Goal: Task Accomplishment & Management: Complete application form

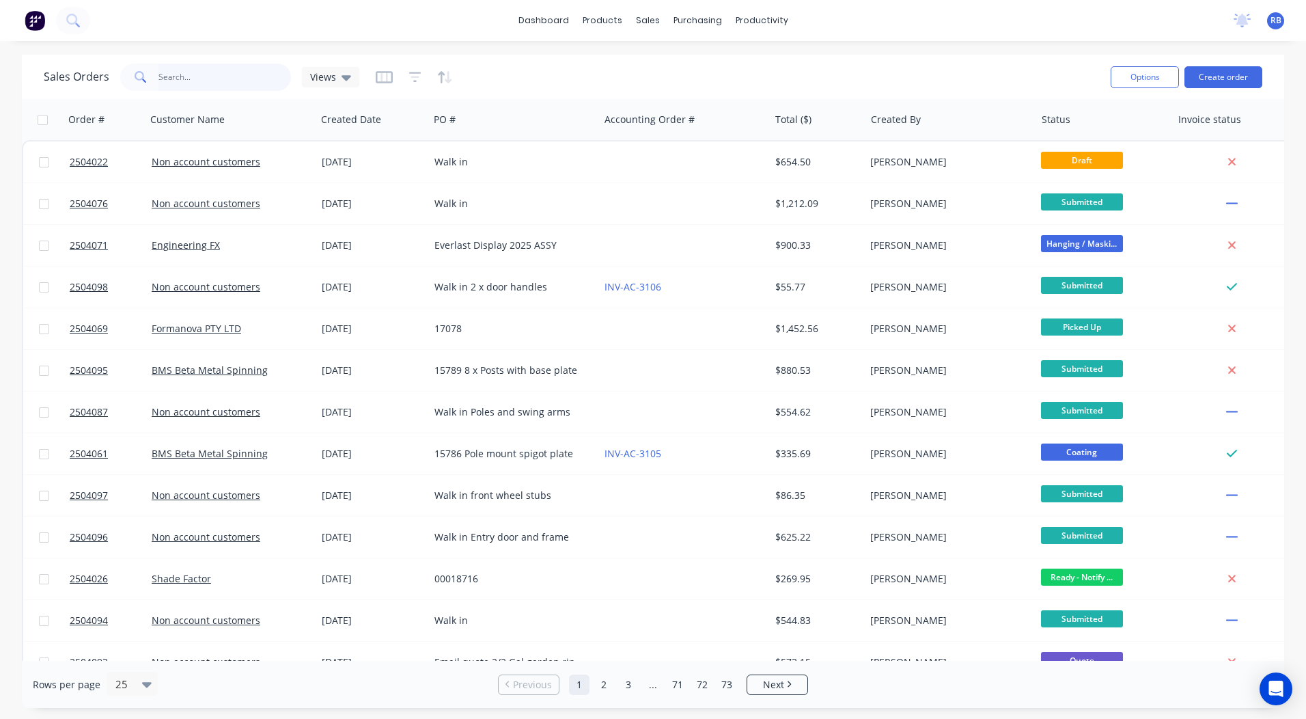
click at [210, 66] on input "text" at bounding box center [224, 77] width 133 height 27
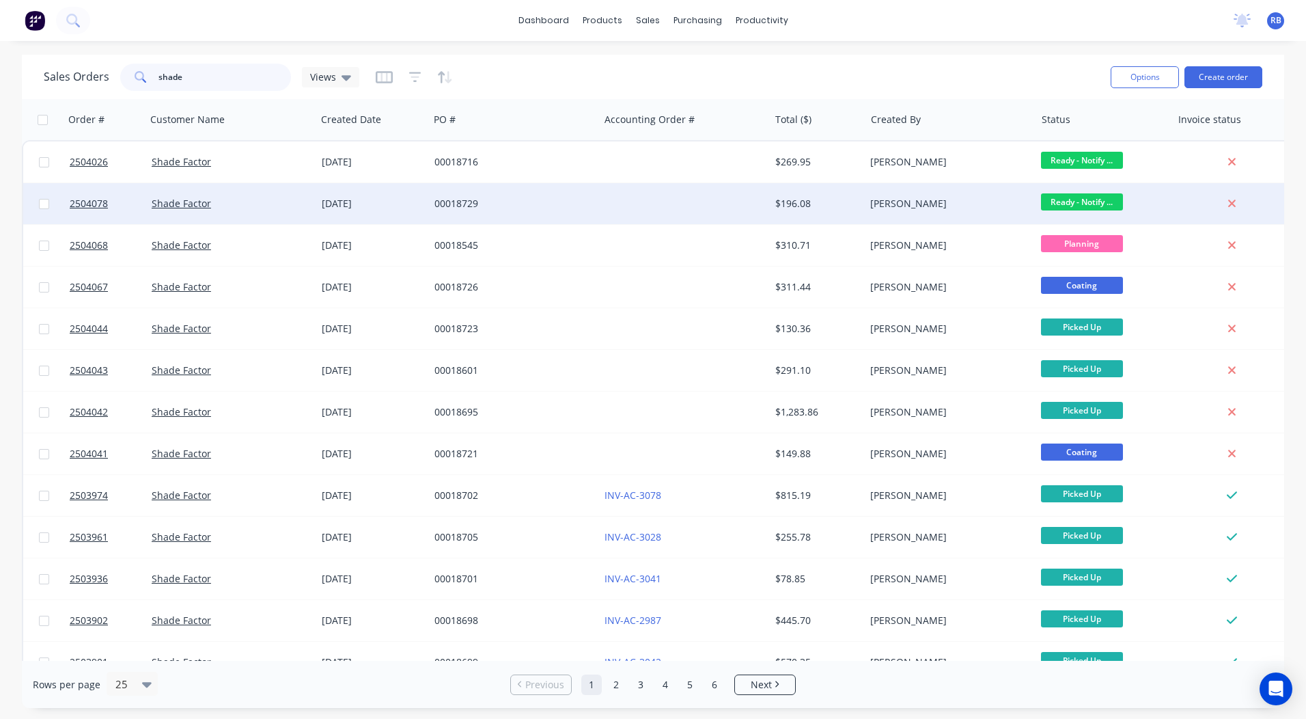
type input "shade"
click at [1092, 202] on span "Ready - Notify ..." at bounding box center [1082, 201] width 82 height 17
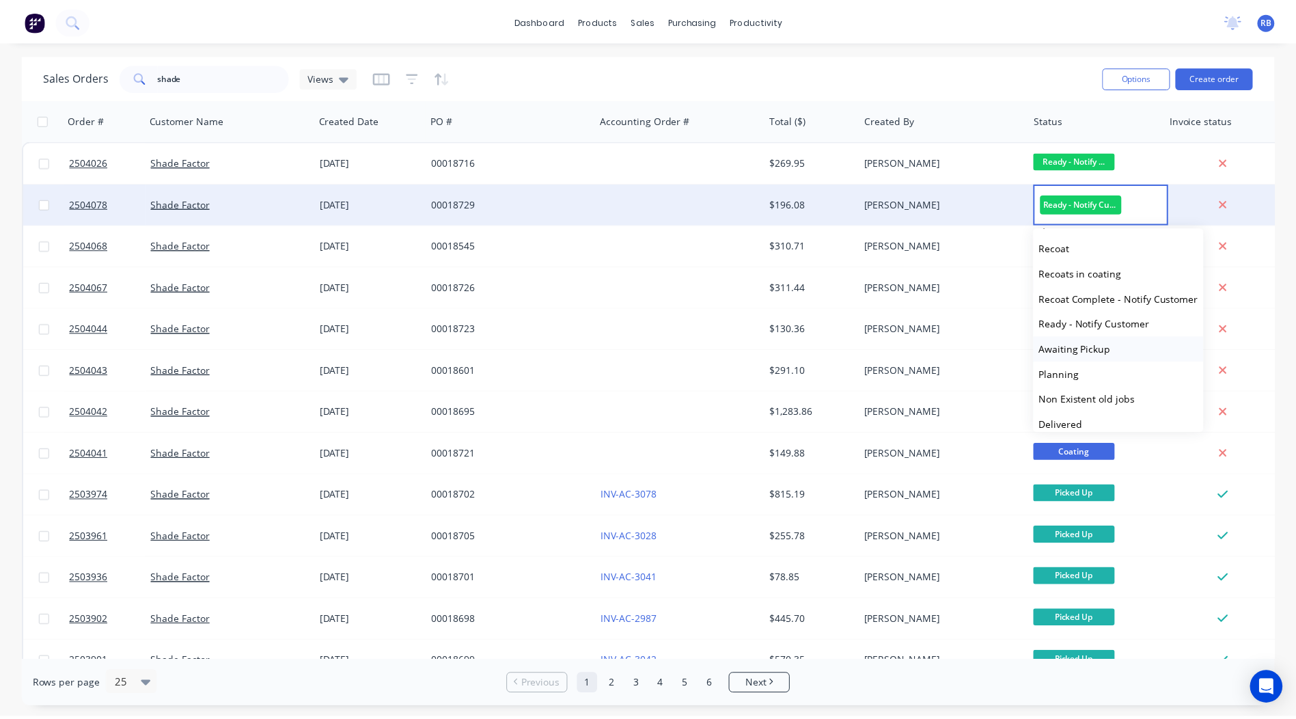
scroll to position [514, 0]
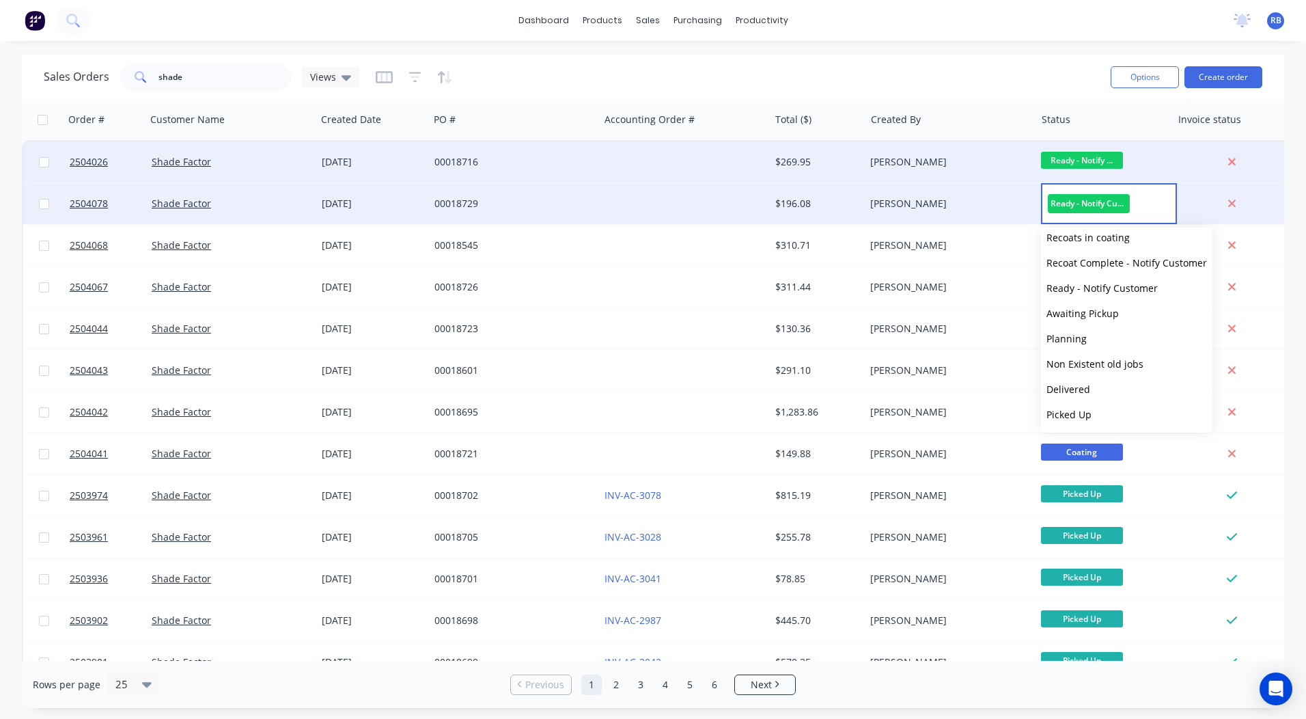
click at [780, 159] on div "$269.95" at bounding box center [815, 162] width 80 height 14
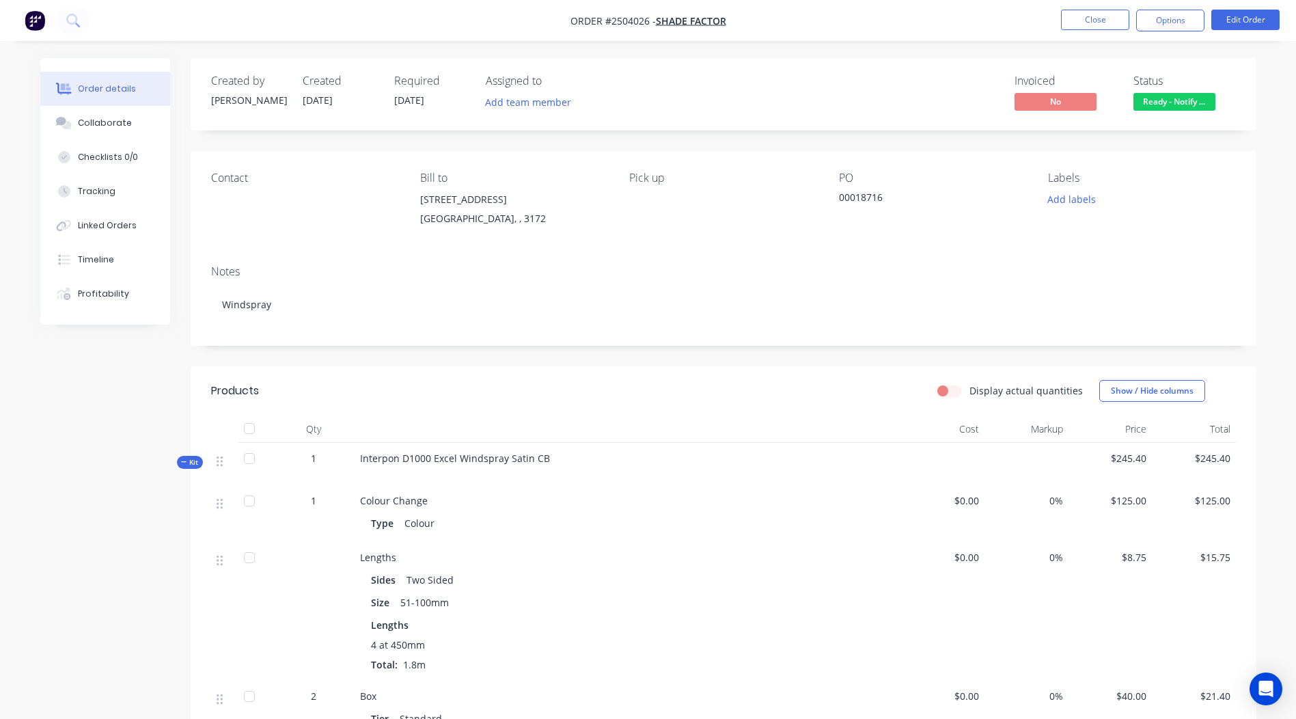
click at [1177, 99] on span "Ready - Notify ..." at bounding box center [1174, 101] width 82 height 17
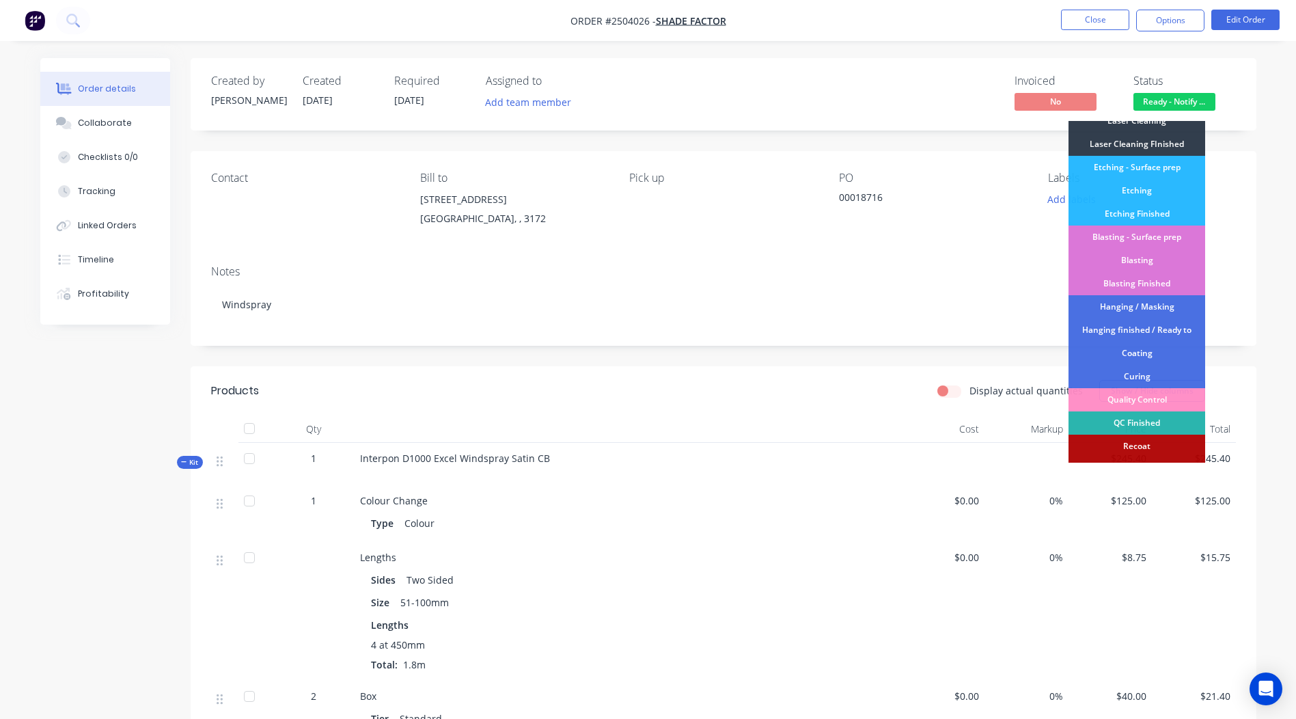
scroll to position [292, 0]
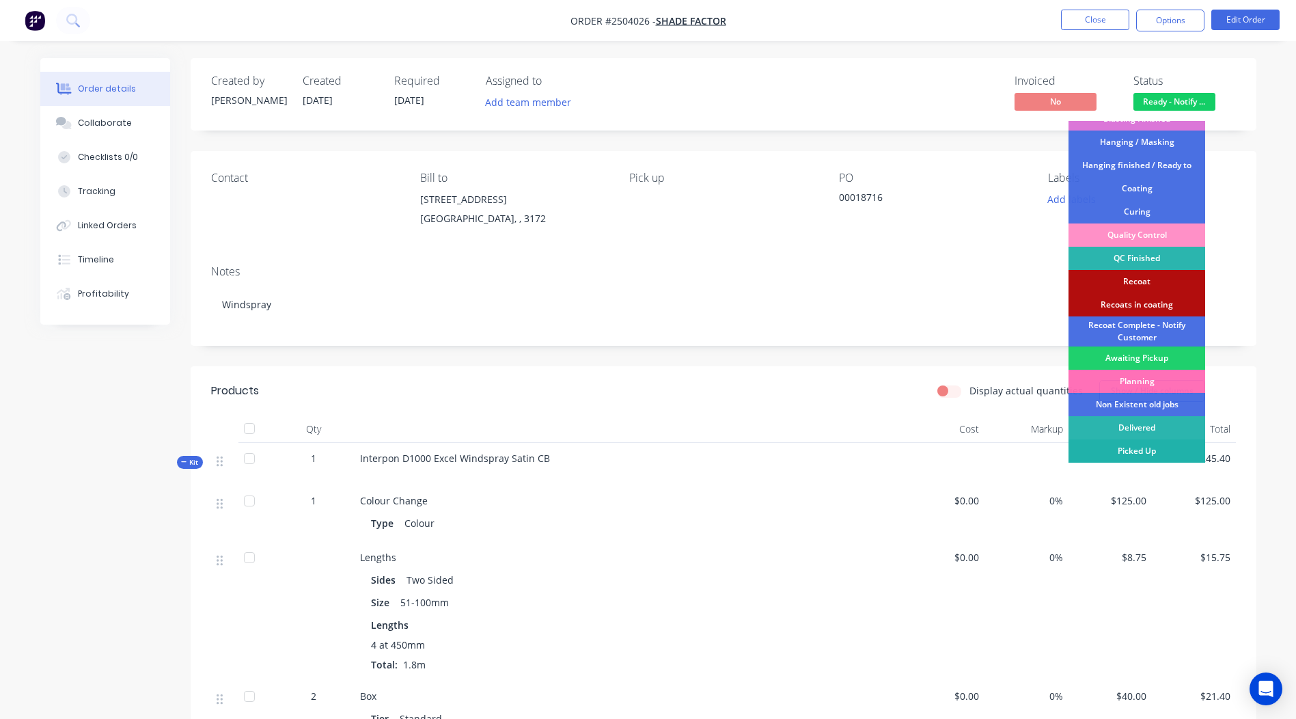
click at [1144, 447] on div "Picked Up" at bounding box center [1136, 450] width 137 height 23
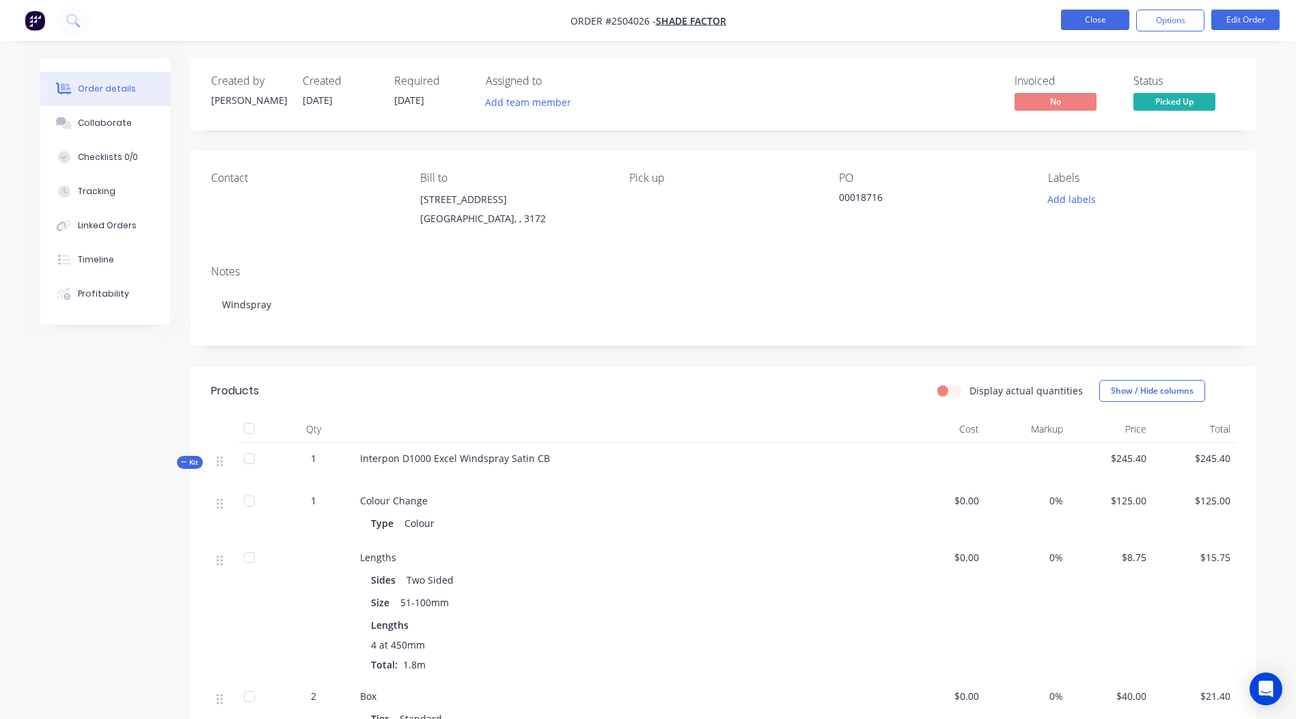
click at [1096, 14] on button "Close" at bounding box center [1095, 20] width 68 height 20
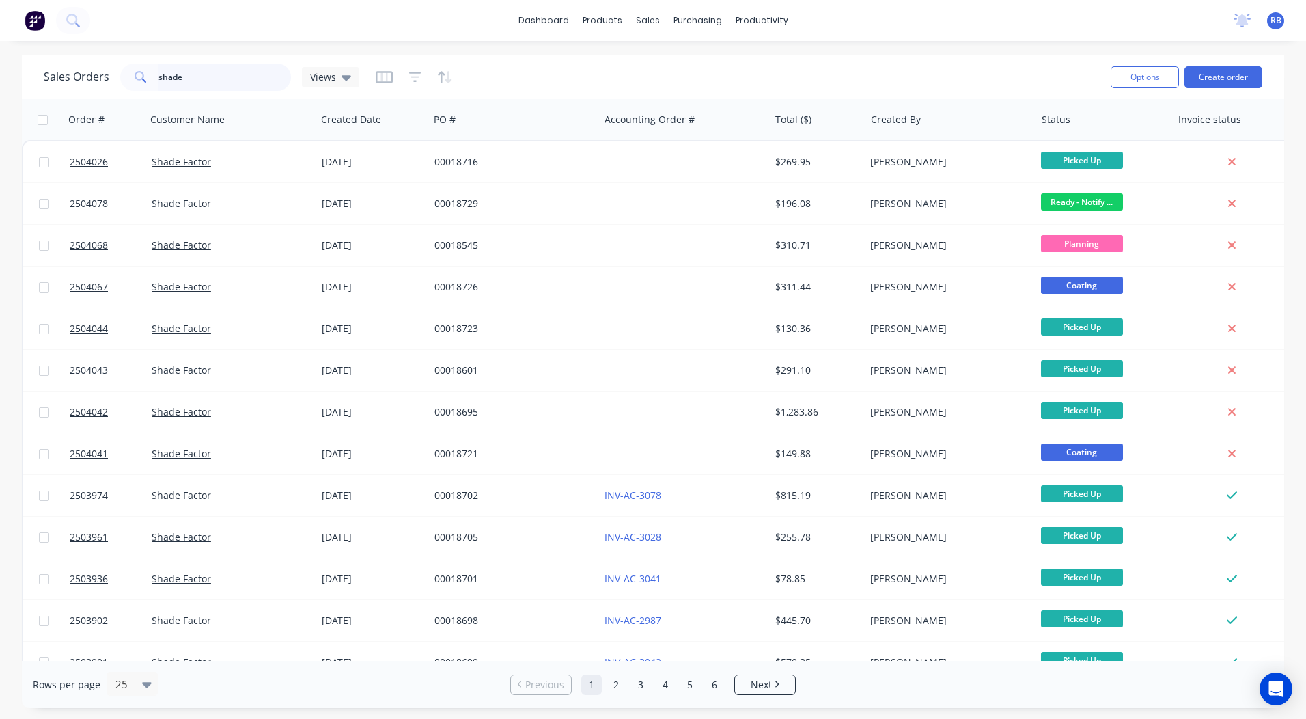
click at [0, 87] on html "dashboard products sales purchasing productivity dashboard products Product Cat…" at bounding box center [653, 359] width 1306 height 719
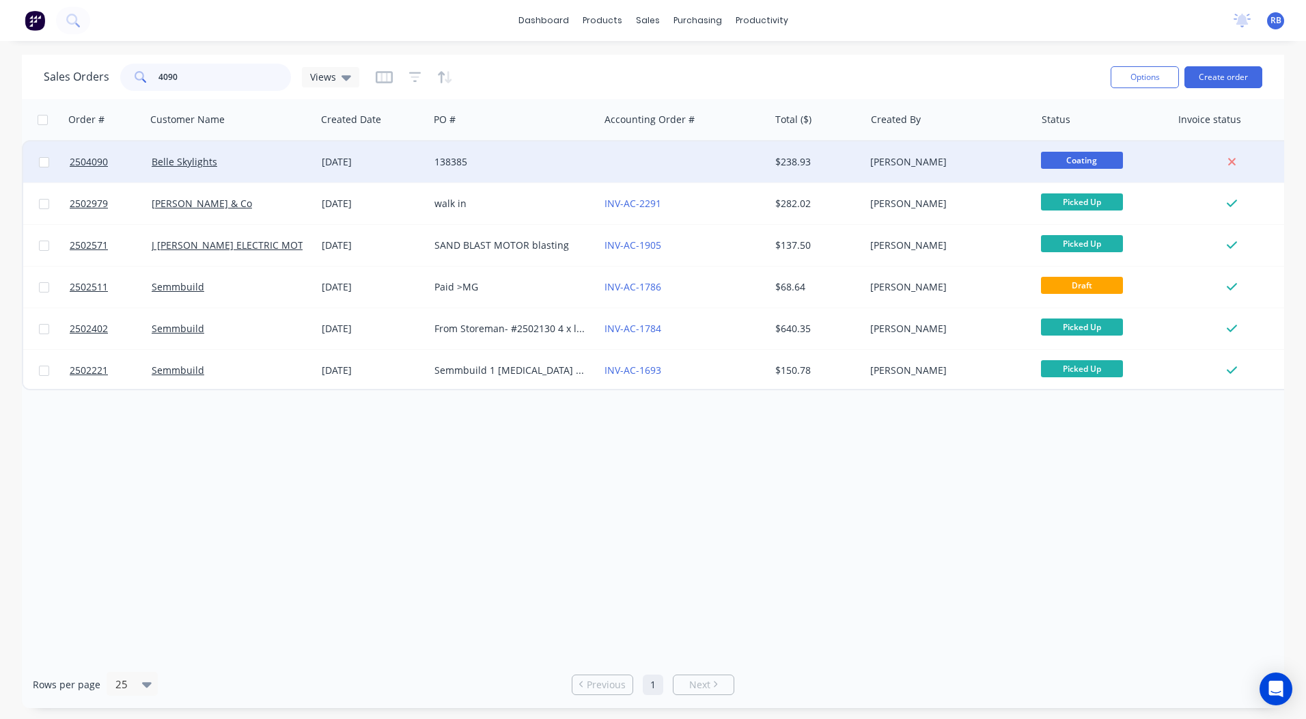
type input "4090"
click at [773, 161] on div "$238.93" at bounding box center [818, 161] width 96 height 41
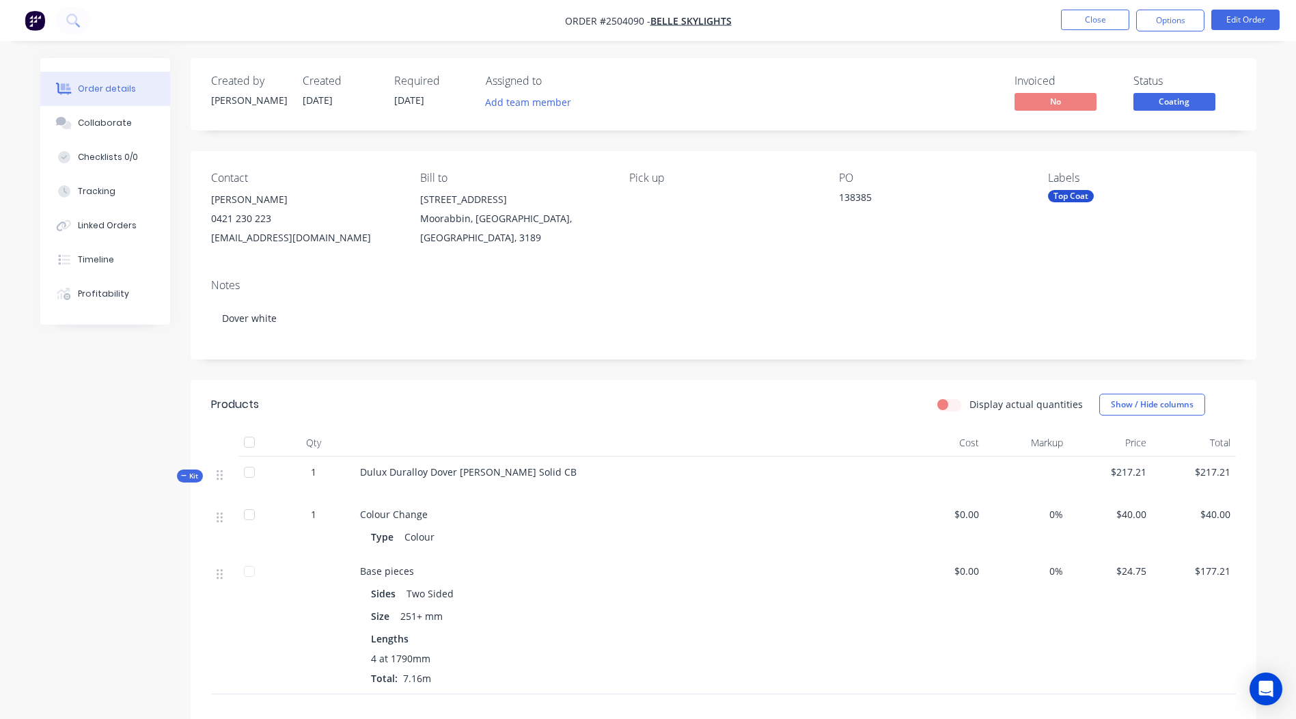
click at [1172, 95] on span "Coating" at bounding box center [1174, 101] width 82 height 17
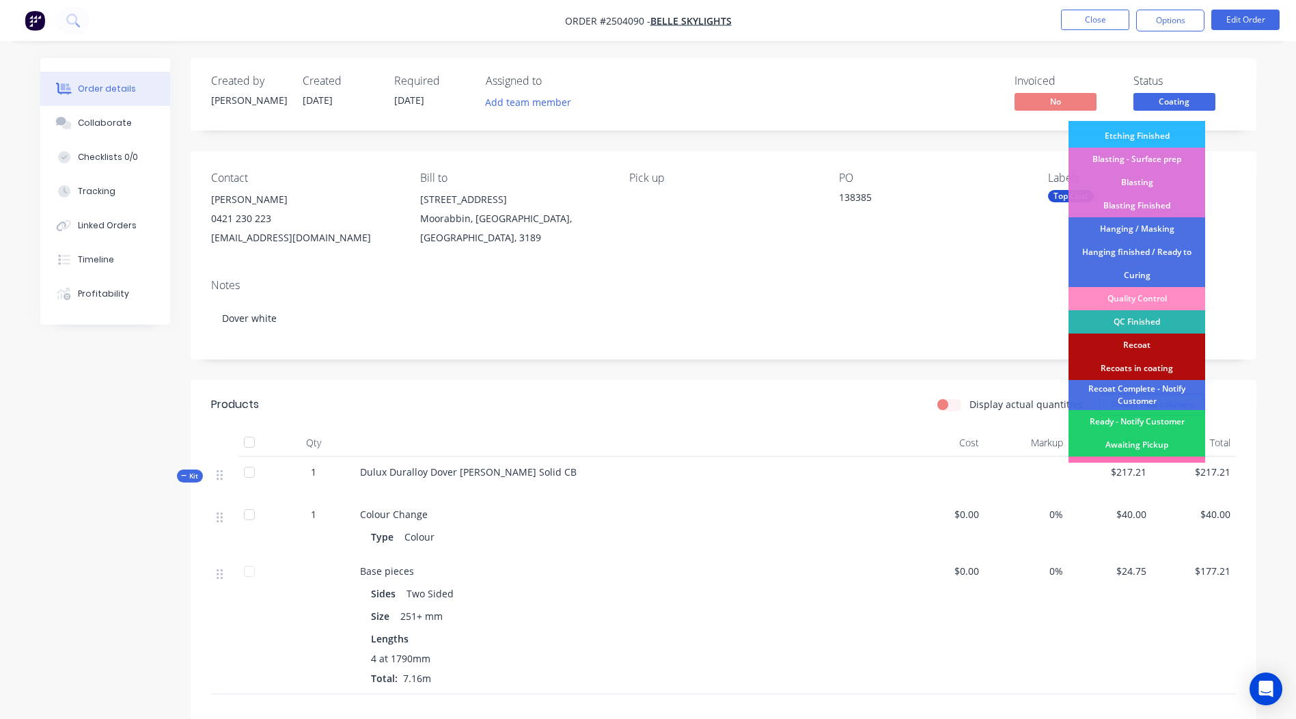
scroll to position [292, 0]
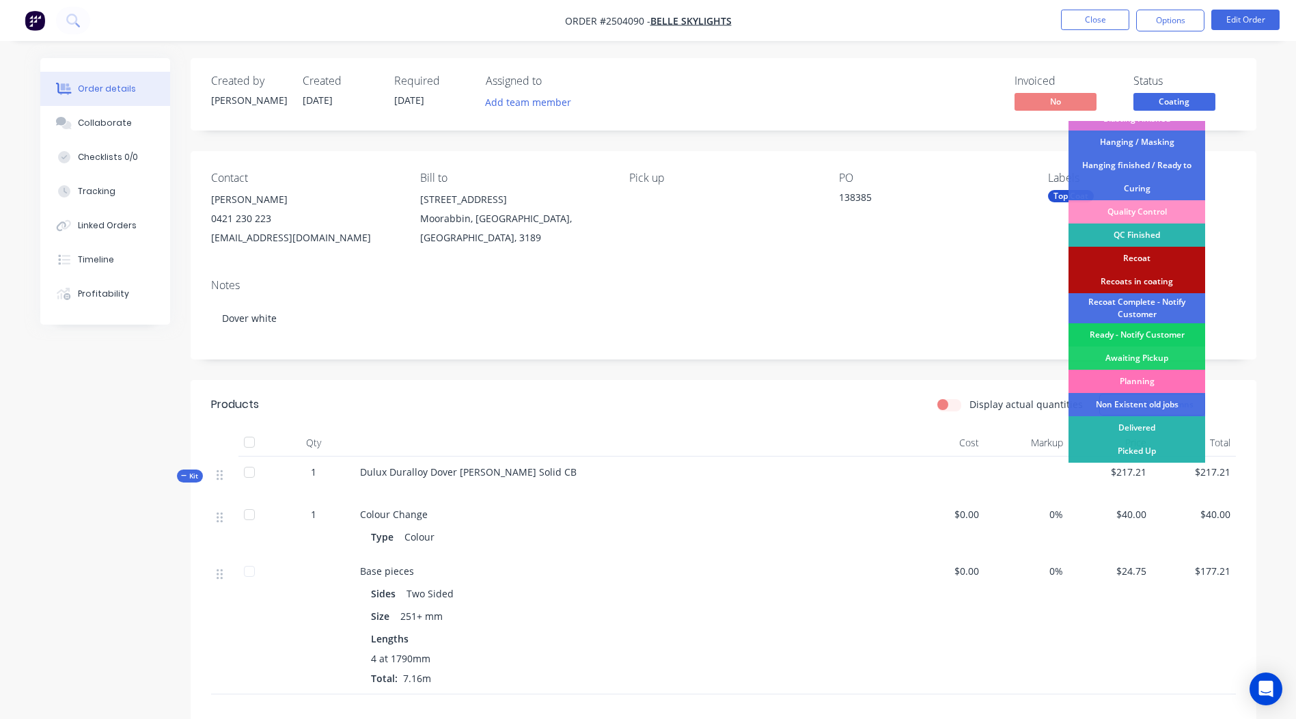
click at [1139, 335] on div "Ready - Notify Customer" at bounding box center [1136, 334] width 137 height 23
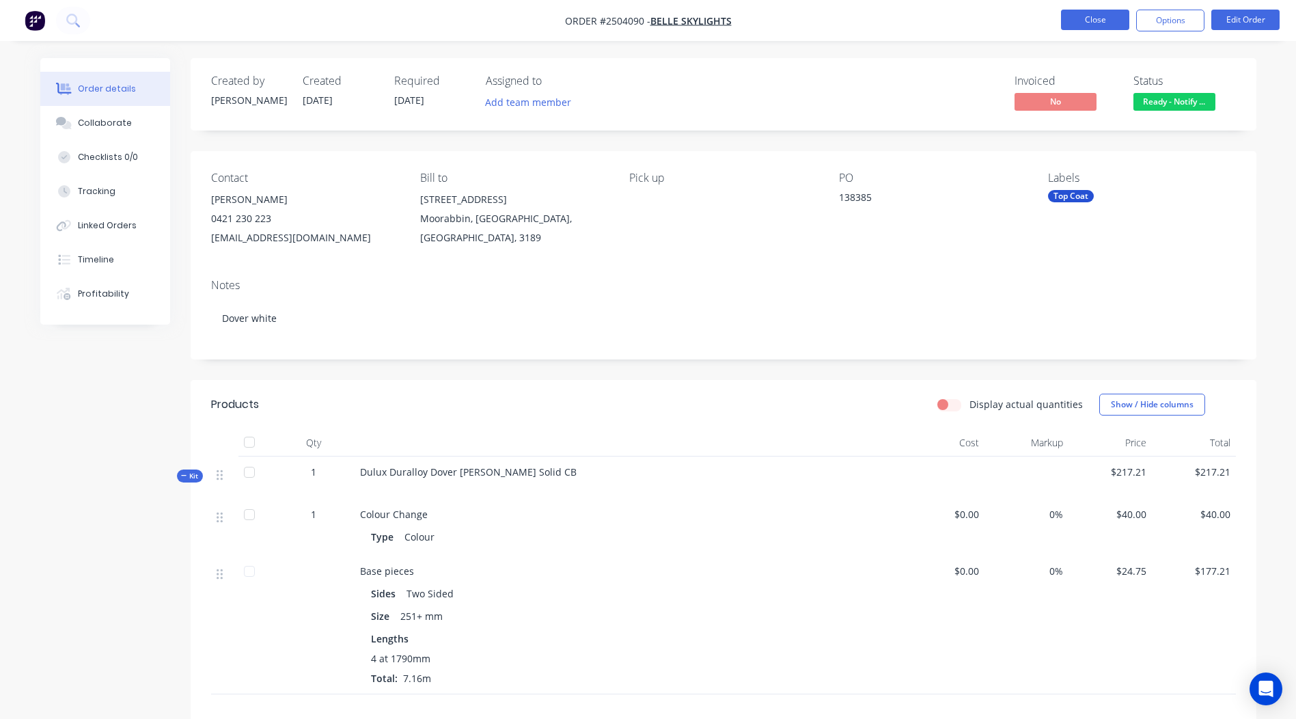
click at [1099, 17] on button "Close" at bounding box center [1095, 20] width 68 height 20
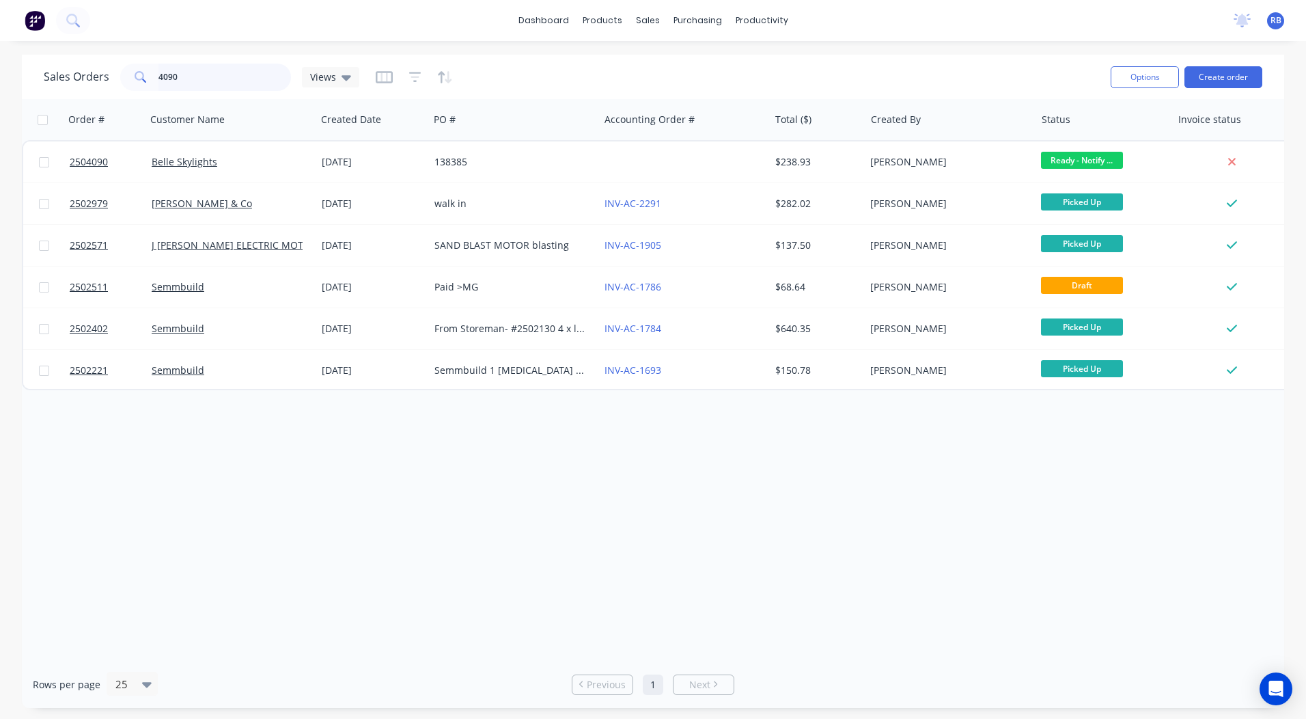
click at [235, 79] on input "4090" at bounding box center [224, 77] width 133 height 27
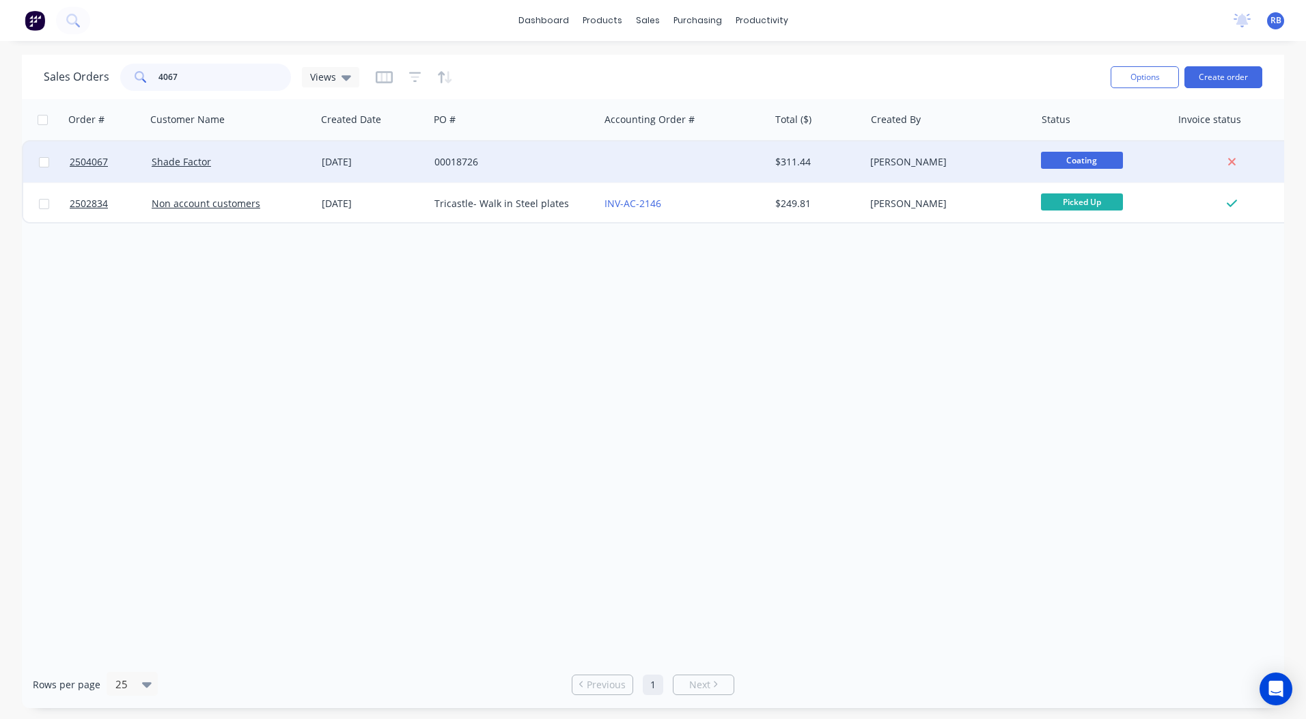
type input "4067"
click at [435, 157] on div "00018726" at bounding box center [510, 162] width 152 height 14
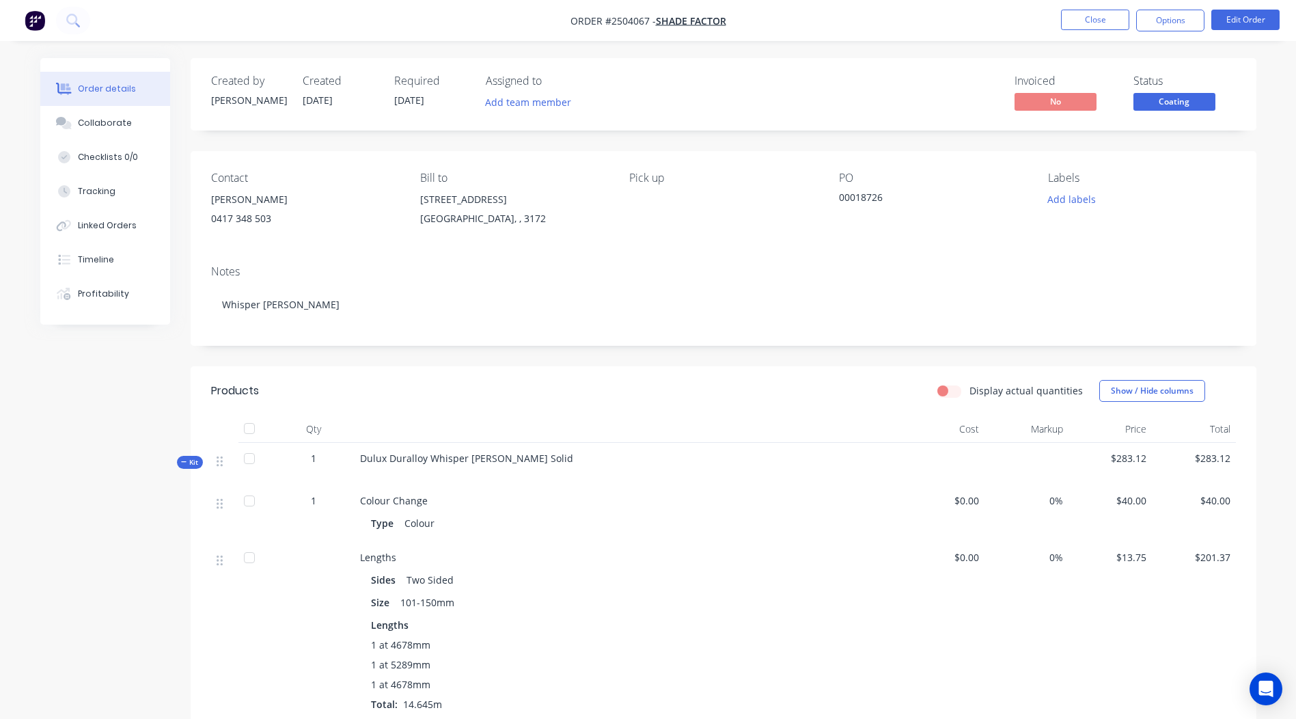
click at [1185, 102] on span "Coating" at bounding box center [1174, 101] width 82 height 17
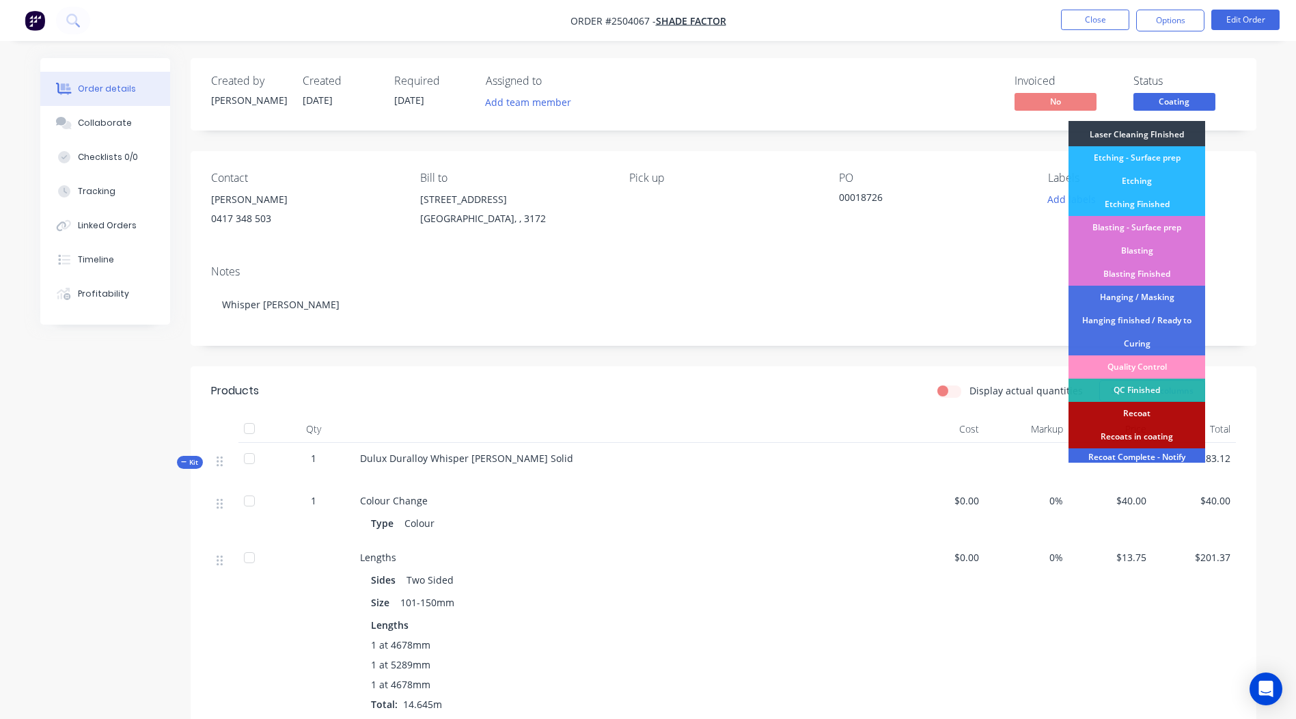
scroll to position [292, 0]
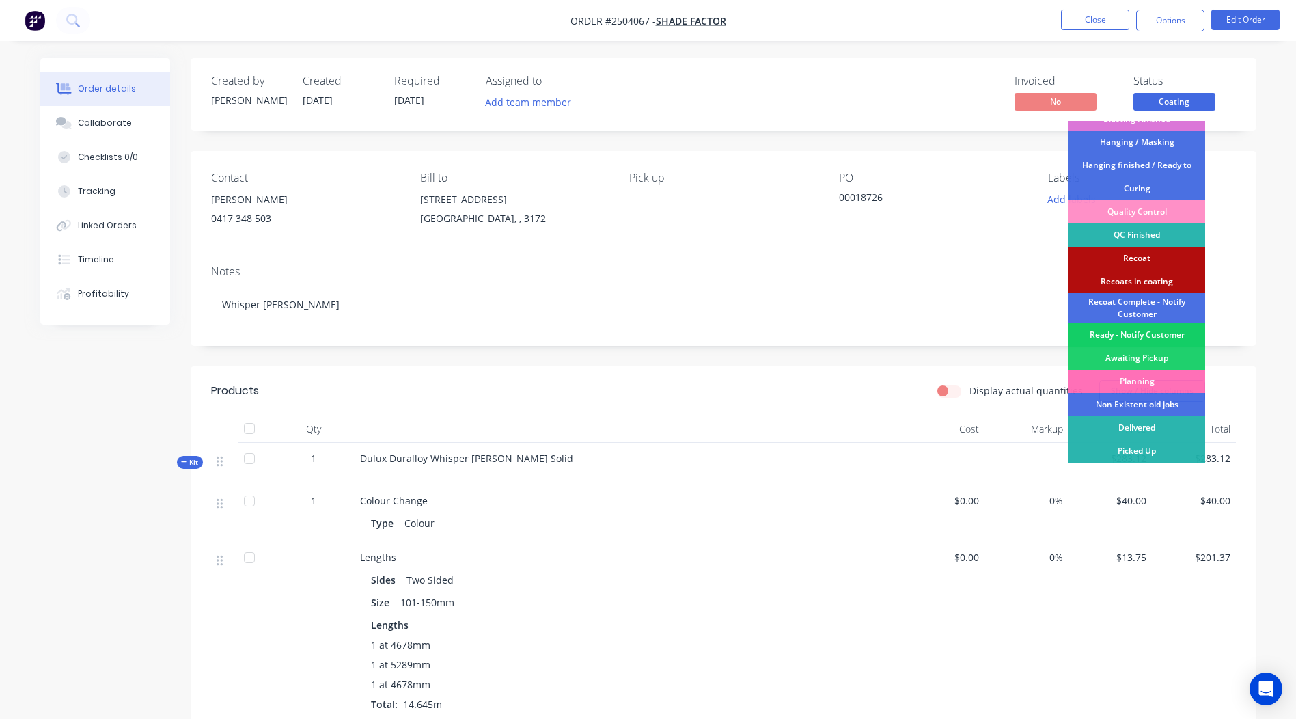
click at [1132, 331] on div "Ready - Notify Customer" at bounding box center [1136, 334] width 137 height 23
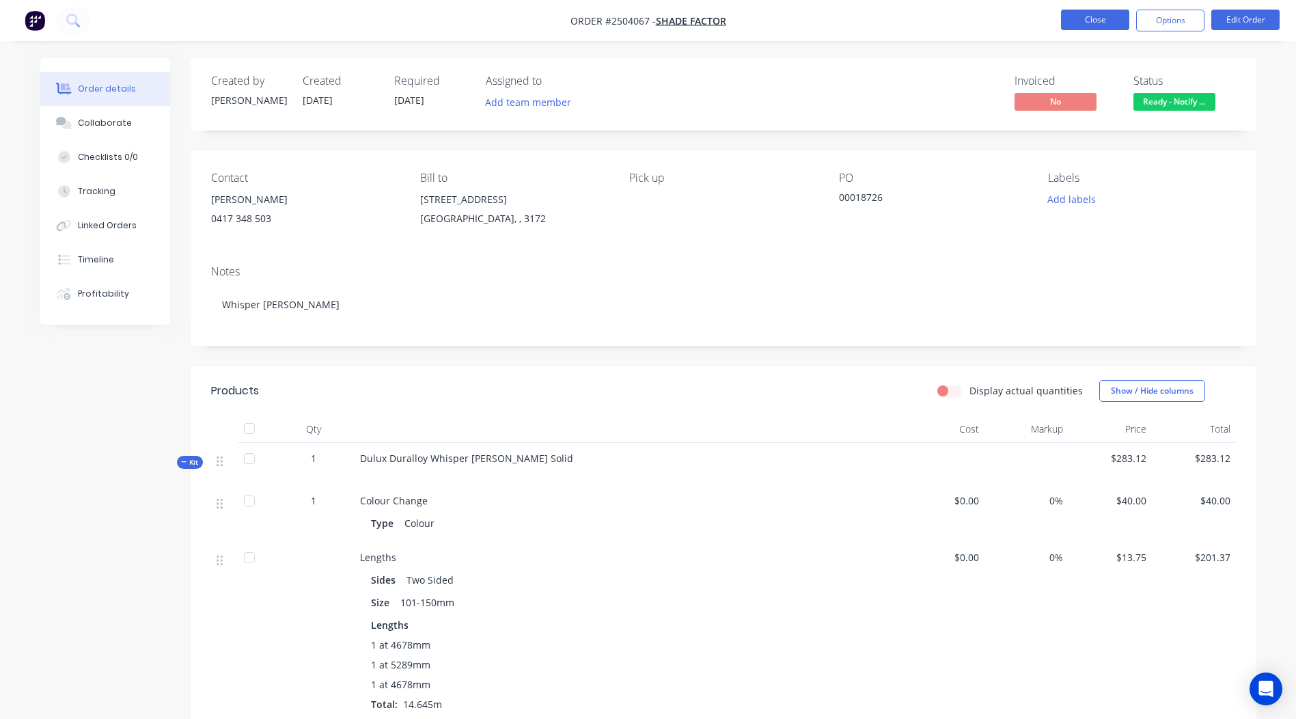
click at [1079, 23] on button "Close" at bounding box center [1095, 20] width 68 height 20
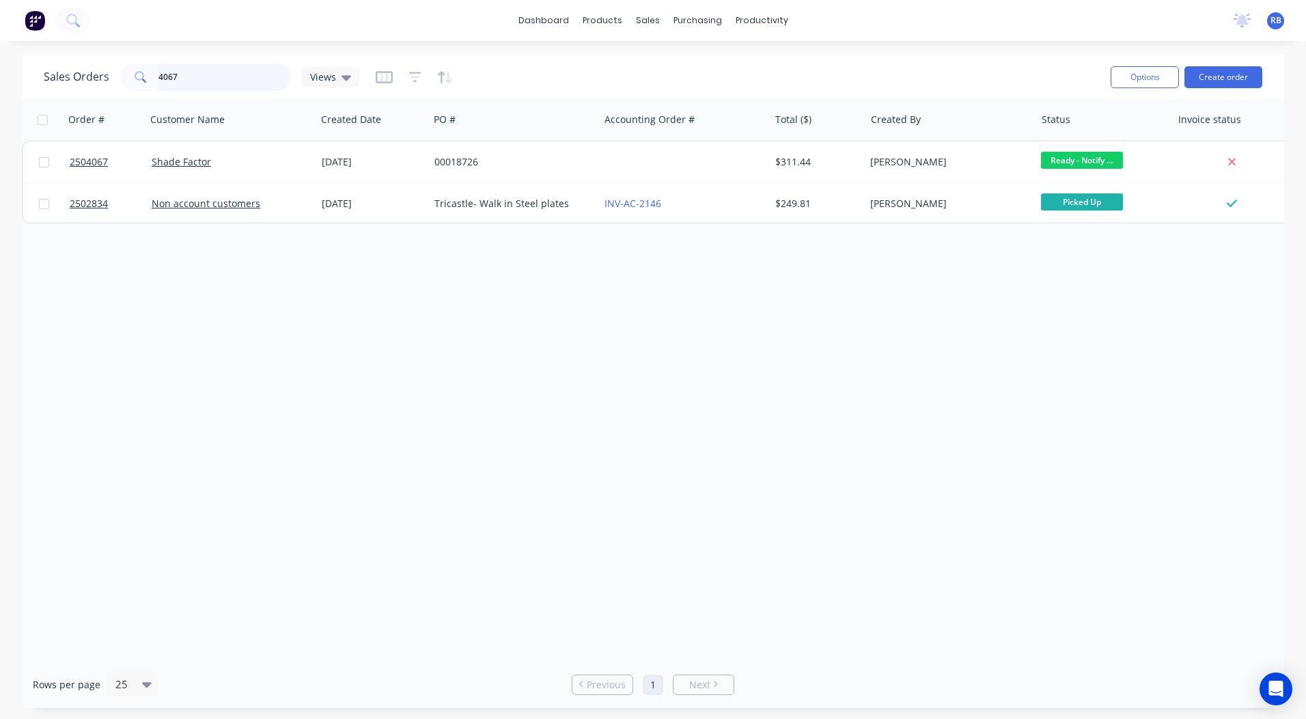
click at [251, 86] on input "4067" at bounding box center [224, 77] width 133 height 27
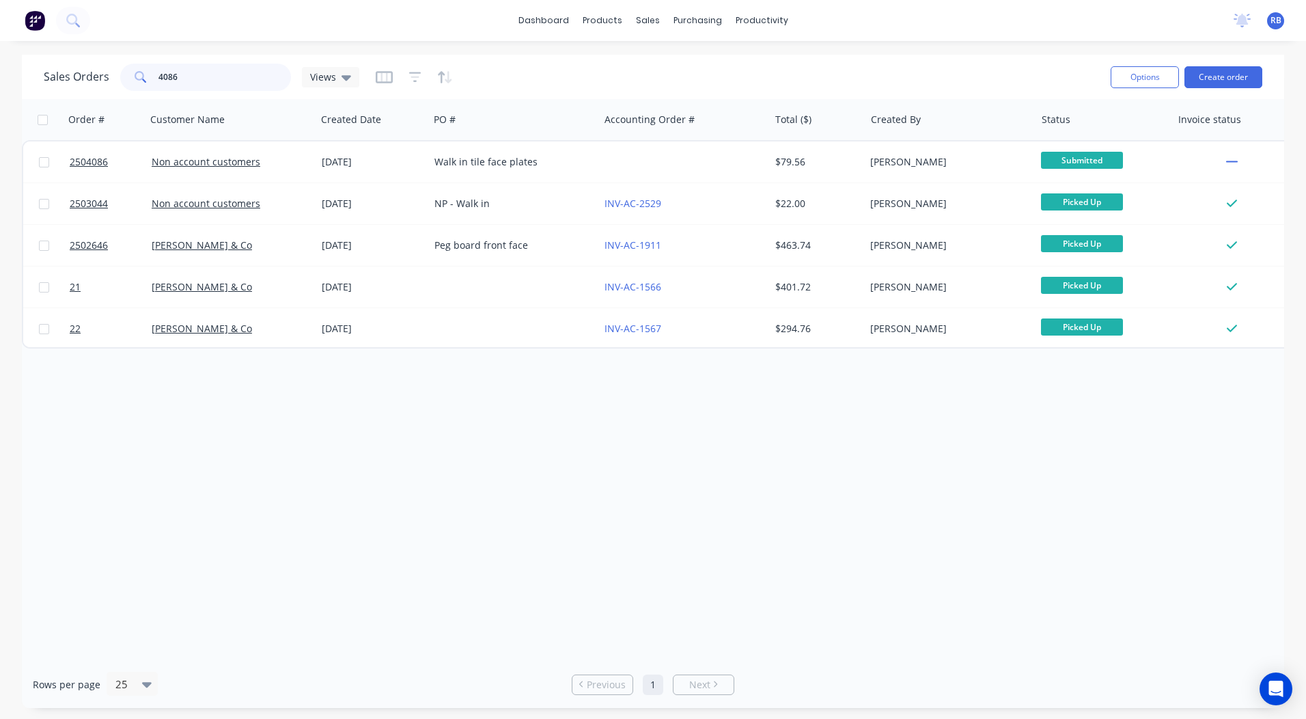
click at [228, 80] on input "4086" at bounding box center [224, 77] width 133 height 27
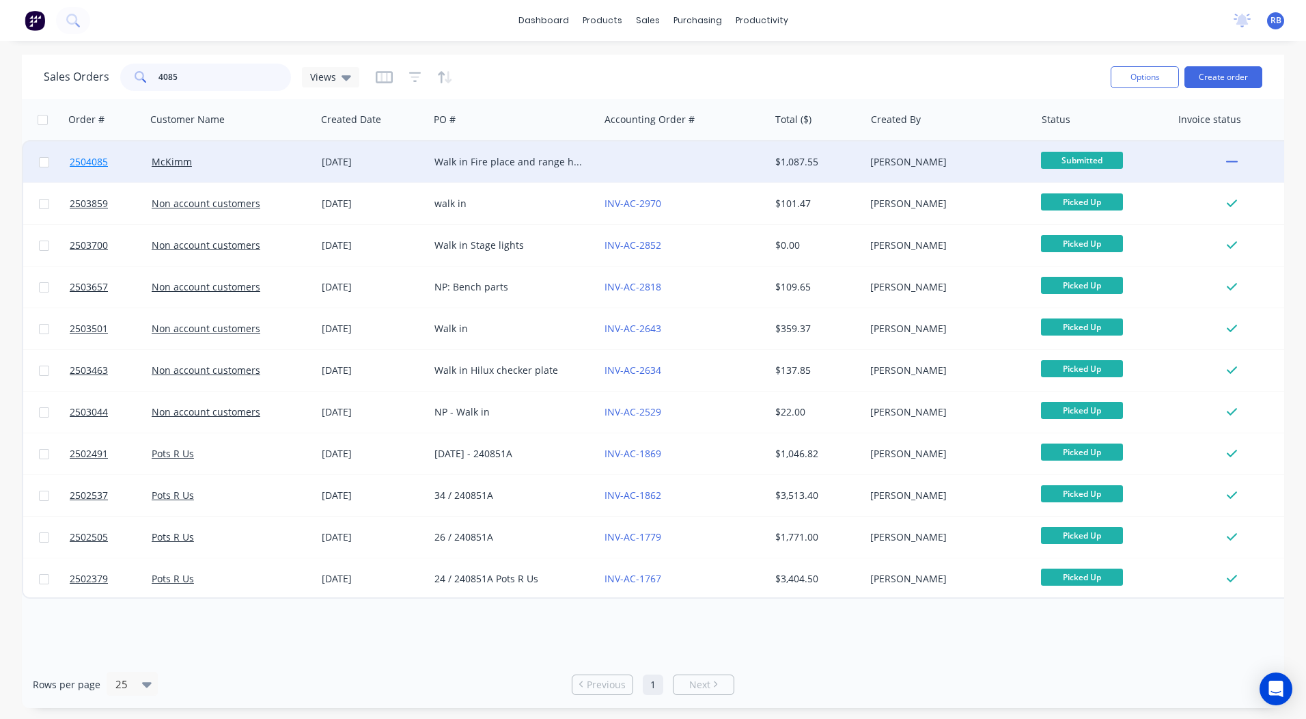
type input "4085"
click at [85, 163] on span "2504085" at bounding box center [89, 162] width 38 height 14
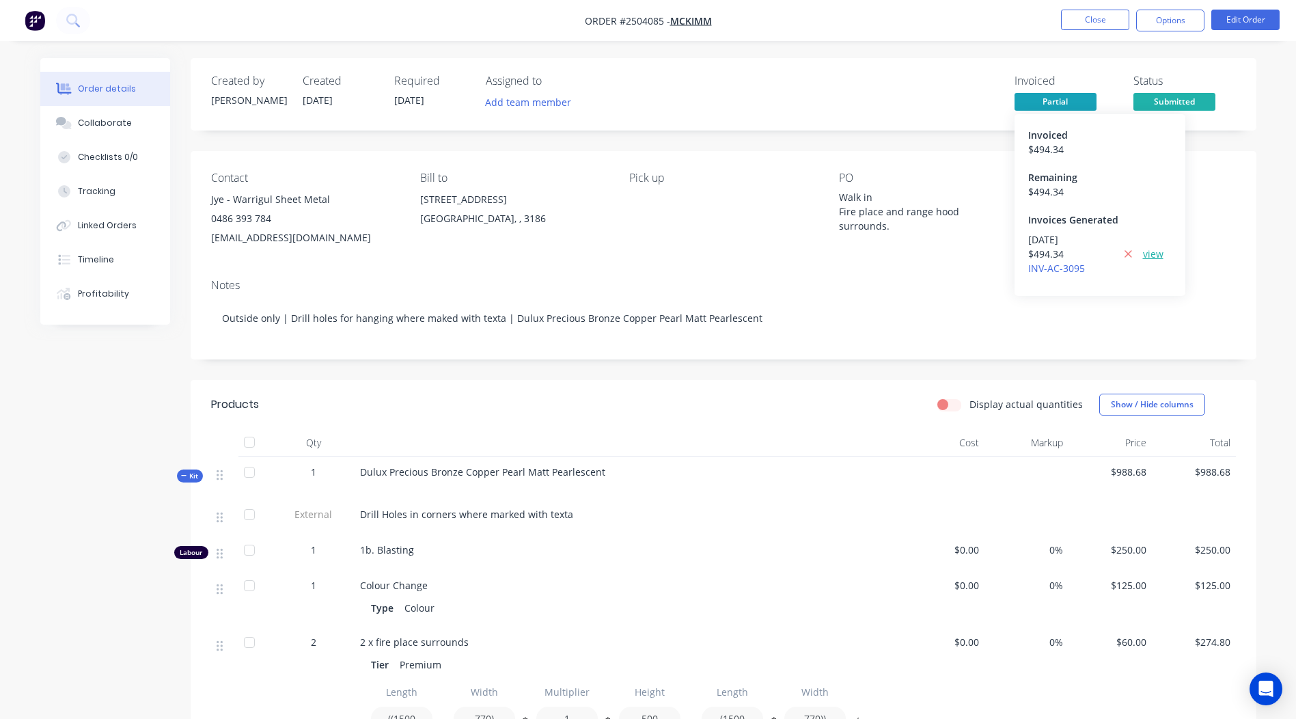
click at [1157, 250] on link "view" at bounding box center [1153, 254] width 20 height 14
click at [1109, 16] on button "Close" at bounding box center [1095, 20] width 68 height 20
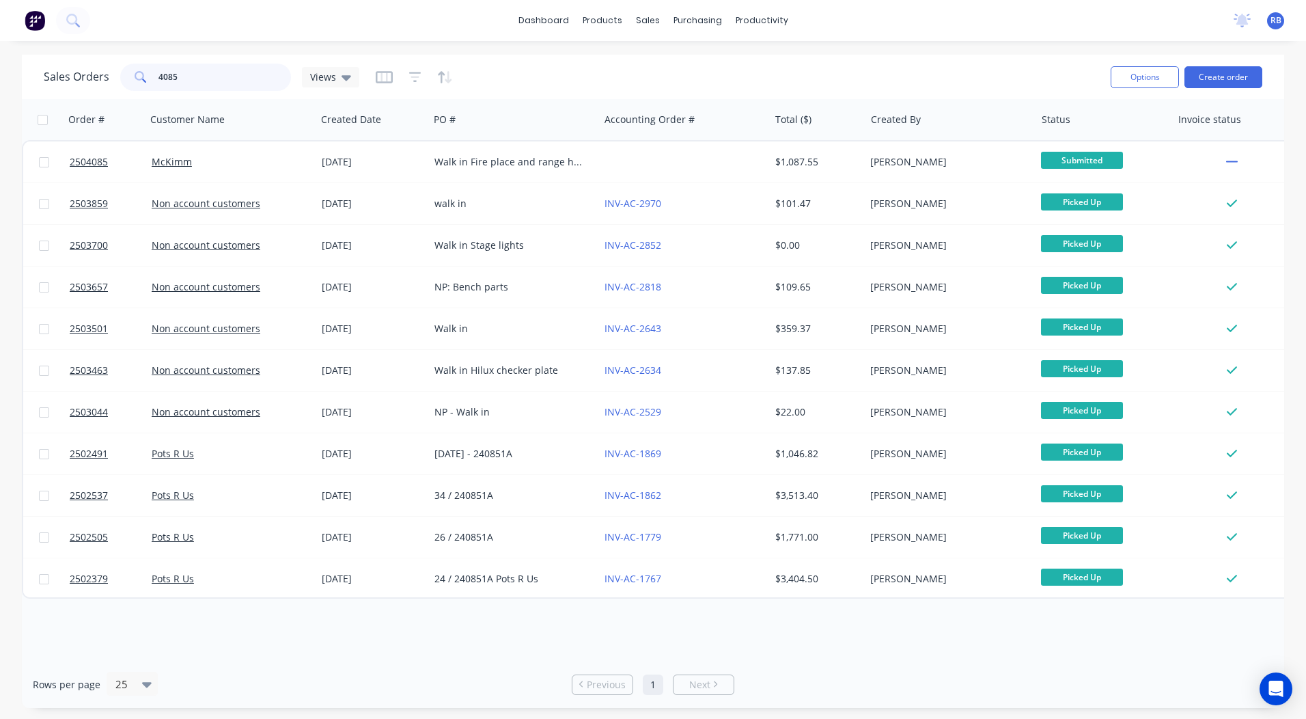
click at [216, 82] on input "4085" at bounding box center [224, 77] width 133 height 27
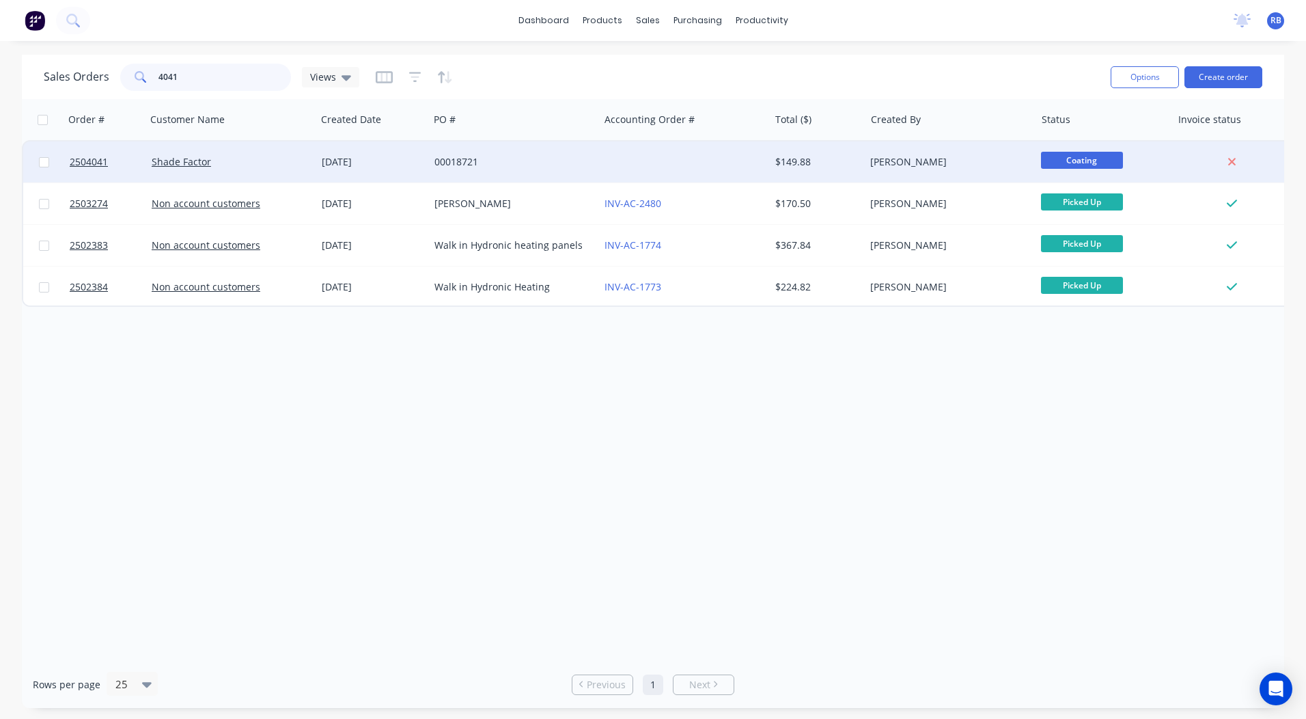
type input "4041"
click at [428, 158] on div "[DATE]" at bounding box center [372, 161] width 113 height 41
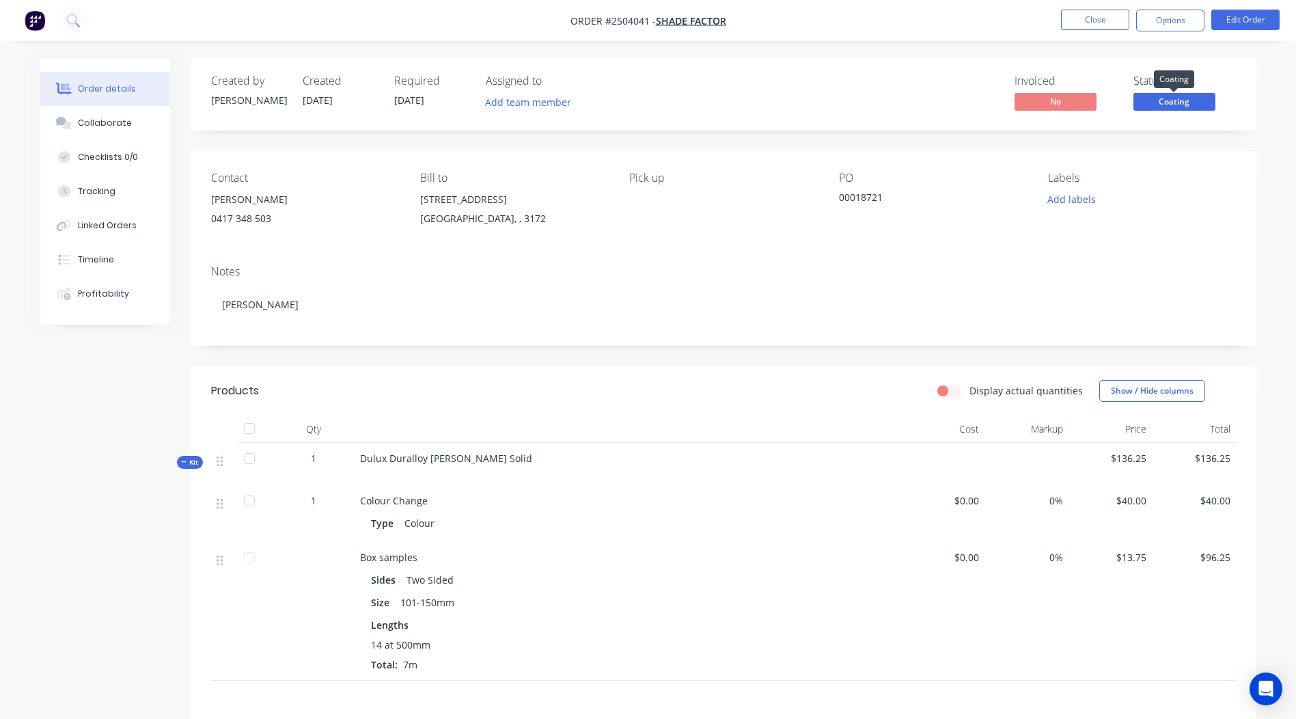
click at [1195, 102] on span "Coating" at bounding box center [1174, 101] width 82 height 17
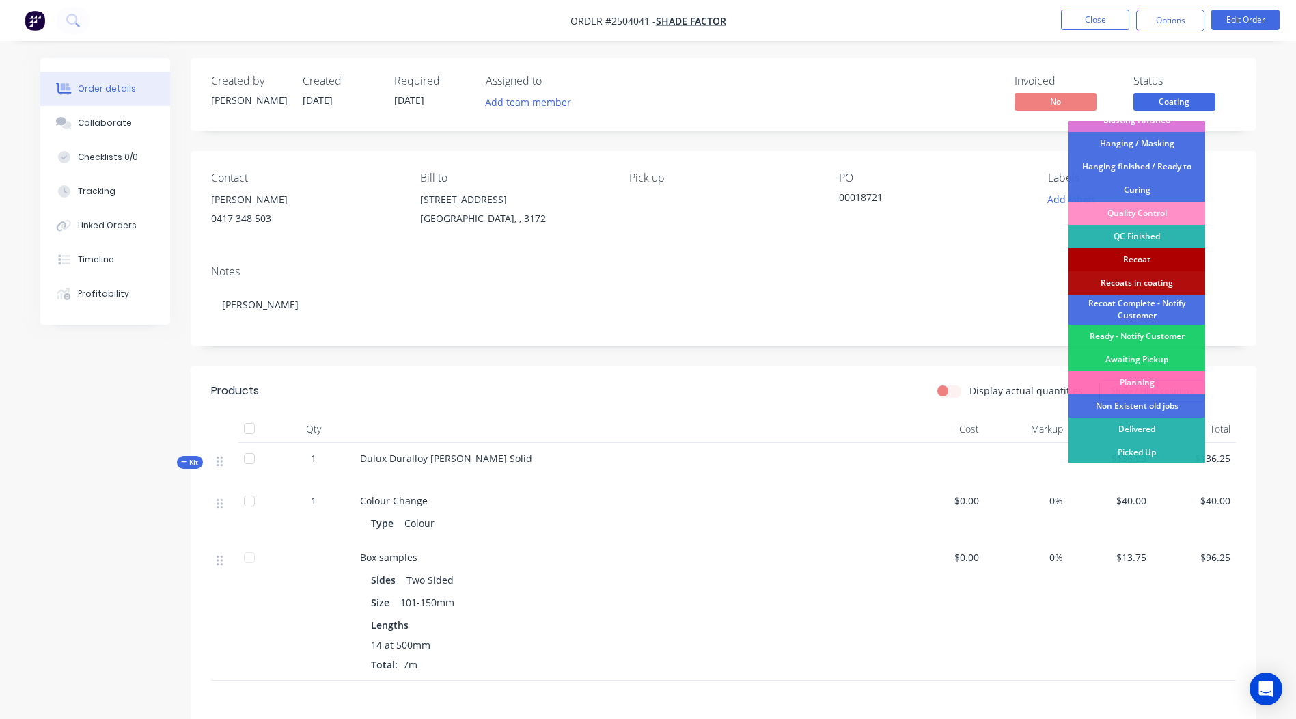
scroll to position [292, 0]
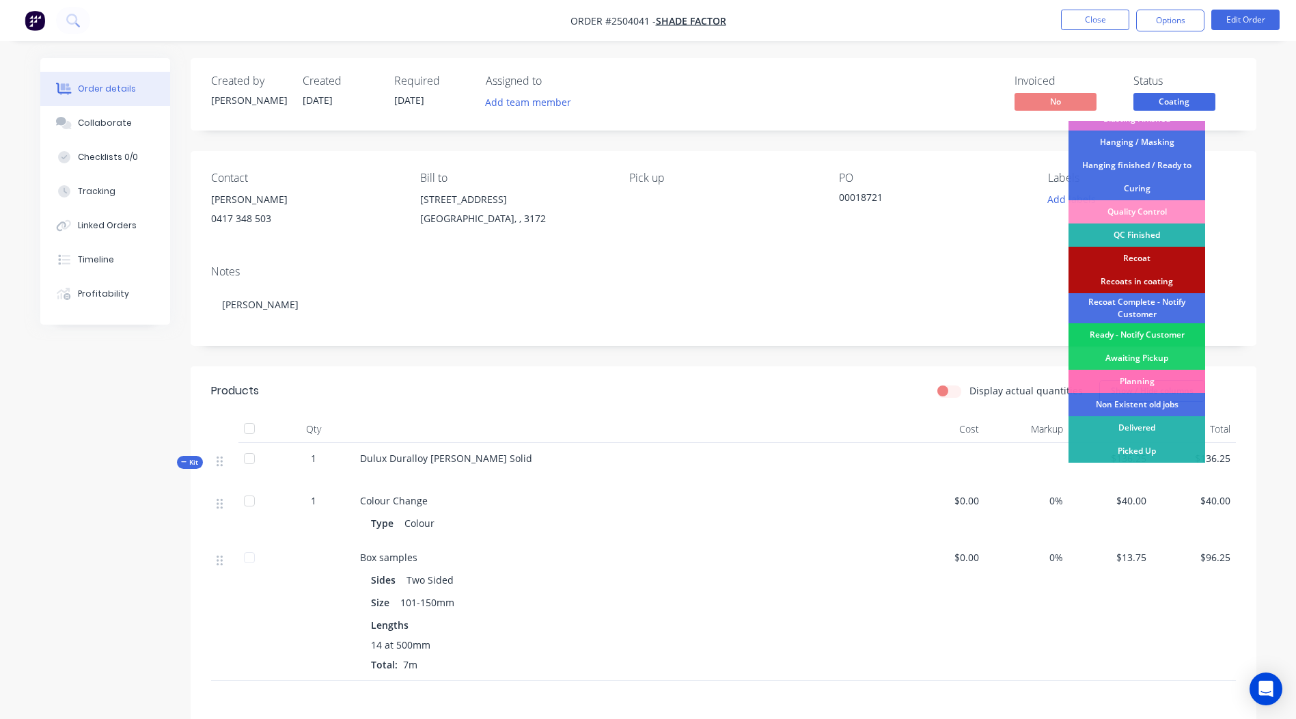
click at [1125, 330] on div "Ready - Notify Customer" at bounding box center [1136, 334] width 137 height 23
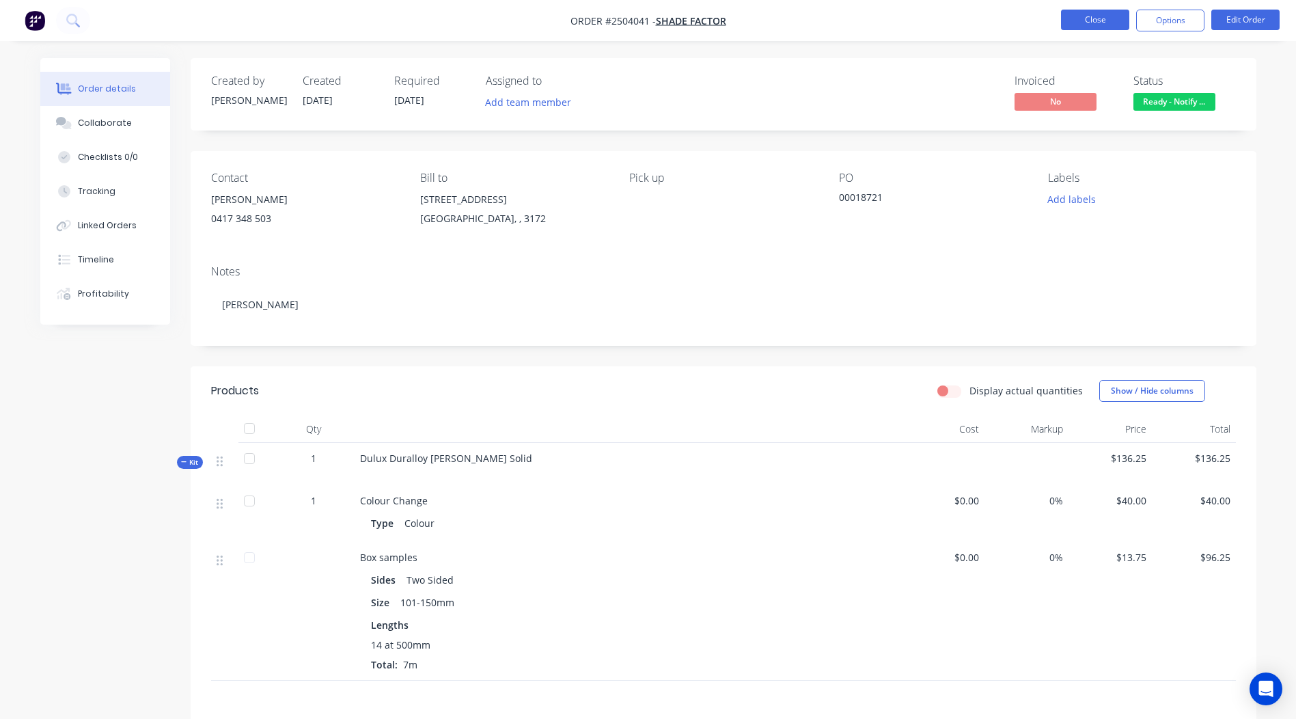
click at [1104, 22] on button "Close" at bounding box center [1095, 20] width 68 height 20
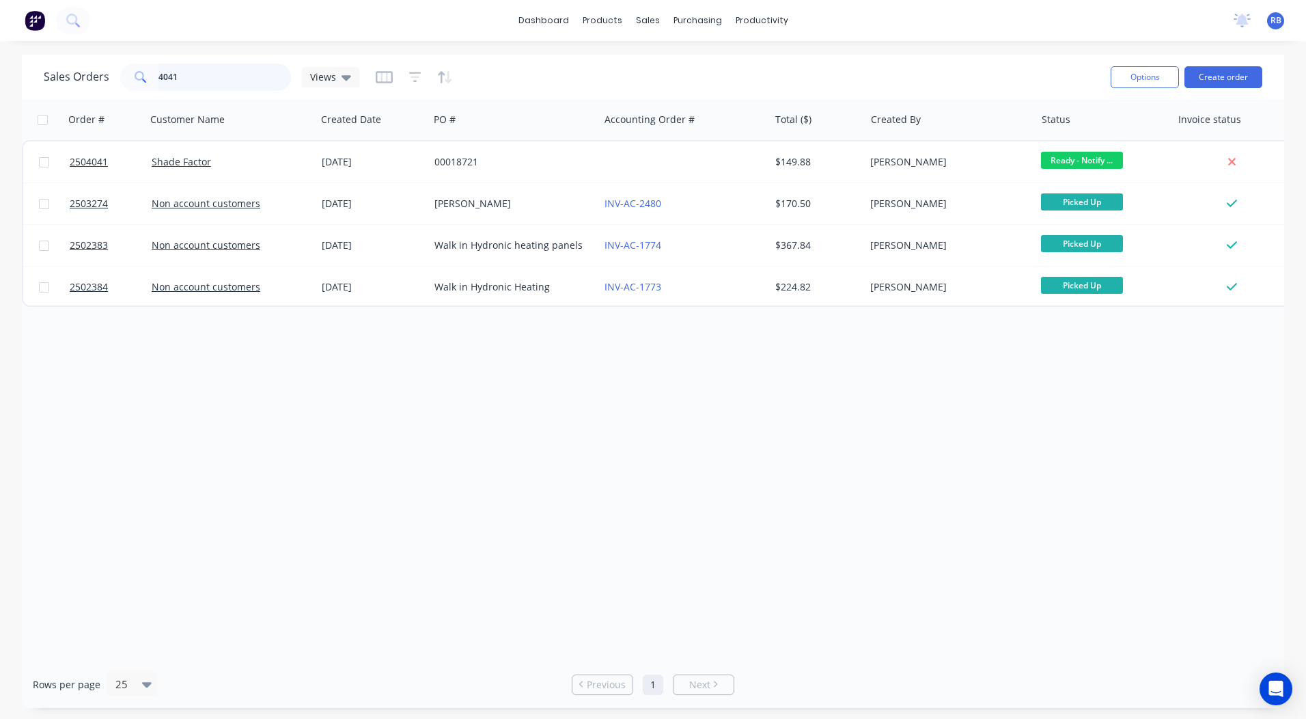
click at [42, 76] on div "Sales Orders 4041 Views Options Create order" at bounding box center [653, 77] width 1262 height 44
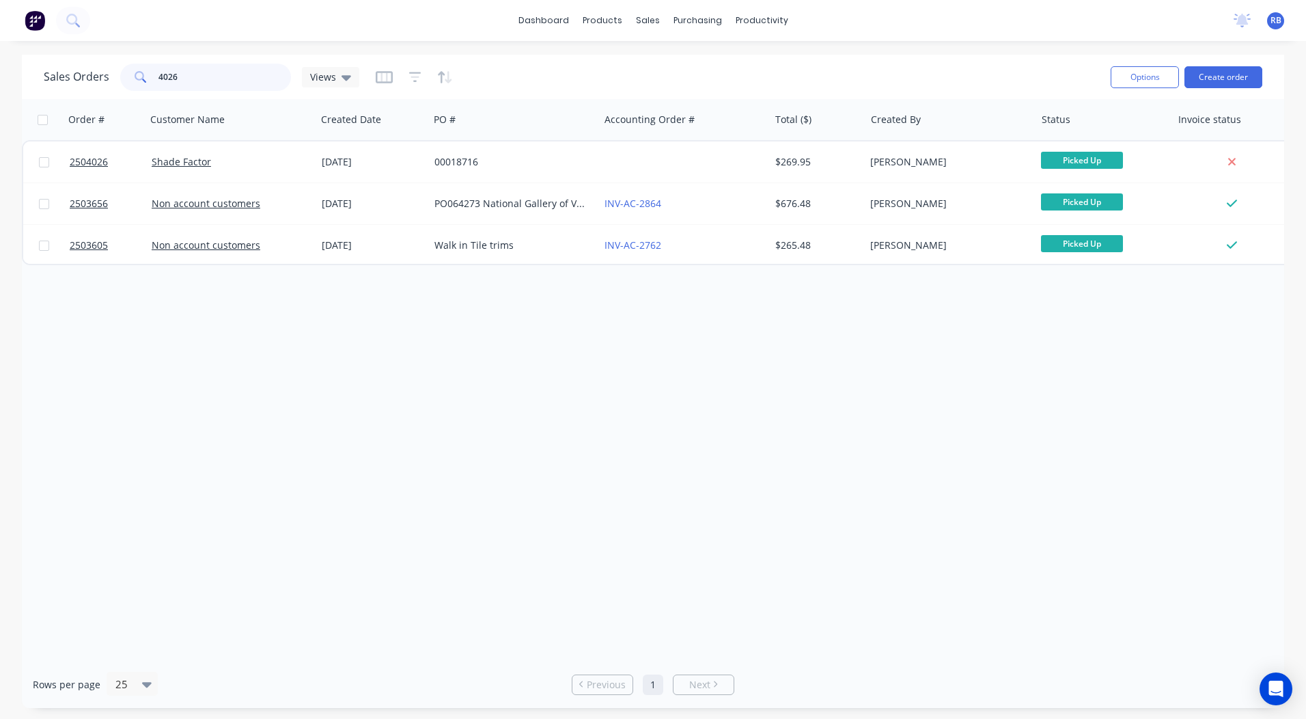
drag, startPoint x: 207, startPoint y: 79, endPoint x: 0, endPoint y: 57, distance: 208.2
click at [0, 71] on html "dashboard products sales purchasing productivity dashboard products Product Cat…" at bounding box center [653, 359] width 1306 height 719
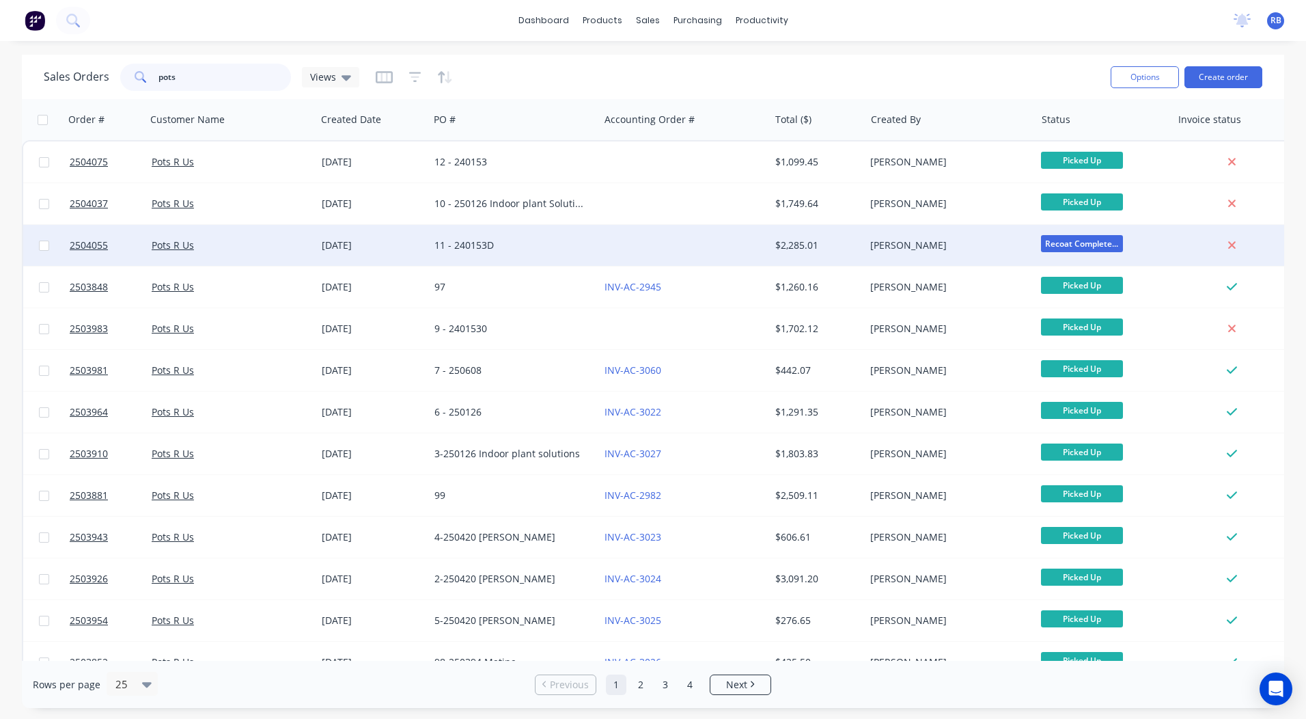
type input "pots"
click at [698, 251] on div at bounding box center [684, 245] width 170 height 41
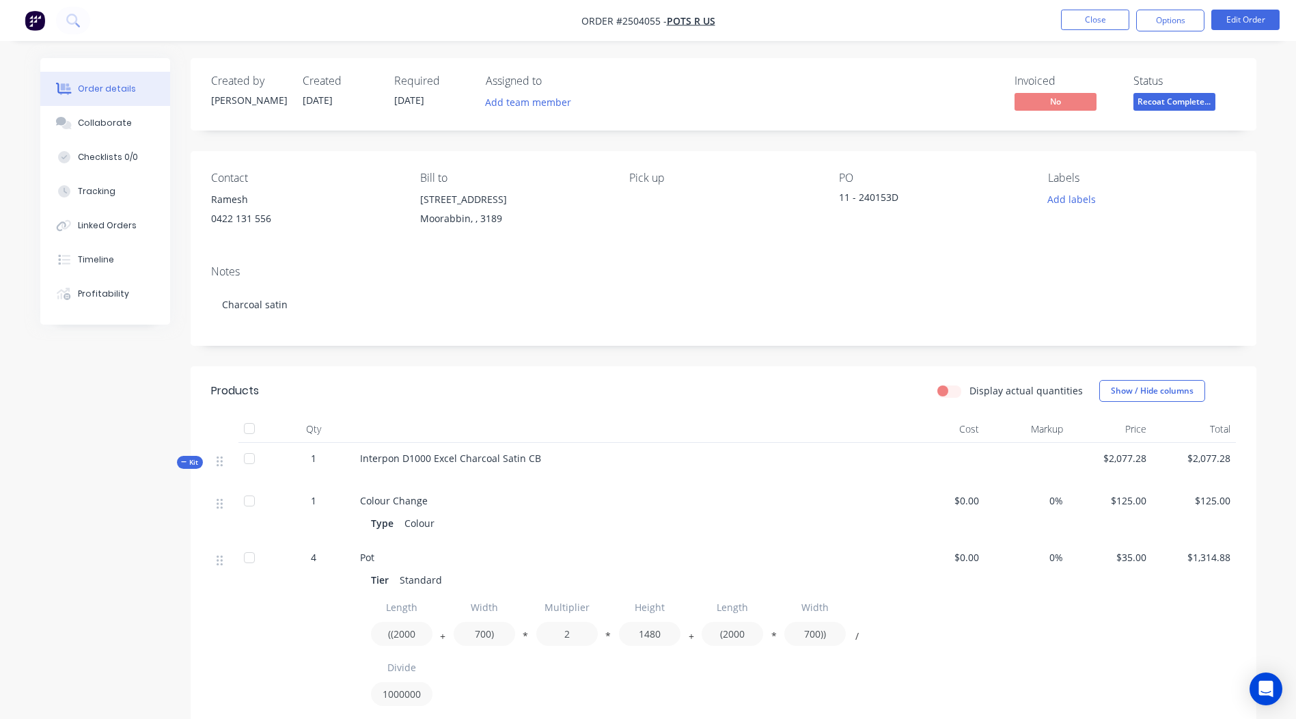
click at [1165, 112] on button "Recoat Complete..." at bounding box center [1174, 103] width 82 height 20
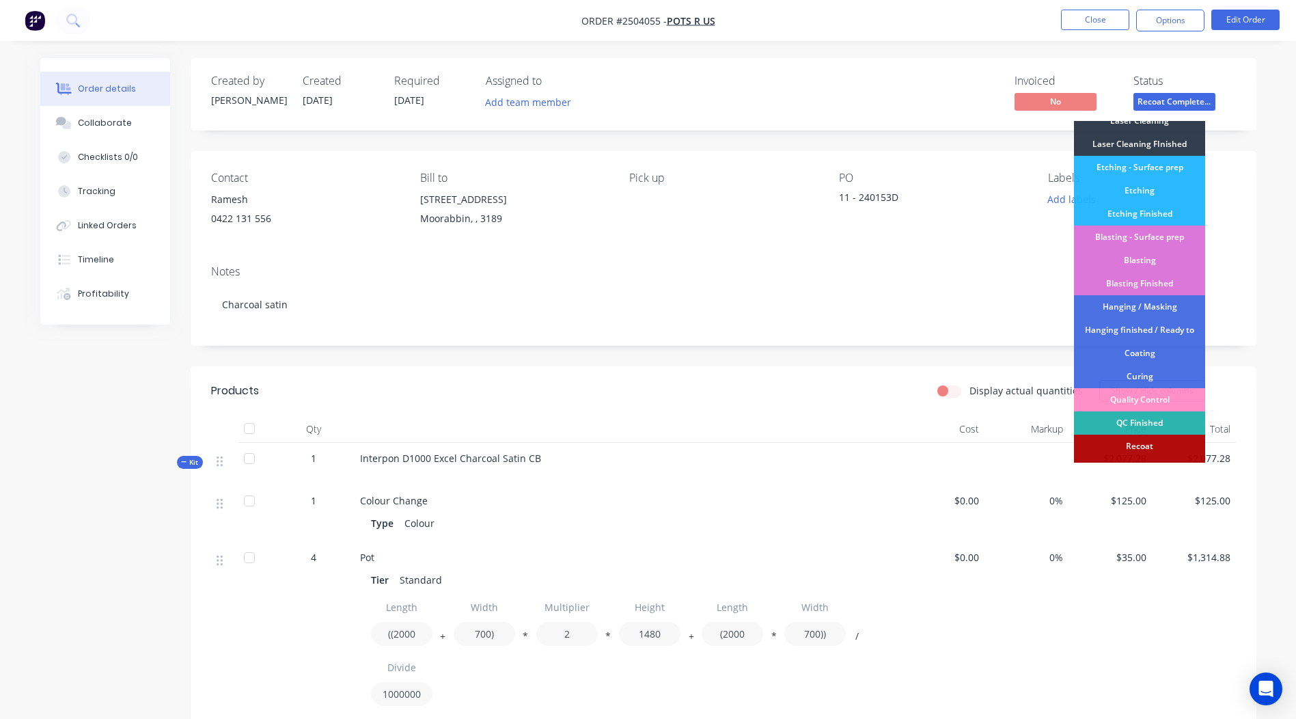
scroll to position [286, 0]
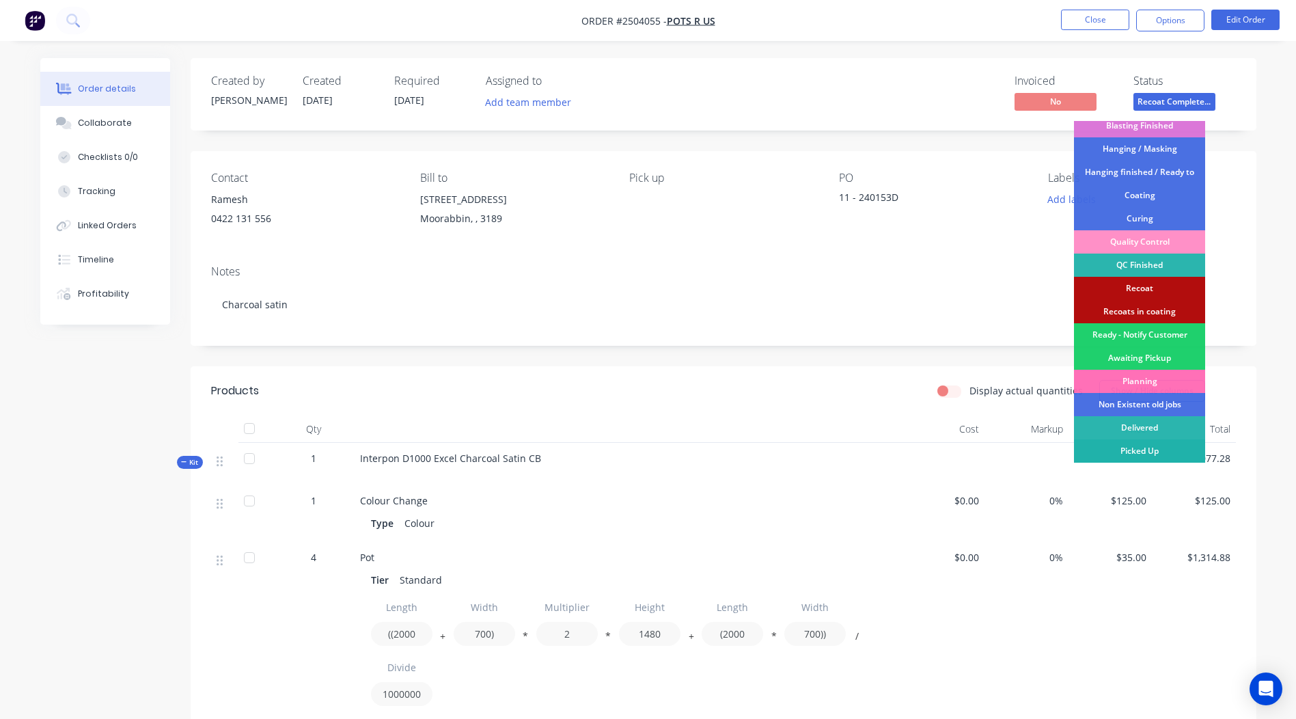
click at [1141, 454] on div "Picked Up" at bounding box center [1139, 450] width 131 height 23
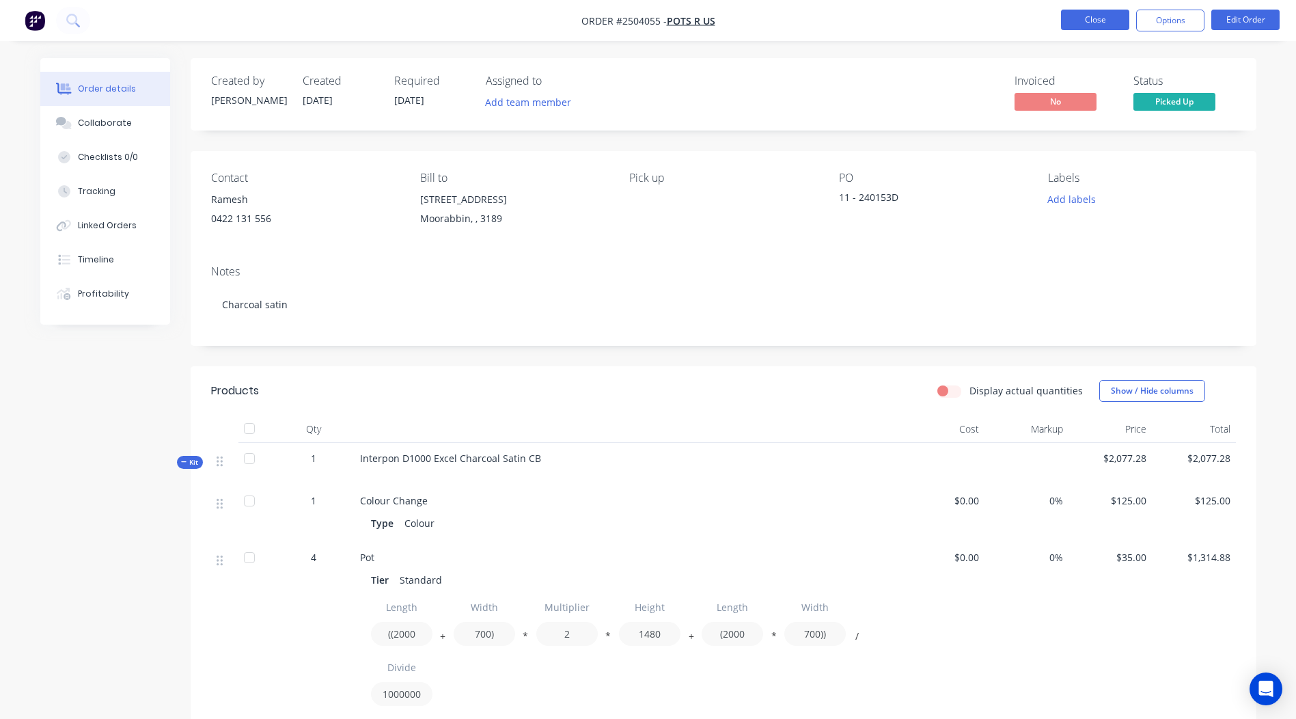
click at [1082, 16] on button "Close" at bounding box center [1095, 20] width 68 height 20
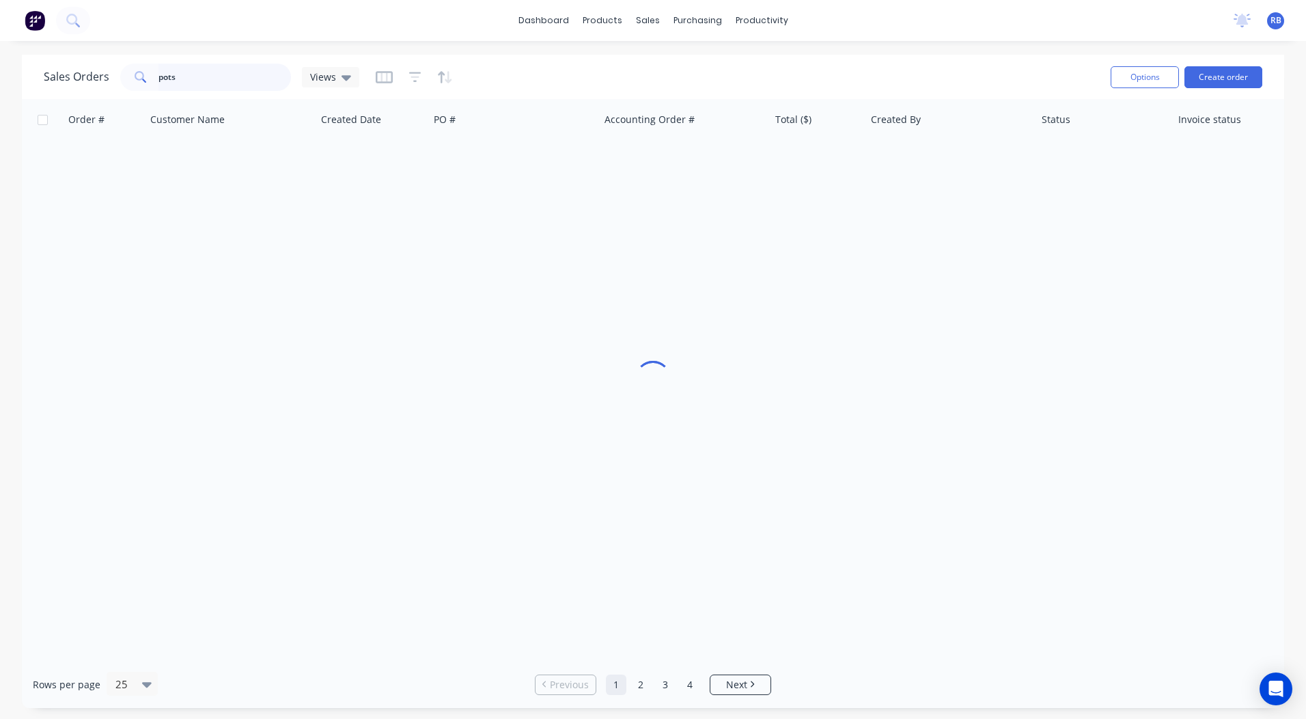
click at [0, 66] on html "dashboard products sales purchasing productivity dashboard products Product Cat…" at bounding box center [653, 359] width 1306 height 719
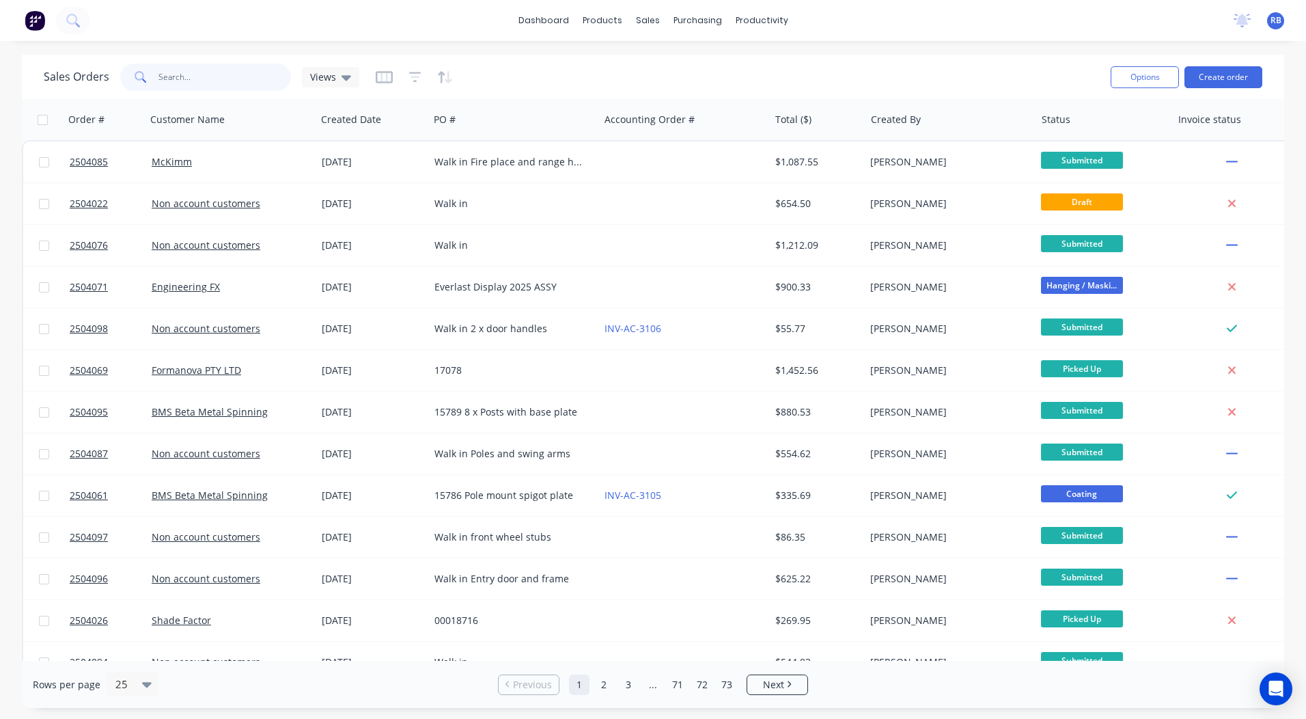
click at [181, 71] on input "text" at bounding box center [224, 77] width 133 height 27
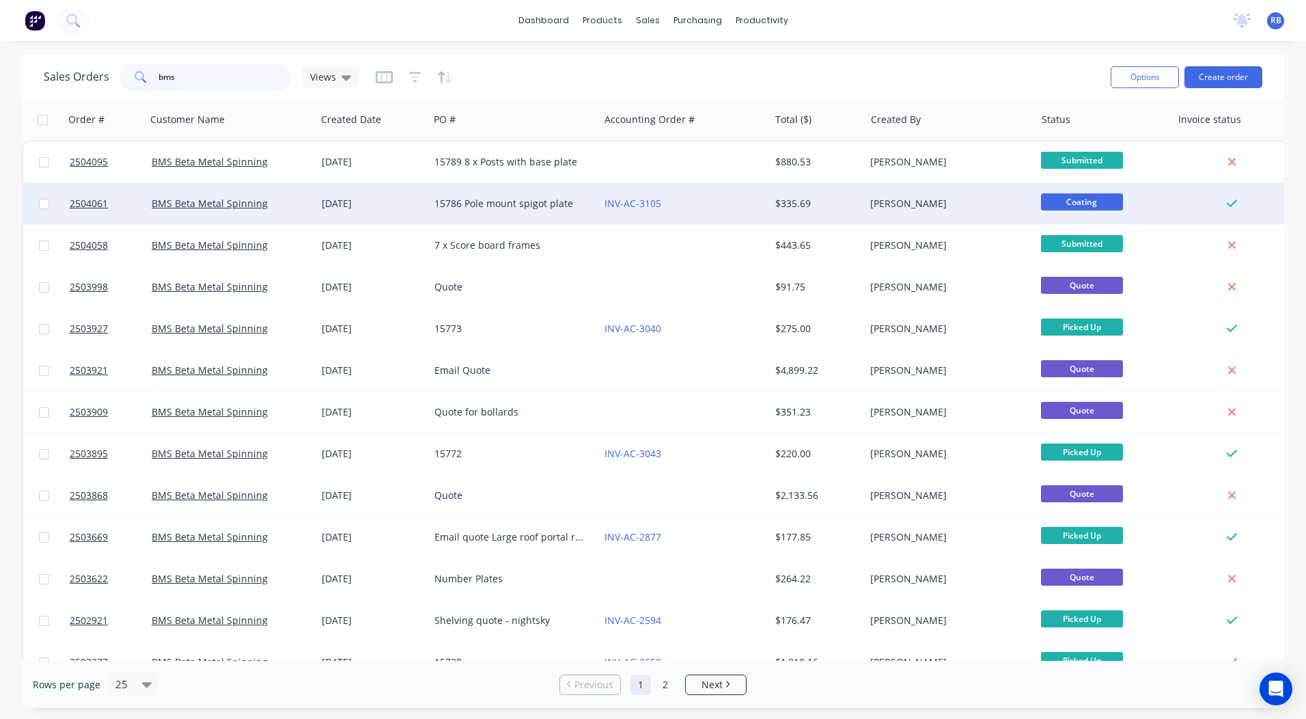
type input "bms"
click at [328, 206] on div "[DATE]" at bounding box center [373, 204] width 102 height 14
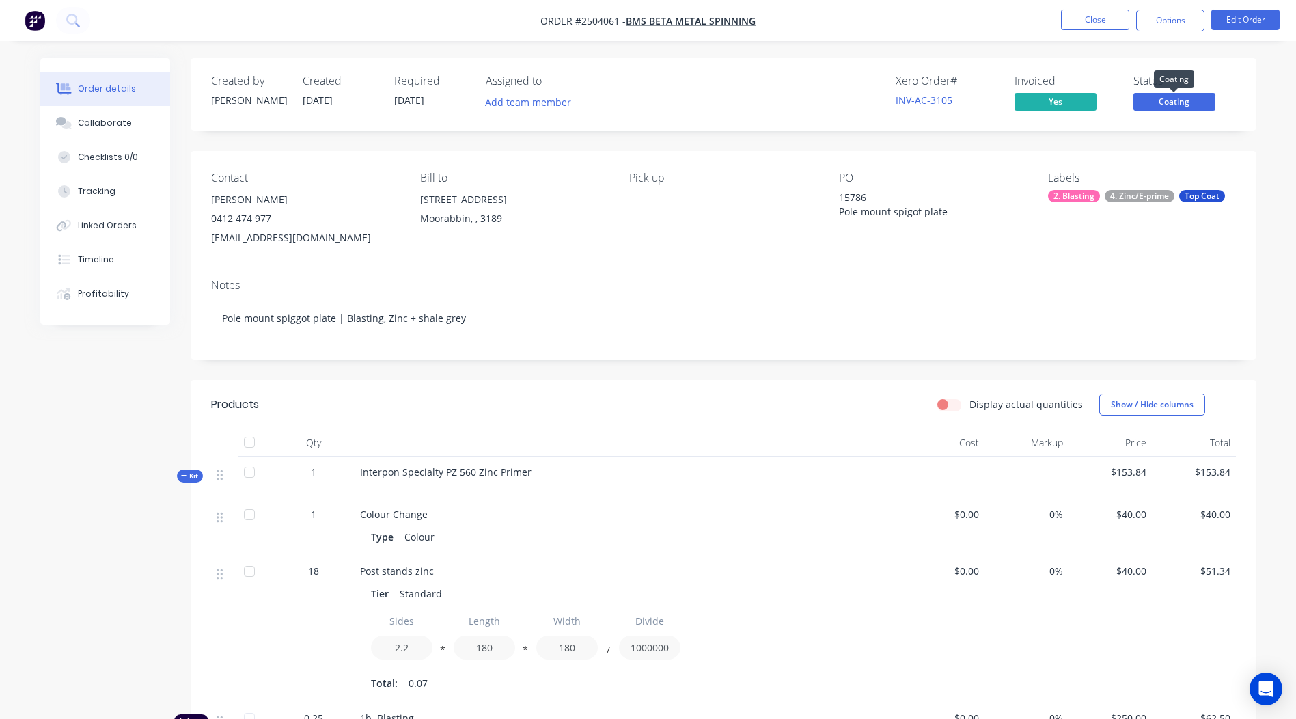
click at [1168, 94] on span "Coating" at bounding box center [1174, 101] width 82 height 17
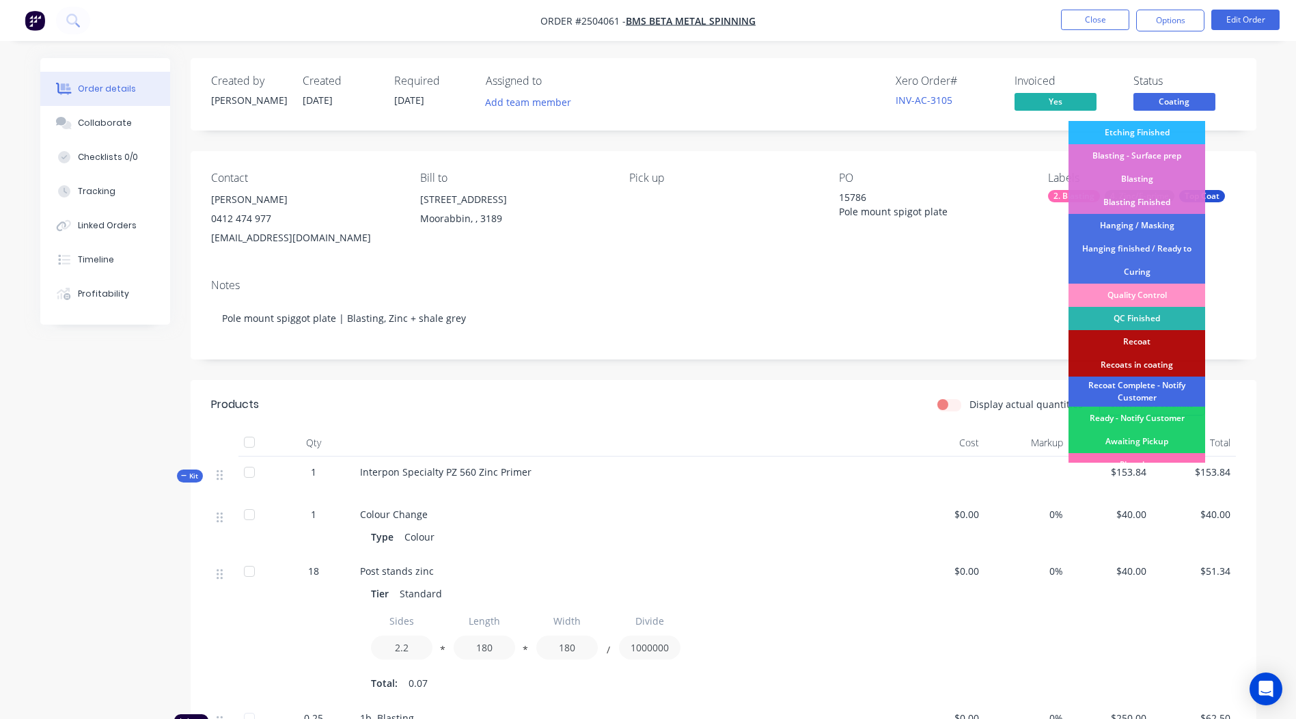
scroll to position [292, 0]
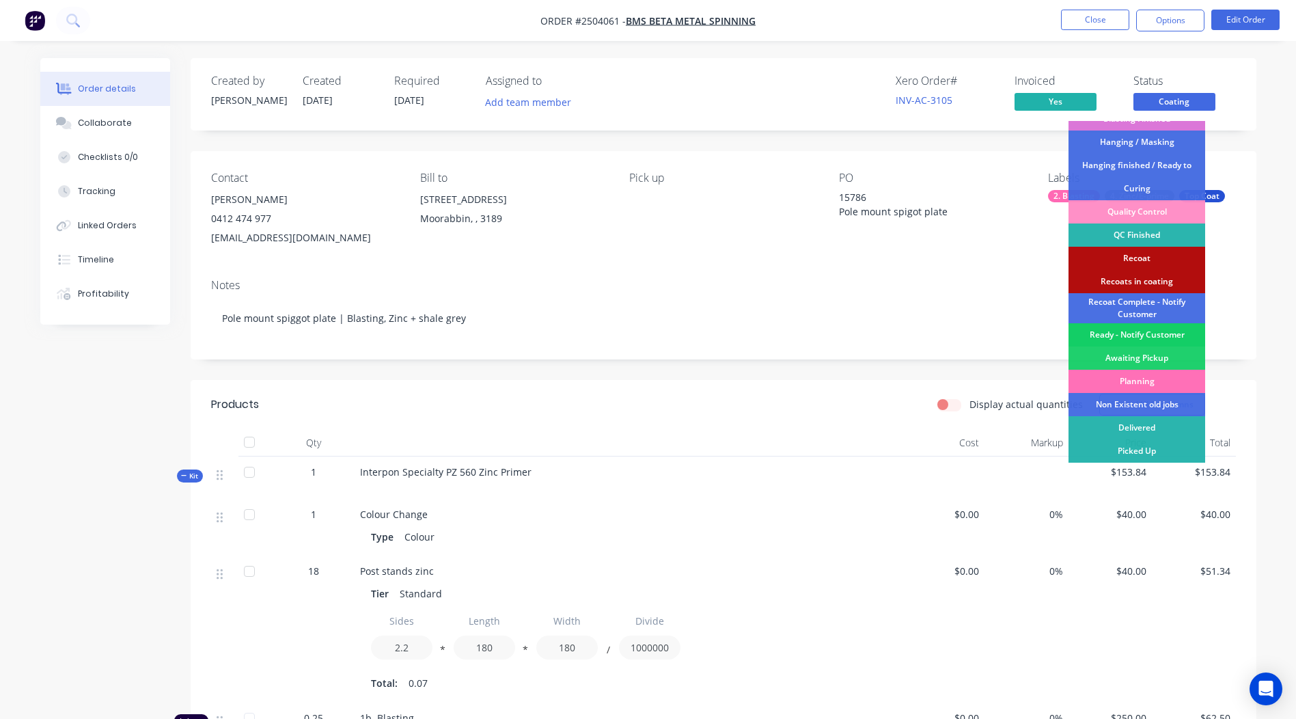
click at [1142, 335] on div "Ready - Notify Customer" at bounding box center [1136, 334] width 137 height 23
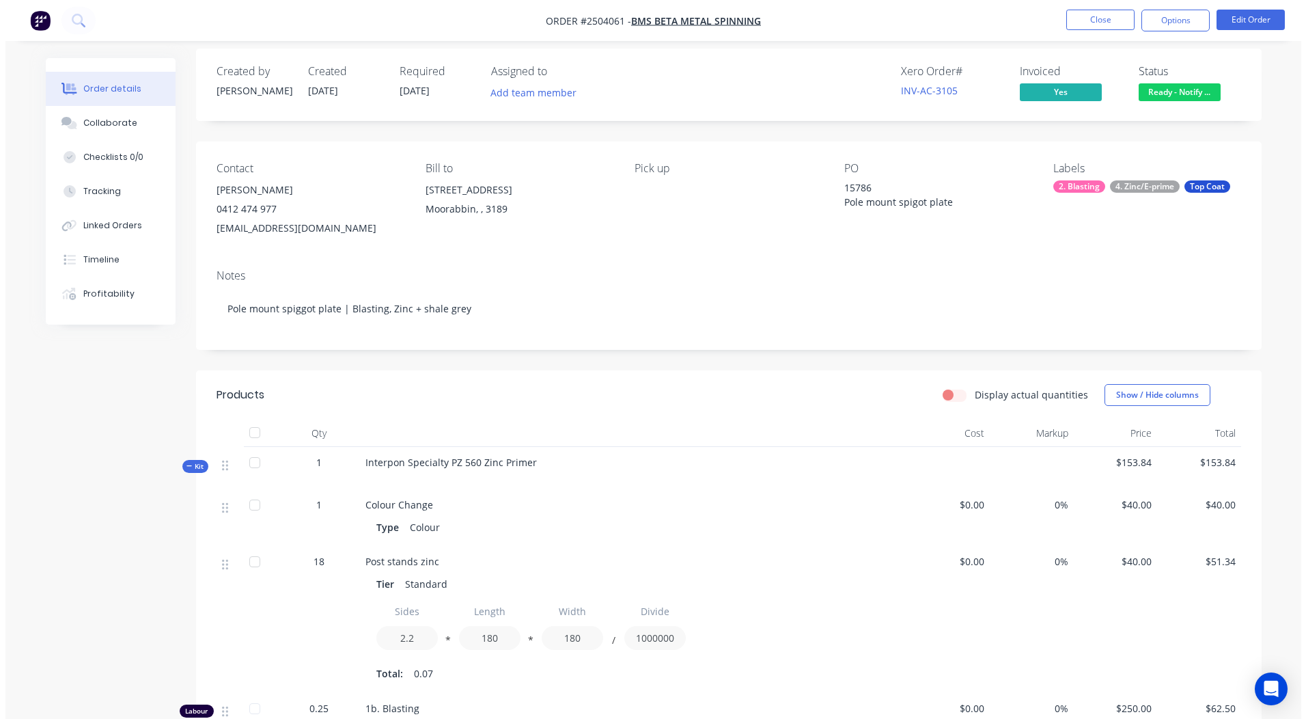
scroll to position [0, 0]
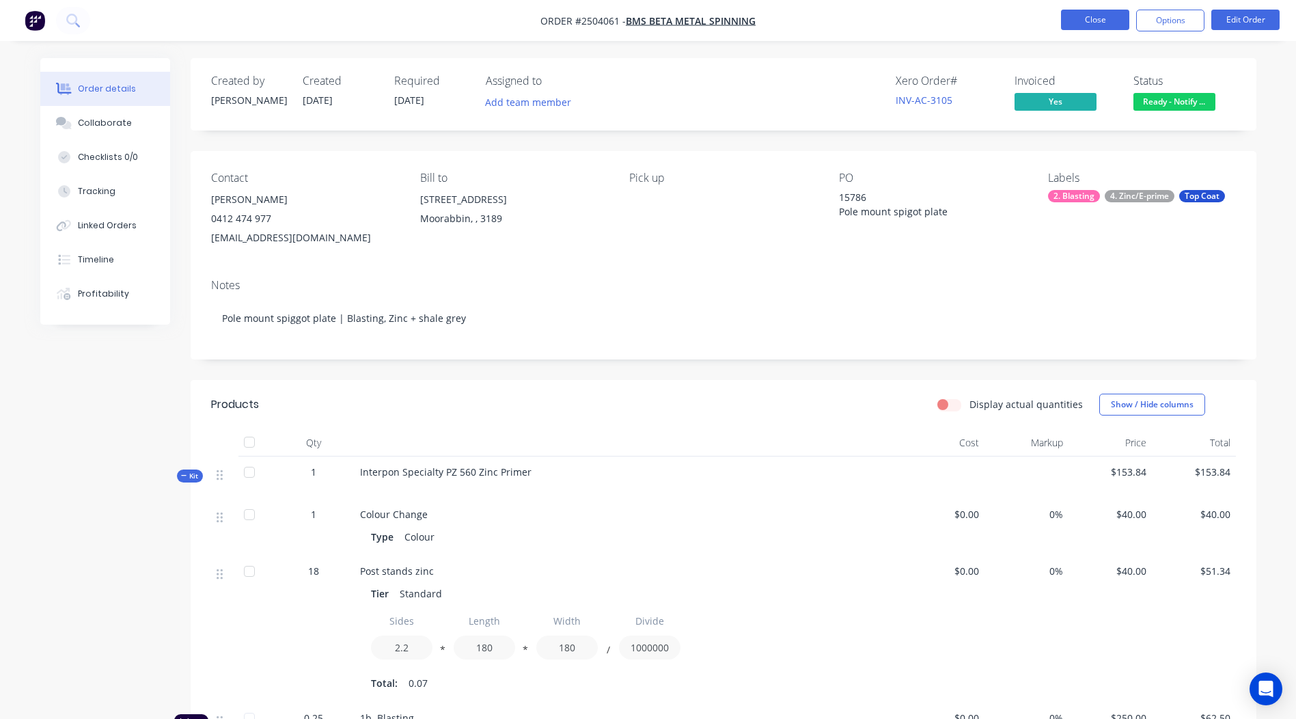
click at [1121, 18] on button "Close" at bounding box center [1095, 20] width 68 height 20
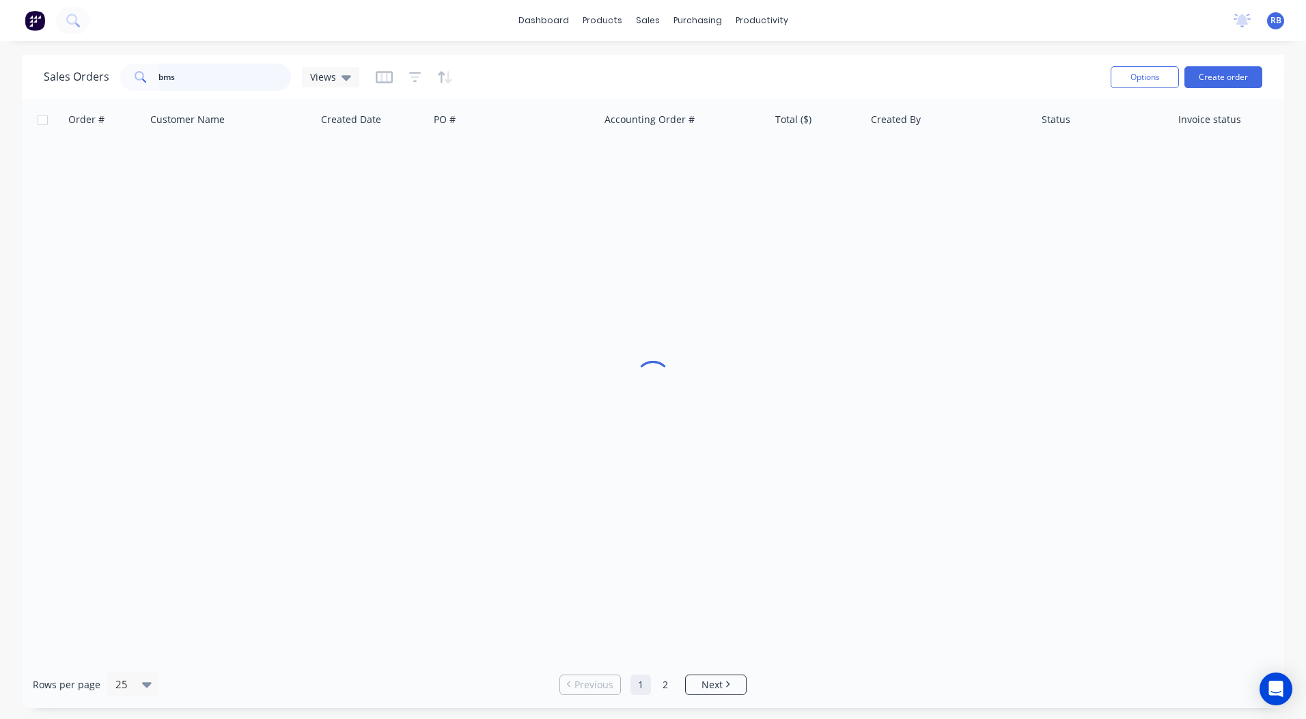
drag, startPoint x: 202, startPoint y: 81, endPoint x: 0, endPoint y: 70, distance: 202.5
click at [0, 66] on html "dashboard products sales purchasing productivity dashboard products Product Cat…" at bounding box center [653, 359] width 1306 height 719
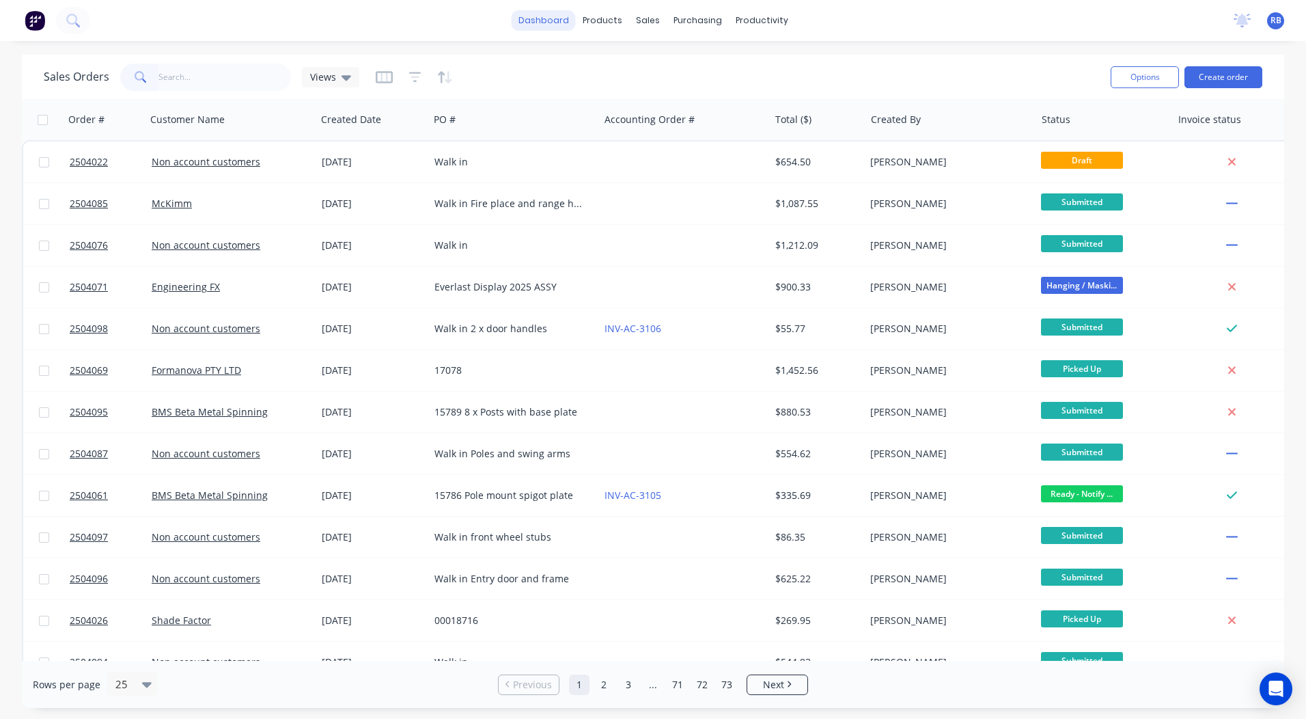
click at [543, 20] on link "dashboard" at bounding box center [544, 20] width 64 height 20
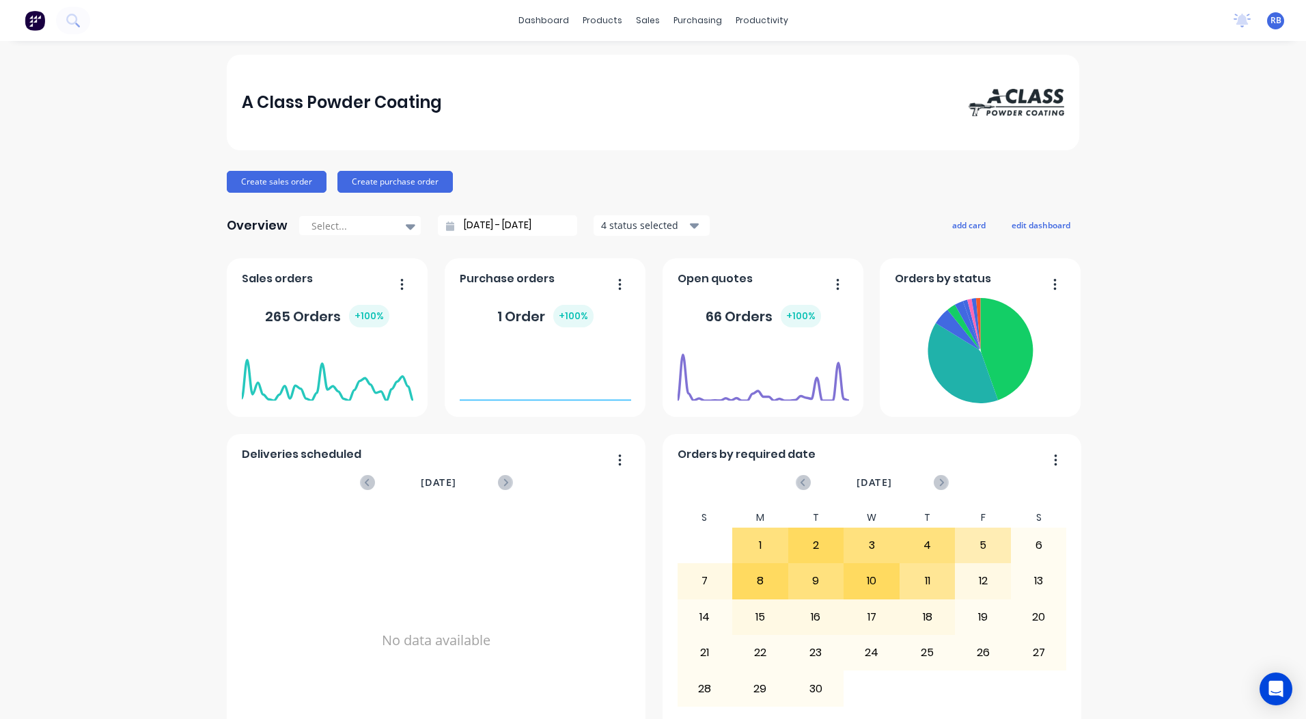
scroll to position [590, 0]
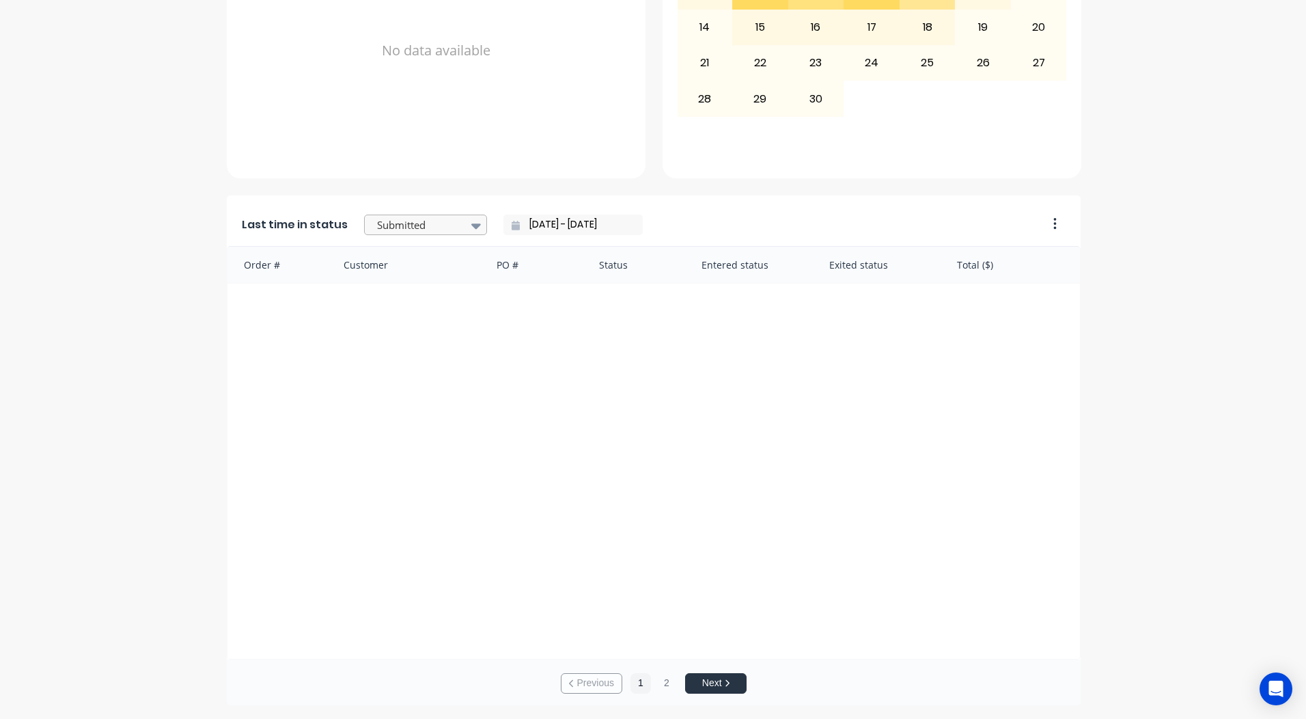
click at [441, 228] on div at bounding box center [419, 225] width 86 height 17
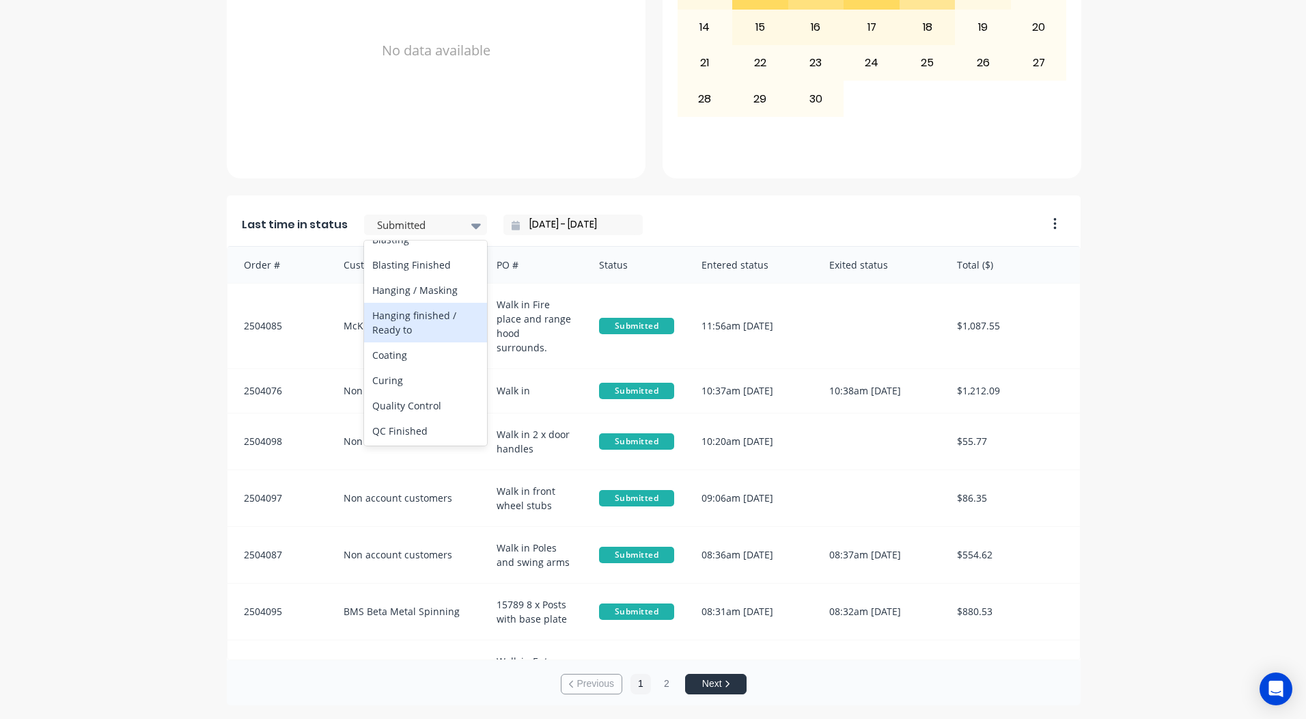
scroll to position [710, 0]
click at [404, 296] on div "Ready - Notify Customer" at bounding box center [425, 297] width 123 height 40
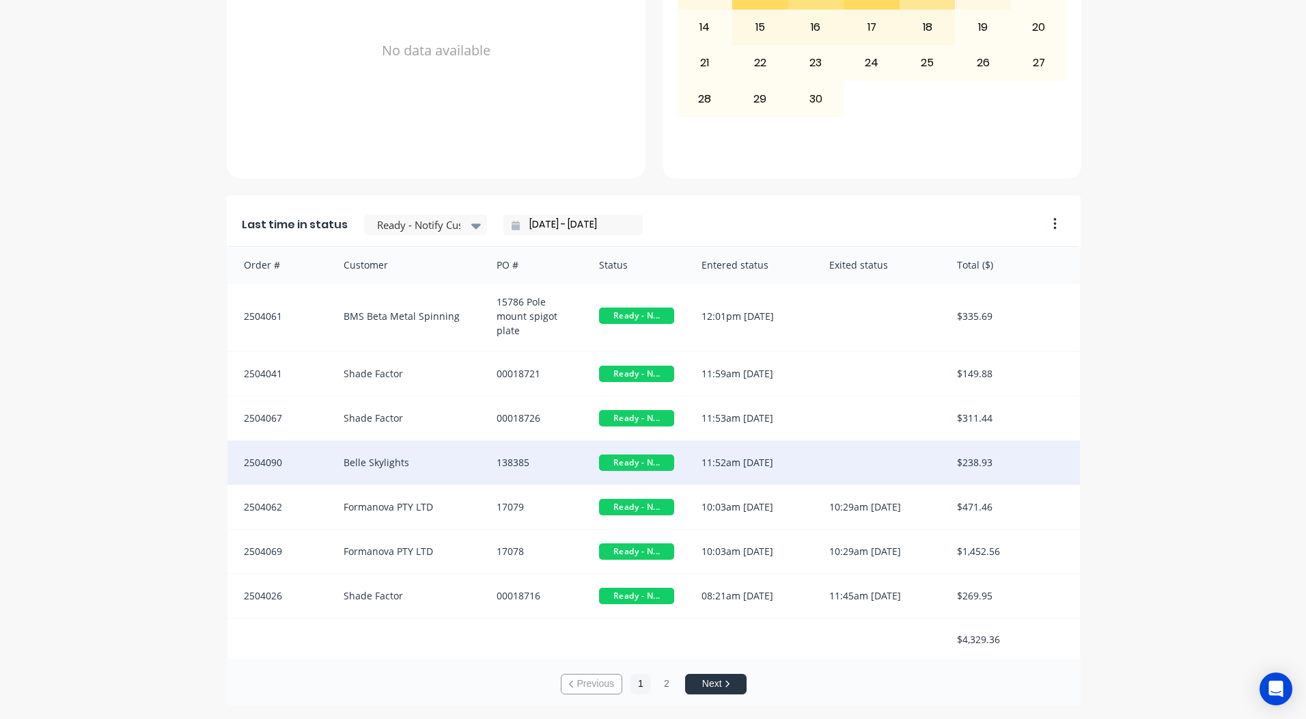
scroll to position [3, 0]
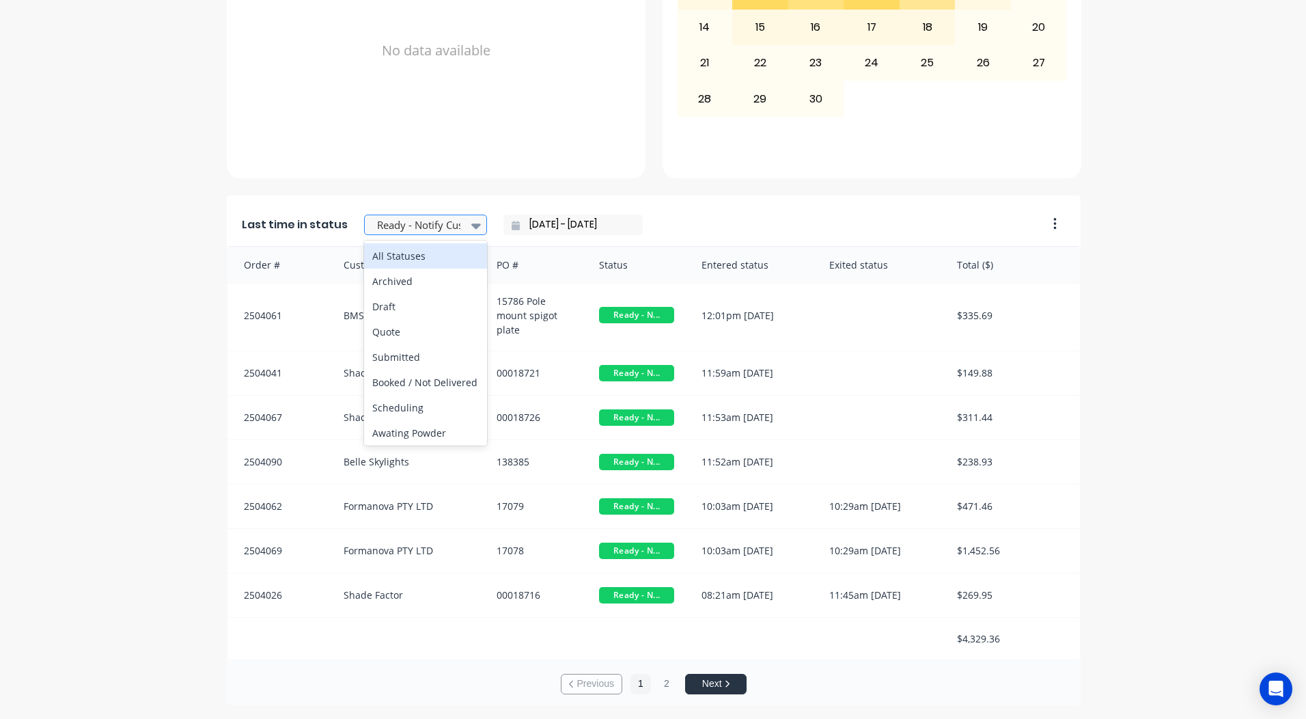
click at [434, 224] on div at bounding box center [419, 225] width 86 height 17
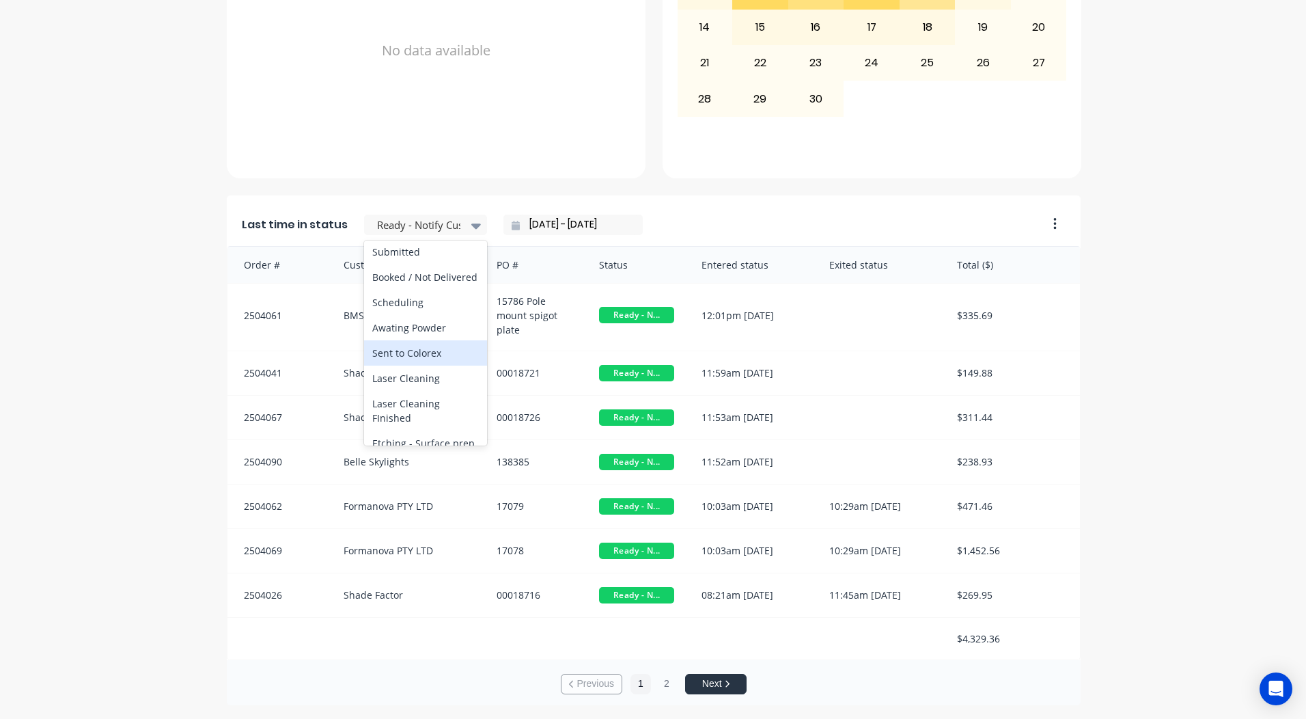
scroll to position [137, 0]
click at [1226, 393] on div "A Class Powder Coating Create sales order Create purchase order Overview Select…" at bounding box center [653, 85] width 1306 height 1240
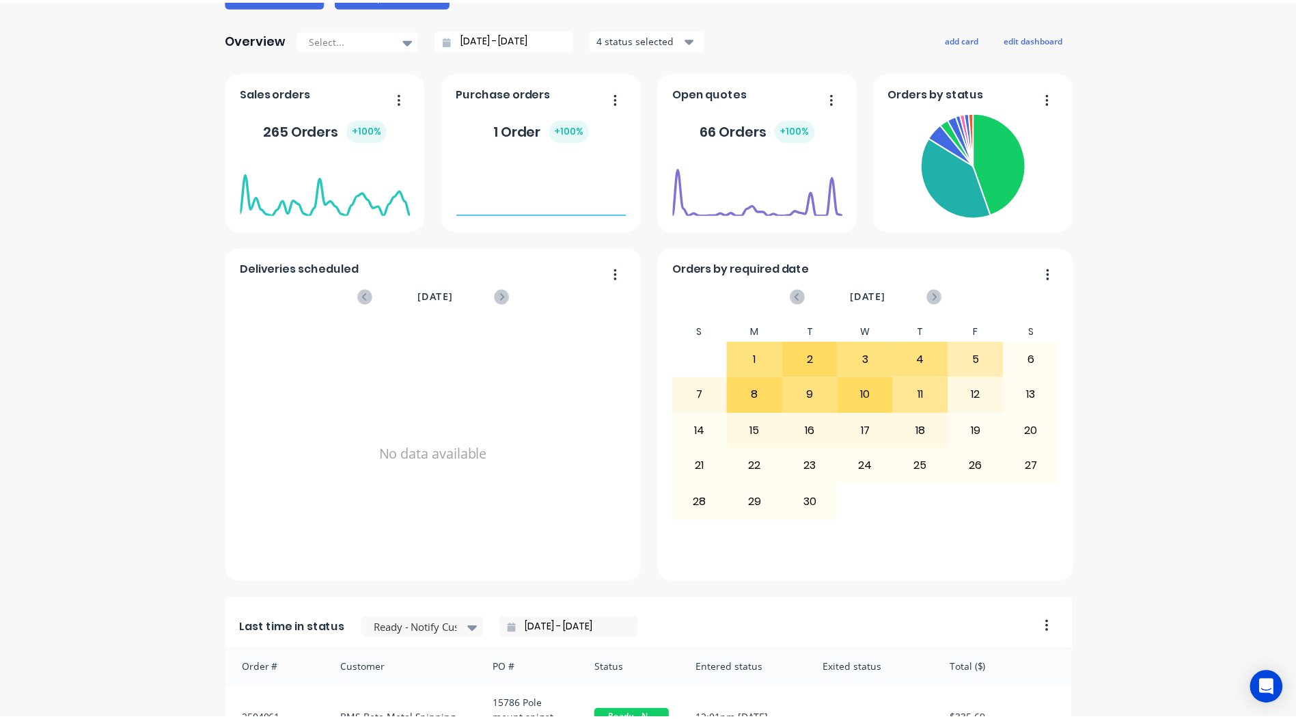
scroll to position [0, 0]
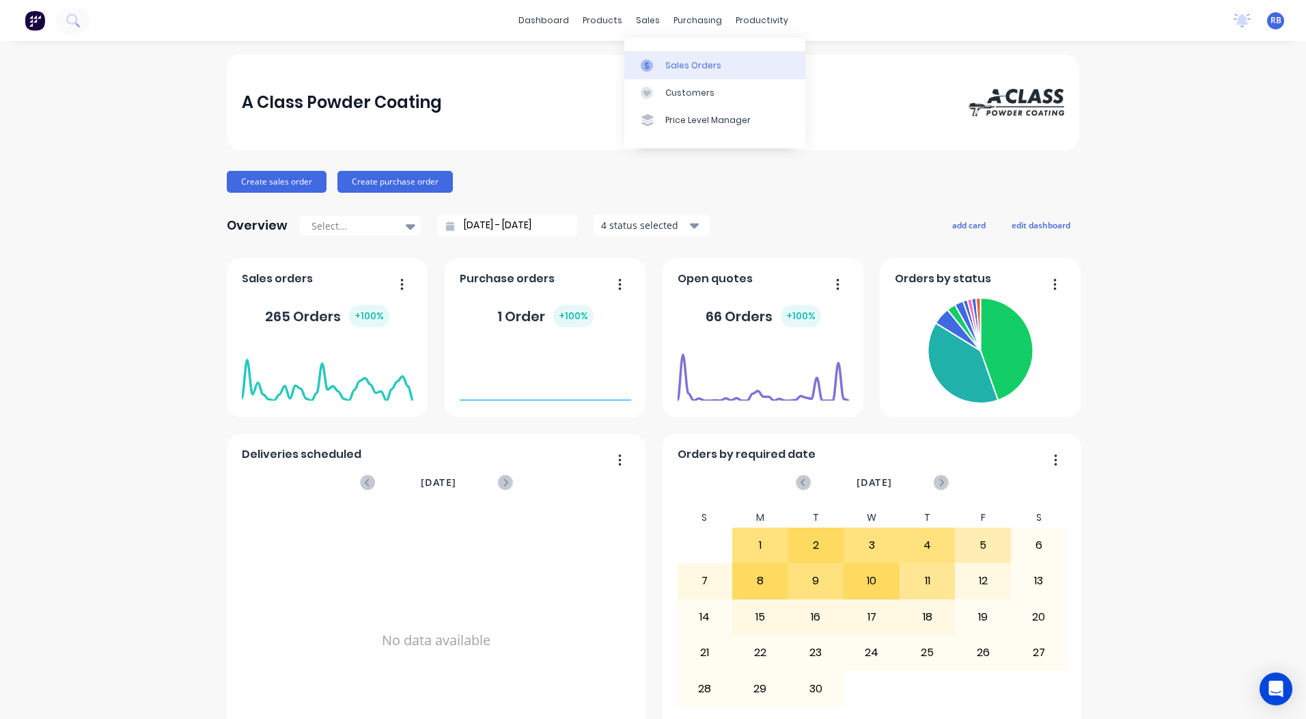
click at [683, 70] on div "Sales Orders" at bounding box center [693, 65] width 56 height 12
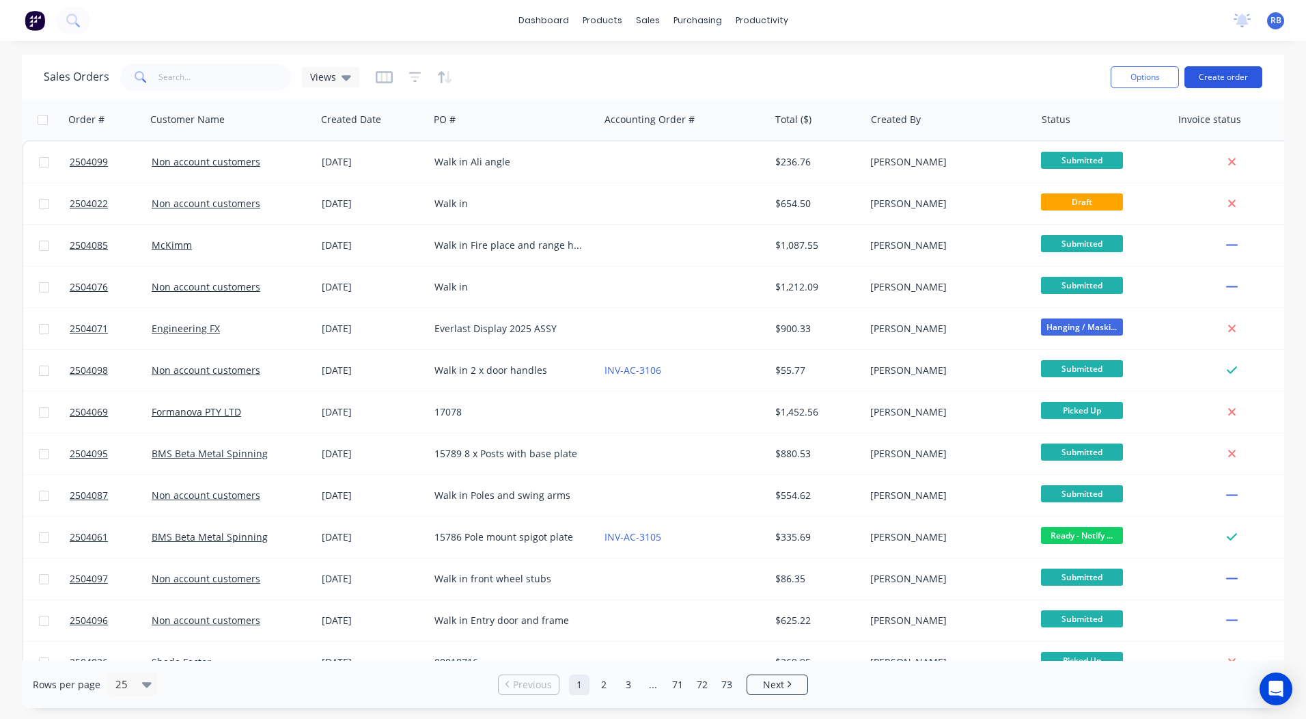
click at [1234, 87] on button "Create order" at bounding box center [1224, 77] width 78 height 22
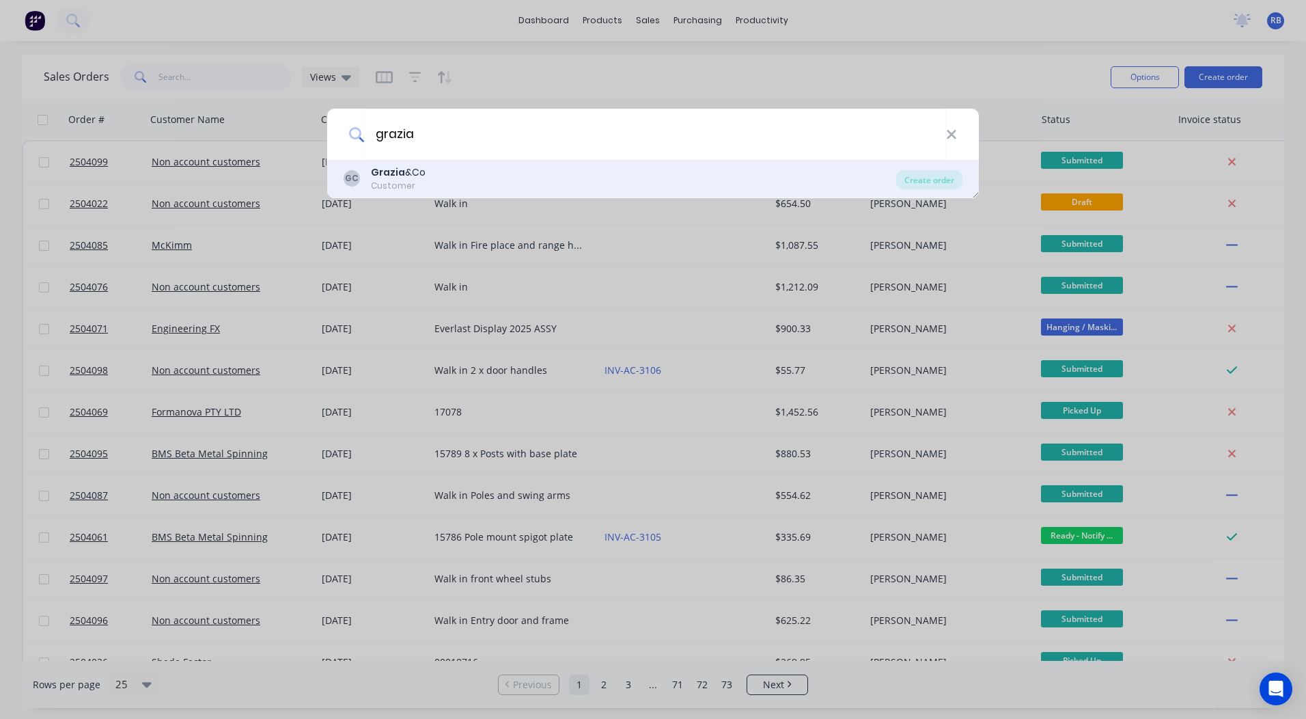
type input "grazia"
click at [439, 179] on div "GC Grazia &Co Customer" at bounding box center [620, 178] width 553 height 27
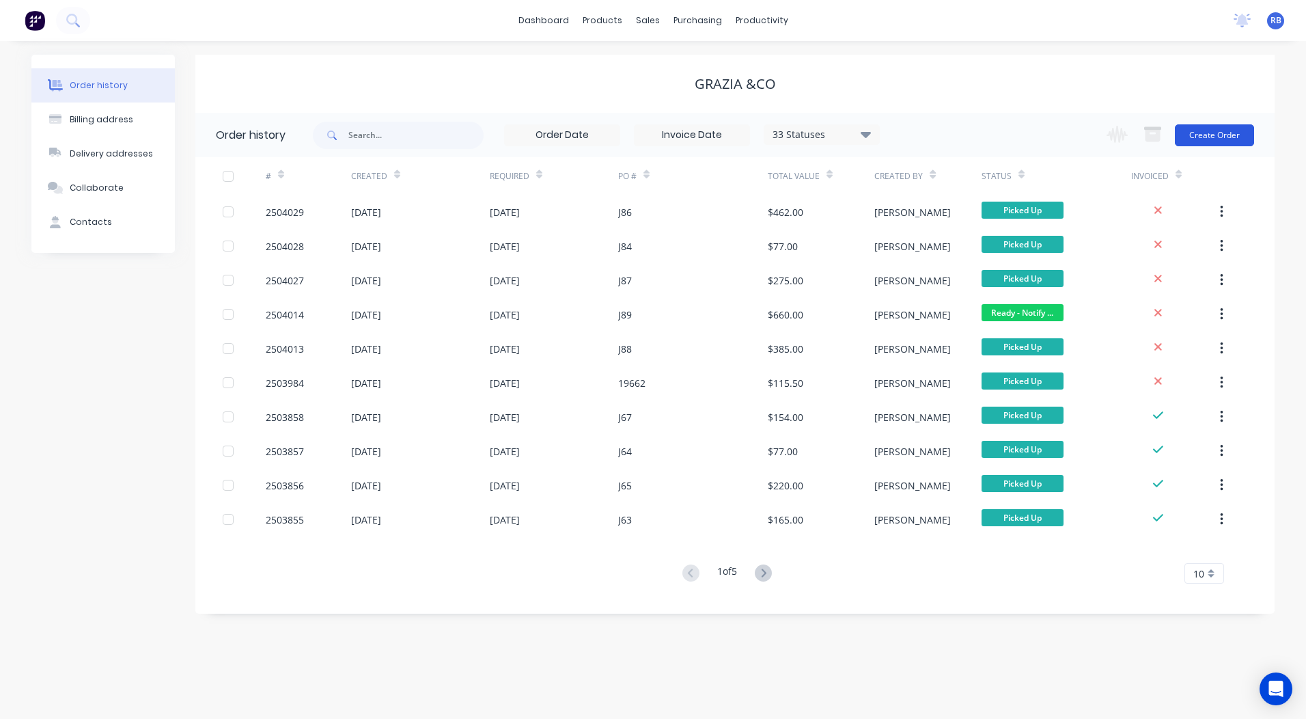
click at [1243, 139] on button "Create Order" at bounding box center [1214, 135] width 79 height 22
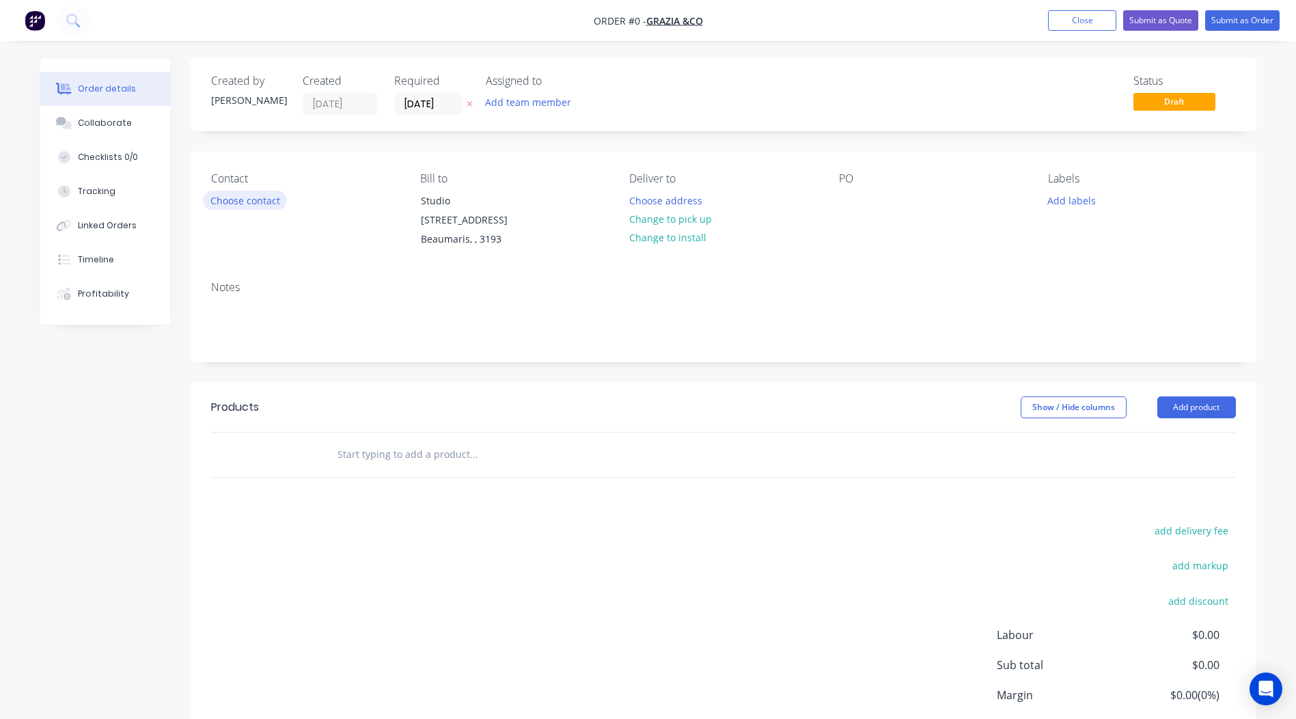
click at [221, 199] on button "Choose contact" at bounding box center [245, 200] width 84 height 18
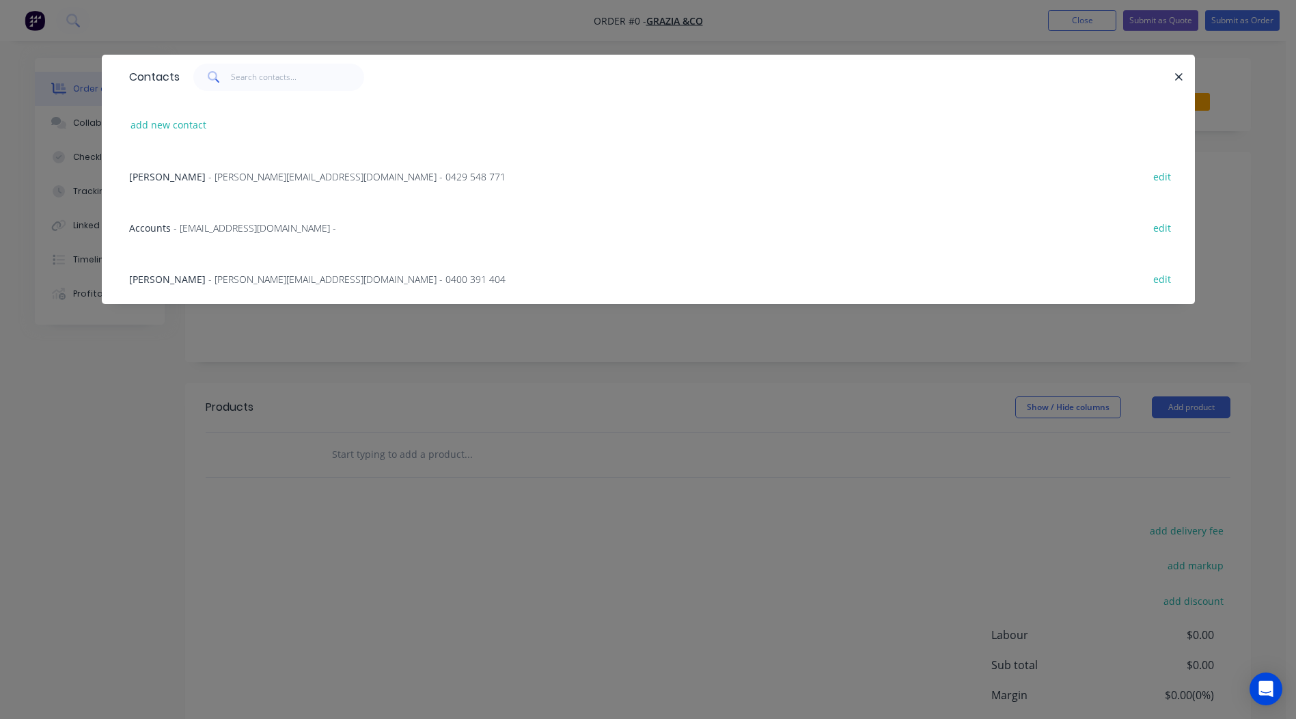
click at [208, 284] on span "- nick@graziaandco.com.au - 0400 391 404" at bounding box center [356, 279] width 297 height 13
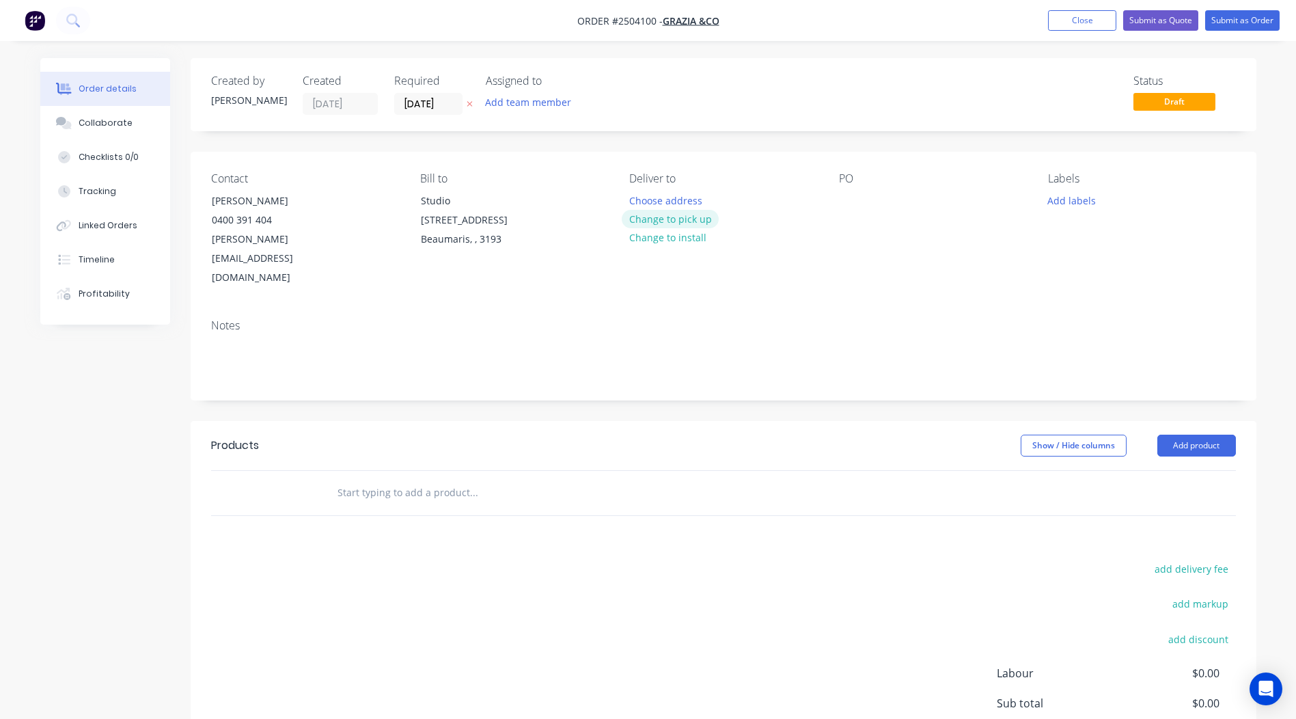
click at [660, 221] on button "Change to pick up" at bounding box center [670, 219] width 97 height 18
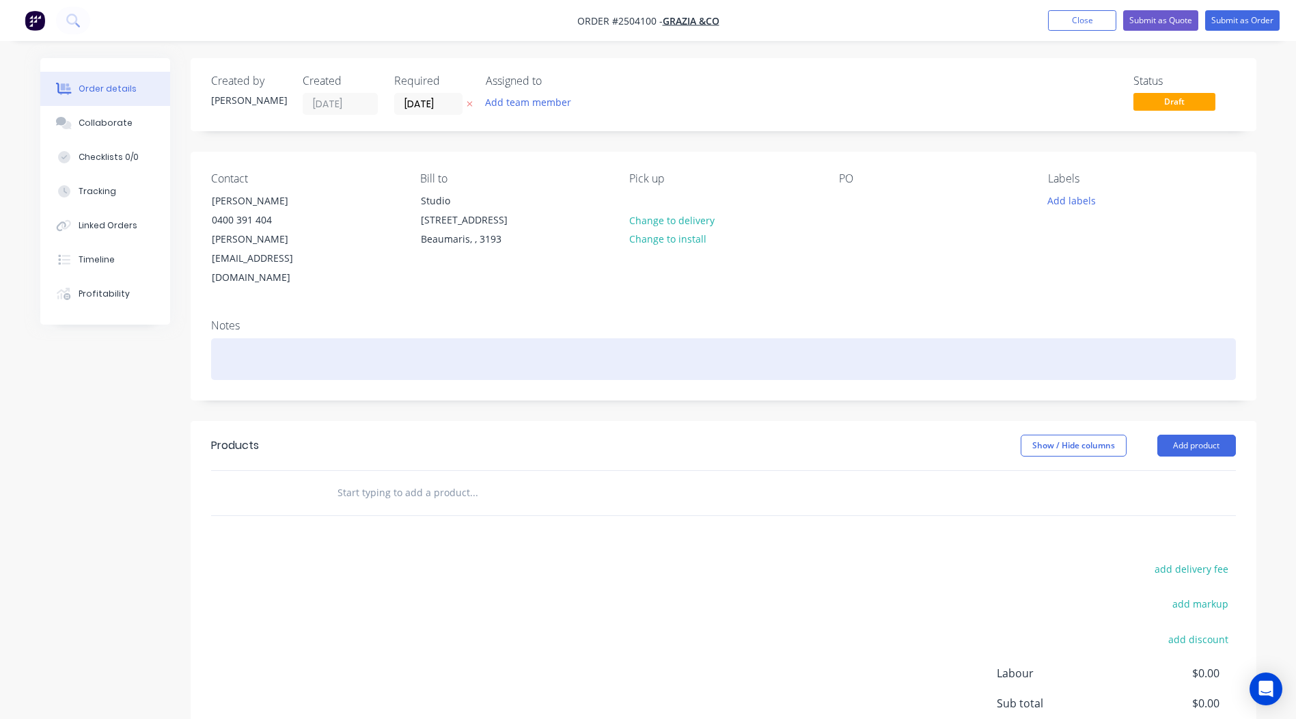
click at [262, 338] on div at bounding box center [723, 359] width 1025 height 42
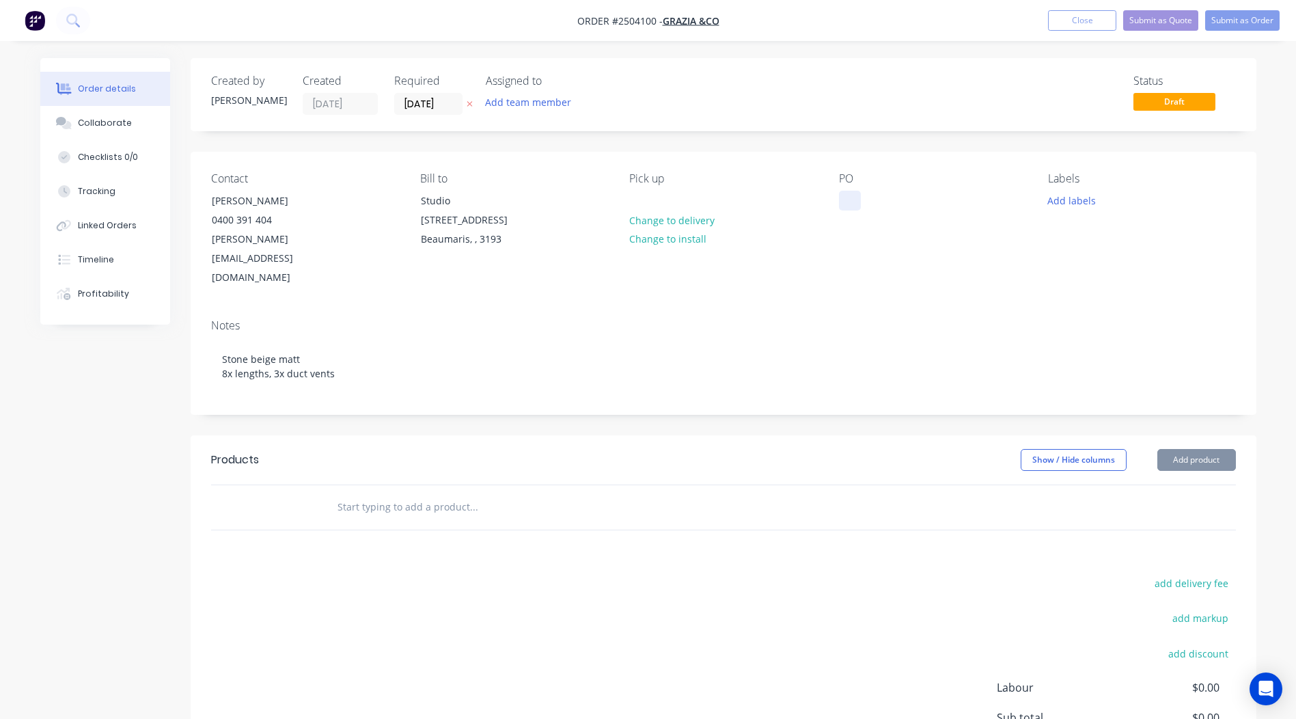
click at [849, 202] on div at bounding box center [850, 201] width 22 height 20
click at [1071, 195] on button "Add labels" at bounding box center [1071, 200] width 63 height 18
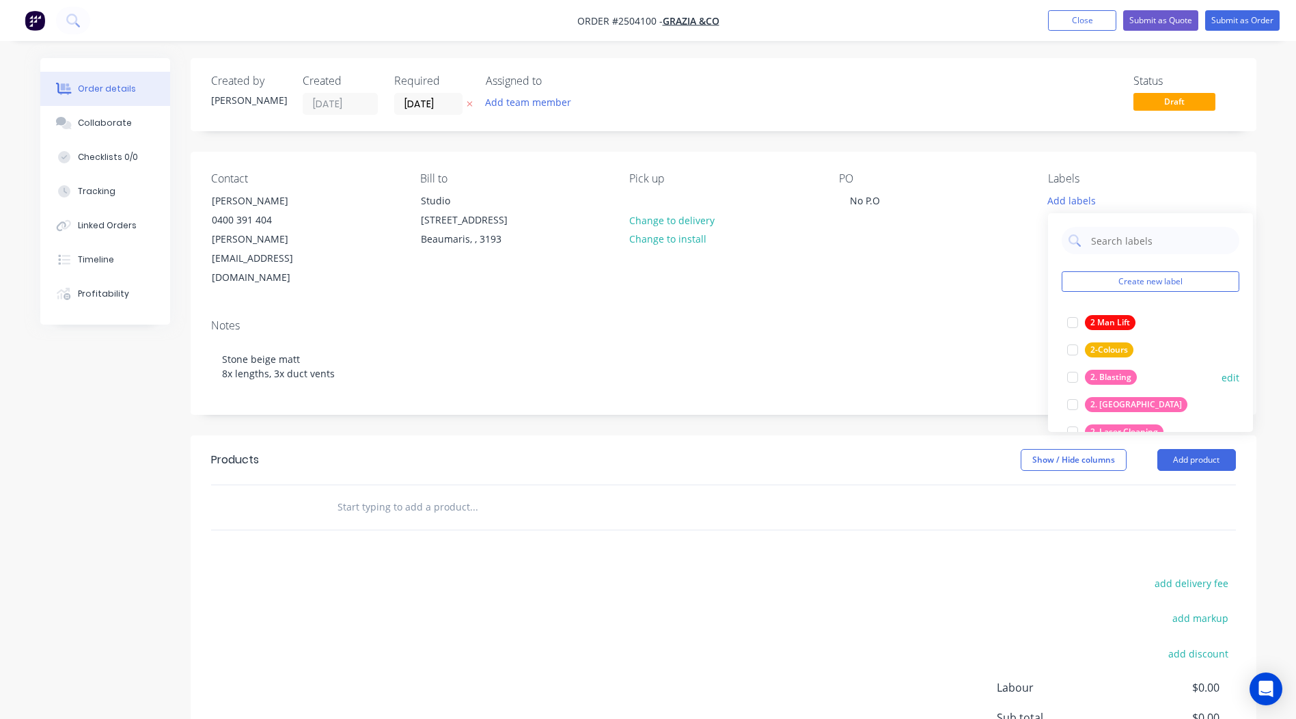
click at [1126, 374] on div "2. Blasting" at bounding box center [1111, 377] width 52 height 15
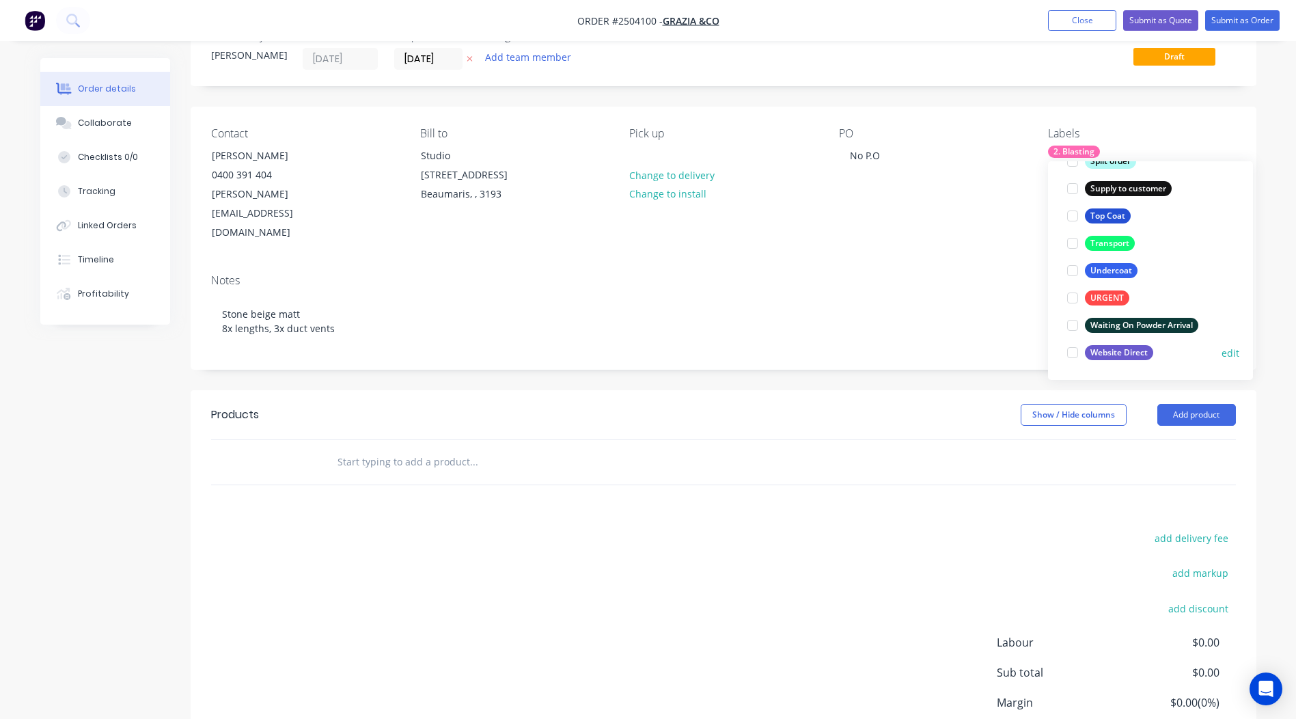
scroll to position [122, 0]
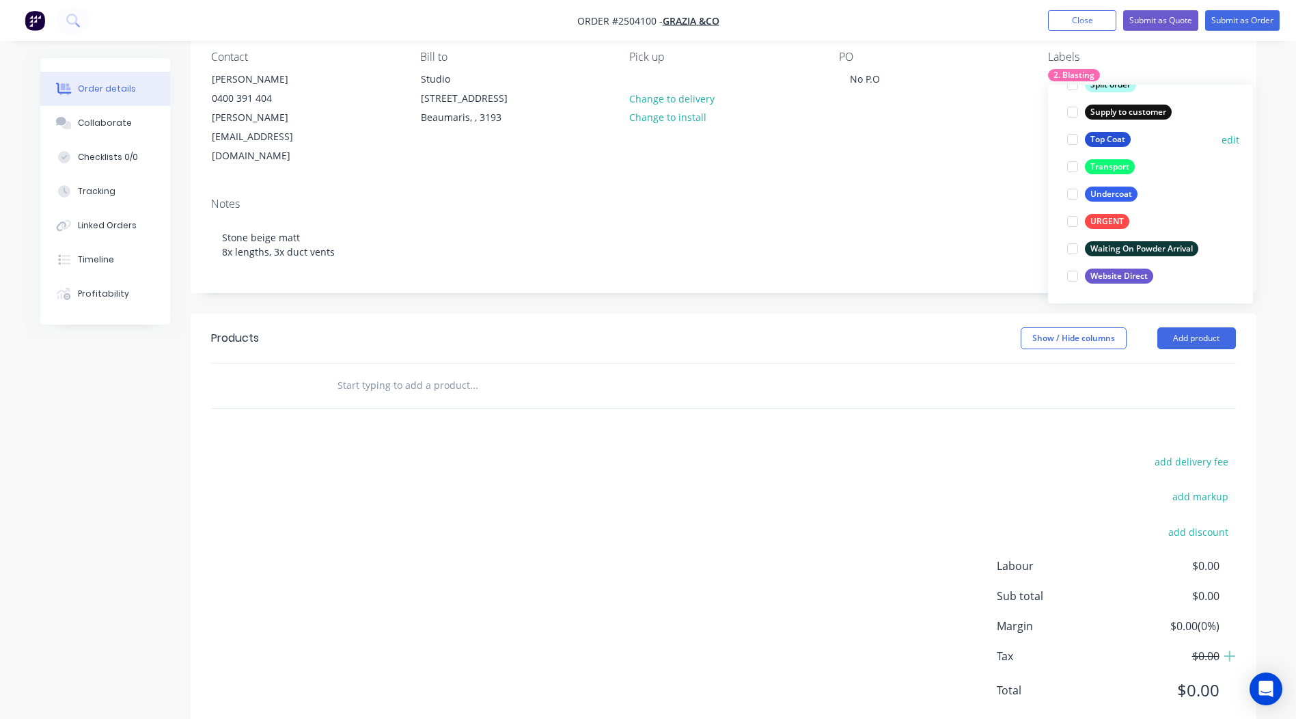
click at [1105, 141] on div "Top Coat" at bounding box center [1108, 139] width 46 height 15
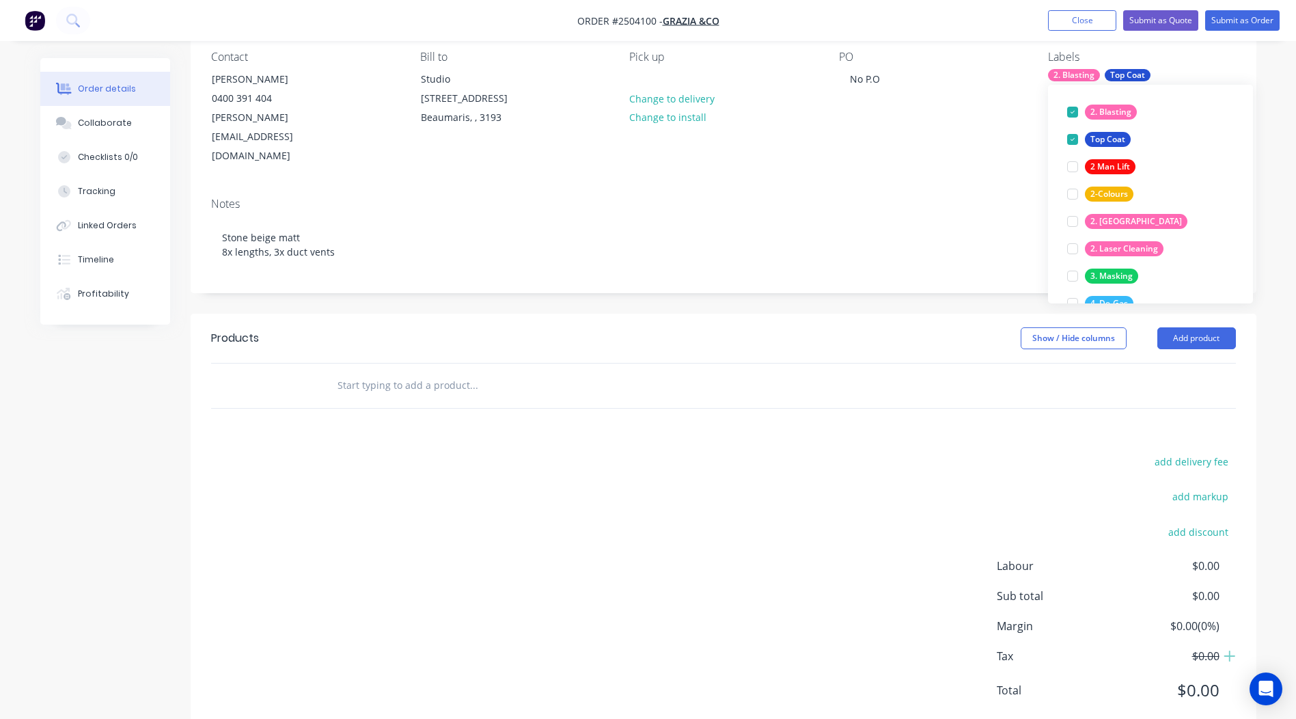
click at [1182, 71] on div "2. Blasting Top Coat" at bounding box center [1141, 75] width 187 height 12
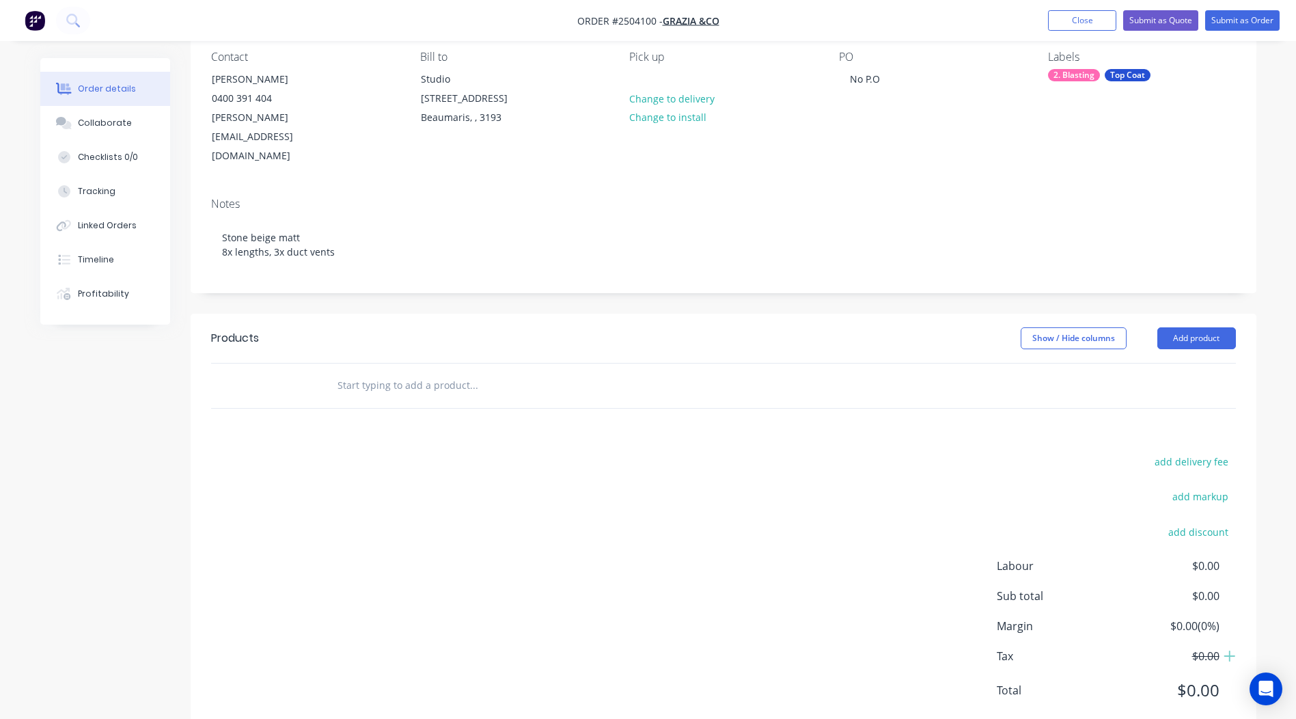
scroll to position [70, 0]
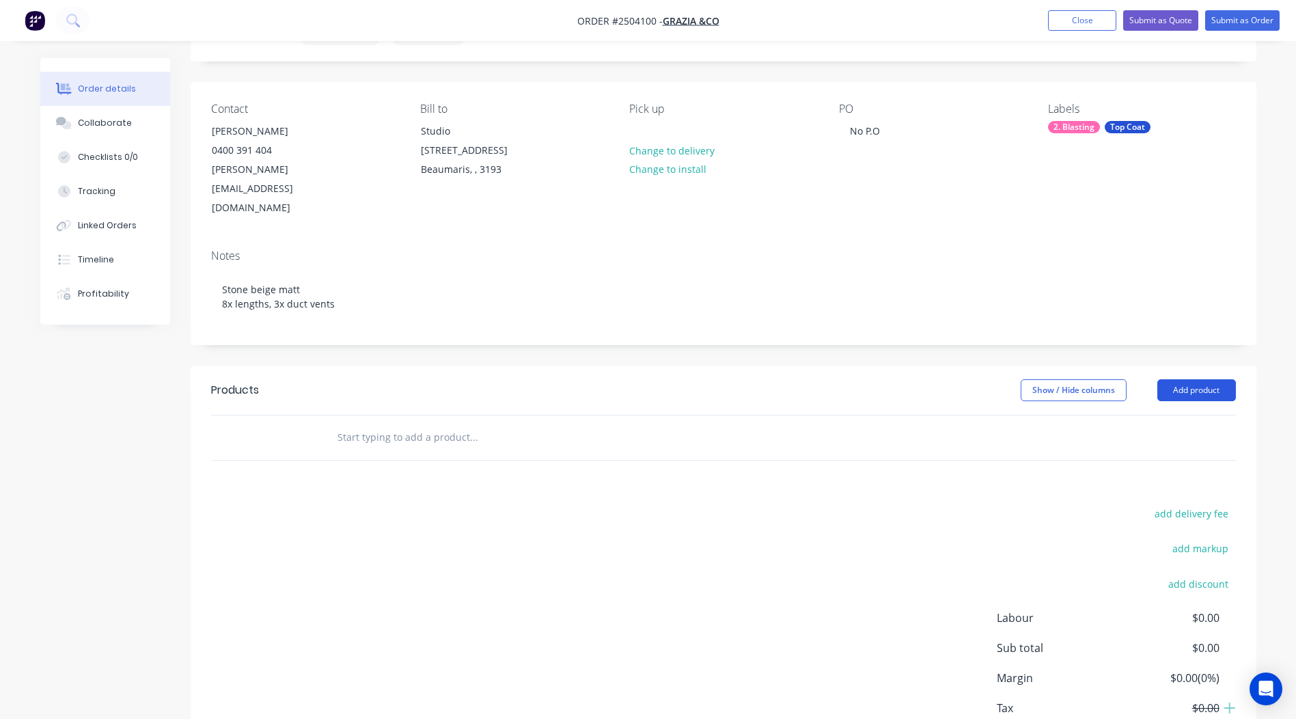
click at [1193, 379] on button "Add product" at bounding box center [1196, 390] width 79 height 22
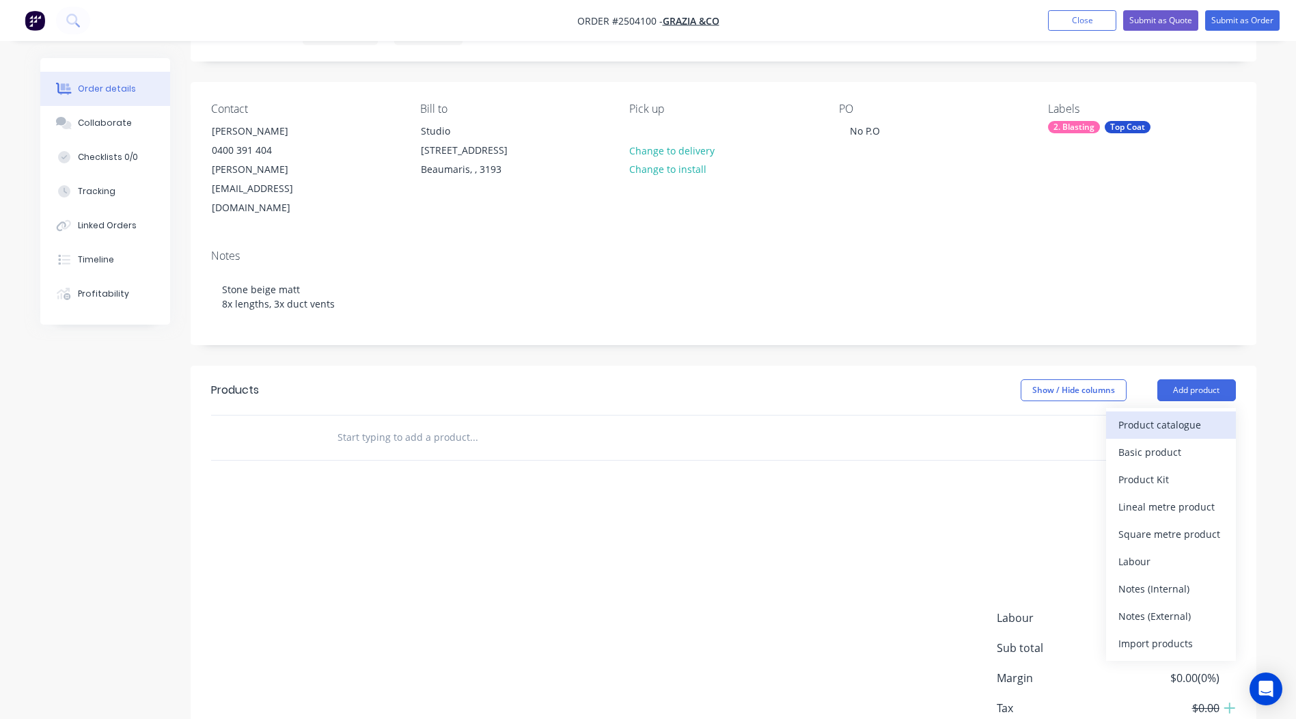
click at [1183, 415] on div "Product catalogue" at bounding box center [1170, 425] width 105 height 20
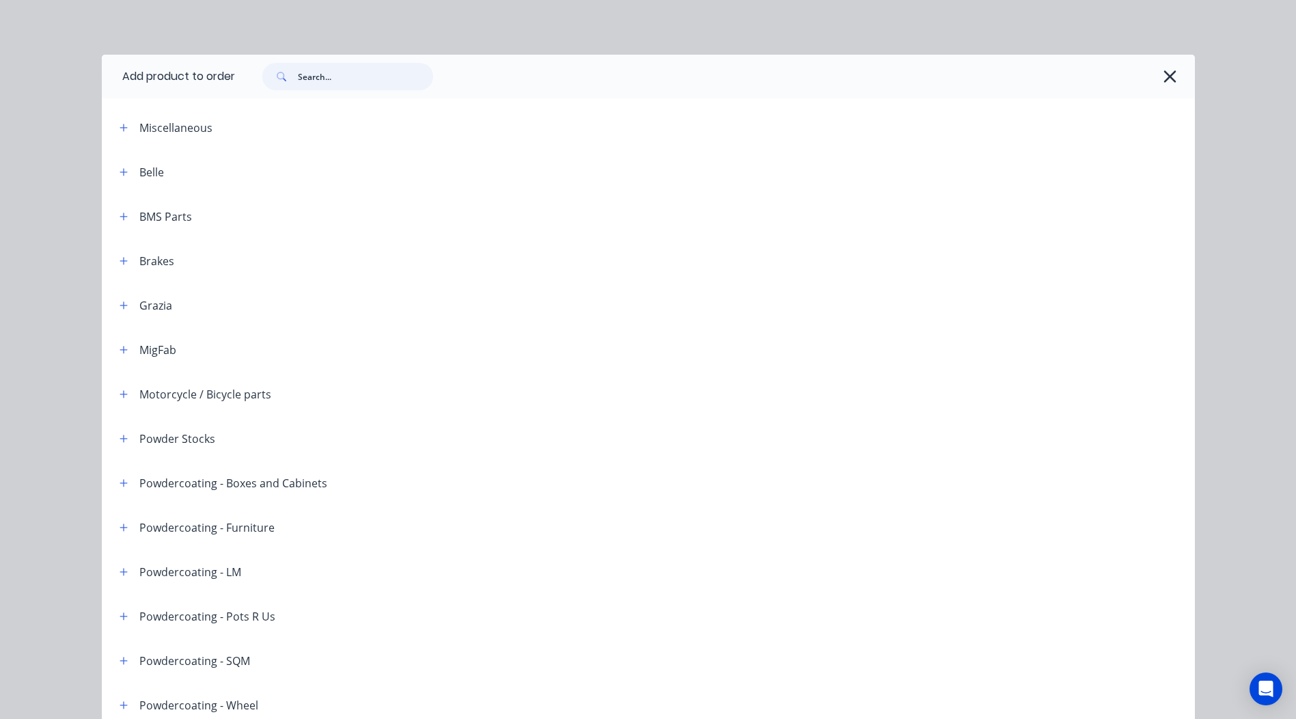
click at [341, 68] on input "text" at bounding box center [365, 76] width 135 height 27
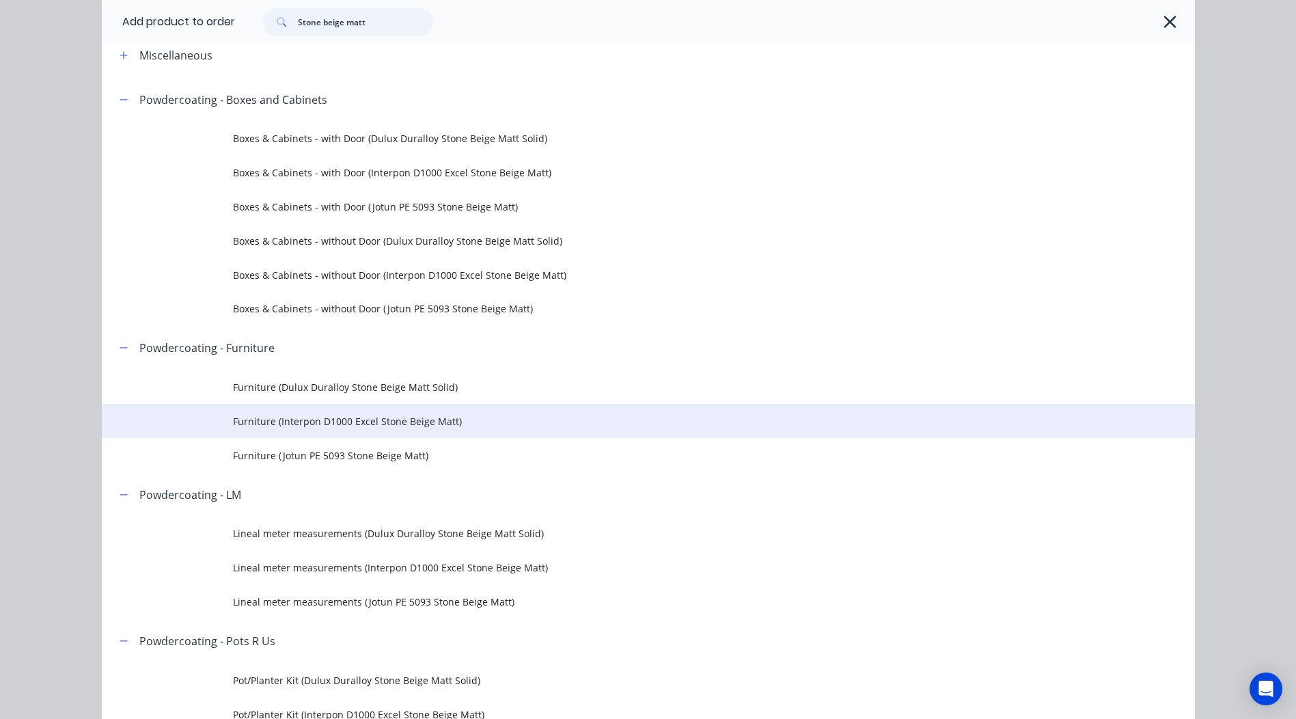
scroll to position [137, 0]
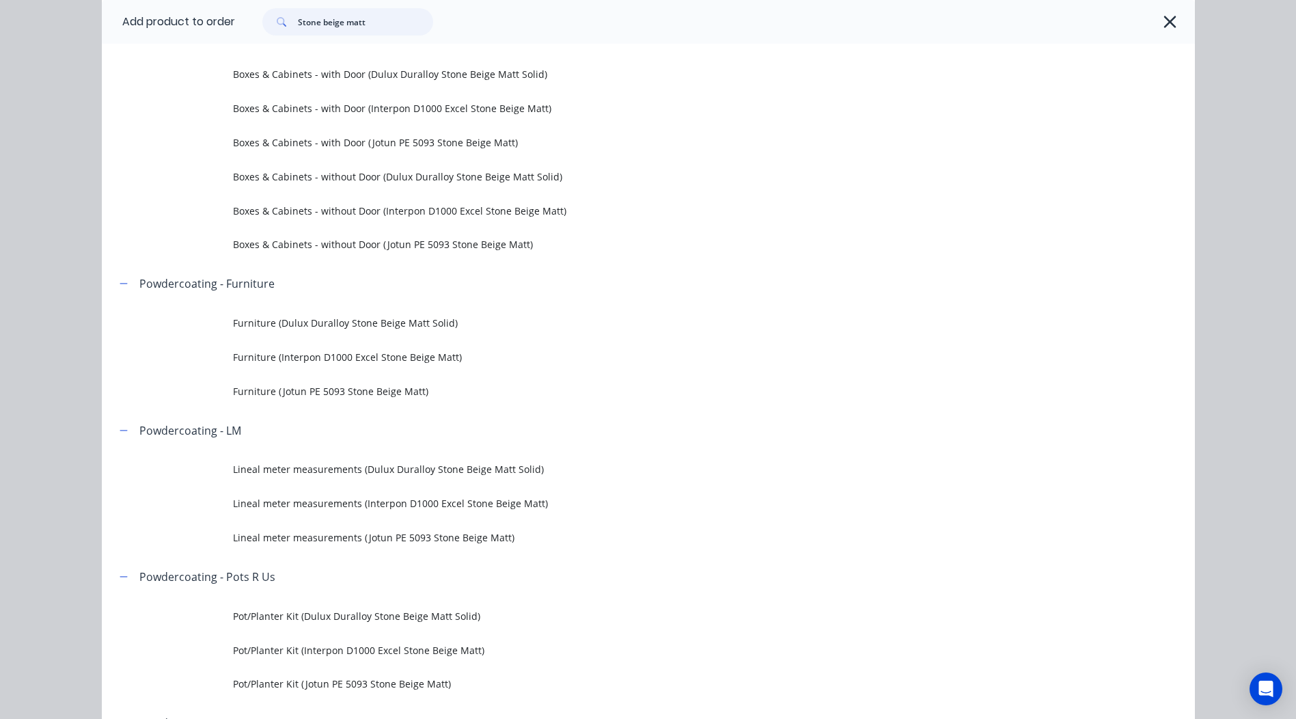
type input "Stone beige matt"
click at [450, 510] on span "Lineal meter measurements (Interpon D1000 Excel Stone Beige Matt)" at bounding box center [617, 503] width 769 height 14
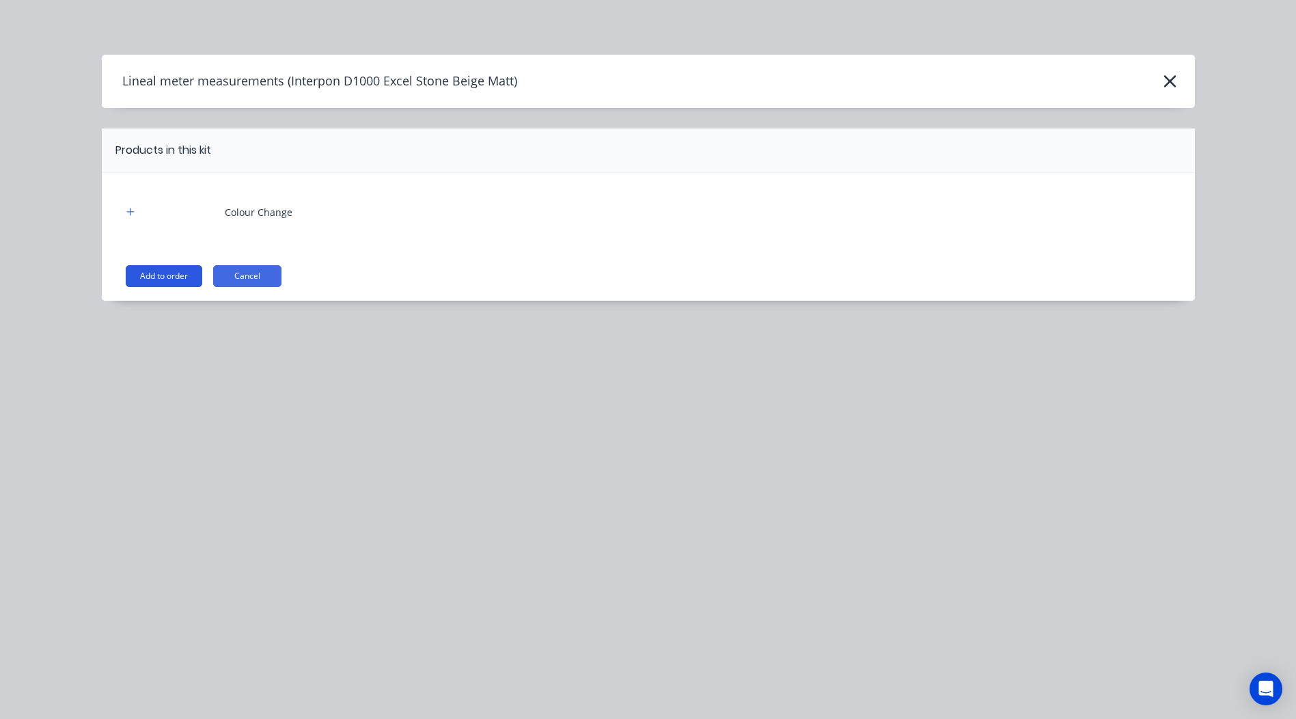
click at [164, 274] on button "Add to order" at bounding box center [164, 276] width 77 height 22
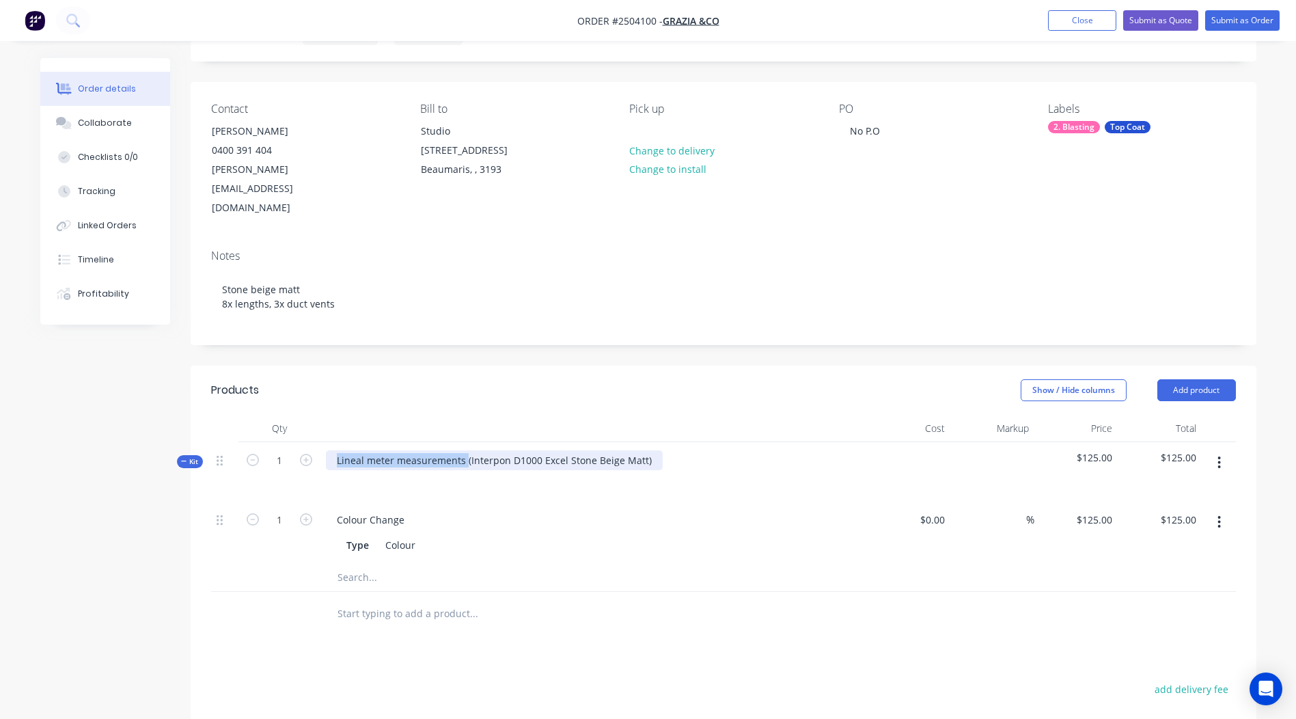
drag, startPoint x: 465, startPoint y: 421, endPoint x: -3, endPoint y: 517, distance: 477.8
click at [0, 517] on html "Order #2504100 - Grazia &Co Add product Close Submit as Quote Submit as Order O…" at bounding box center [648, 457] width 1296 height 1054
click at [521, 450] on div "Interpon D1000 Excel Stone Beige Matt)" at bounding box center [427, 460] width 202 height 20
click at [551, 370] on header "Products Show / Hide columns Add product" at bounding box center [724, 389] width 1066 height 49
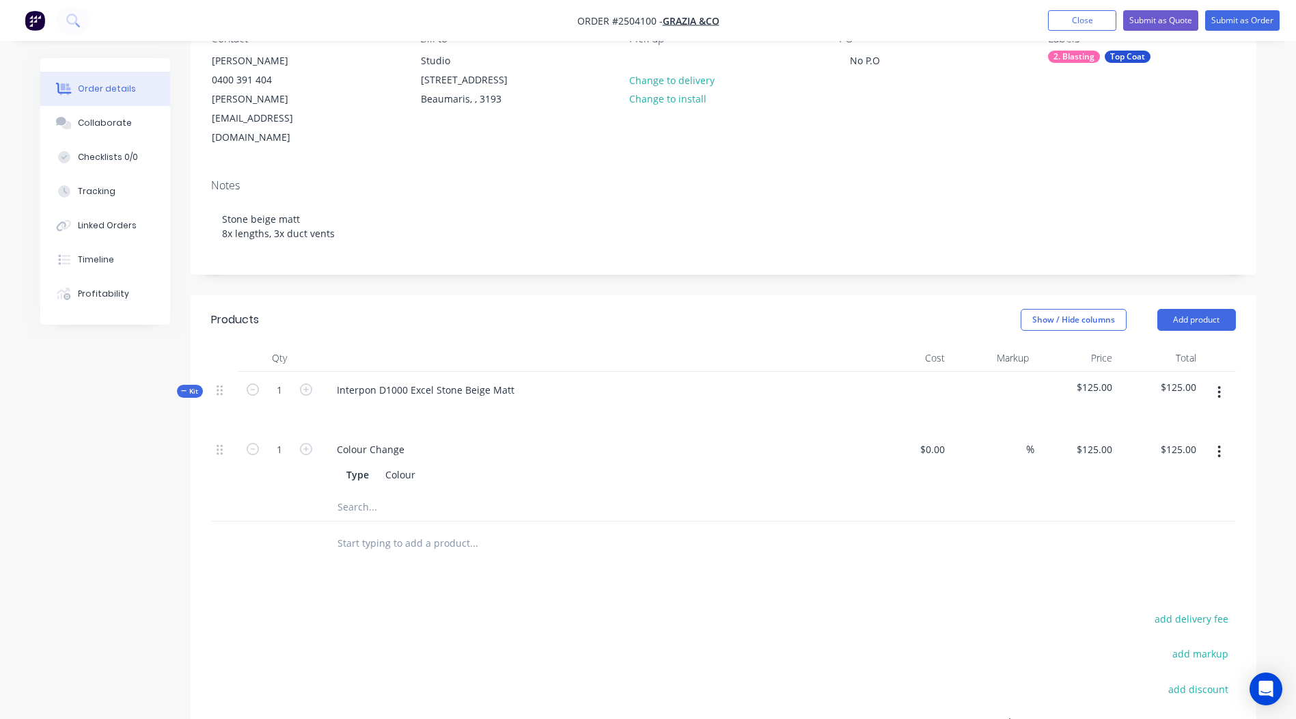
click at [1217, 380] on button "button" at bounding box center [1219, 392] width 32 height 25
click at [1203, 414] on button "Add product to kit" at bounding box center [1171, 427] width 130 height 27
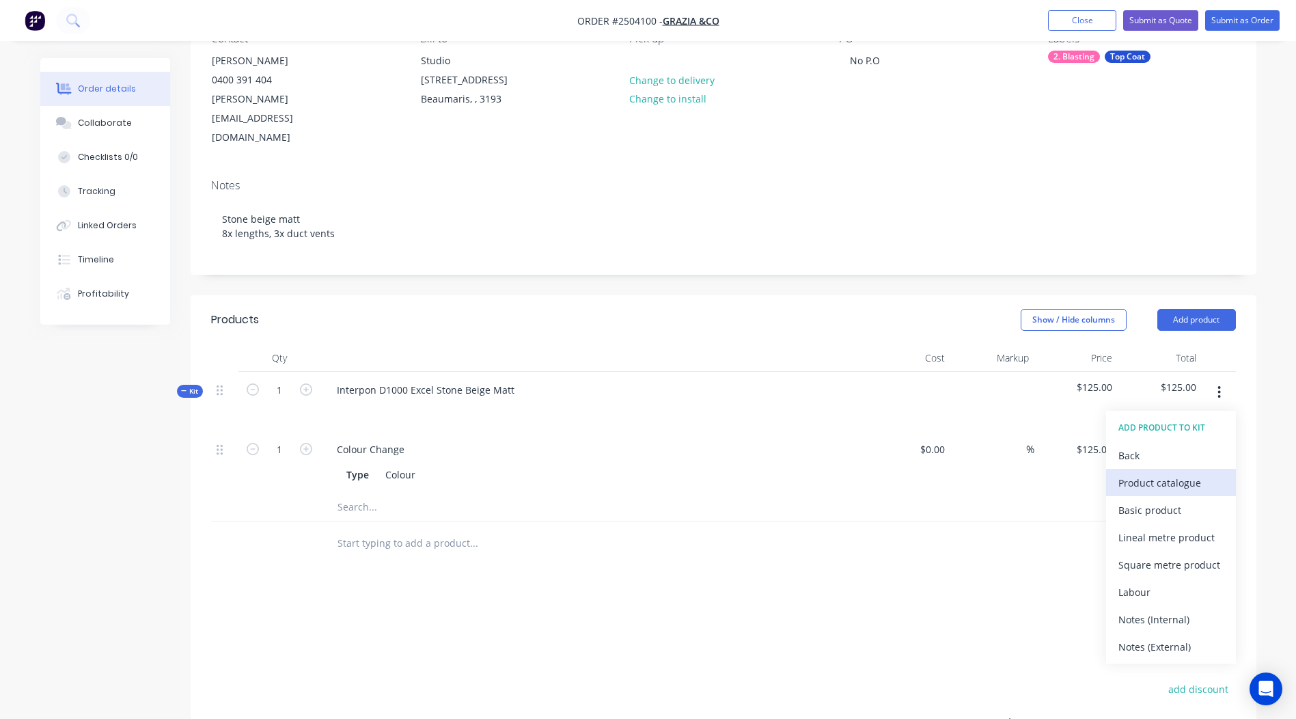
click at [1172, 469] on button "Product catalogue" at bounding box center [1171, 482] width 130 height 27
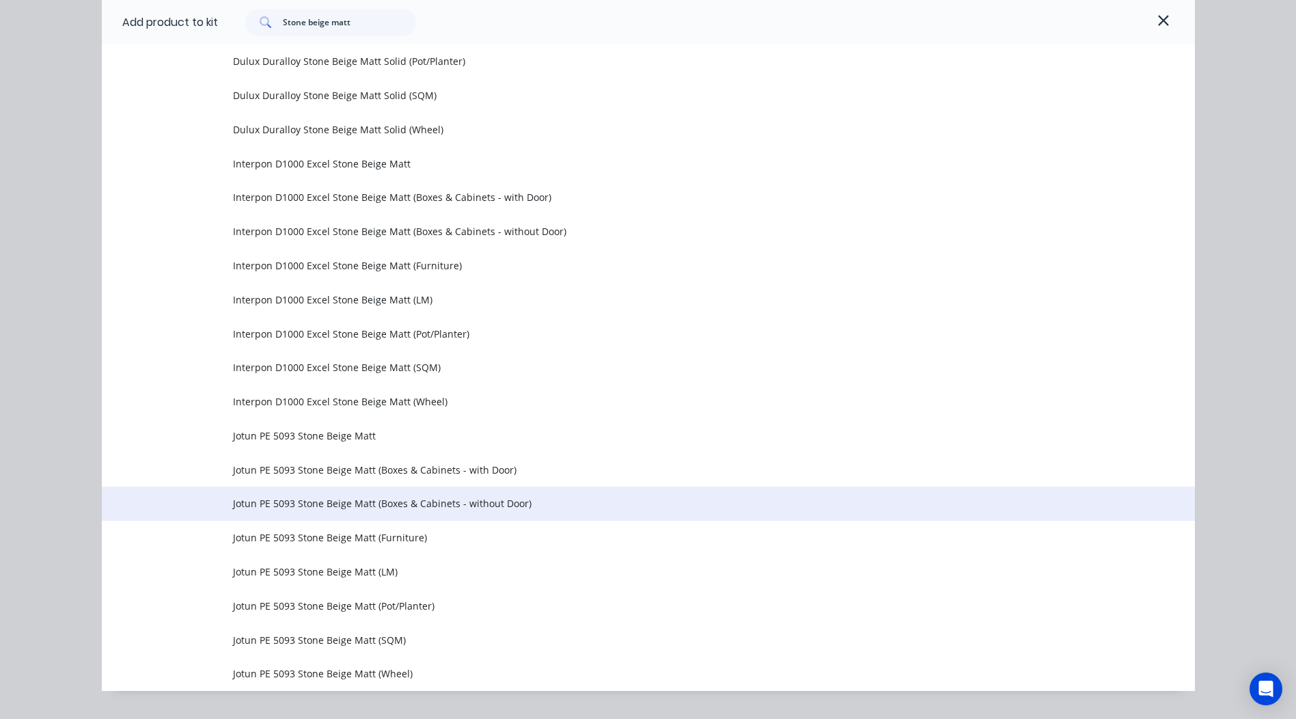
scroll to position [619, 0]
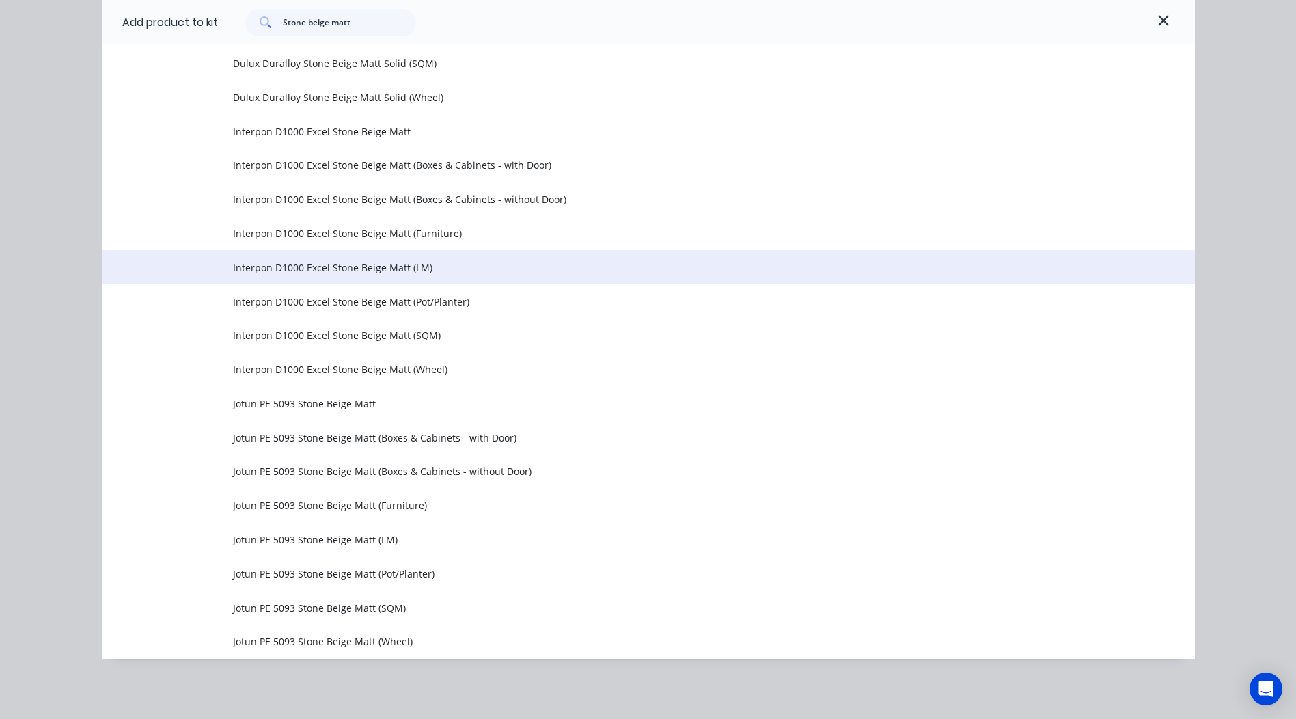
click at [407, 278] on td "Interpon D1000 Excel Stone Beige Matt (LM)" at bounding box center [714, 267] width 962 height 34
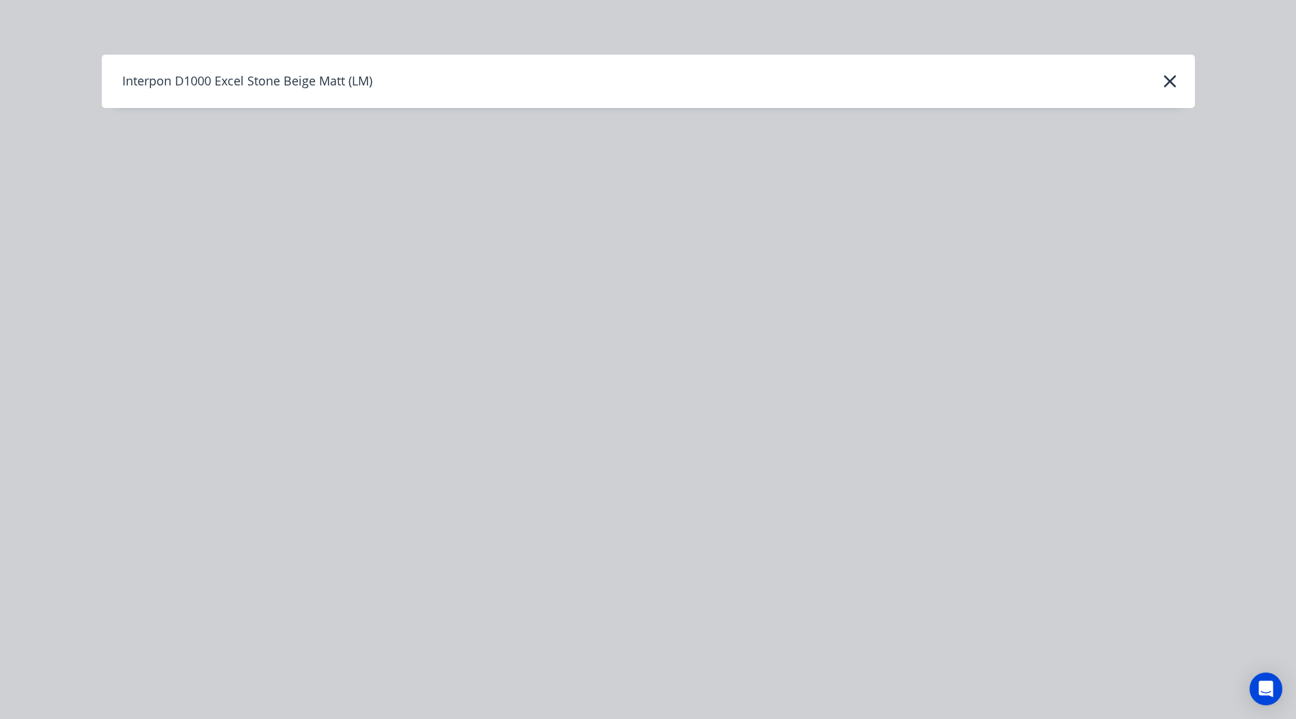
scroll to position [0, 0]
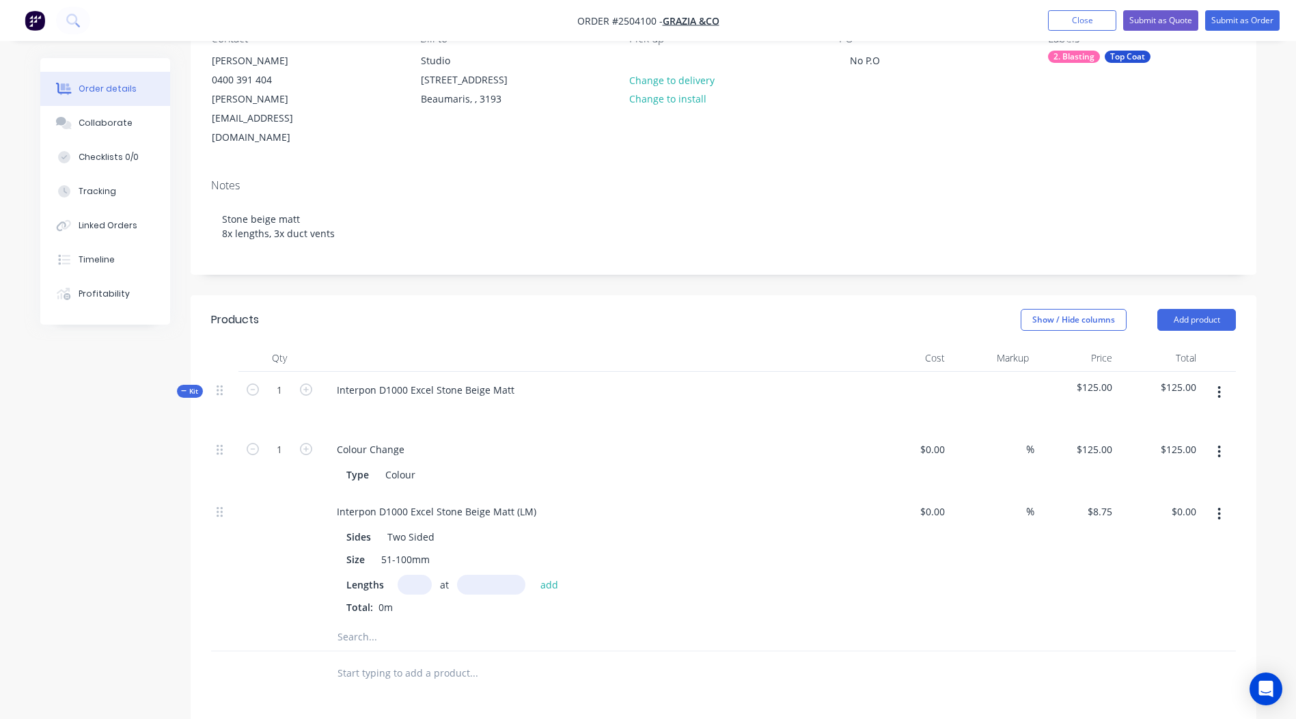
click at [411, 575] on input "text" at bounding box center [415, 585] width 34 height 20
type input "7"
click at [471, 575] on input "text" at bounding box center [491, 585] width 68 height 20
type input "2800"
click at [534, 575] on button "add" at bounding box center [550, 584] width 32 height 18
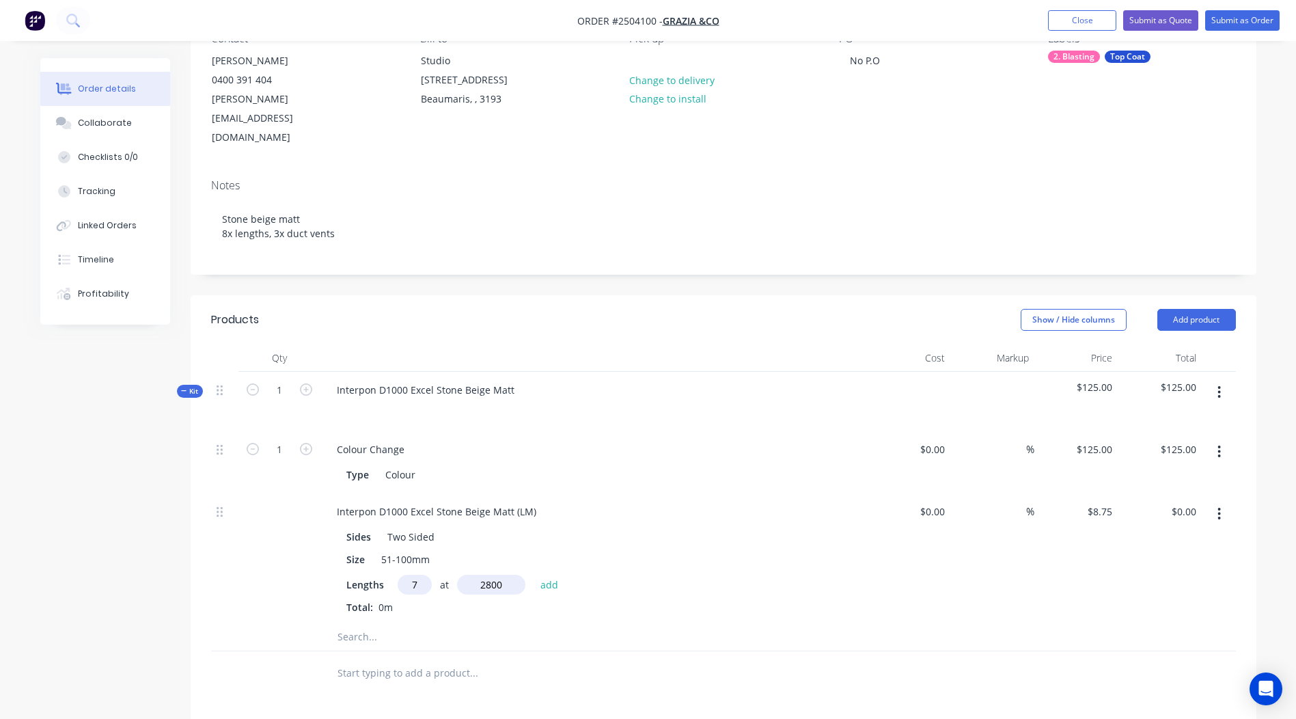
type input "$171.50"
drag, startPoint x: 536, startPoint y: 478, endPoint x: 0, endPoint y: 492, distance: 535.8
click at [0, 493] on html "Order #2504100 - Grazia &Co Add product Close Submit as Quote Submit as Order O…" at bounding box center [648, 463] width 1296 height 1206
click at [1027, 646] on div at bounding box center [723, 660] width 1025 height 28
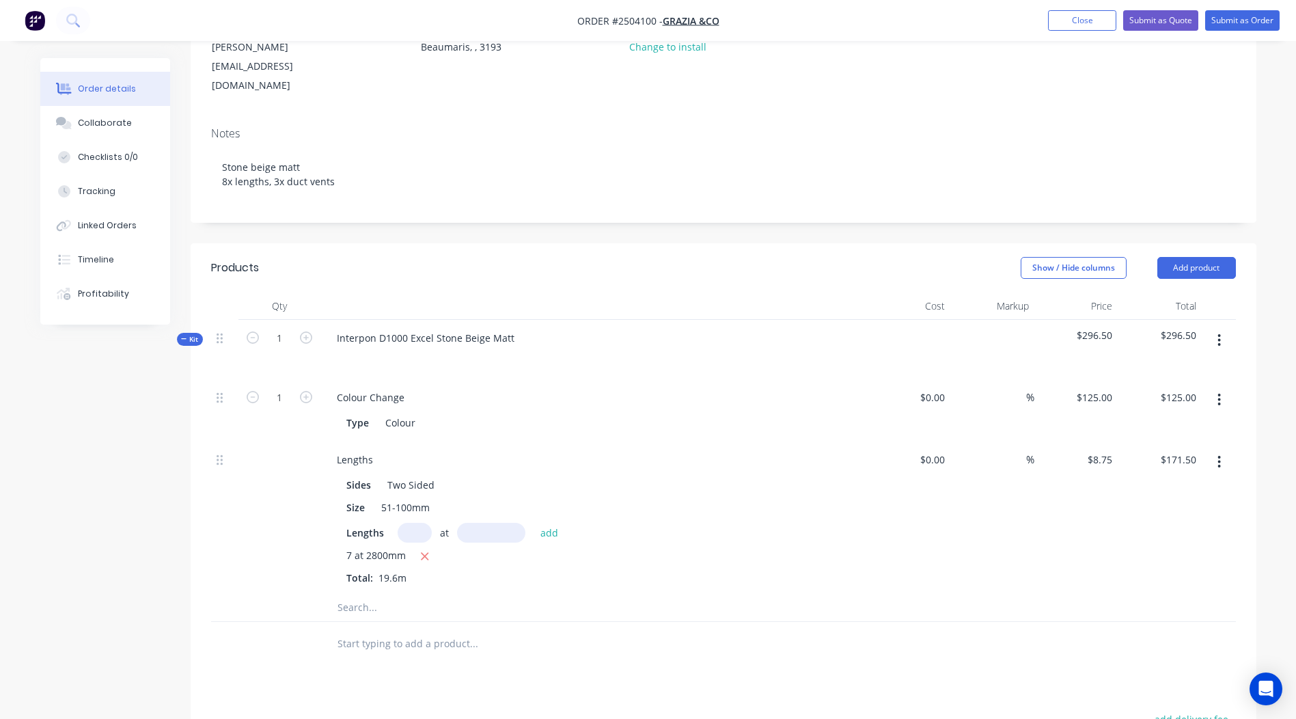
click at [1218, 333] on icon "button" at bounding box center [1218, 340] width 3 height 15
click at [1161, 366] on div "Add product to kit" at bounding box center [1170, 376] width 105 height 20
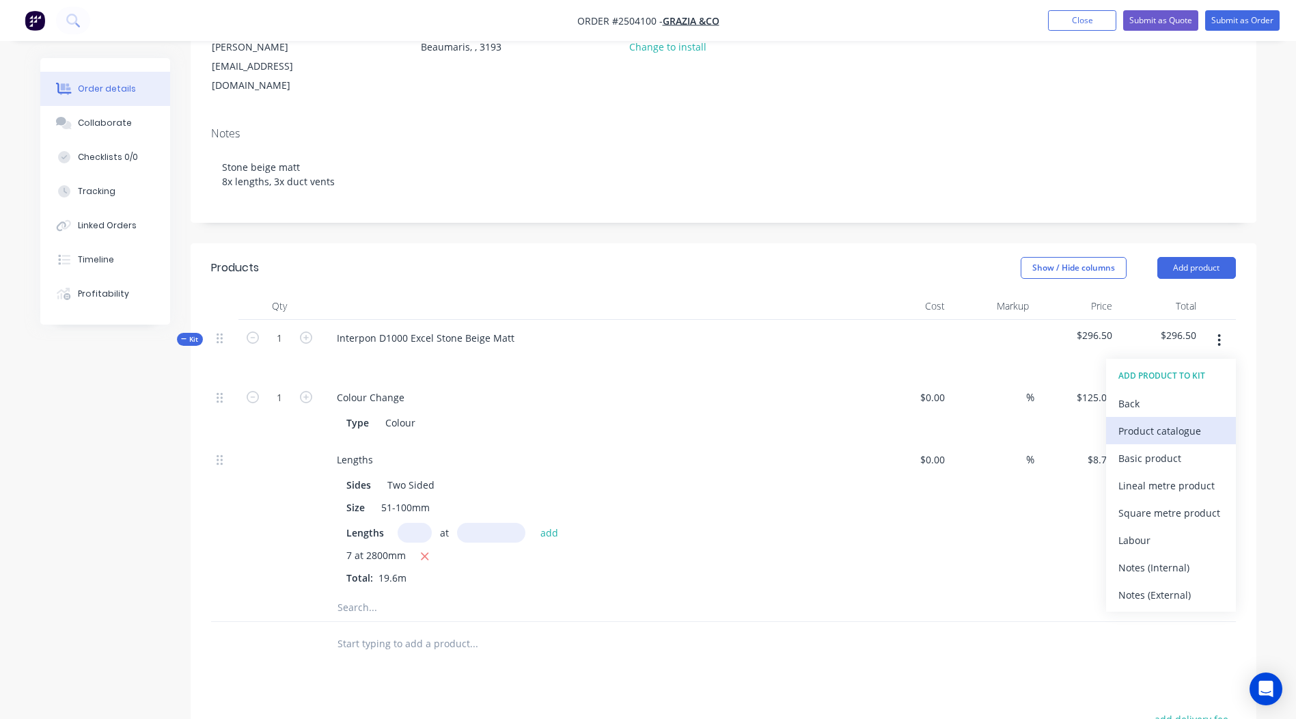
click at [1144, 421] on div "Product catalogue" at bounding box center [1170, 431] width 105 height 20
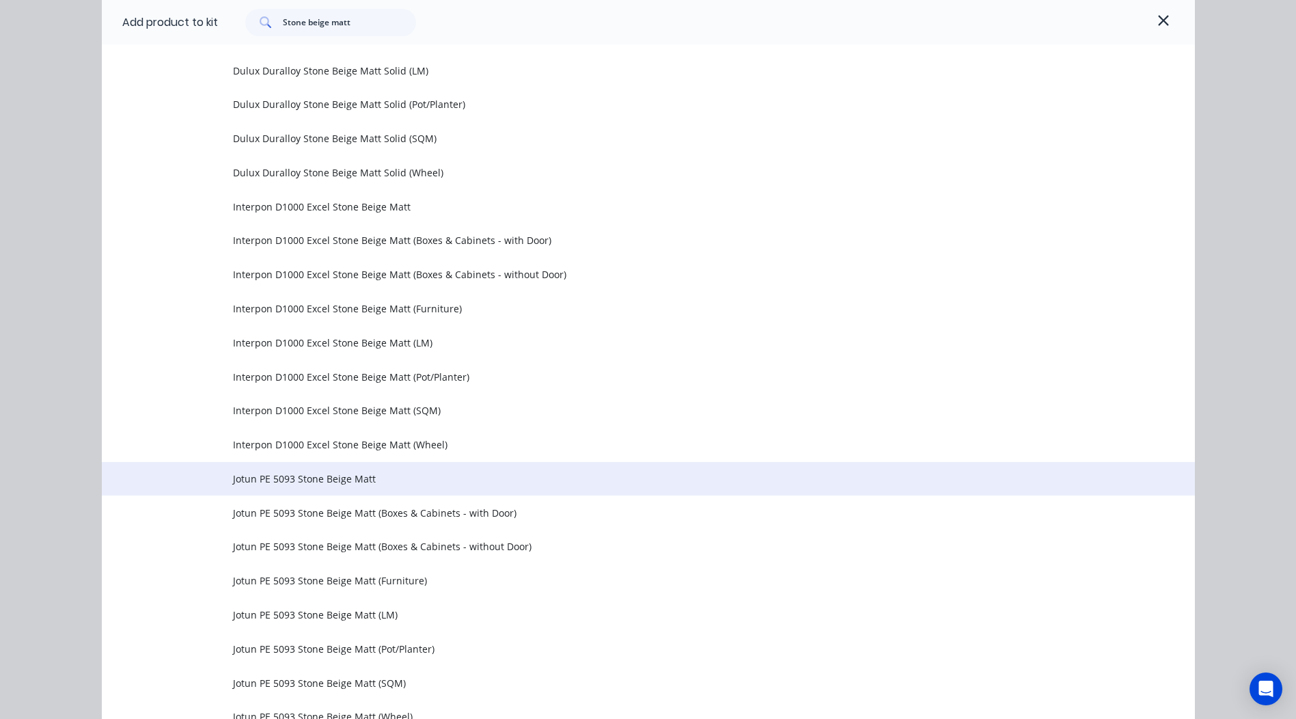
scroll to position [619, 0]
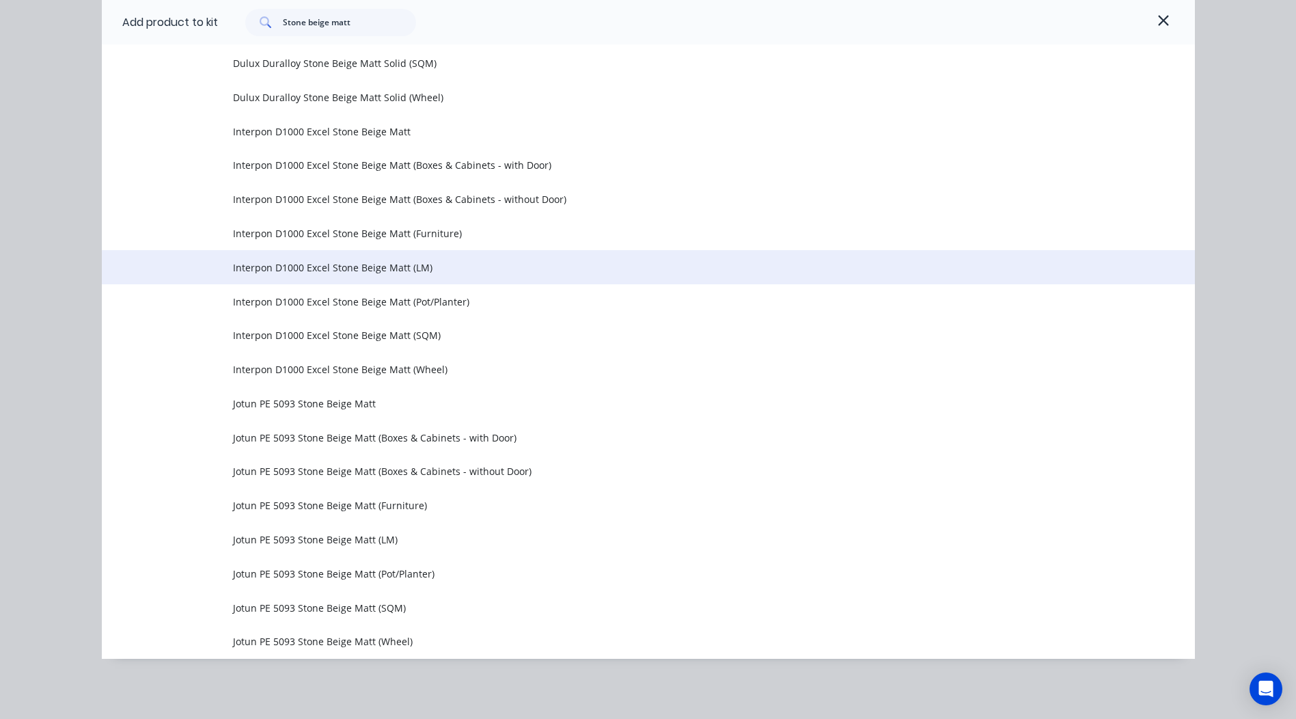
click at [389, 253] on td "Interpon D1000 Excel Stone Beige Matt (LM)" at bounding box center [714, 267] width 962 height 34
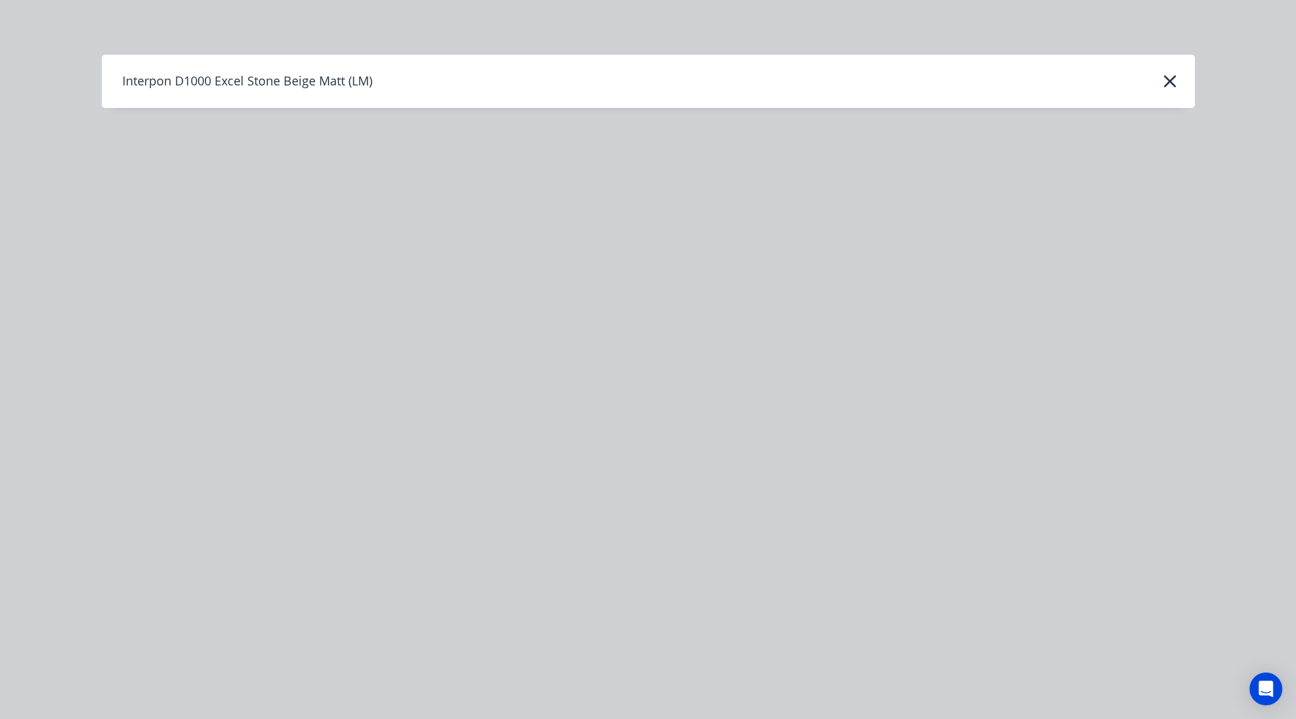
scroll to position [0, 0]
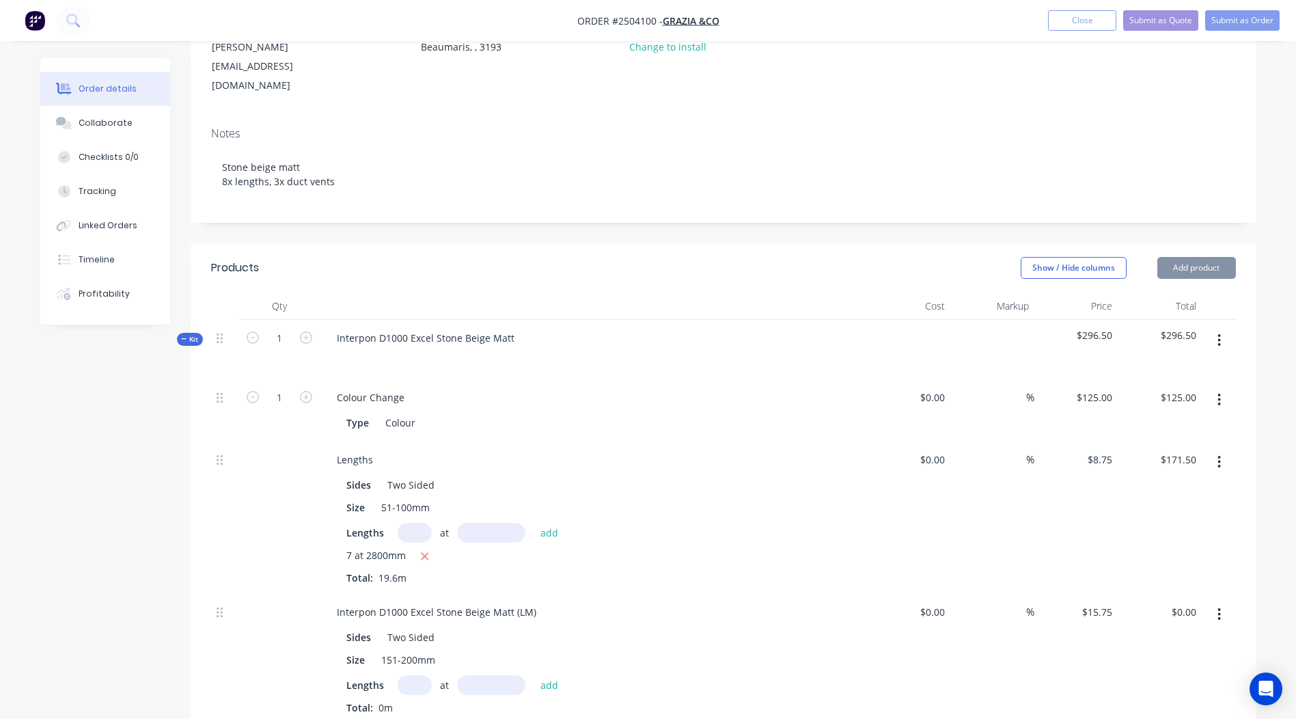
click at [409, 675] on input "text" at bounding box center [415, 685] width 34 height 20
type input "1"
click at [503, 675] on input "text" at bounding box center [491, 685] width 68 height 20
type input "2800"
click at [534, 675] on button "add" at bounding box center [550, 684] width 32 height 18
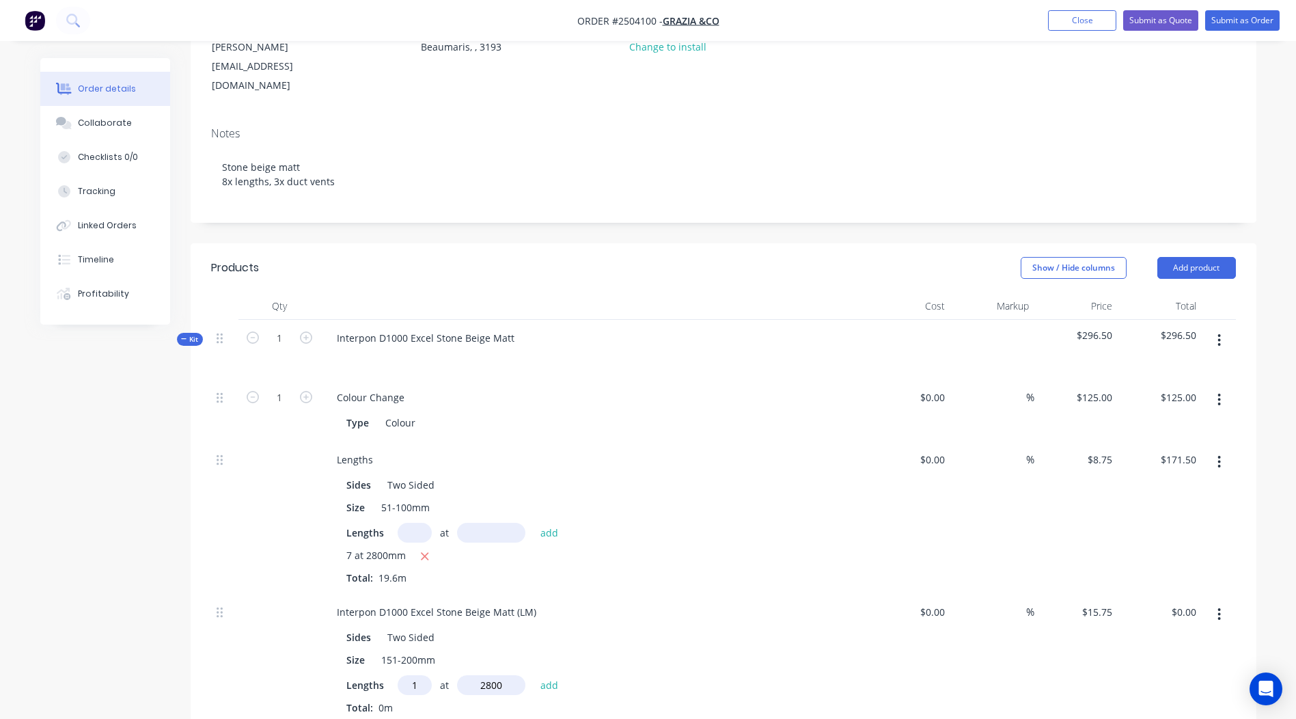
type input "$44.10"
drag, startPoint x: 536, startPoint y: 570, endPoint x: 0, endPoint y: 575, distance: 536.3
click at [0, 588] on html "Order #2504100 - Grazia &Co Add product Close Submit as Quote Submit as Order O…" at bounding box center [648, 487] width 1296 height 1359
click at [787, 650] on div "Size 151-200mm" at bounding box center [591, 660] width 500 height 20
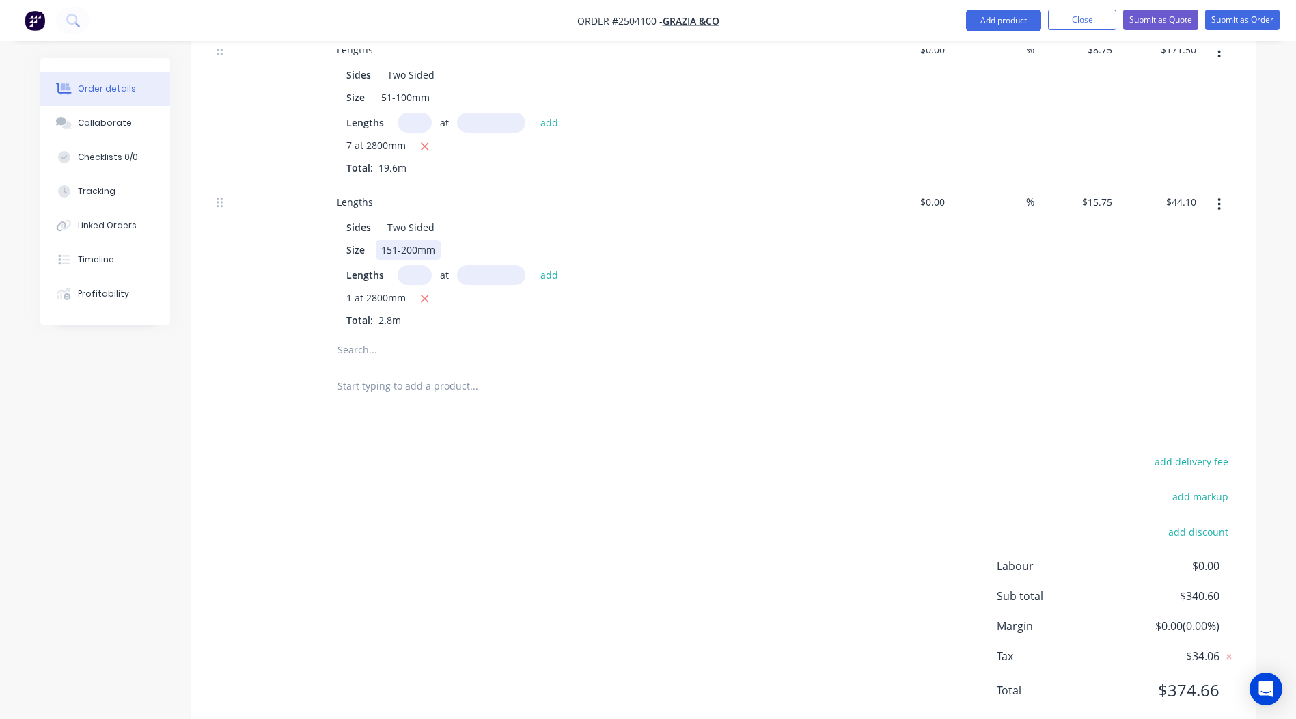
scroll to position [301, 0]
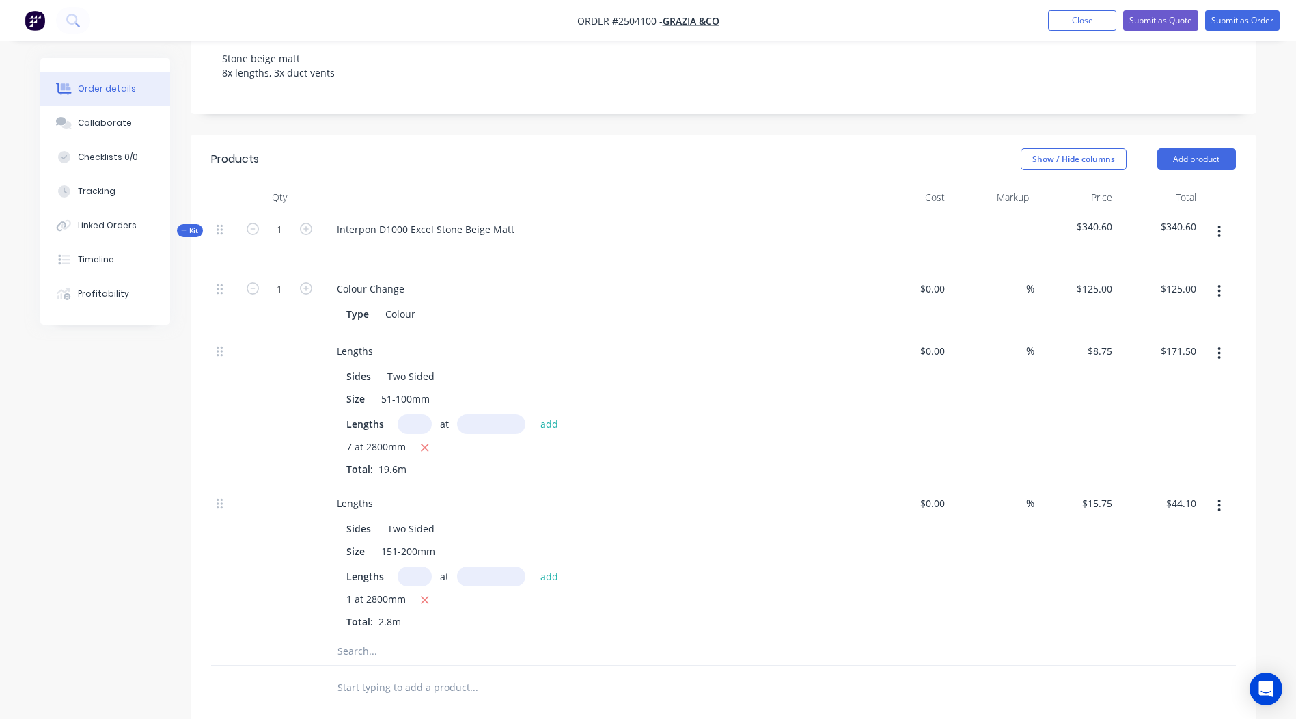
click at [879, 665] on div at bounding box center [723, 687] width 1025 height 44
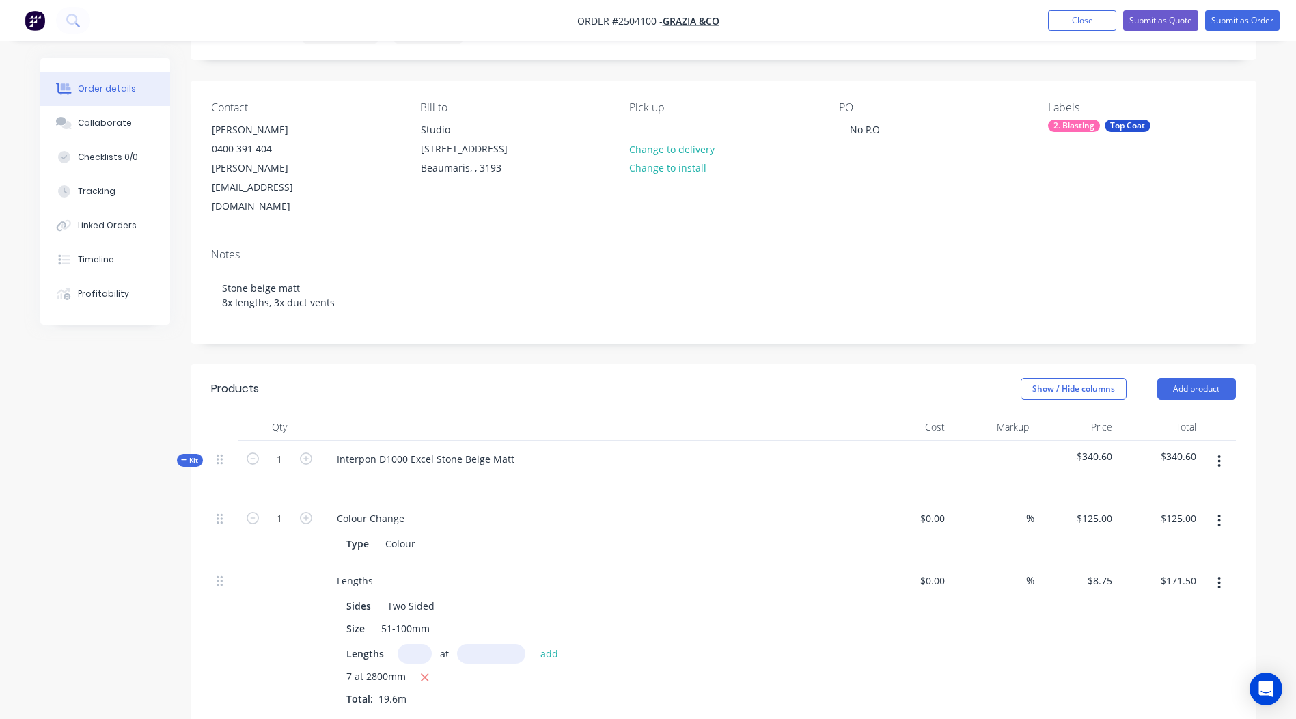
scroll to position [58, 0]
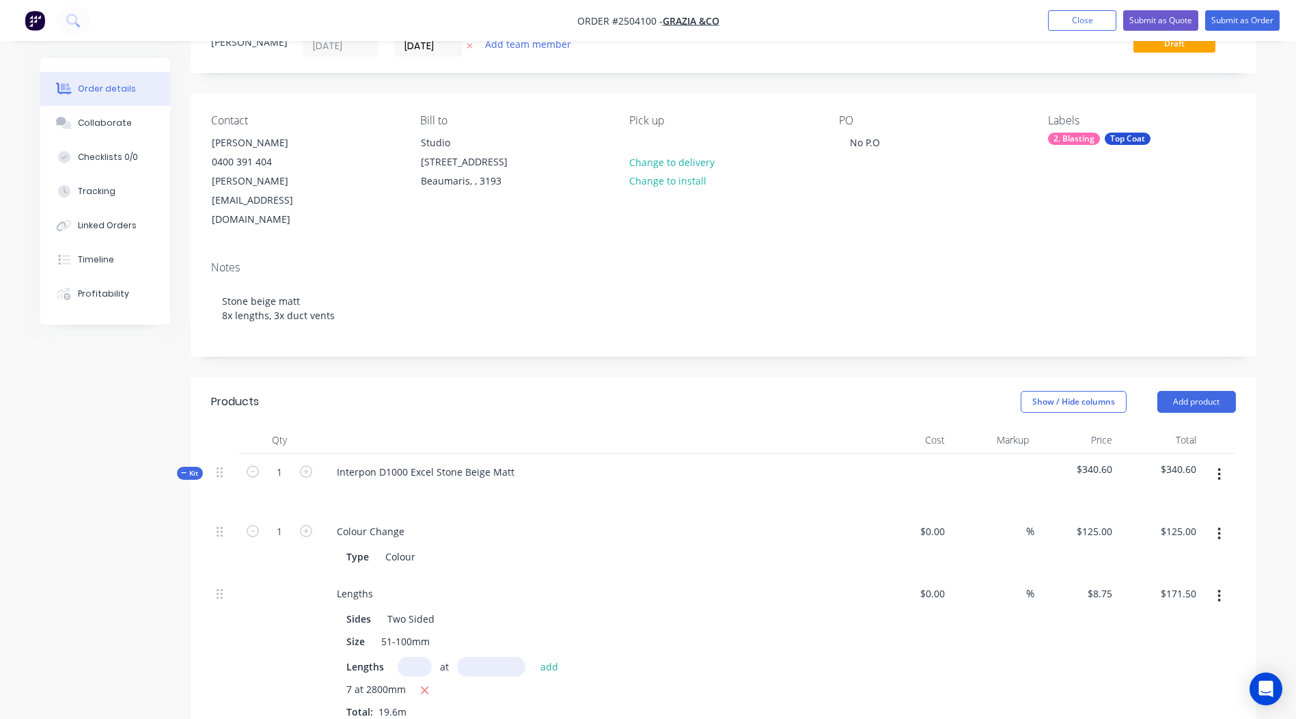
click at [1215, 462] on button "button" at bounding box center [1219, 474] width 32 height 25
click at [1186, 500] on div "Add product to kit" at bounding box center [1170, 510] width 105 height 20
click at [1160, 664] on div "Labour" at bounding box center [1170, 674] width 105 height 20
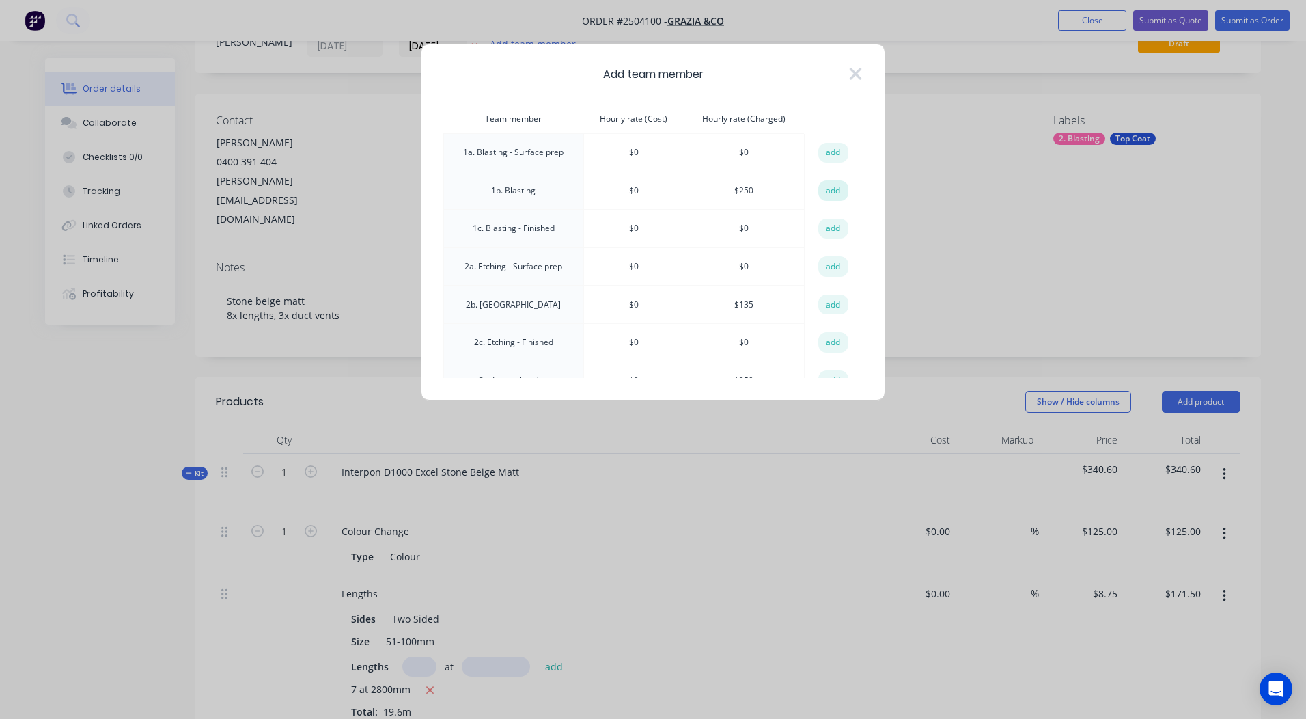
click at [820, 184] on button "add" at bounding box center [833, 190] width 30 height 20
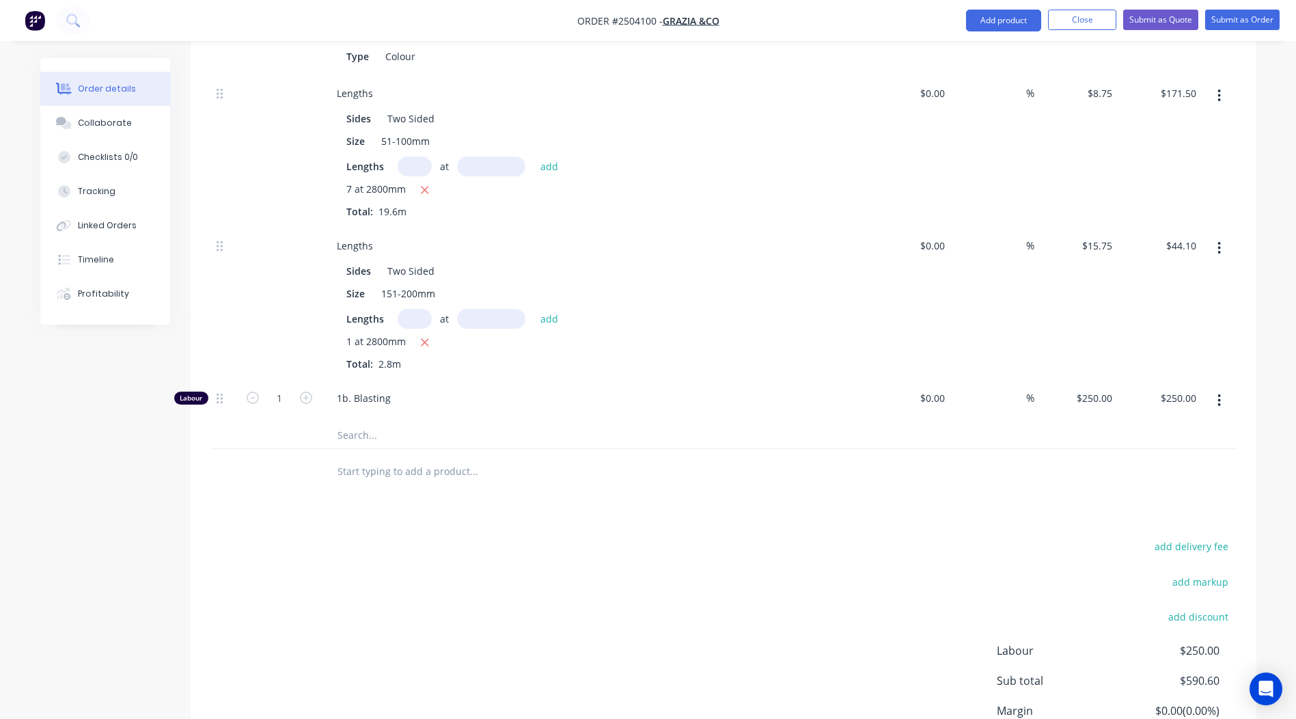
scroll to position [643, 0]
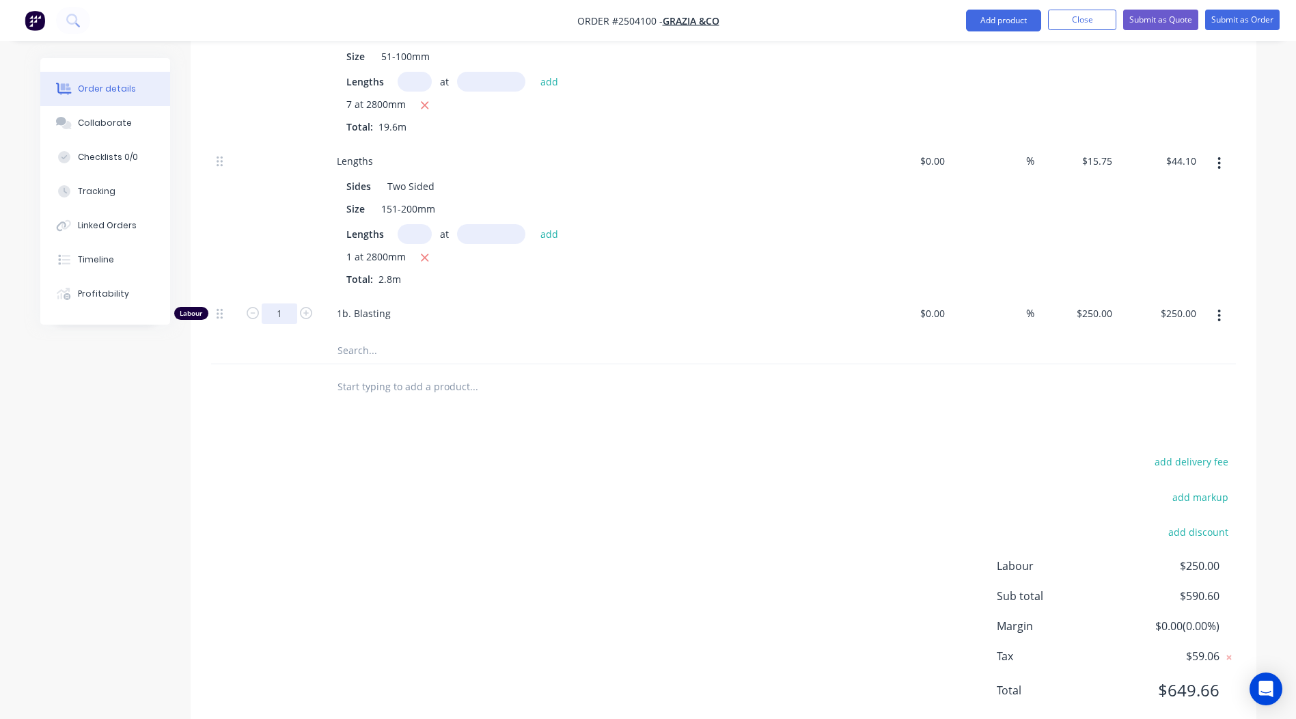
click at [292, 303] on input "1" at bounding box center [280, 313] width 36 height 20
type input "0.33"
click at [489, 452] on div "add delivery fee add markup add discount Labour $250.00 Sub total $590.60 Margi…" at bounding box center [723, 584] width 1025 height 264
type input "$82.50"
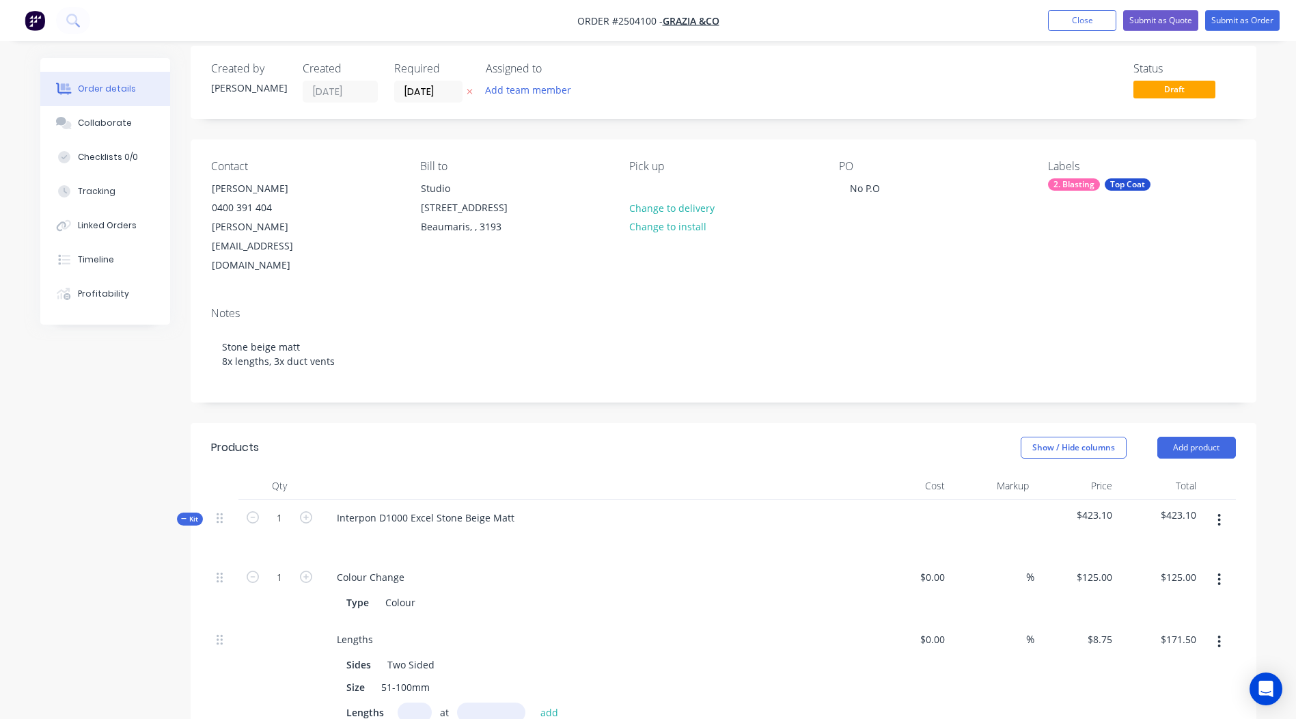
scroll to position [0, 0]
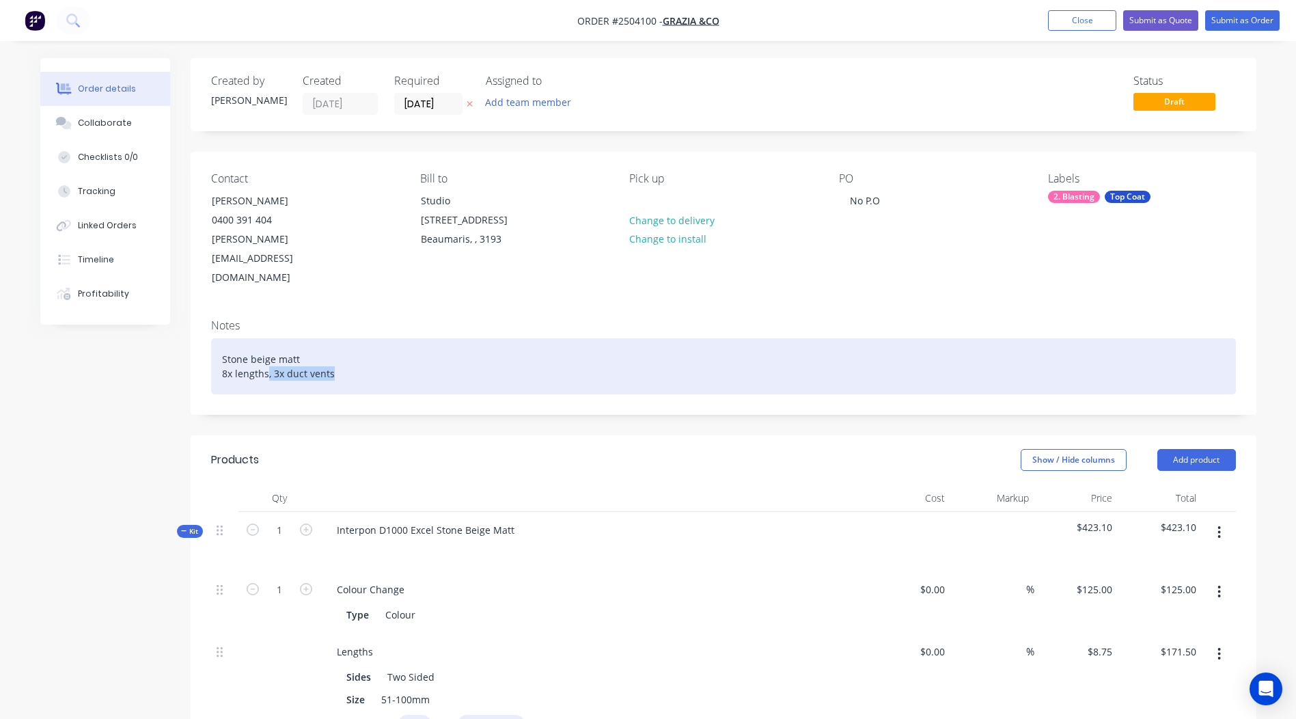
drag, startPoint x: 391, startPoint y: 347, endPoint x: 266, endPoint y: 347, distance: 124.3
click at [266, 347] on div "Stone beige matt 8x lengths, 3x duct vents" at bounding box center [723, 366] width 1025 height 56
click at [396, 338] on div "Stone beige matt 8x lengths (drill holes in the very corner of the larger piece)" at bounding box center [723, 366] width 1025 height 56
click at [482, 338] on div "Stone beige matt 8x lengths (drill holes in the very corners of the larger piec…" at bounding box center [723, 366] width 1025 height 56
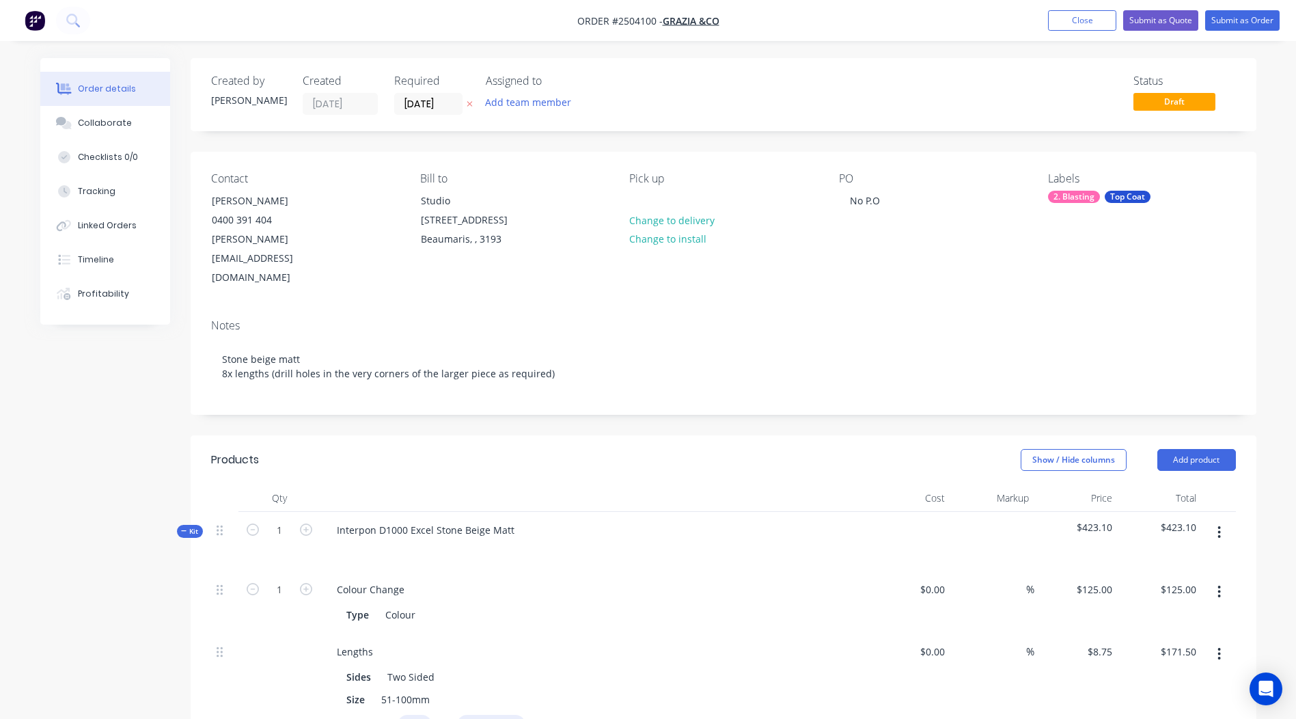
click at [592, 391] on div "Created by Rory Created 11/09/25 Required 11/09/25 Assigned to Add team member …" at bounding box center [724, 718] width 1066 height 1321
click at [1248, 21] on button "Submit as Order" at bounding box center [1242, 20] width 74 height 20
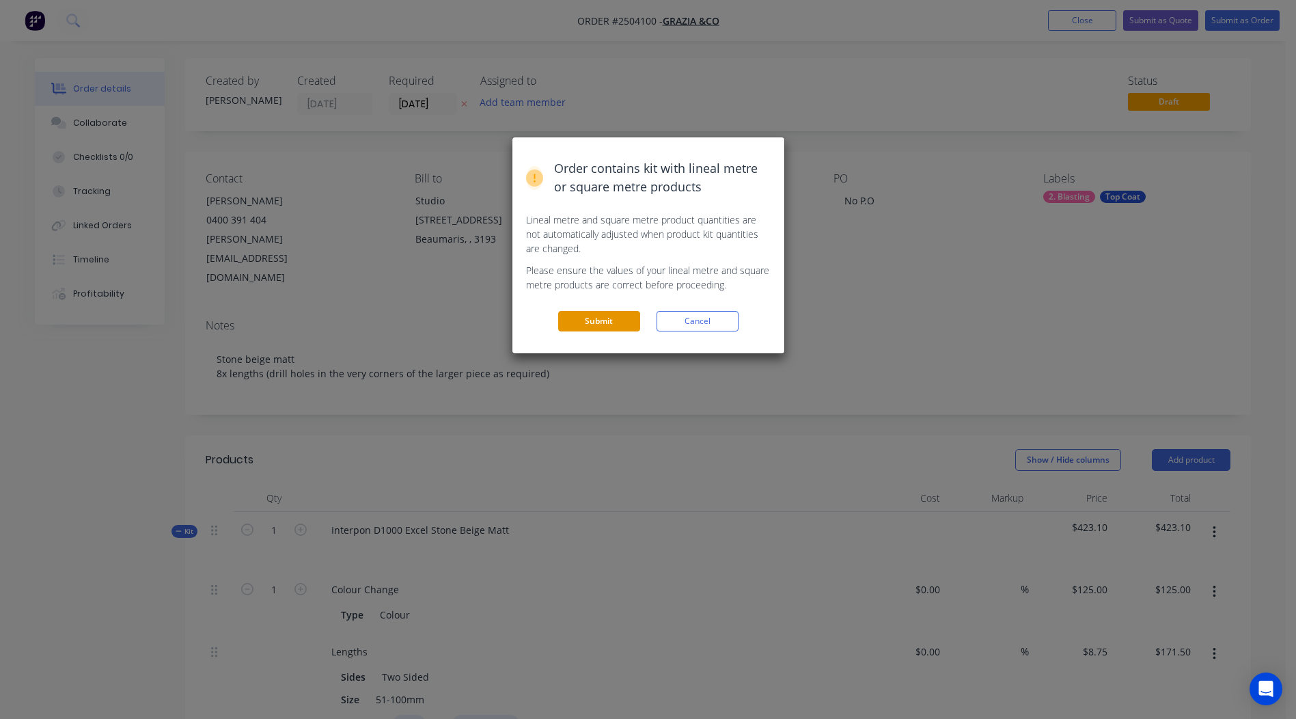
click at [603, 320] on button "Submit" at bounding box center [599, 321] width 82 height 20
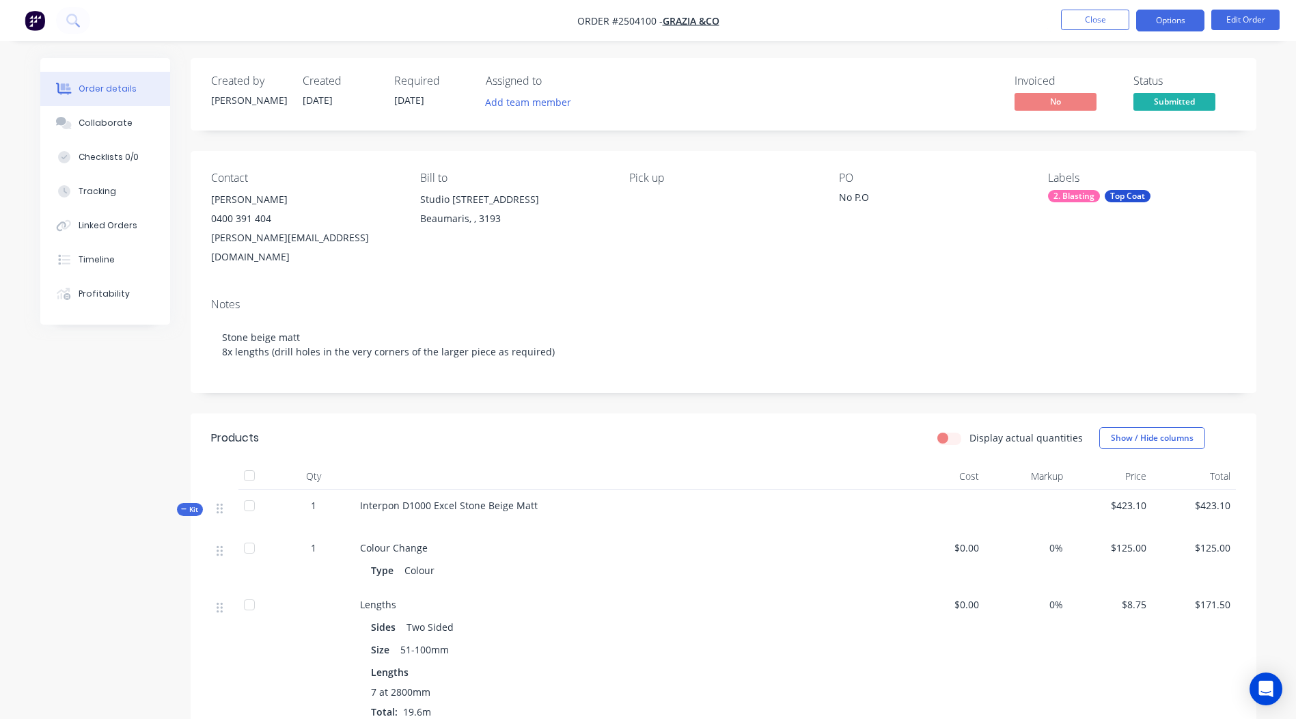
click at [1186, 16] on button "Options" at bounding box center [1170, 21] width 68 height 22
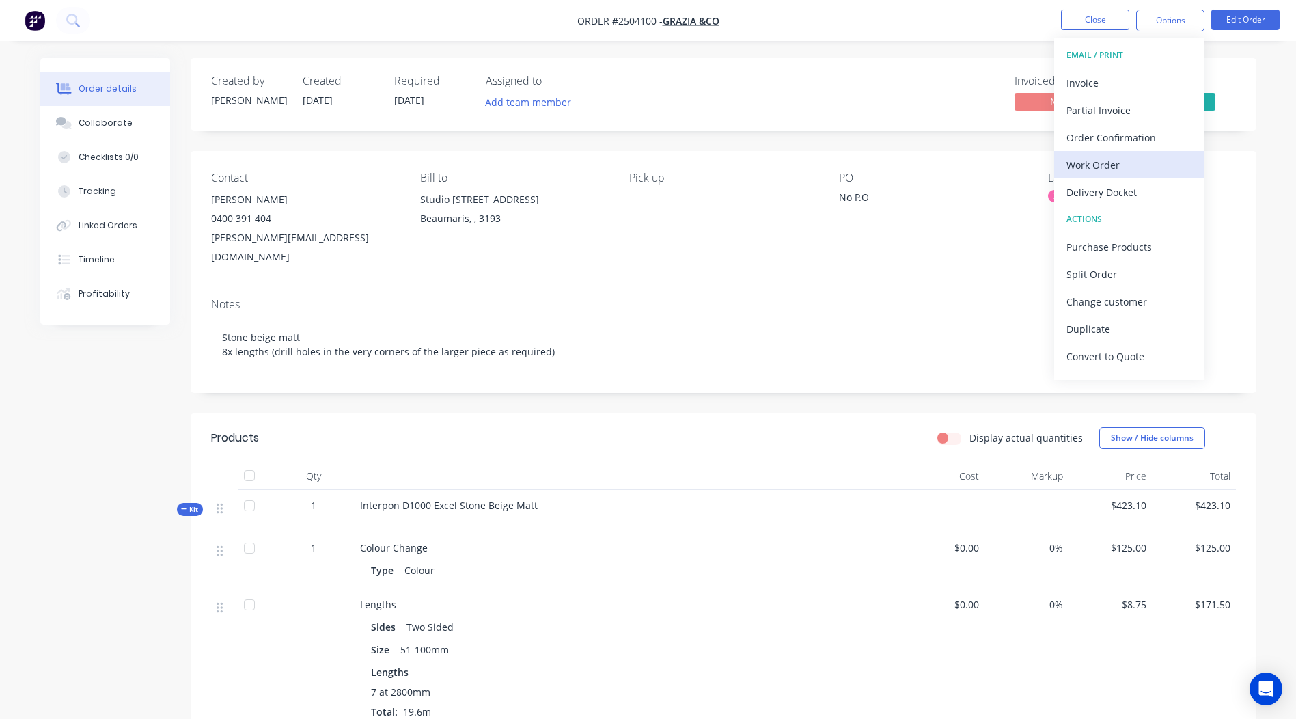
click at [1111, 161] on div "Work Order" at bounding box center [1129, 165] width 126 height 20
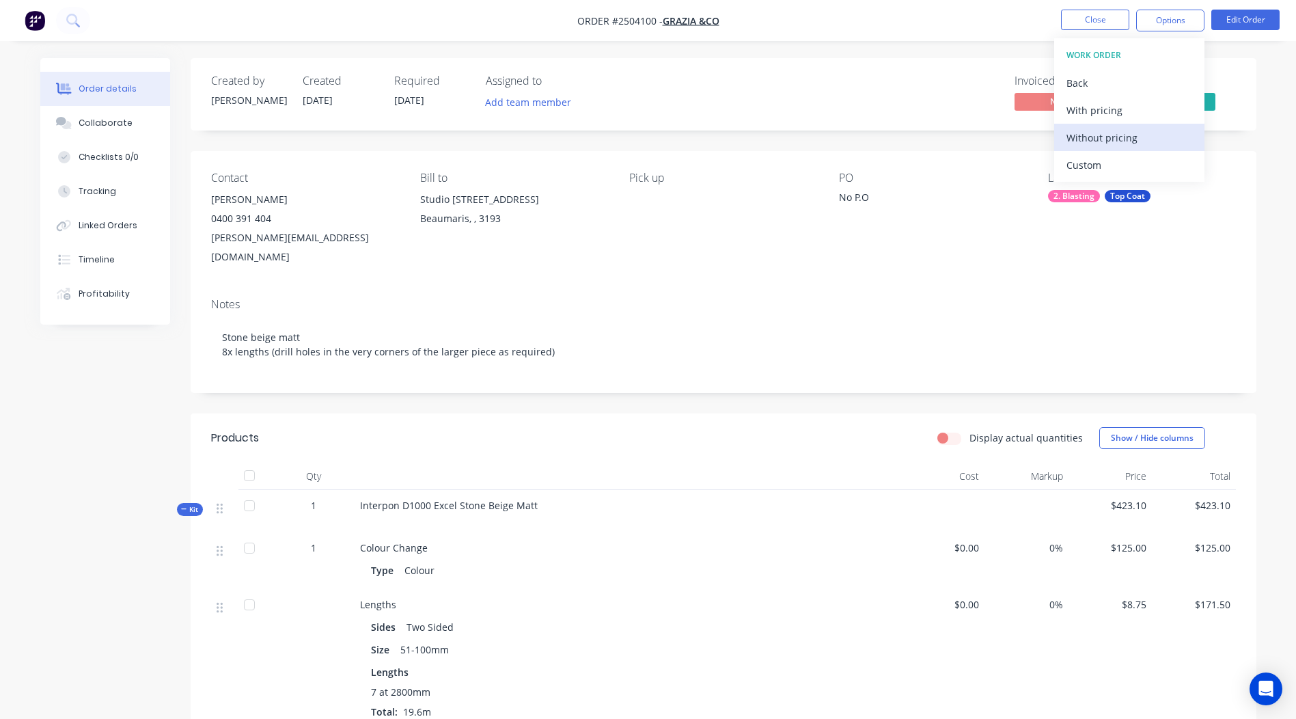
click at [1120, 146] on div "Without pricing" at bounding box center [1129, 138] width 126 height 20
click at [871, 53] on div "Order details Collaborate Checklists 0/0 Tracking Linked Orders Timeline Profit…" at bounding box center [648, 572] width 1296 height 1145
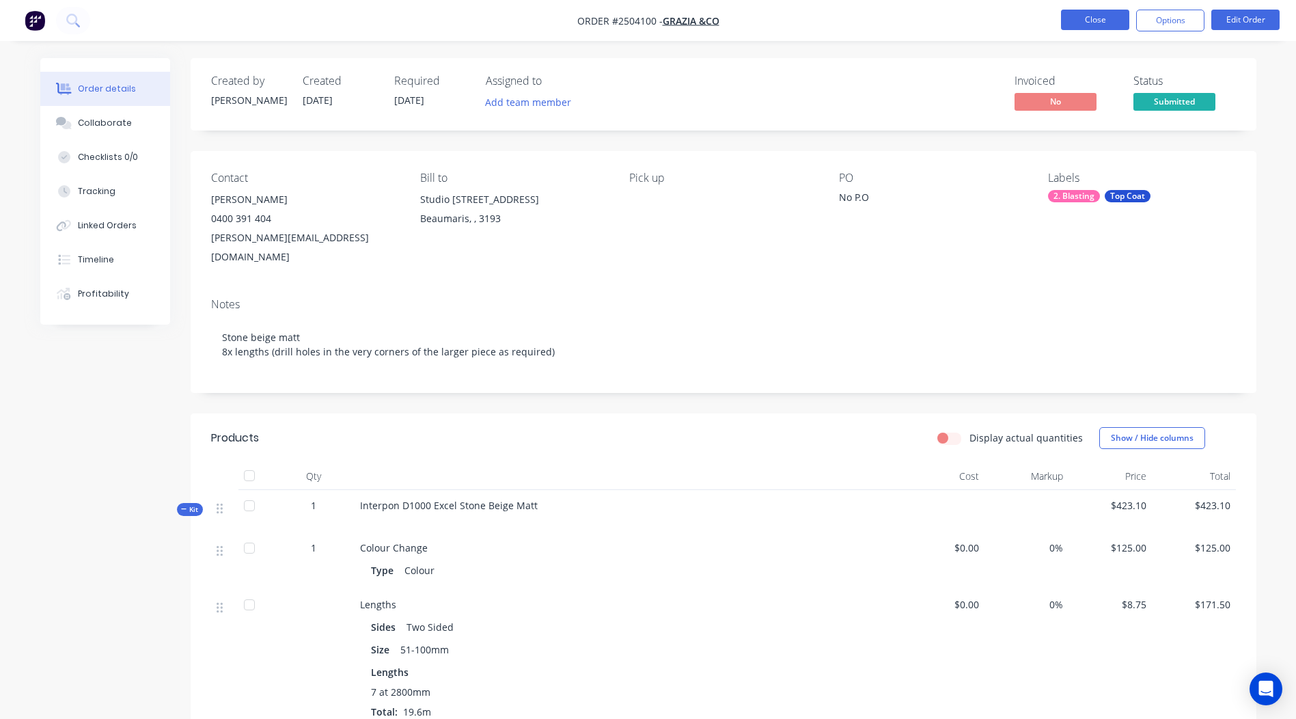
click at [1090, 22] on button "Close" at bounding box center [1095, 20] width 68 height 20
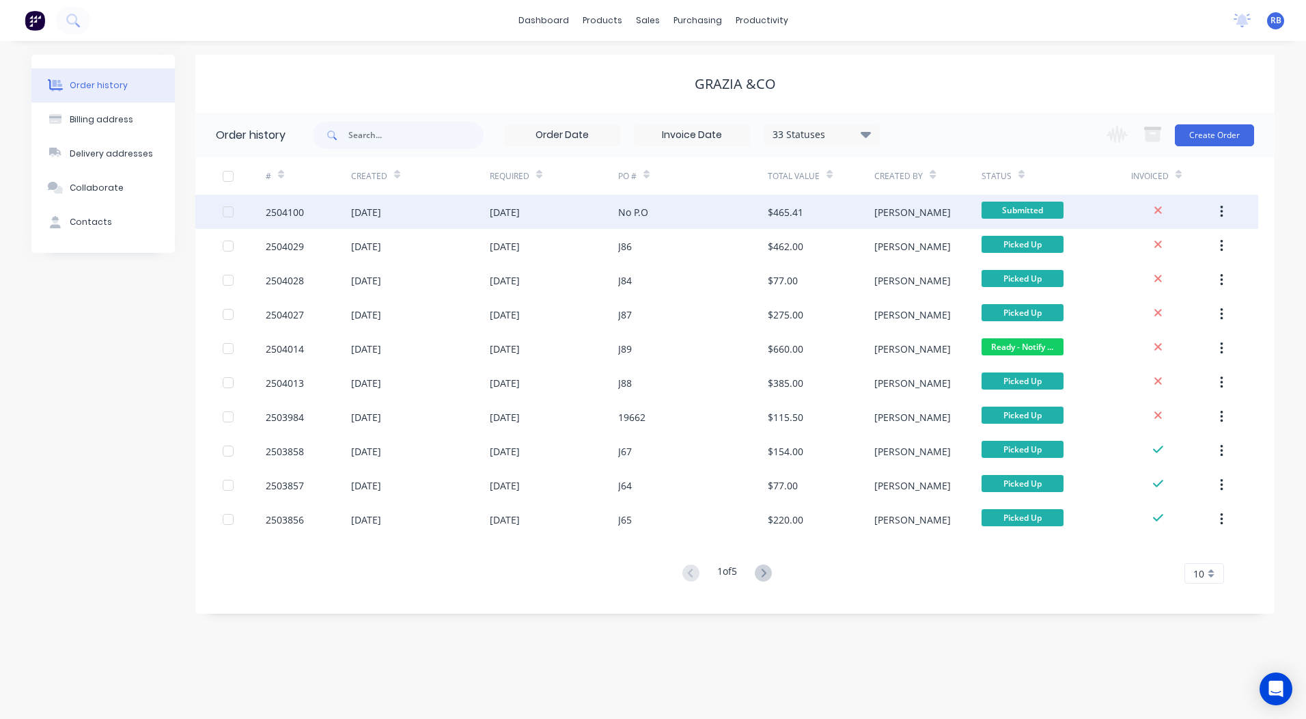
click at [758, 215] on div "No P.O" at bounding box center [693, 212] width 150 height 34
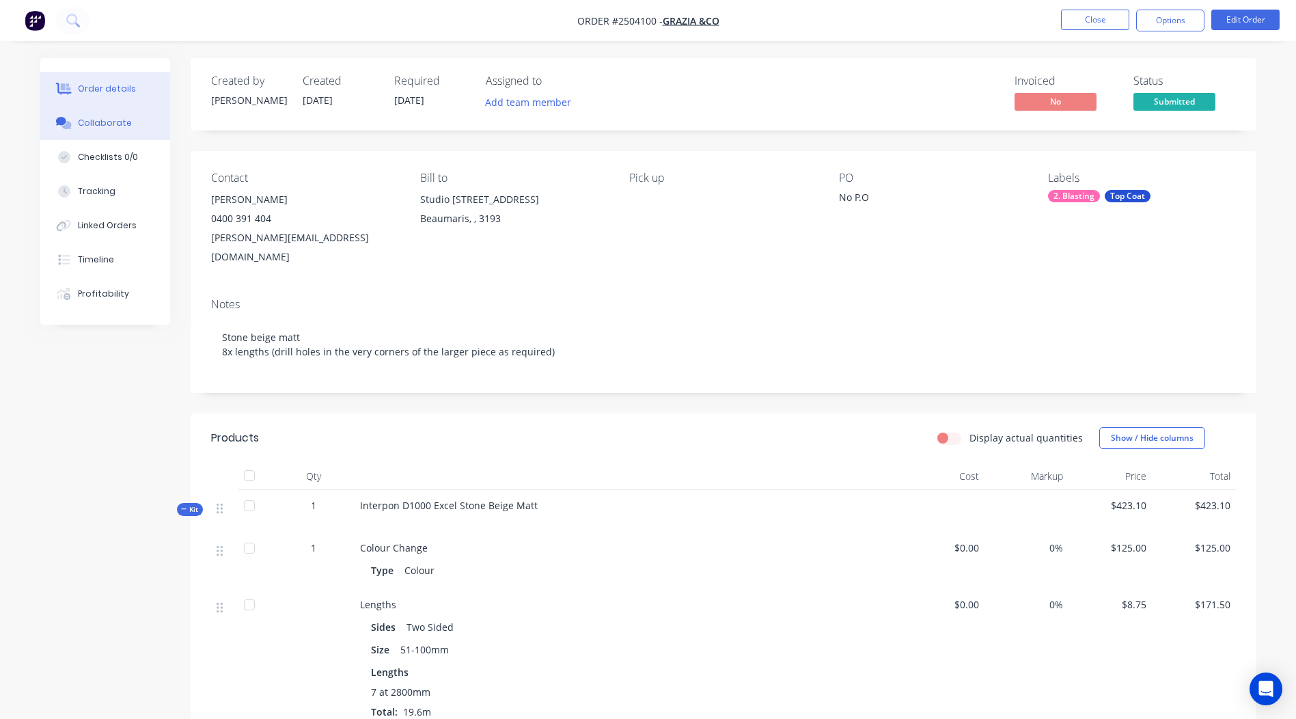
click at [113, 130] on button "Collaborate" at bounding box center [105, 123] width 130 height 34
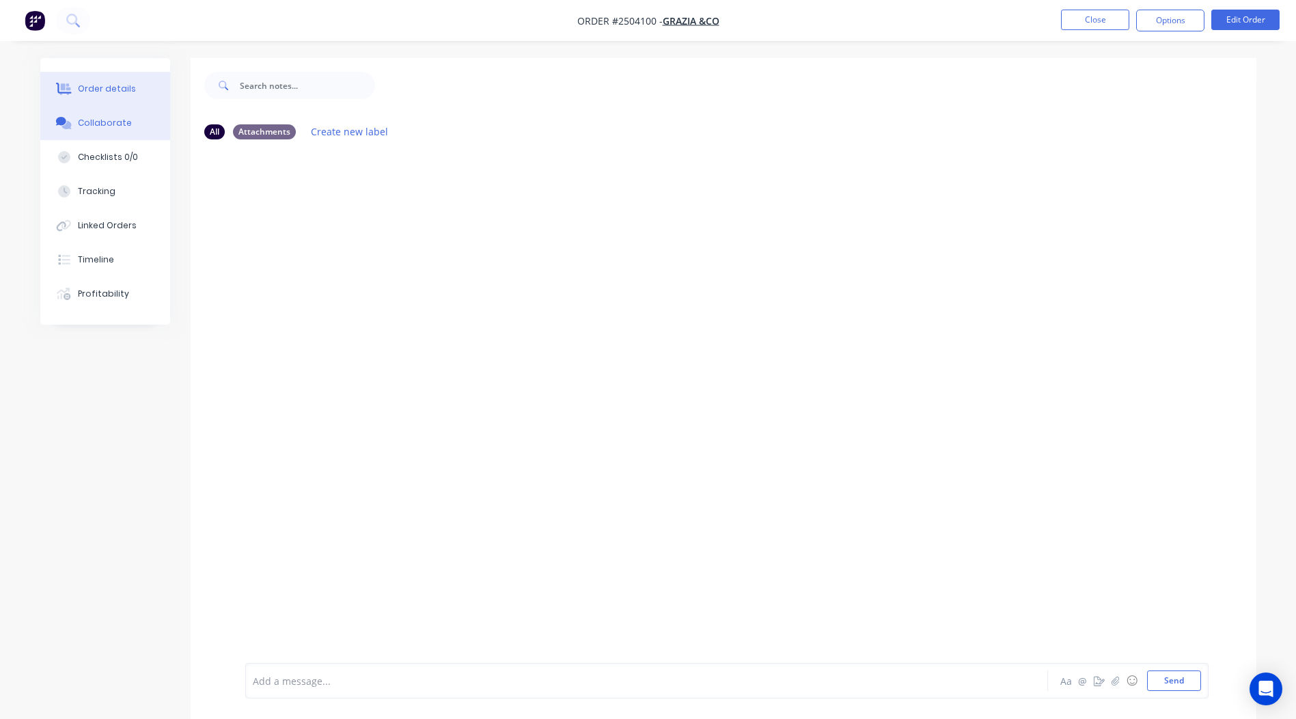
click at [112, 81] on button "Order details" at bounding box center [105, 89] width 130 height 34
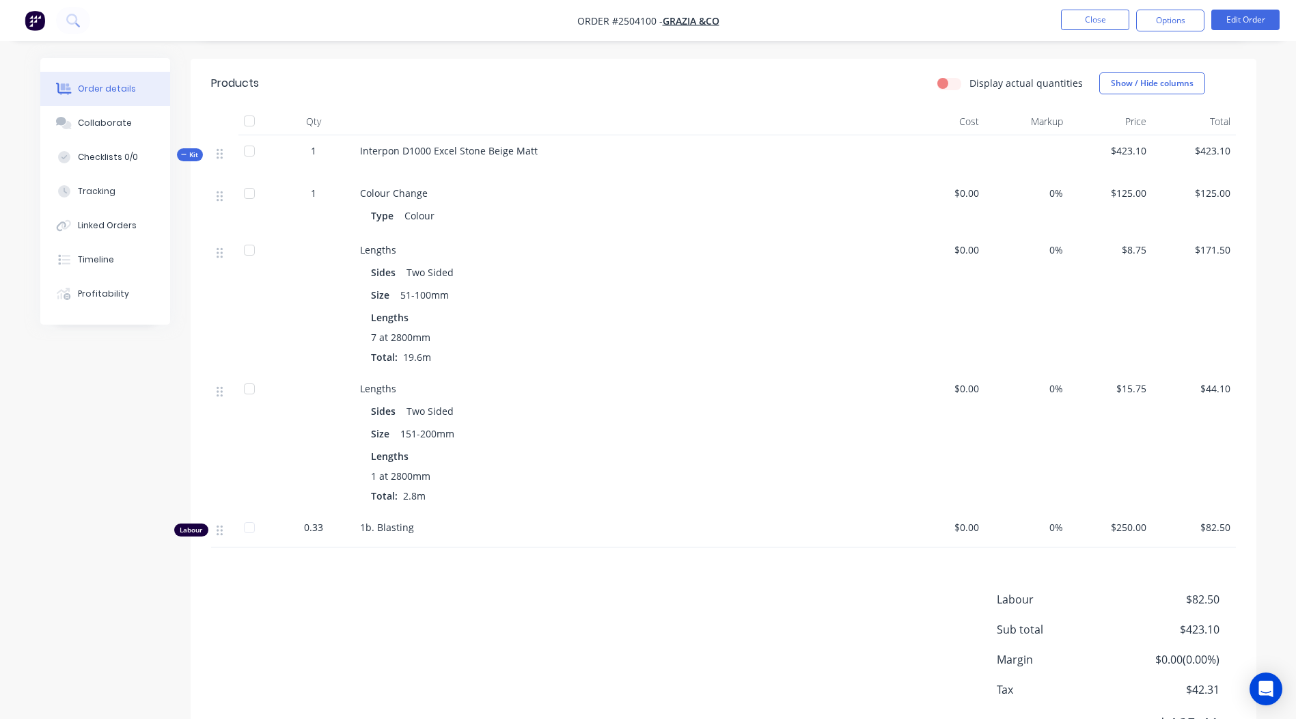
scroll to position [407, 0]
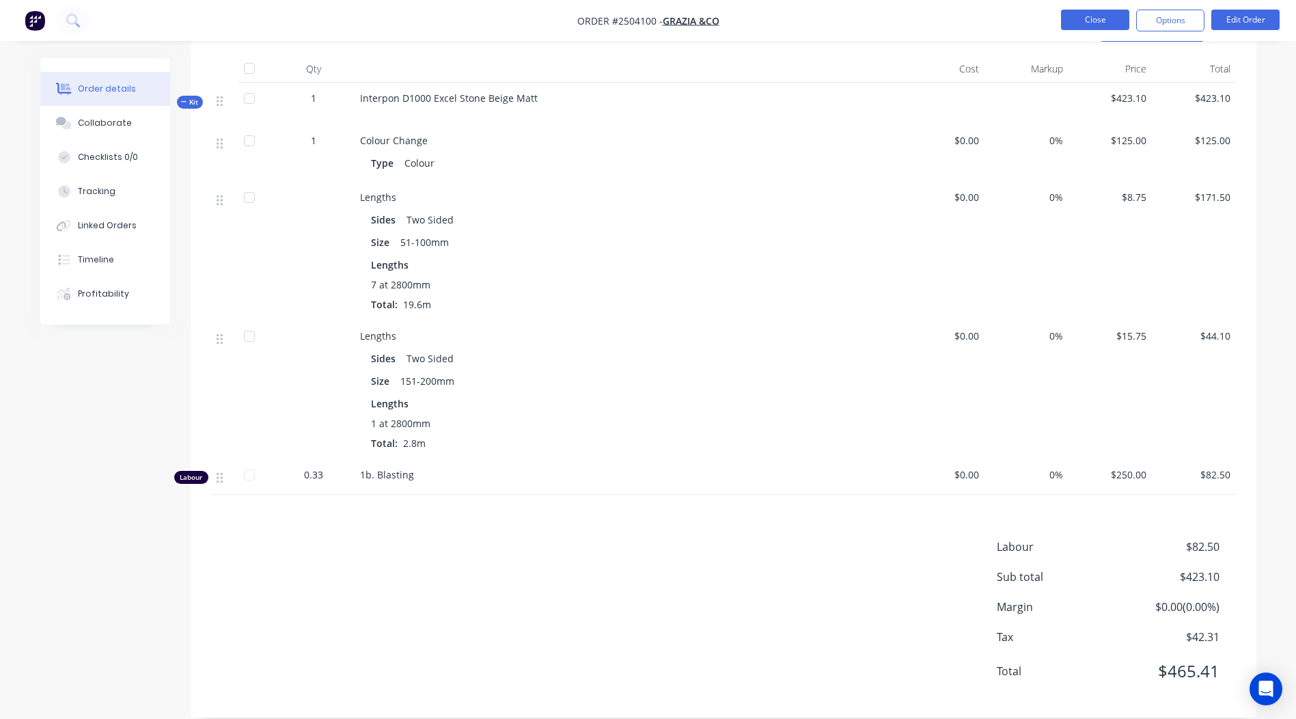
click at [1091, 16] on button "Close" at bounding box center [1095, 20] width 68 height 20
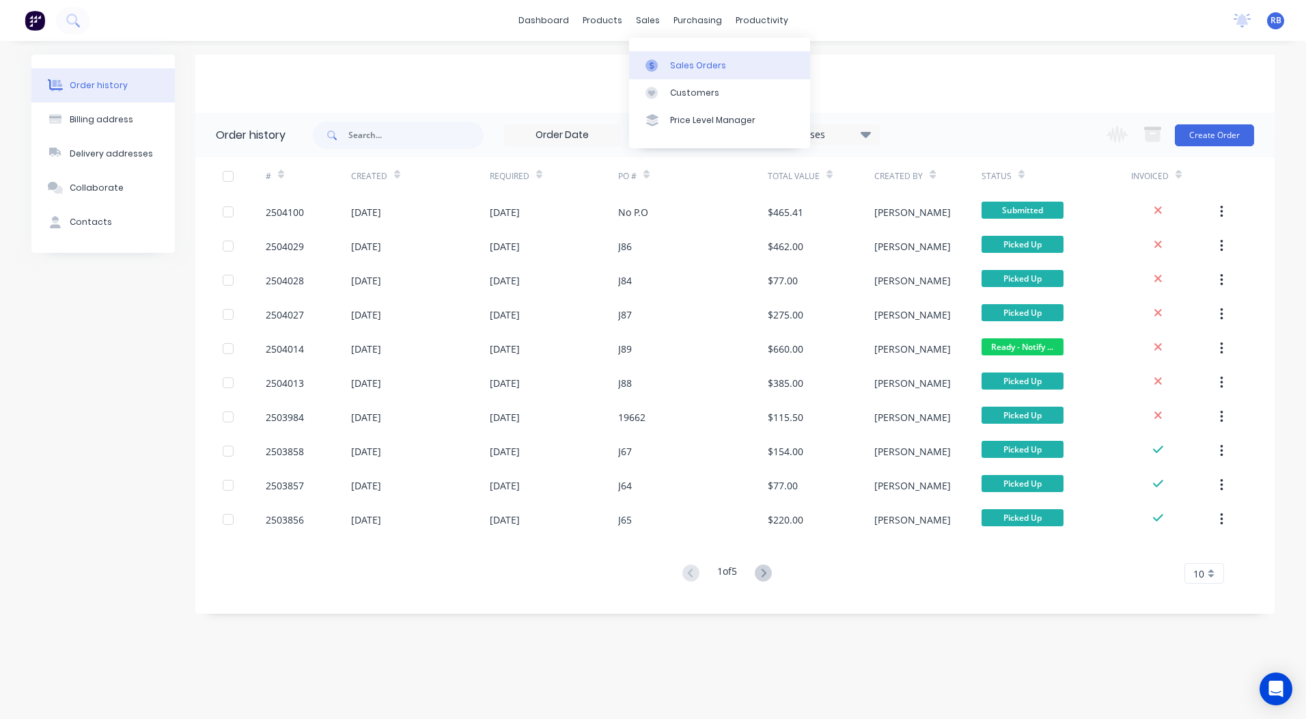
click at [687, 68] on div "Sales Orders" at bounding box center [698, 65] width 56 height 12
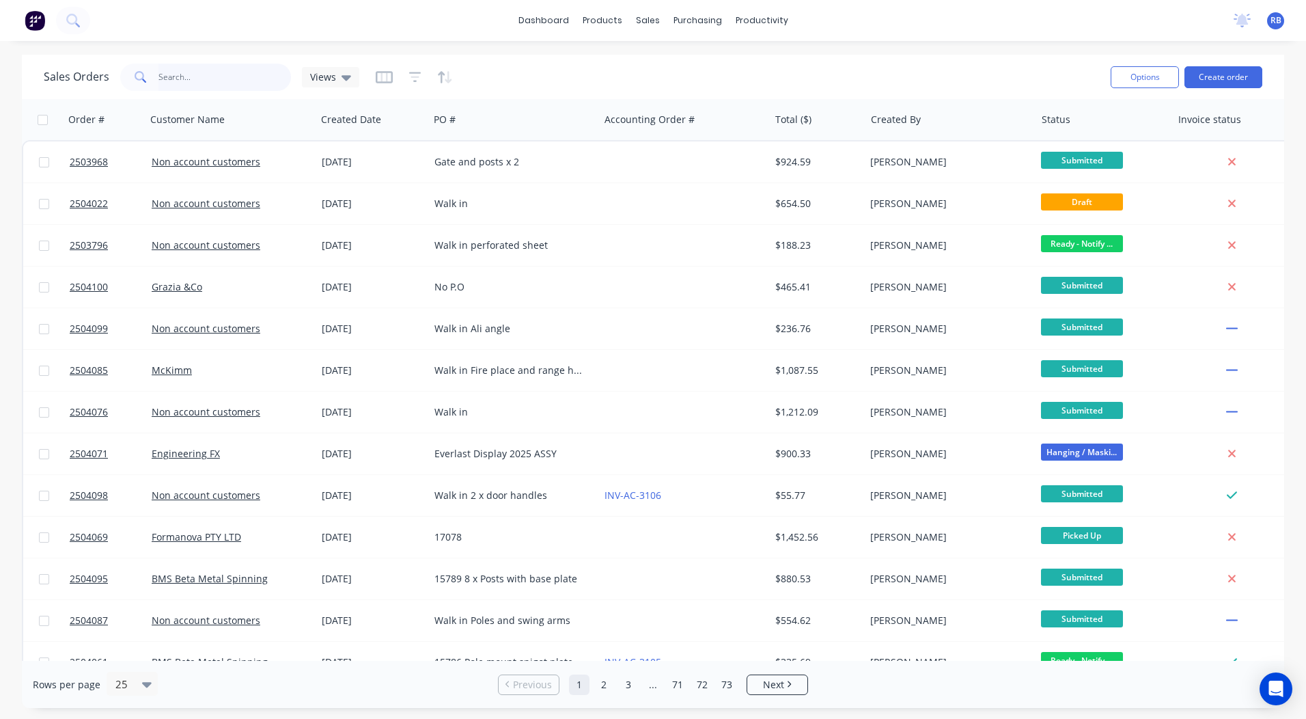
click at [204, 74] on input "text" at bounding box center [224, 77] width 133 height 27
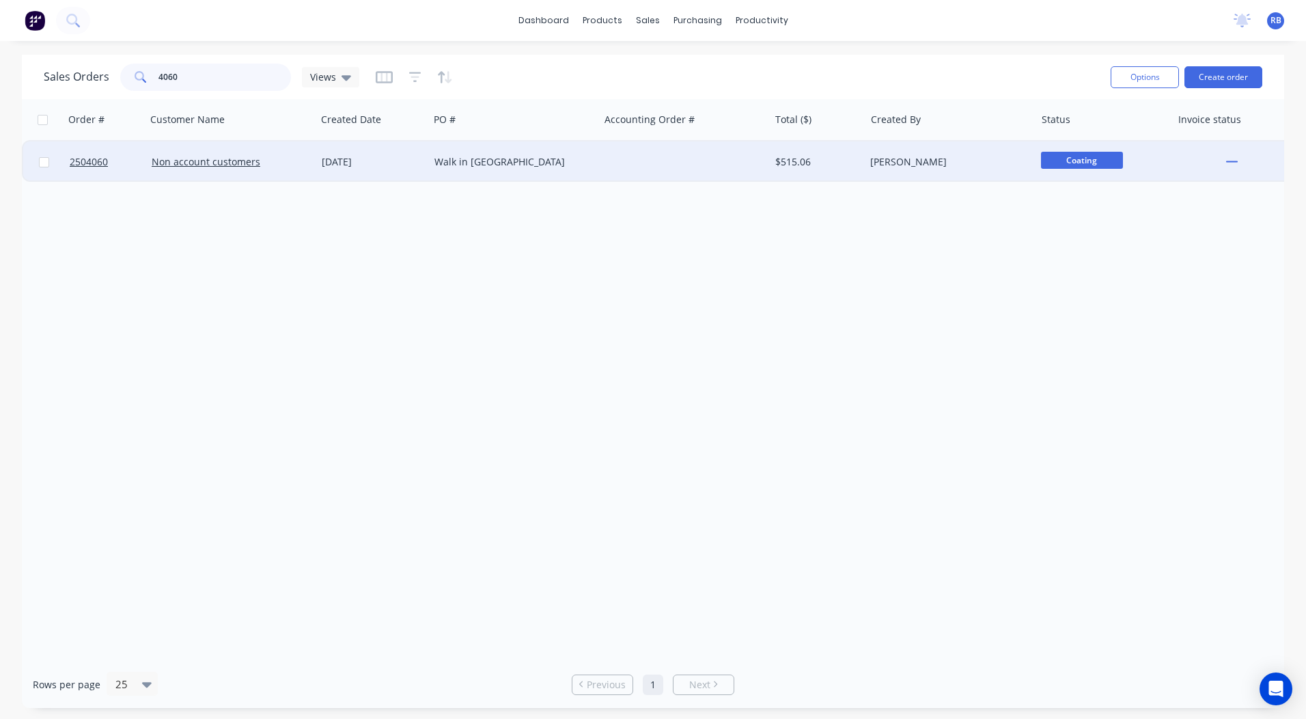
type input "4060"
click at [527, 170] on div "Walk in [GEOGRAPHIC_DATA]" at bounding box center [514, 161] width 170 height 41
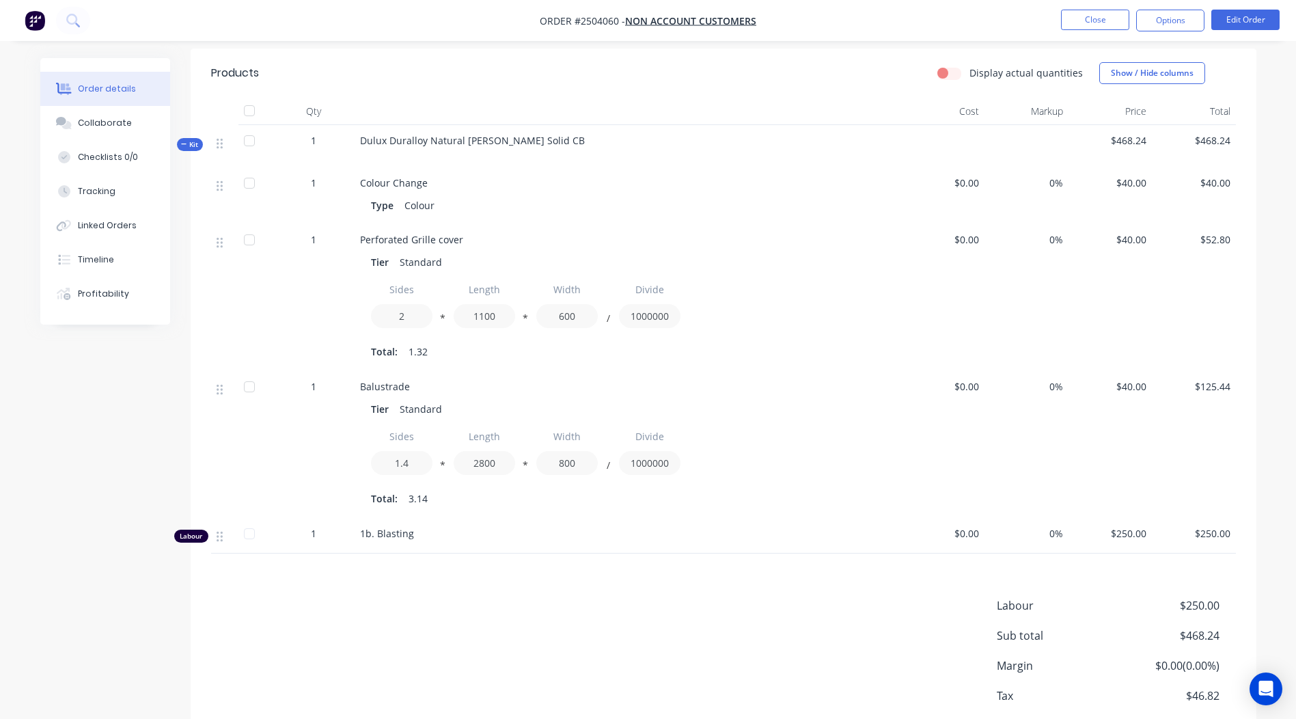
scroll to position [353, 0]
click at [1247, 19] on button "Edit Order" at bounding box center [1245, 20] width 68 height 20
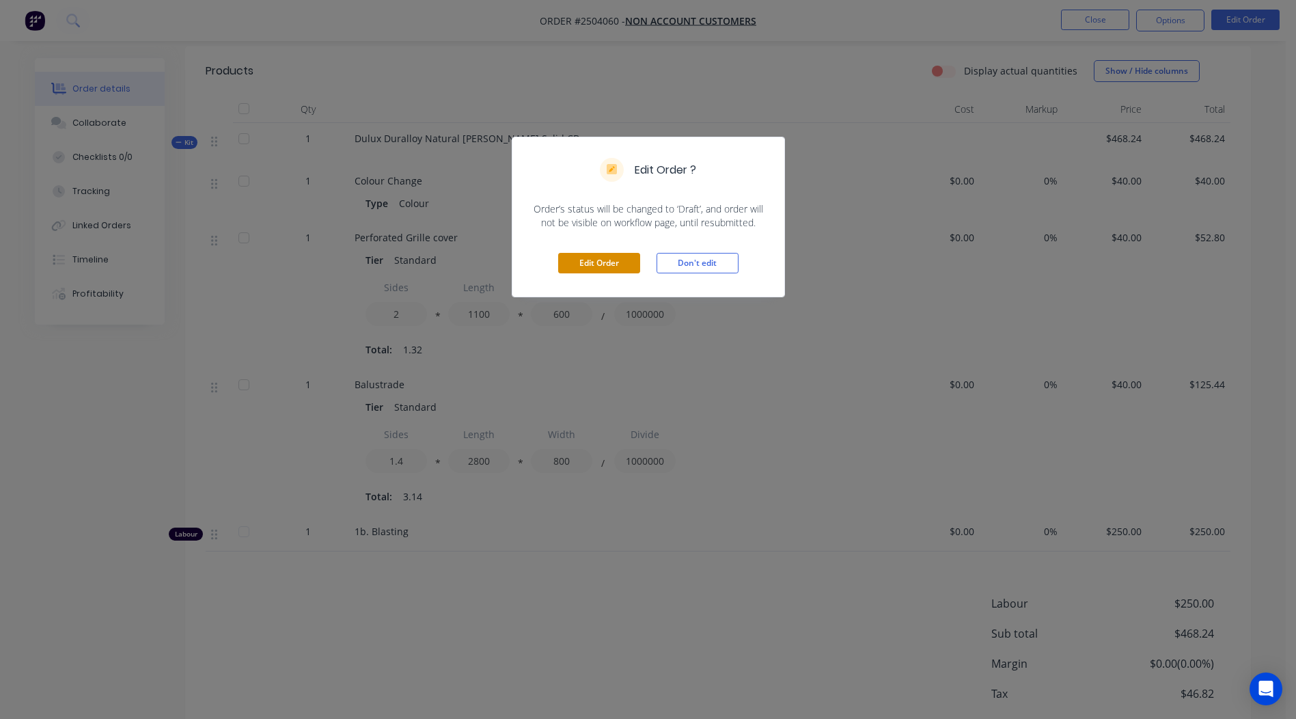
click at [577, 267] on button "Edit Order" at bounding box center [599, 263] width 82 height 20
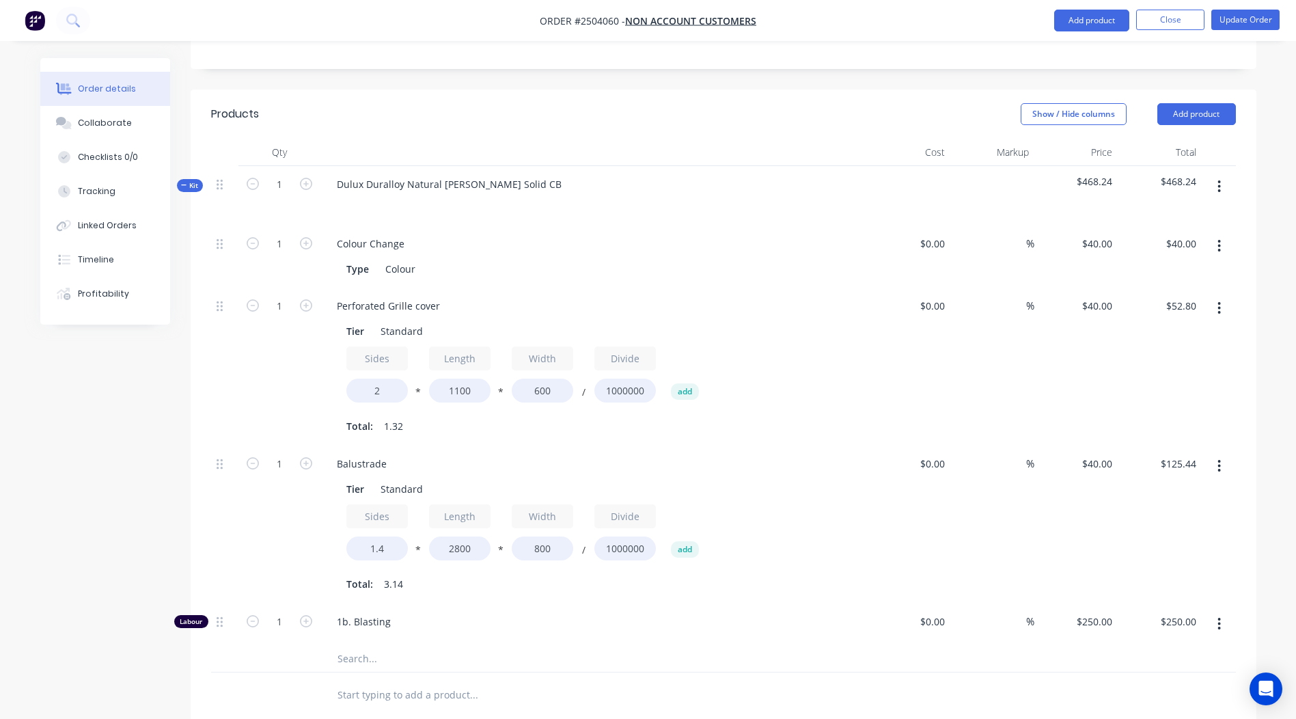
scroll to position [478, 0]
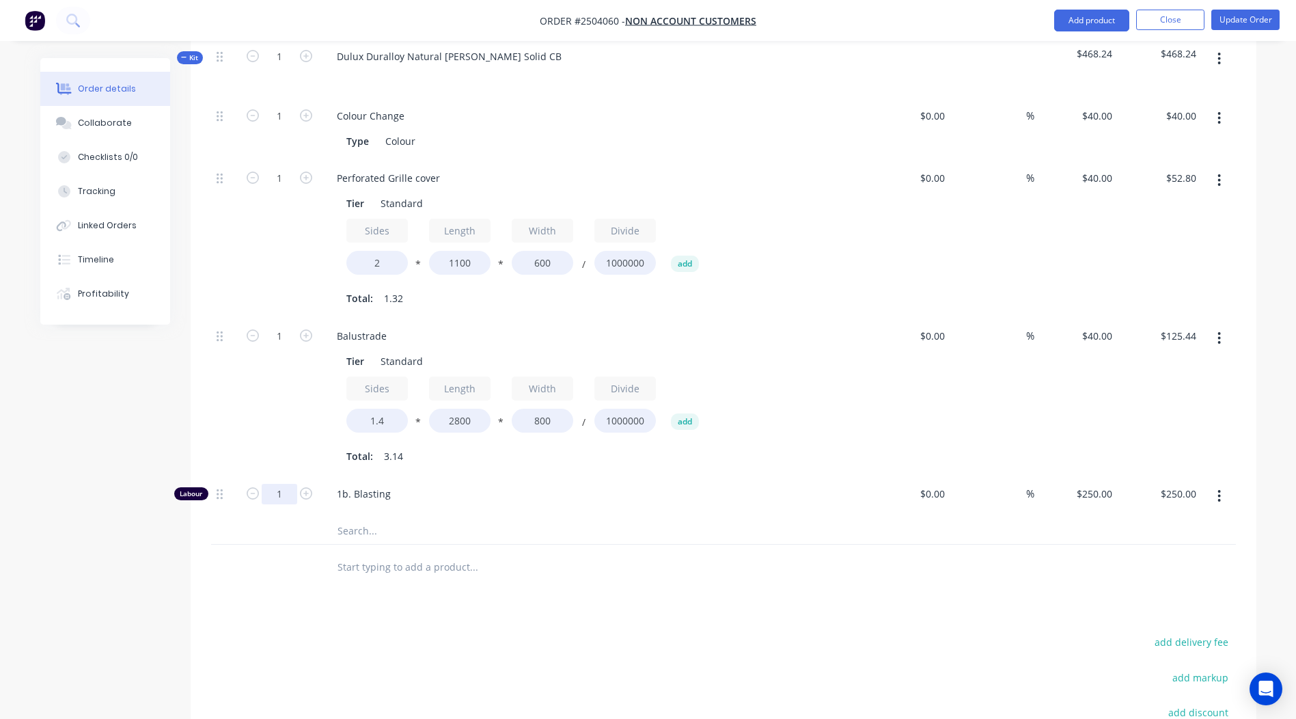
click at [287, 484] on input "1" at bounding box center [280, 494] width 36 height 20
type input "0.4333"
type input "$108.33"
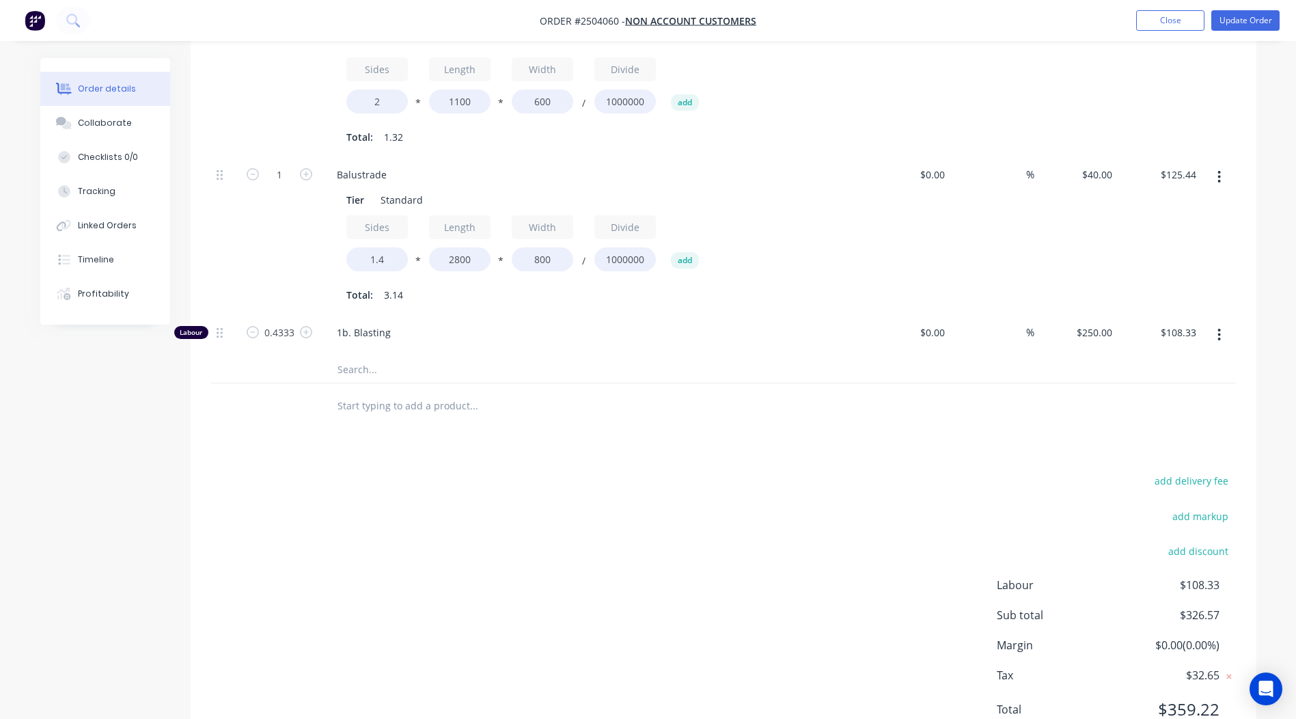
scroll to position [0, 0]
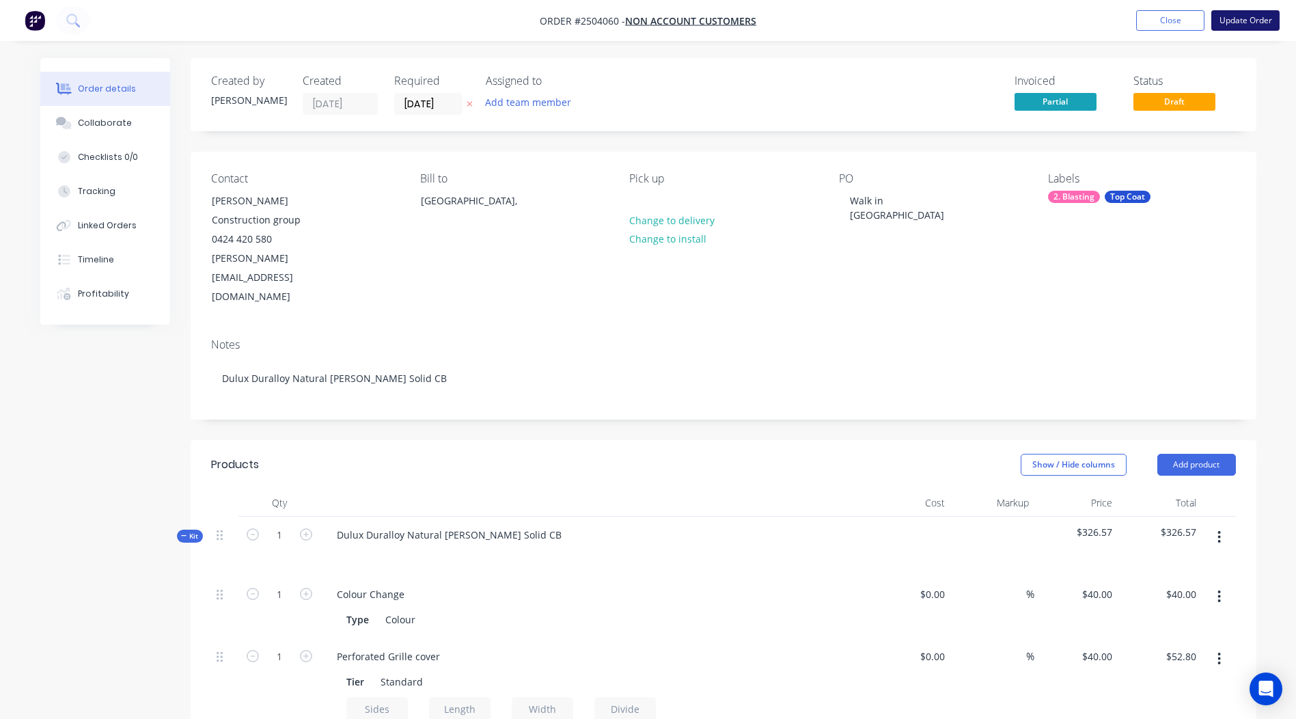
click at [1232, 18] on button "Update Order" at bounding box center [1245, 20] width 68 height 20
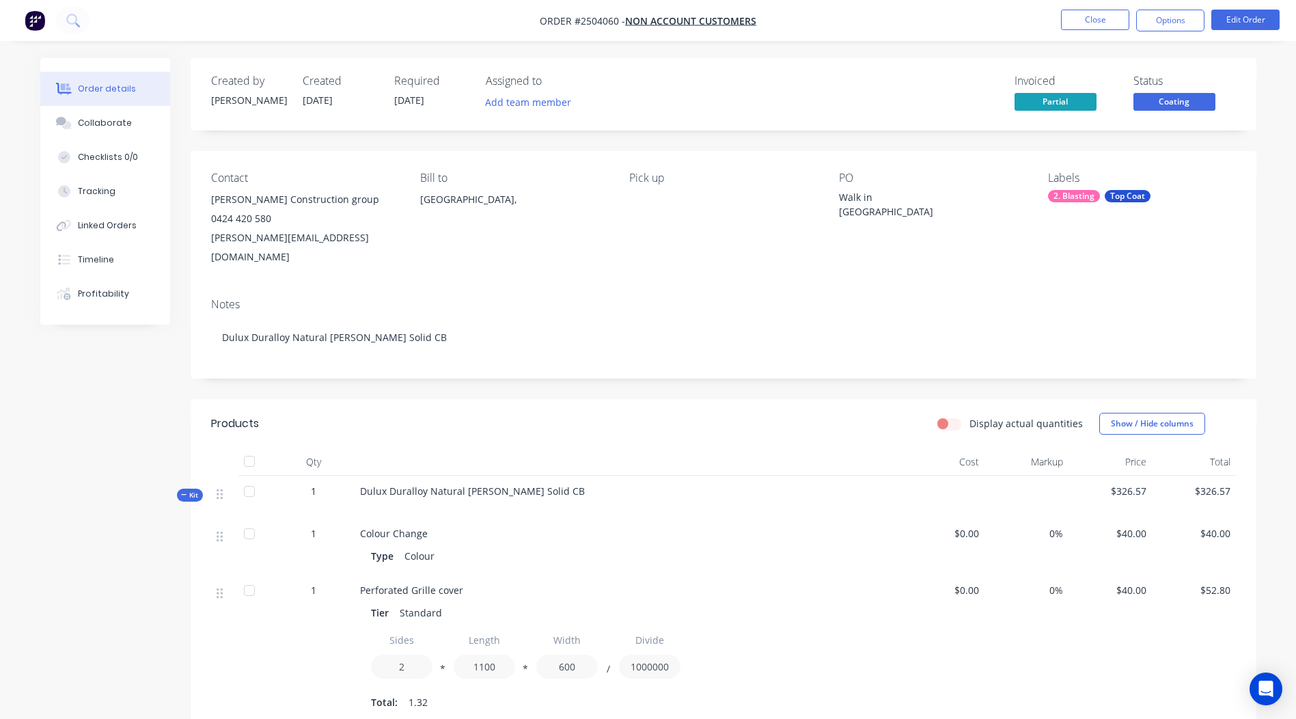
click at [1180, 112] on button "Coating" at bounding box center [1174, 103] width 82 height 20
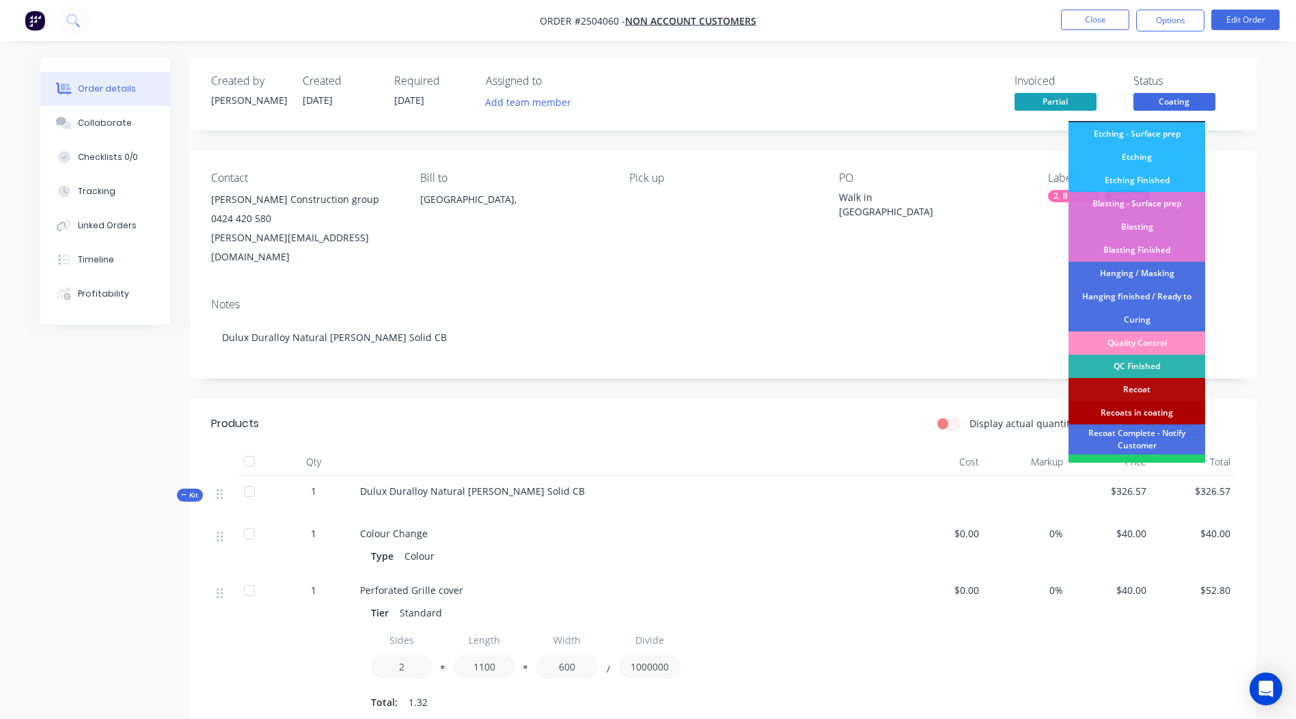
scroll to position [292, 0]
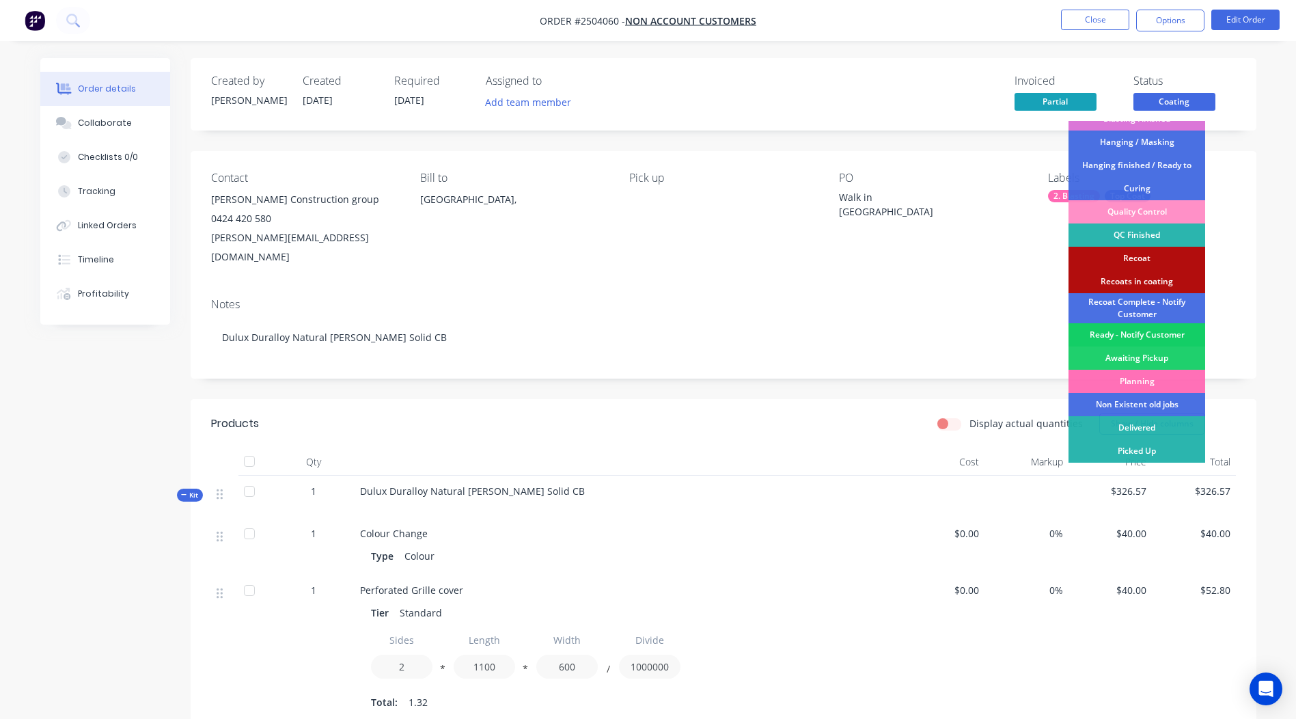
click at [1141, 337] on div "Ready - Notify Customer" at bounding box center [1136, 334] width 137 height 23
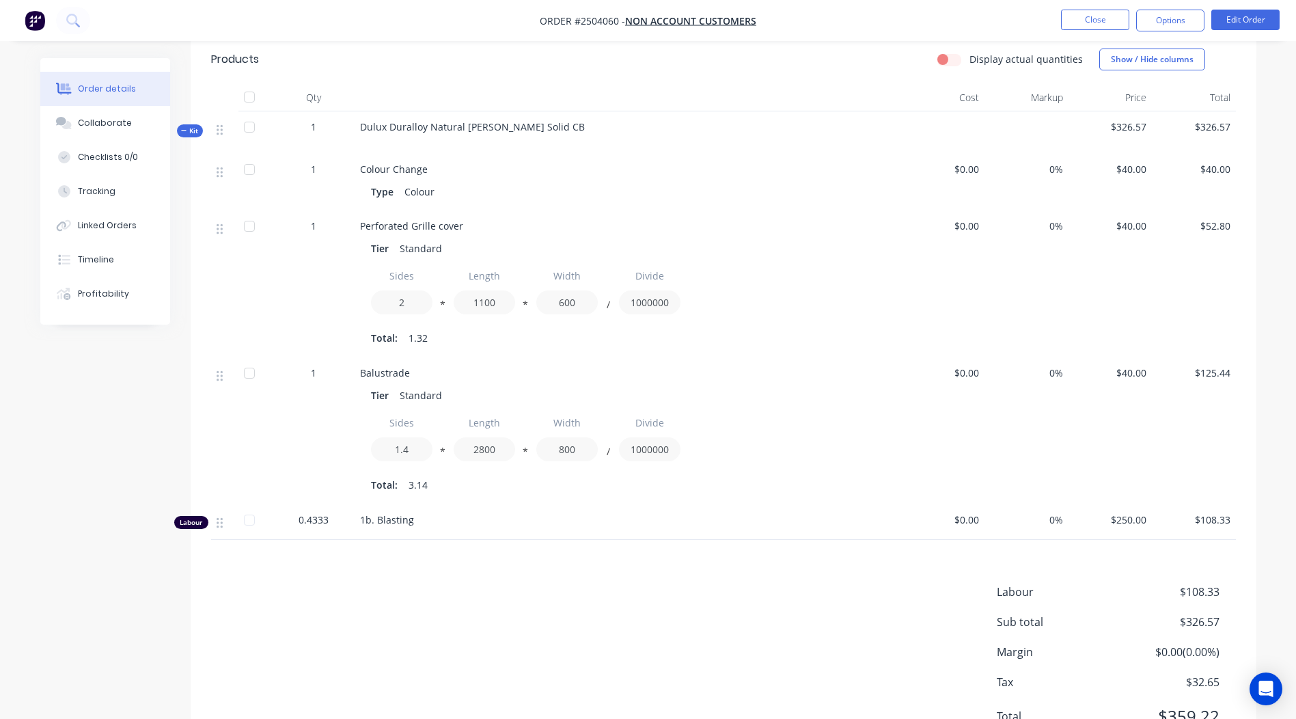
scroll to position [409, 0]
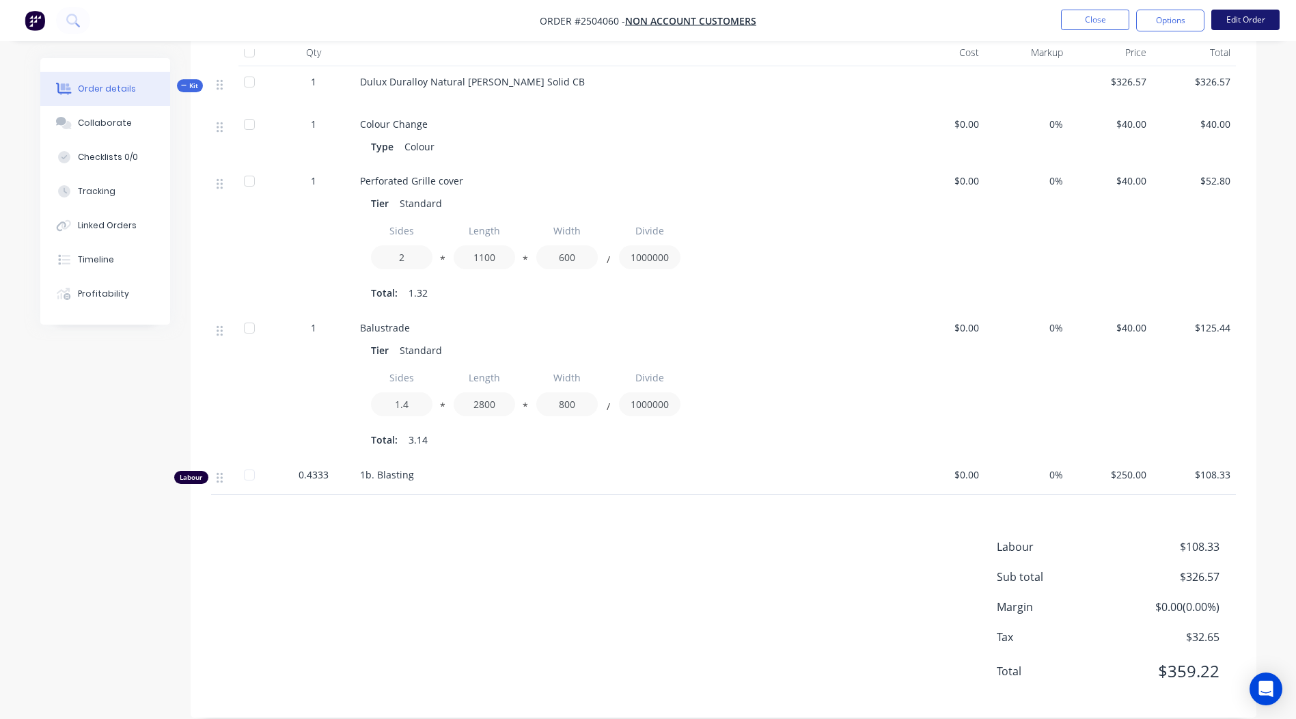
click at [1240, 11] on button "Edit Order" at bounding box center [1245, 20] width 68 height 20
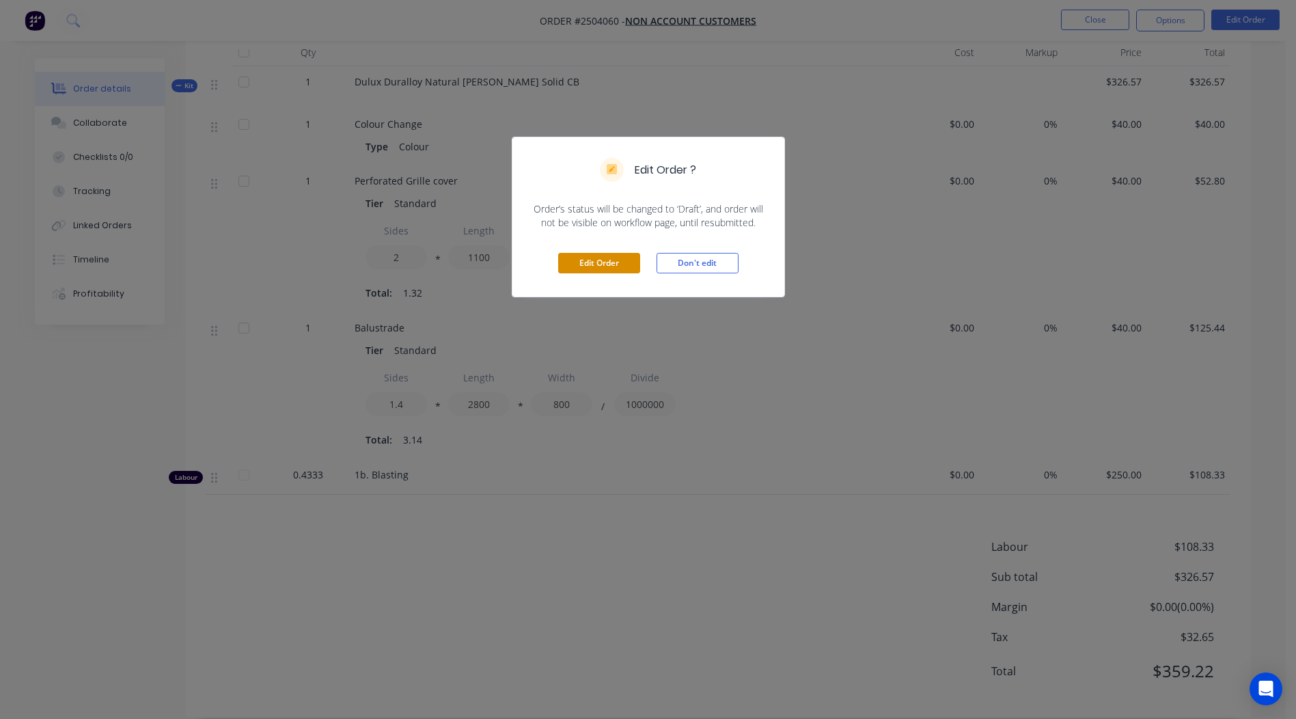
click at [605, 254] on button "Edit Order" at bounding box center [599, 263] width 82 height 20
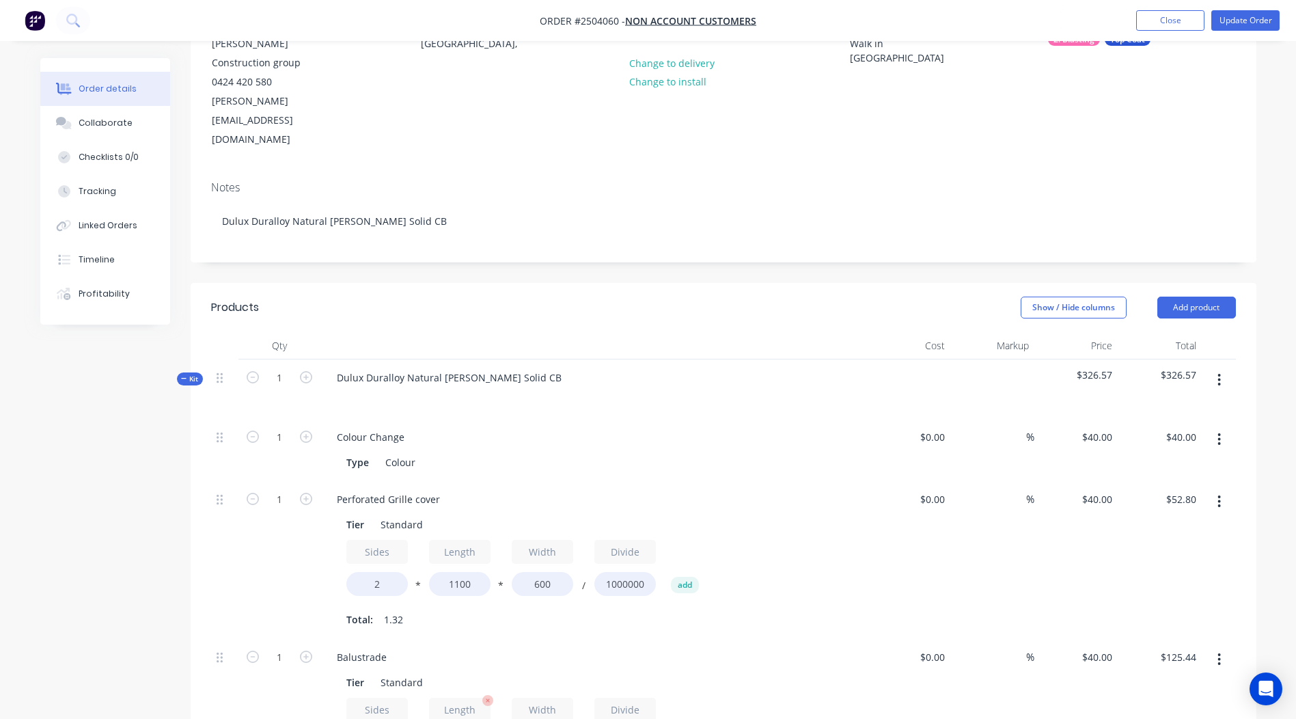
scroll to position [342, 0]
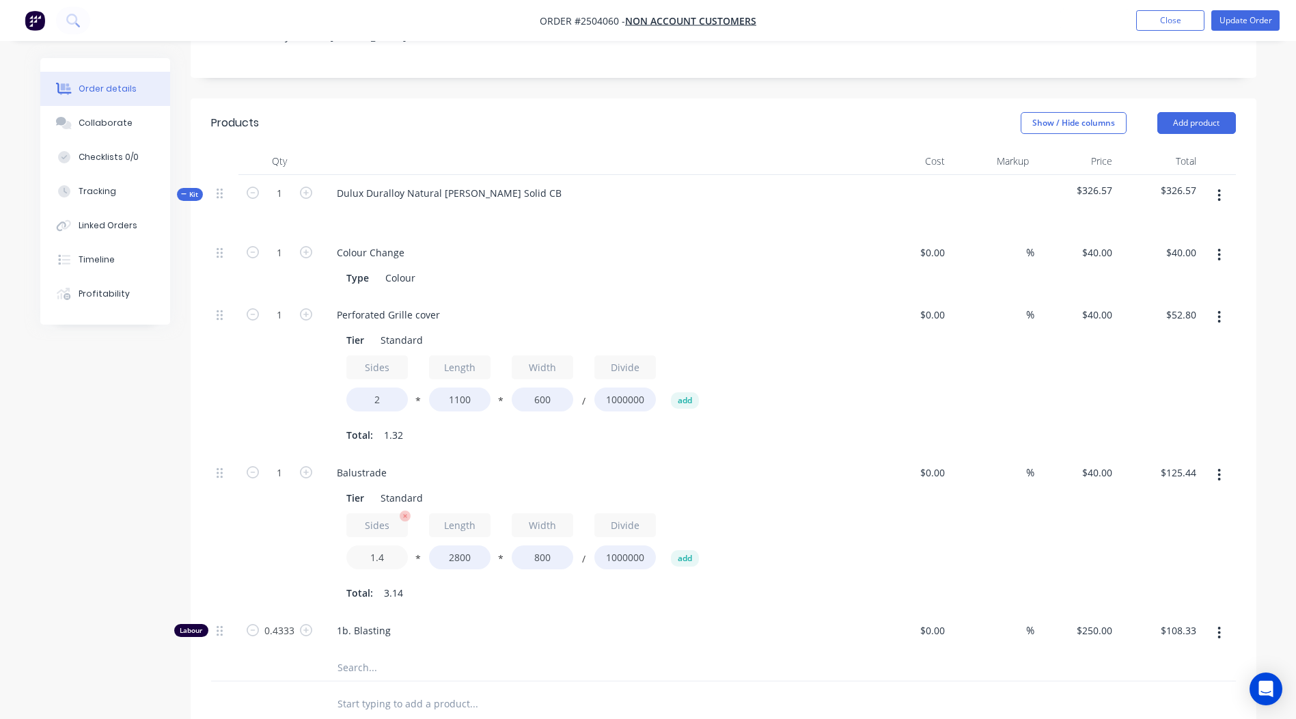
click at [378, 545] on input "1.4" at bounding box center [376, 557] width 61 height 24
click at [391, 545] on input "1.4" at bounding box center [376, 557] width 61 height 24
type input "1.9"
click at [675, 612] on div "1b. Blasting" at bounding box center [593, 633] width 547 height 42
type input "$170.24"
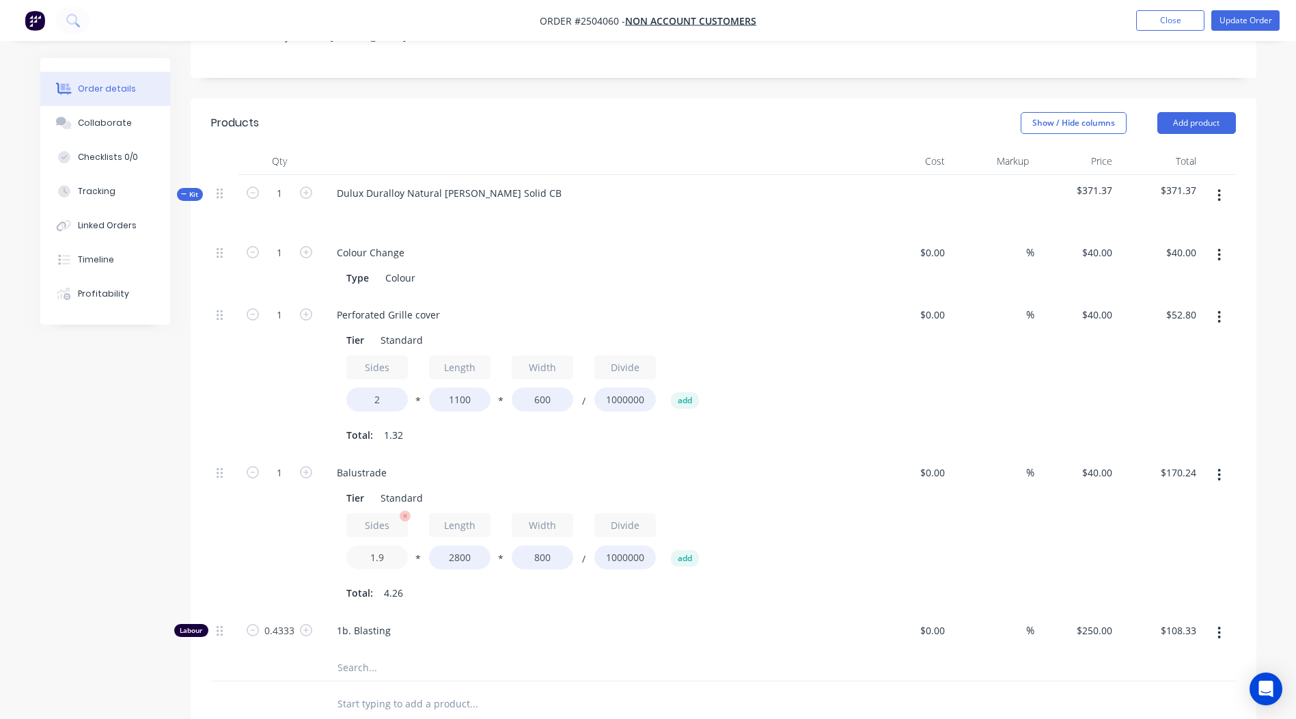
click at [401, 545] on input "1.9" at bounding box center [376, 557] width 61 height 24
type input "1.8"
type input "$161.28"
click at [777, 653] on div at bounding box center [566, 666] width 492 height 27
click at [1258, 18] on button "Update Order" at bounding box center [1245, 20] width 68 height 20
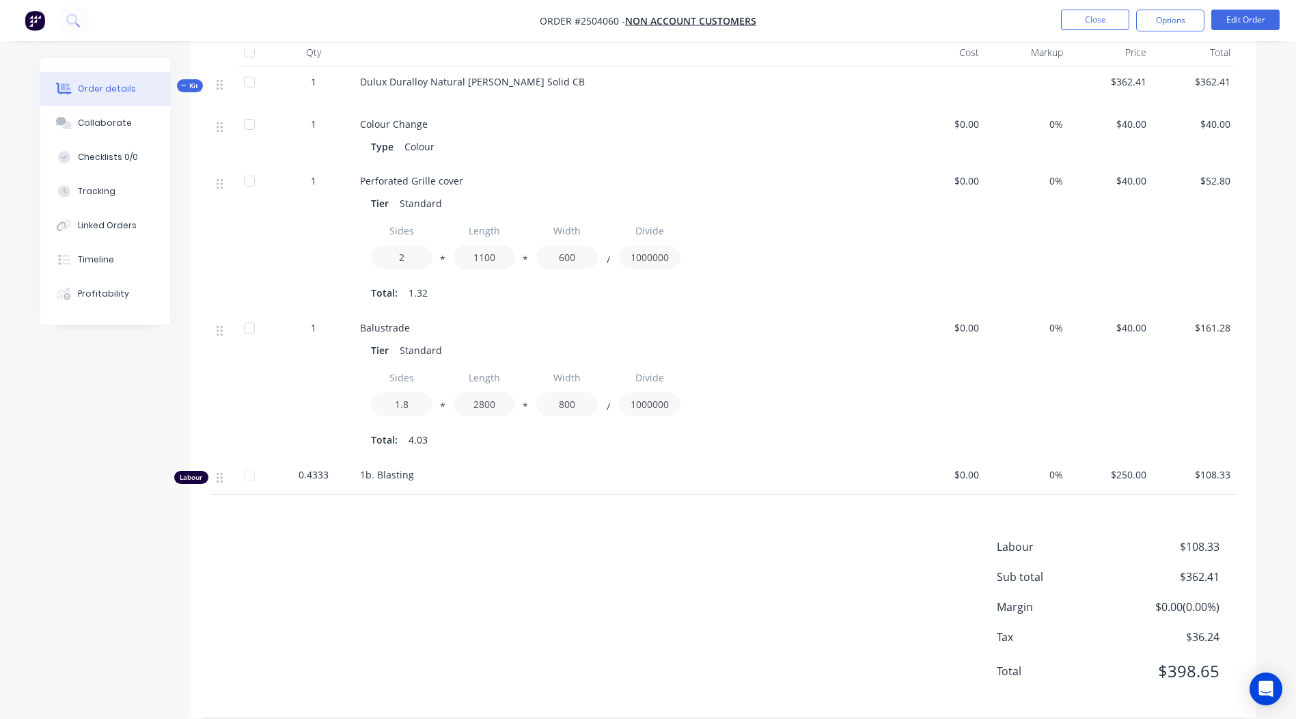
scroll to position [0, 0]
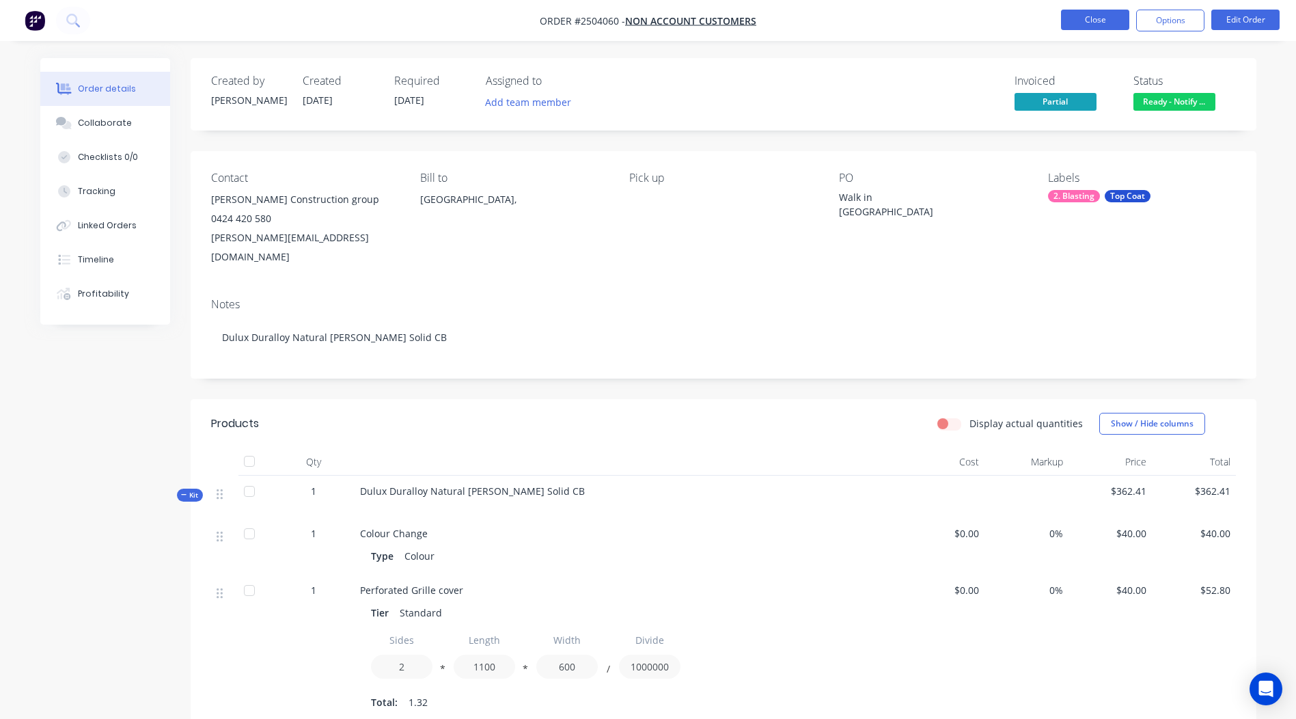
click at [1094, 16] on button "Close" at bounding box center [1095, 20] width 68 height 20
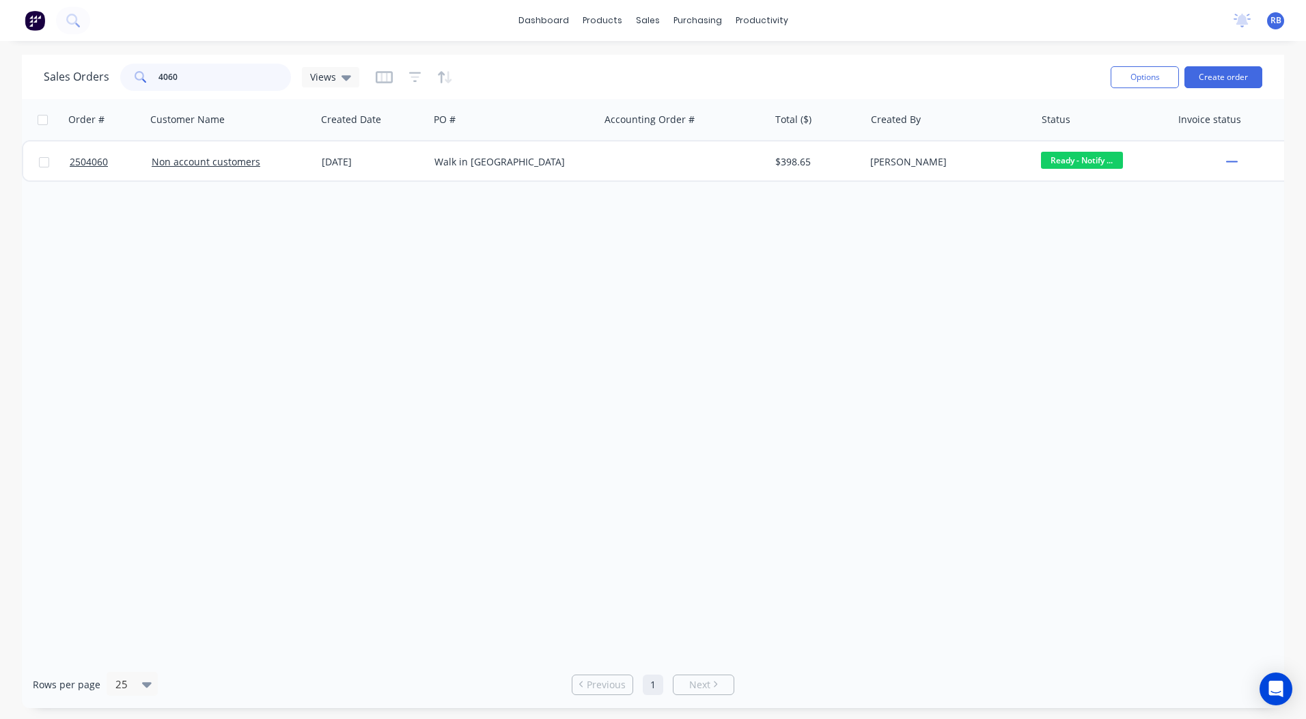
click at [222, 74] on input "4060" at bounding box center [224, 77] width 133 height 27
drag, startPoint x: 174, startPoint y: 69, endPoint x: 0, endPoint y: 69, distance: 173.5
click at [0, 69] on html "dashboard products sales purchasing productivity dashboard products Product Cat…" at bounding box center [653, 359] width 1306 height 719
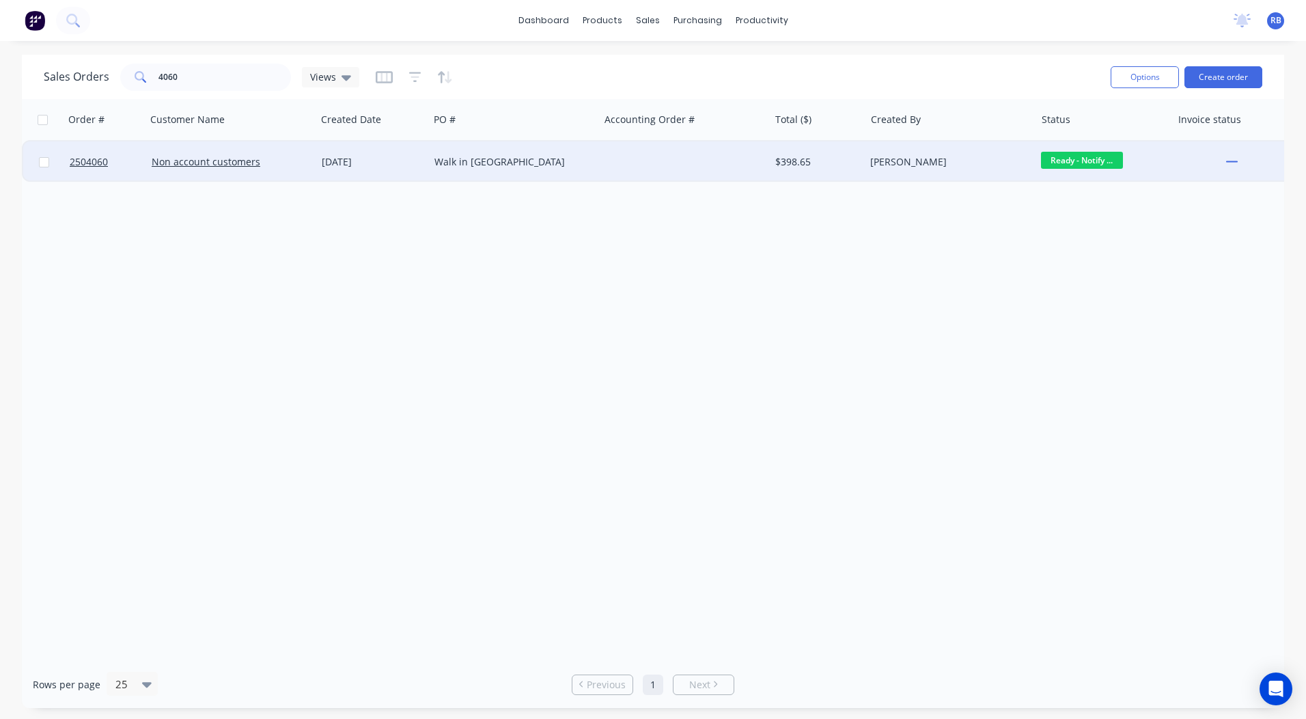
click at [491, 156] on div "Walk in [GEOGRAPHIC_DATA]" at bounding box center [510, 162] width 152 height 14
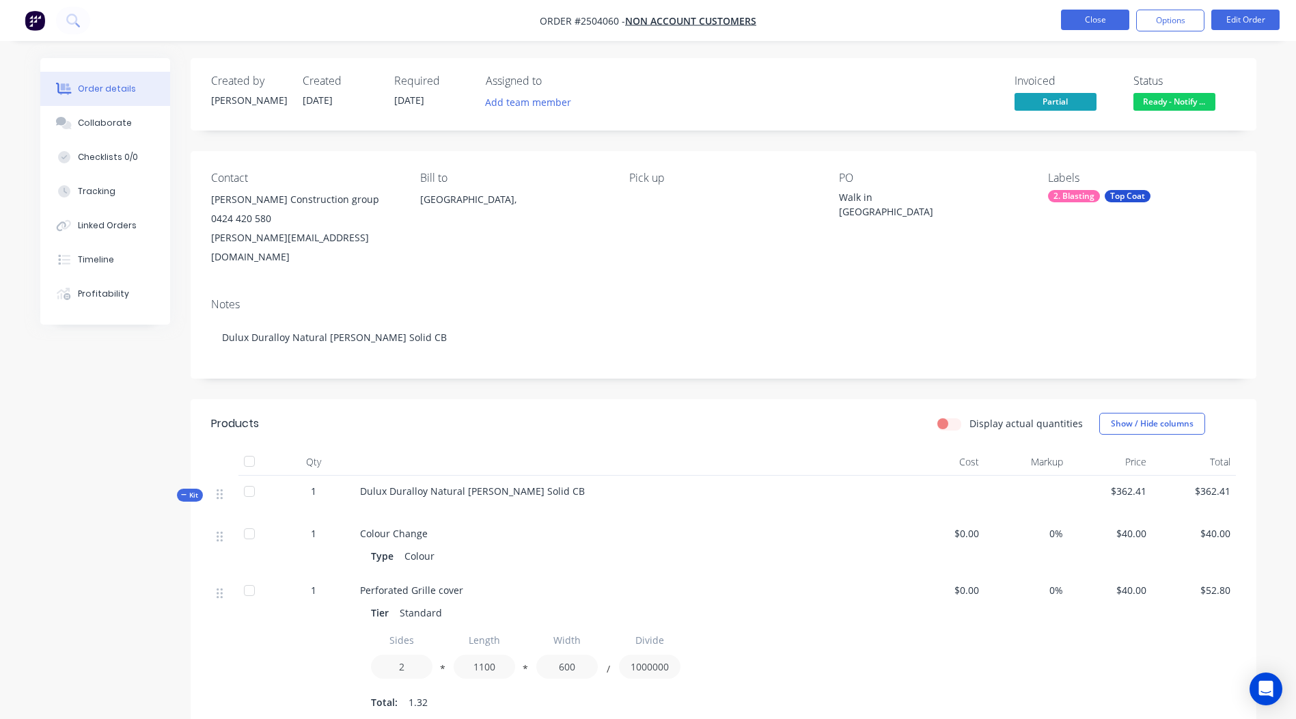
click at [1084, 24] on button "Close" at bounding box center [1095, 20] width 68 height 20
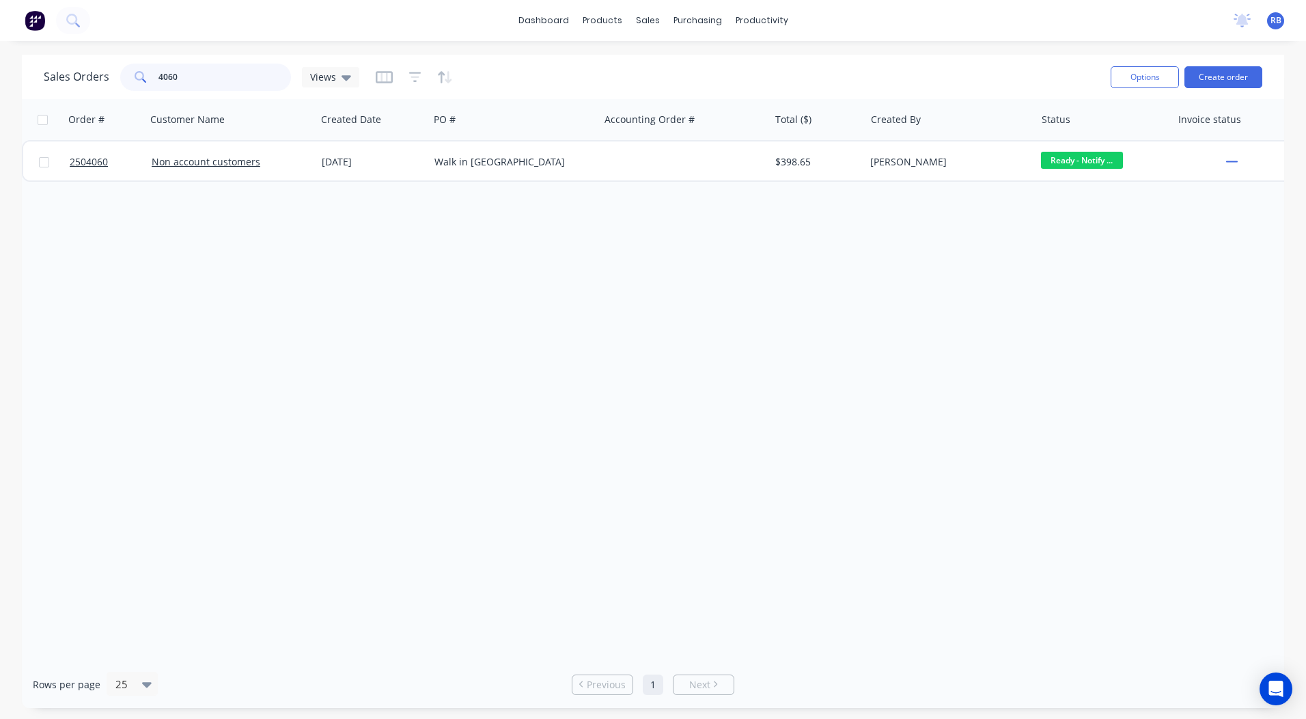
click at [212, 87] on input "4060" at bounding box center [224, 77] width 133 height 27
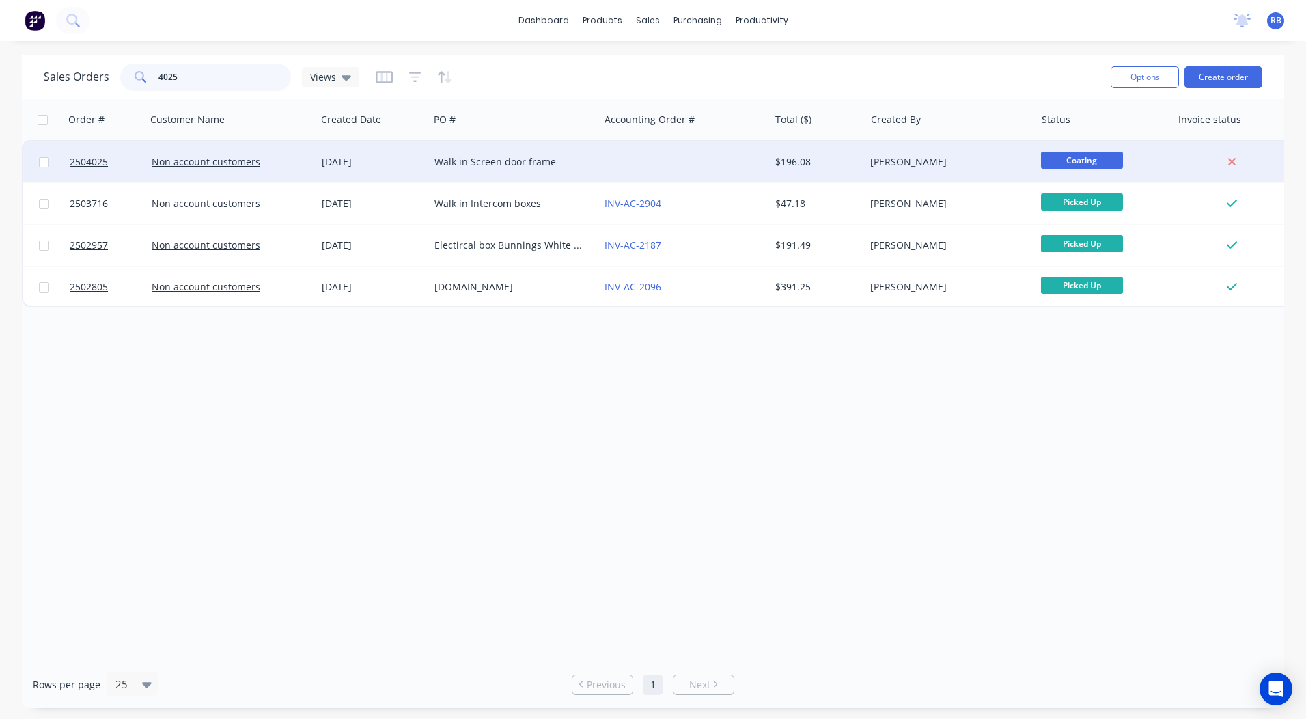
type input "4025"
click at [739, 165] on div at bounding box center [684, 161] width 170 height 41
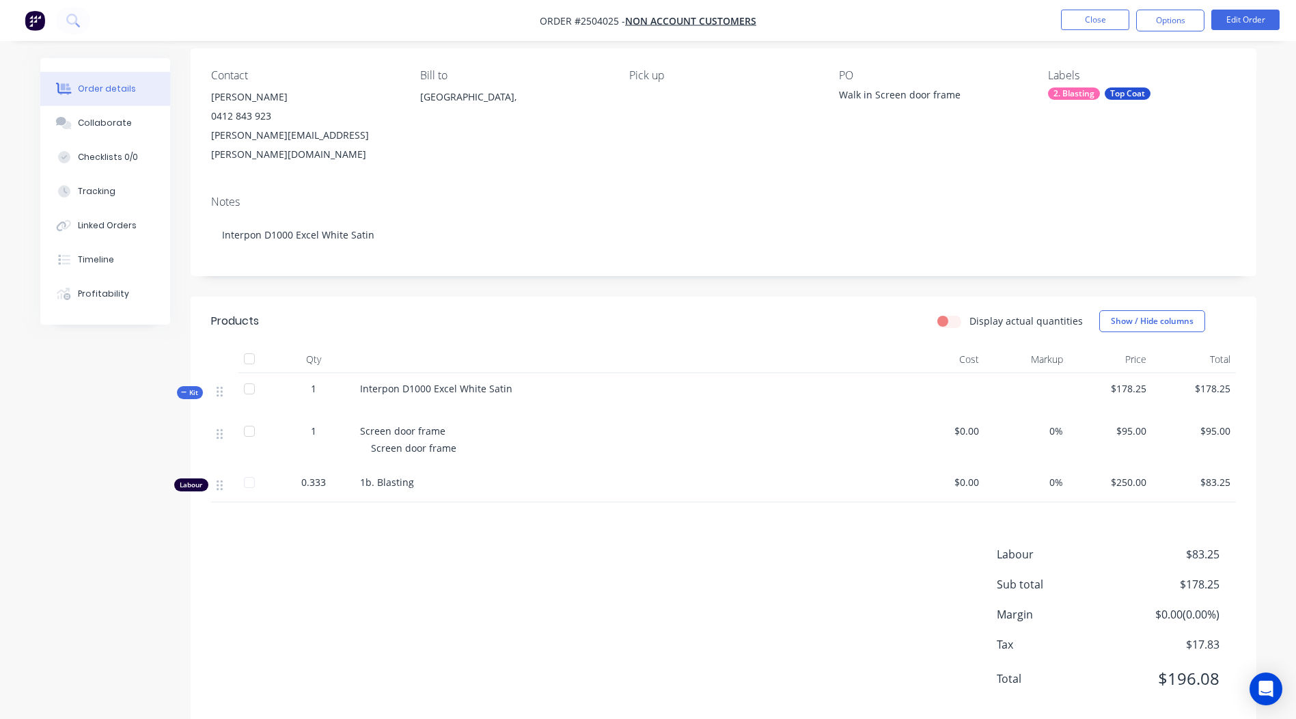
scroll to position [88, 0]
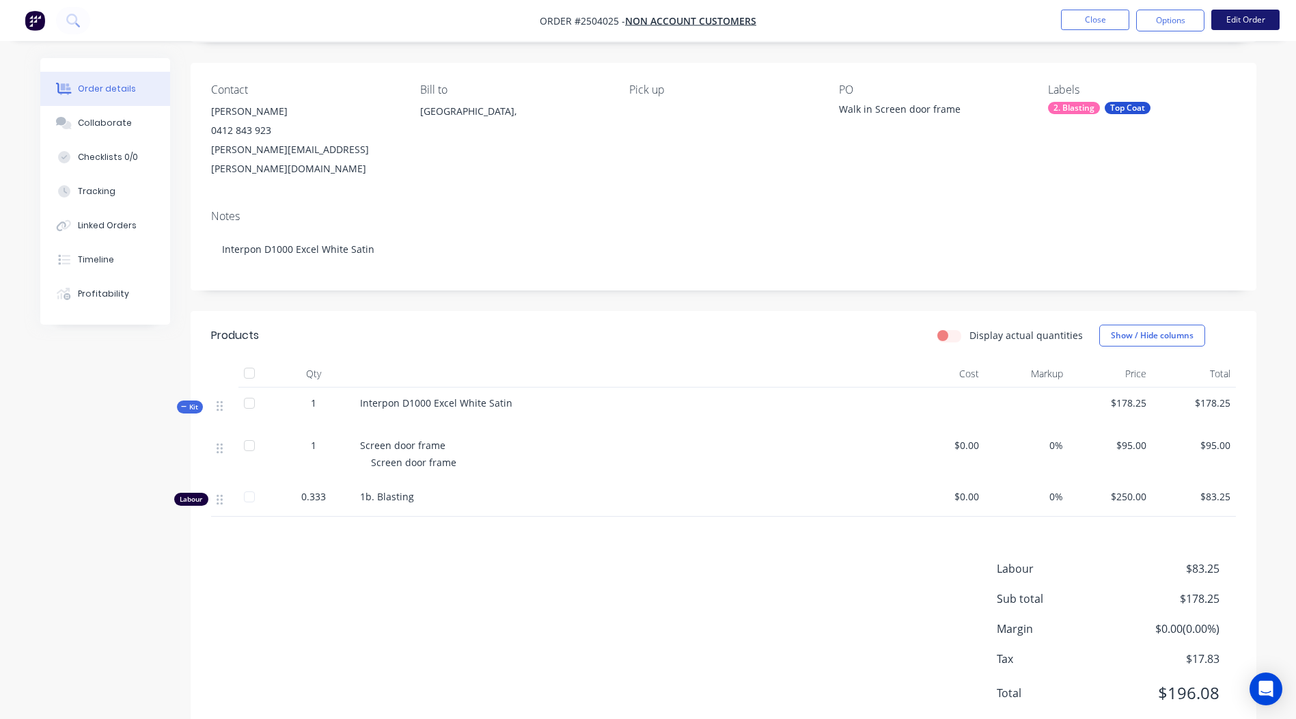
click at [1216, 22] on button "Edit Order" at bounding box center [1245, 20] width 68 height 20
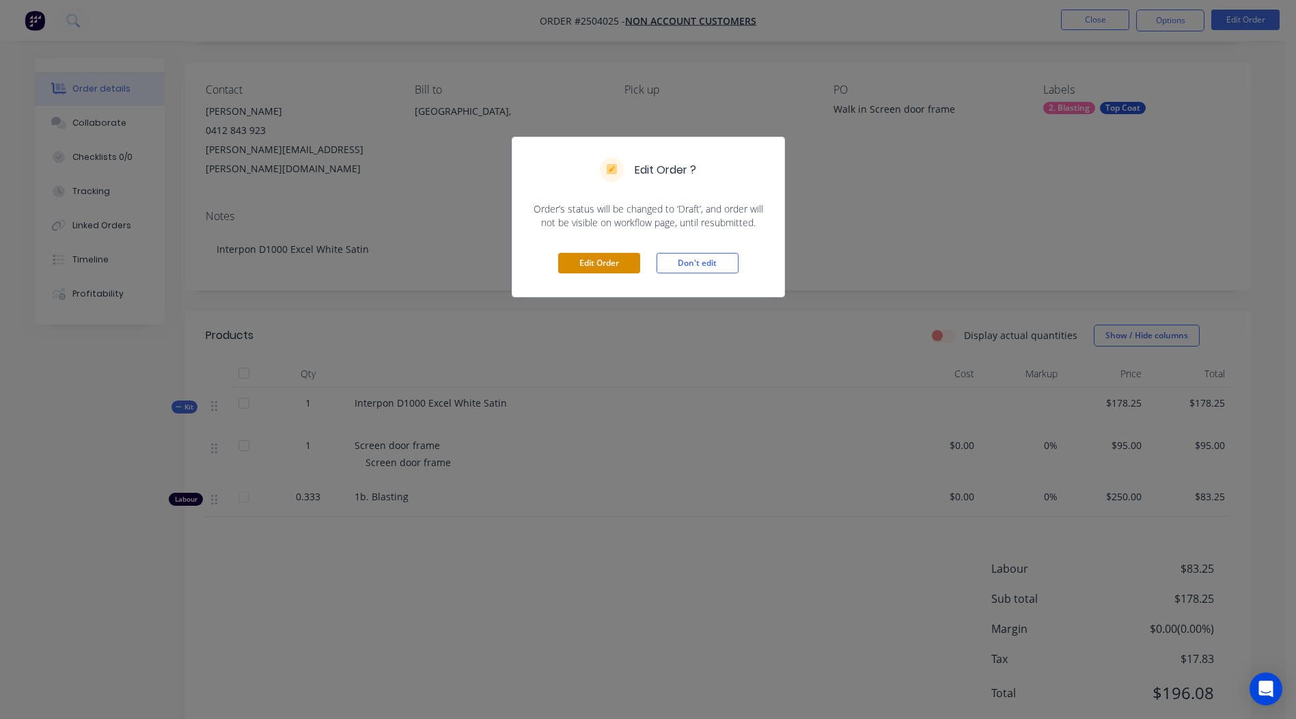
click at [581, 265] on button "Edit Order" at bounding box center [599, 263] width 82 height 20
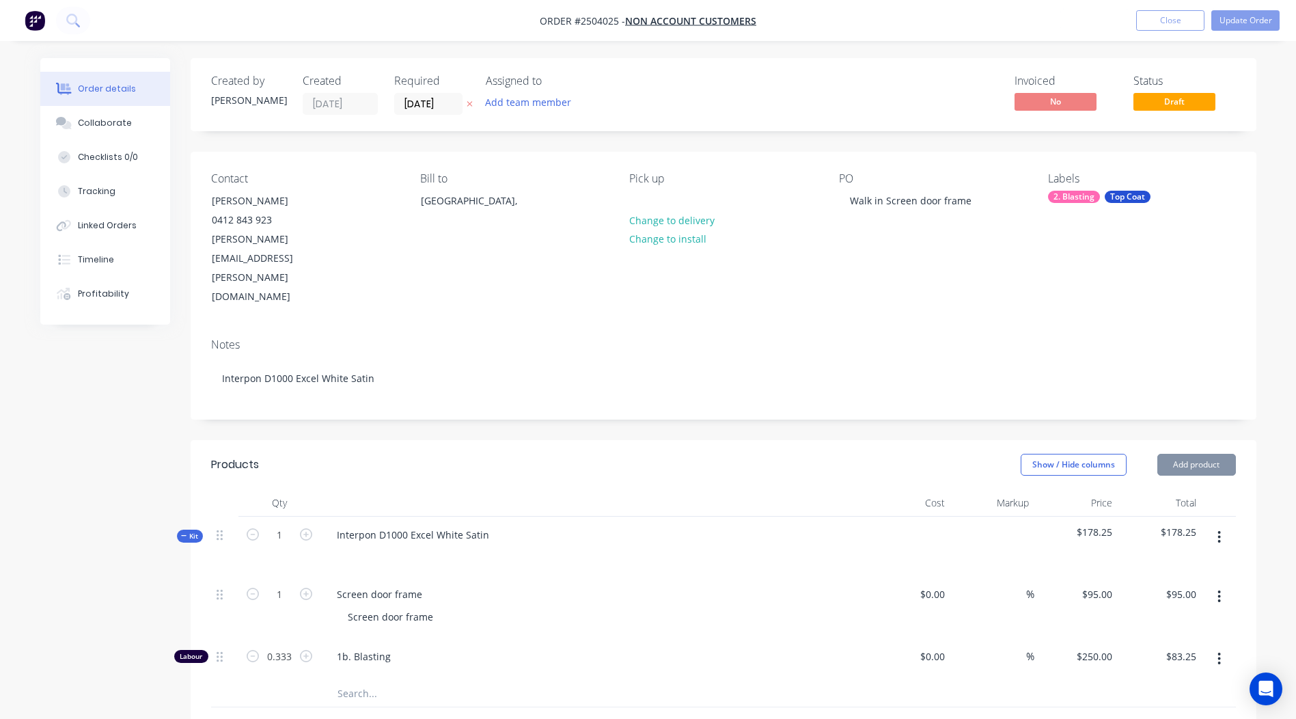
scroll to position [324, 0]
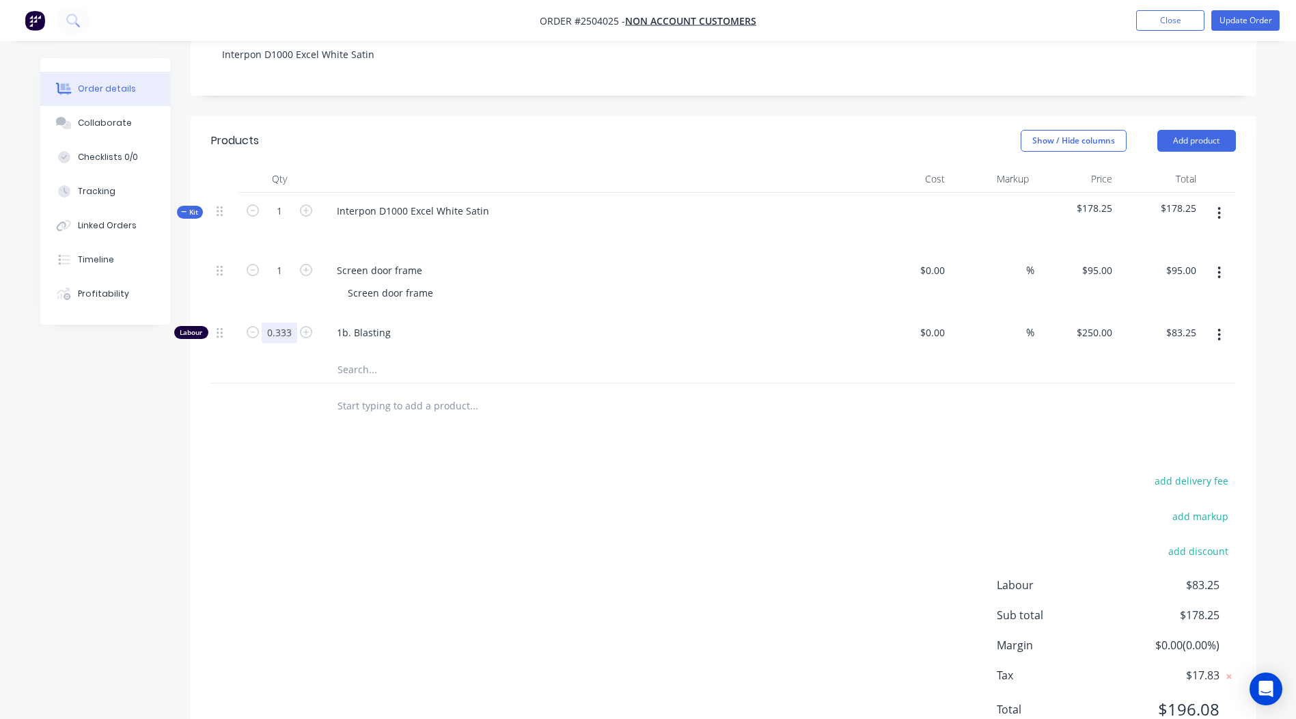
click at [267, 322] on input "0.333" at bounding box center [280, 332] width 36 height 20
type input "0.5"
type input "$125.00"
click at [411, 408] on div "Products Show / Hide columns Add product Qty Cost Markup Price Total Kit 1 Inte…" at bounding box center [724, 436] width 1066 height 640
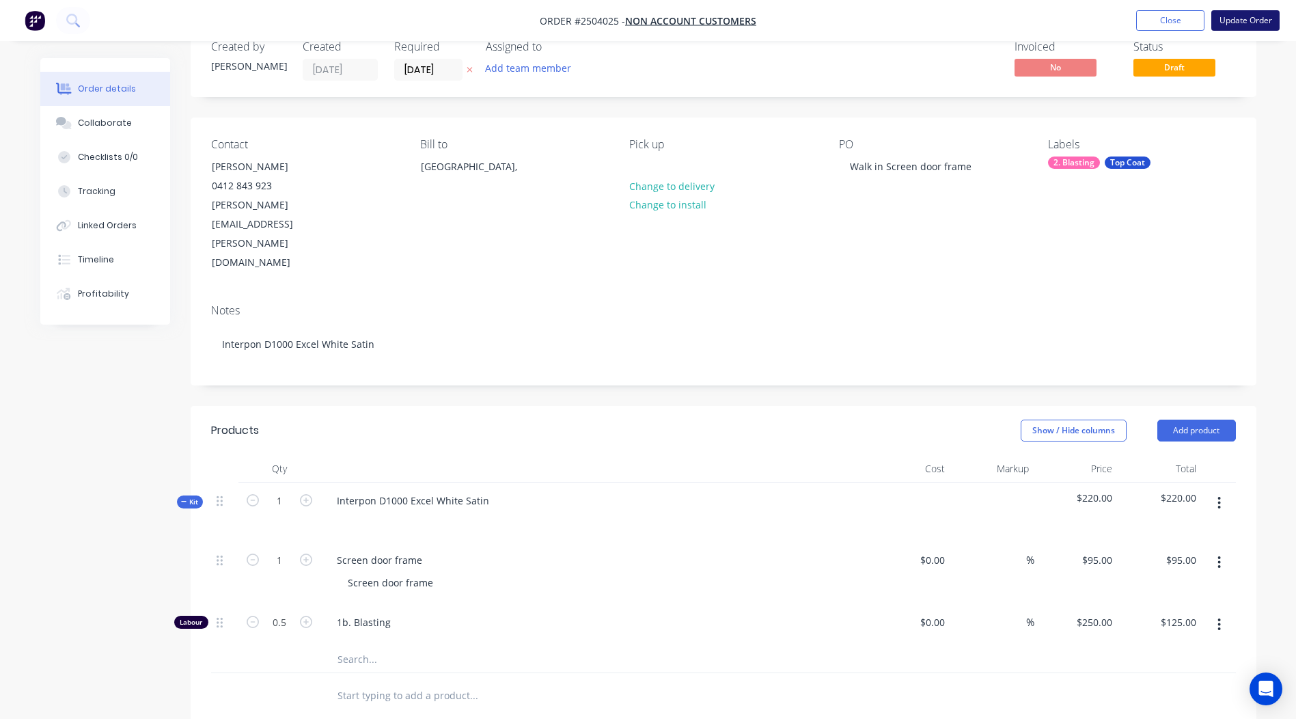
click at [1252, 18] on button "Update Order" at bounding box center [1245, 20] width 68 height 20
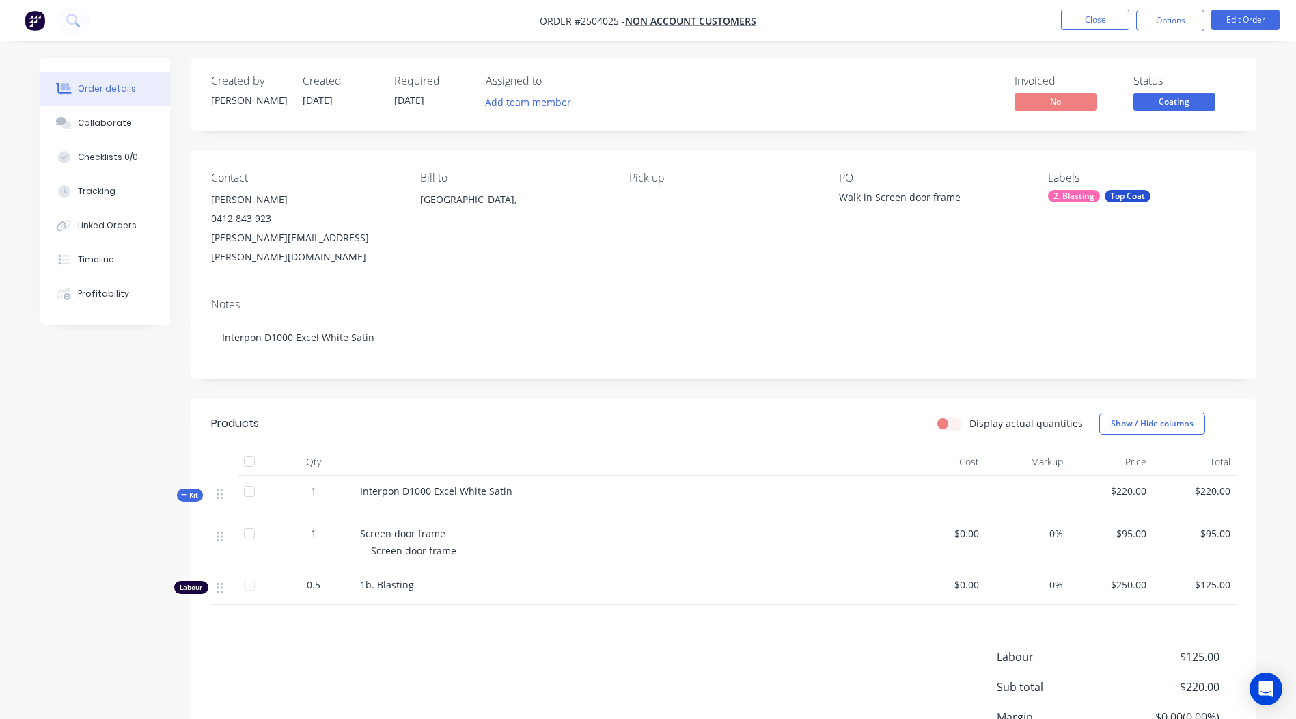
click at [1165, 103] on span "Coating" at bounding box center [1174, 101] width 82 height 17
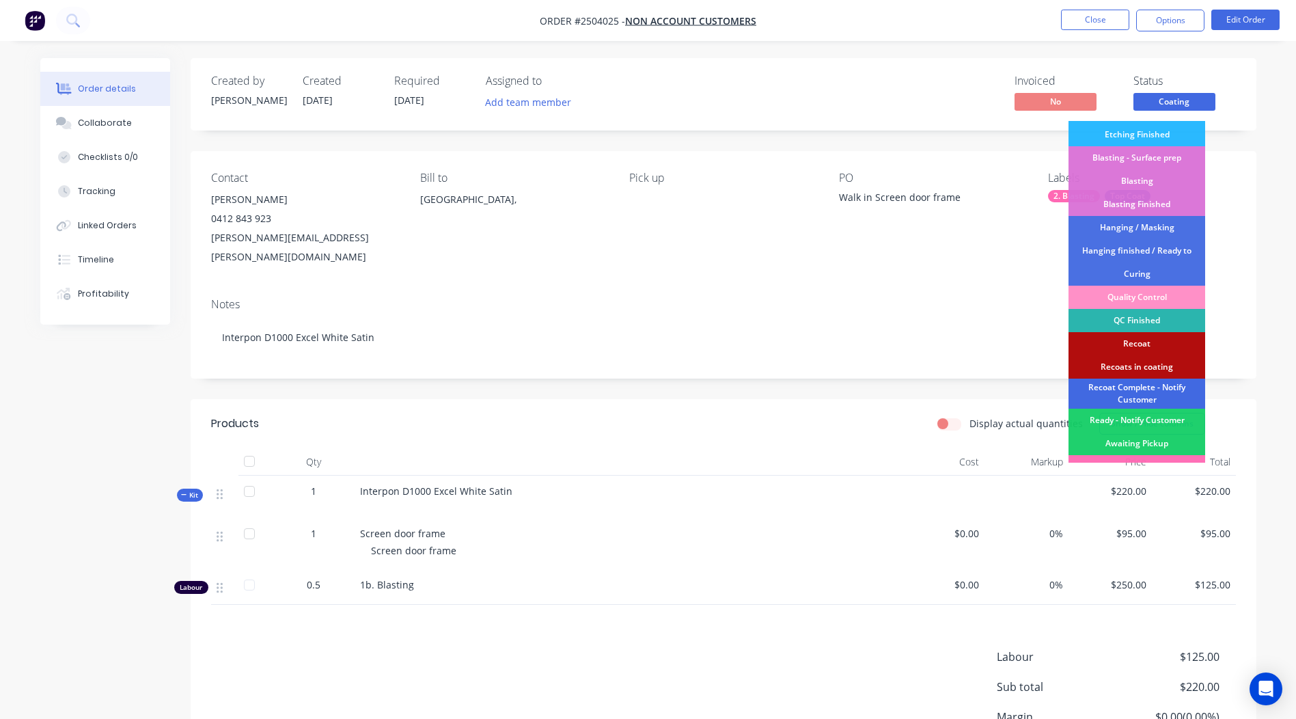
scroll to position [292, 0]
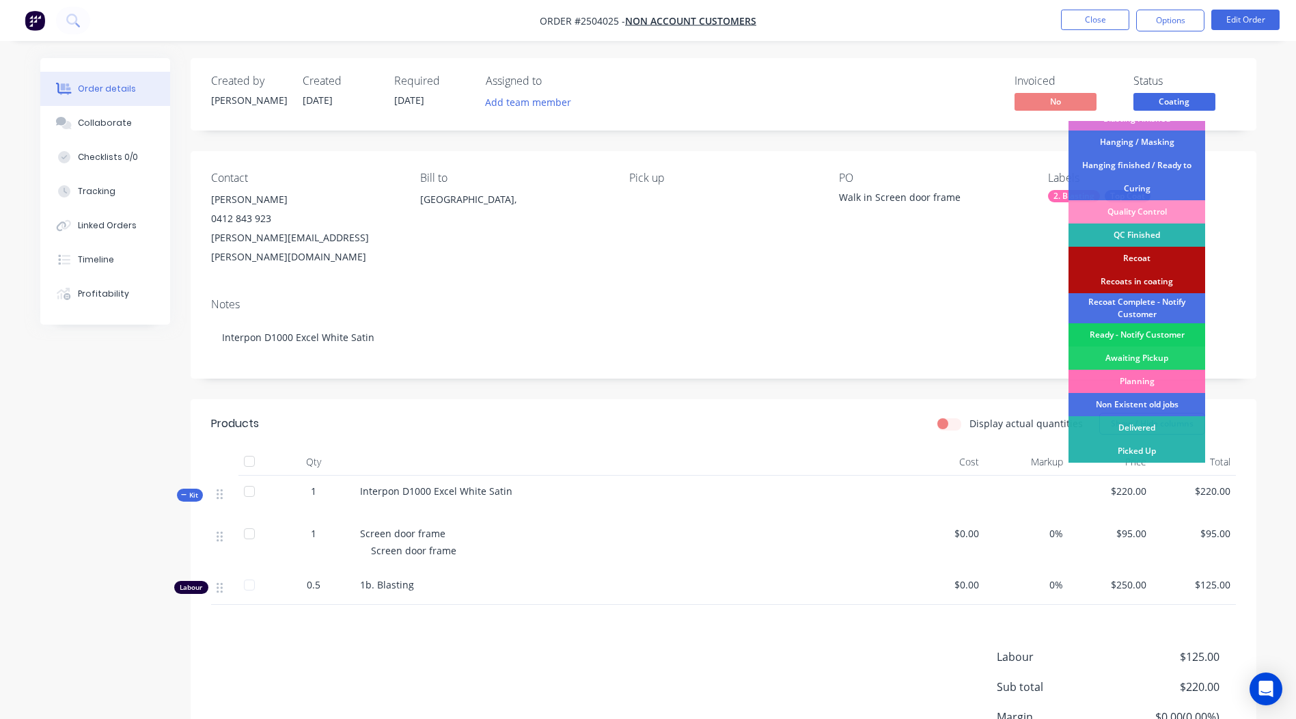
click at [1131, 331] on div "Ready - Notify Customer" at bounding box center [1136, 334] width 137 height 23
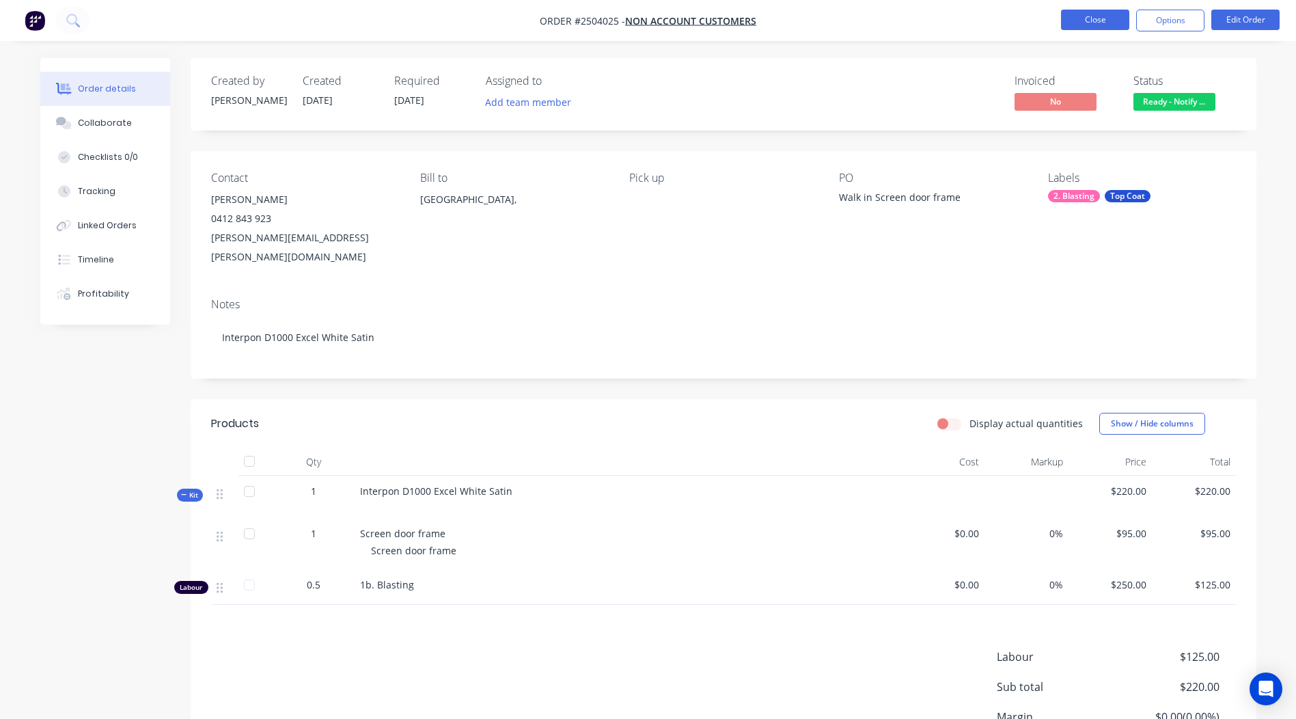
click at [1092, 20] on button "Close" at bounding box center [1095, 20] width 68 height 20
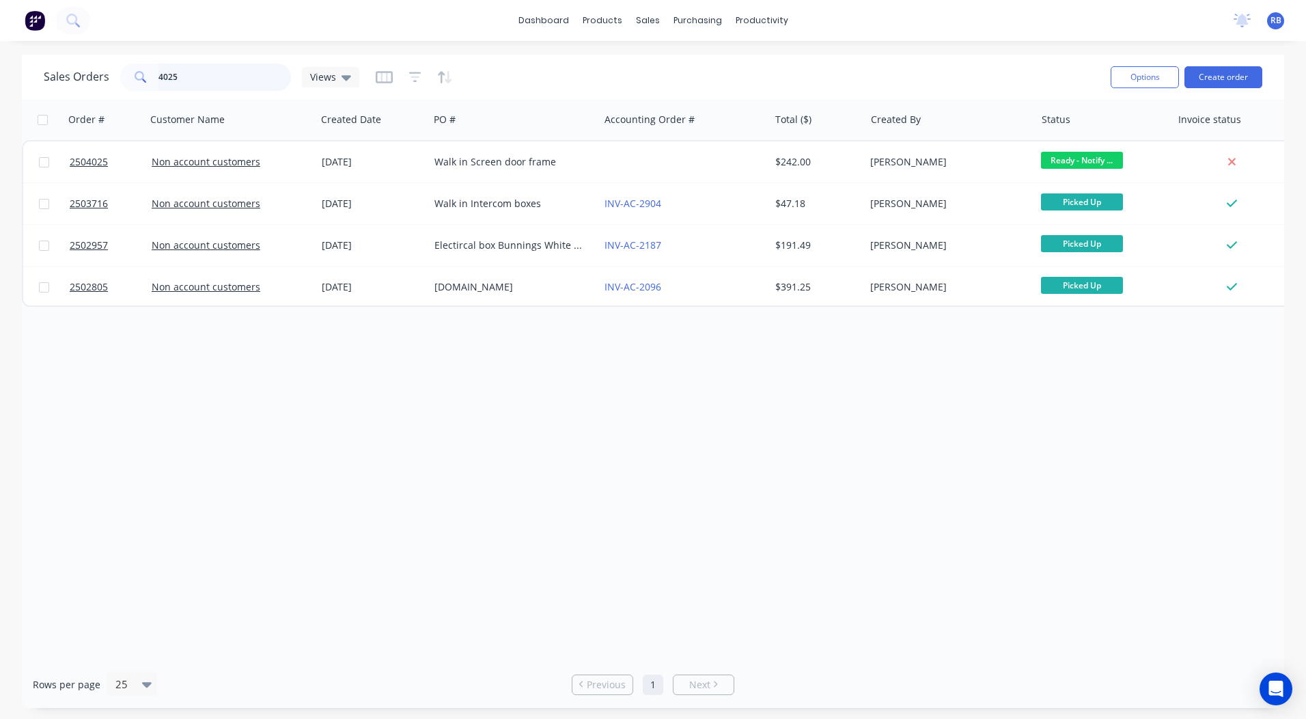
click at [203, 81] on input "4025" at bounding box center [224, 77] width 133 height 27
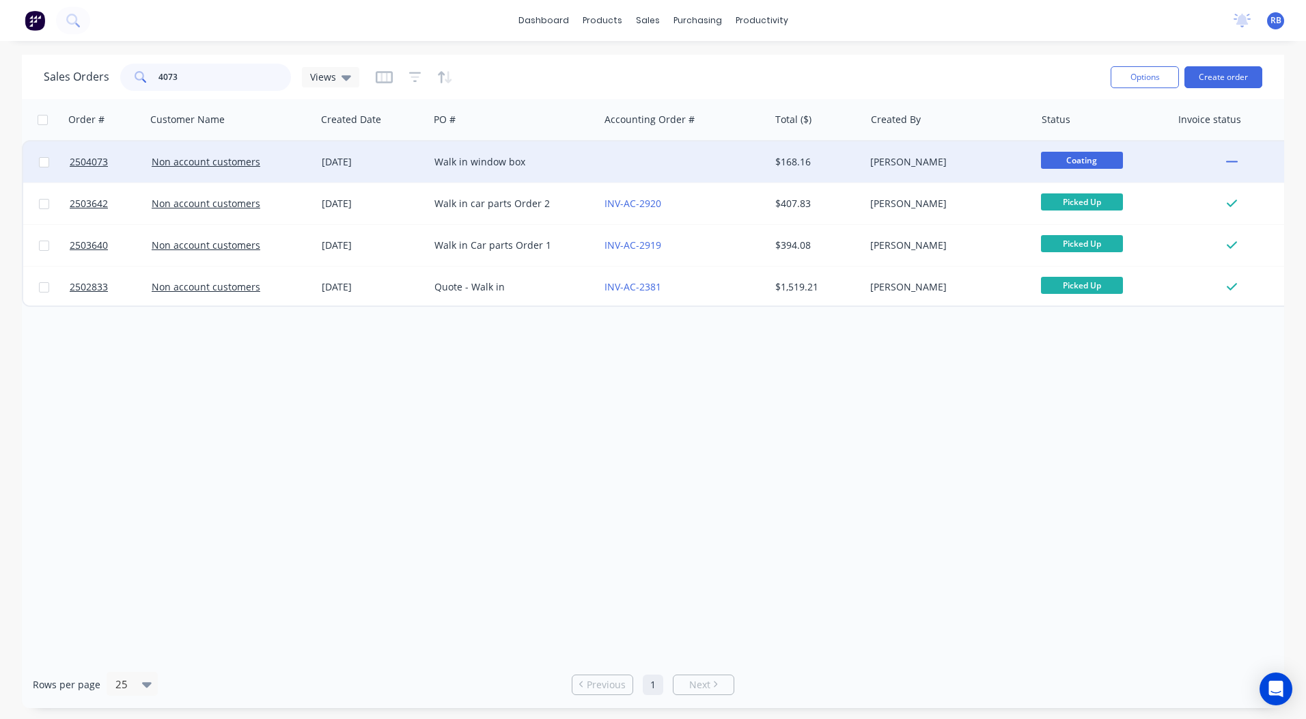
type input "4073"
click at [631, 165] on div at bounding box center [684, 161] width 170 height 41
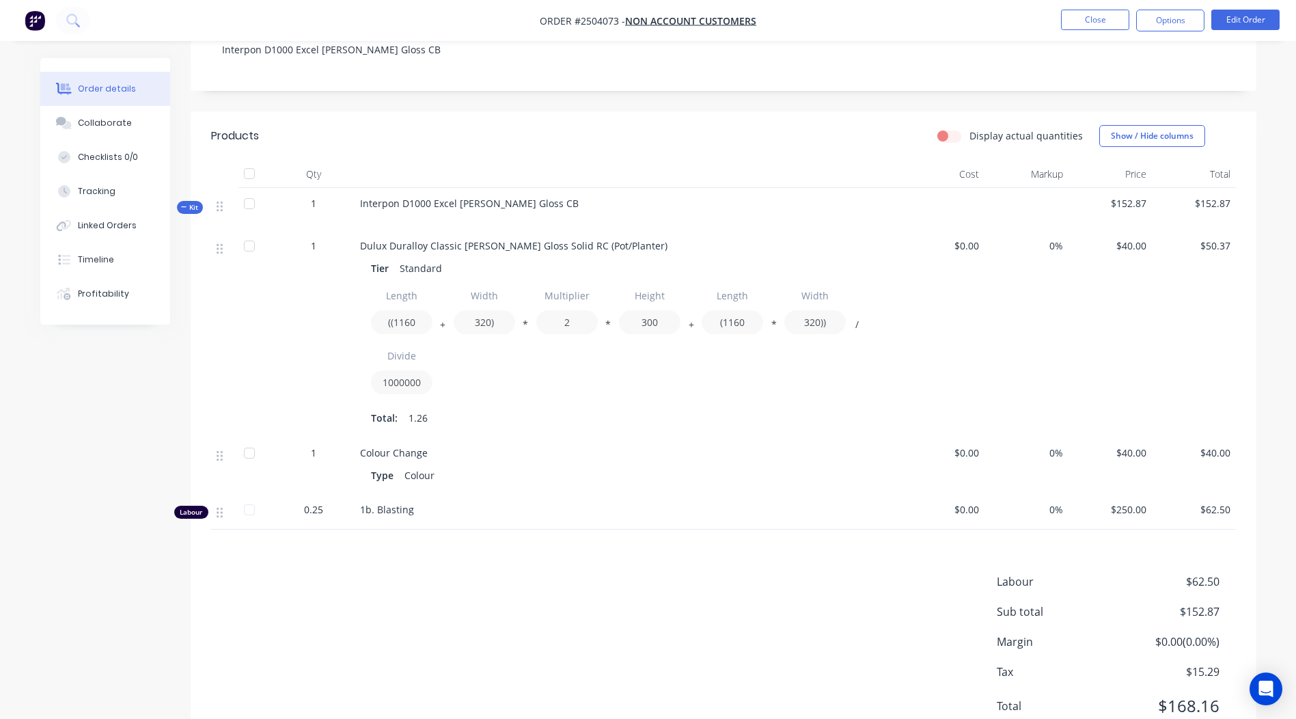
scroll to position [273, 0]
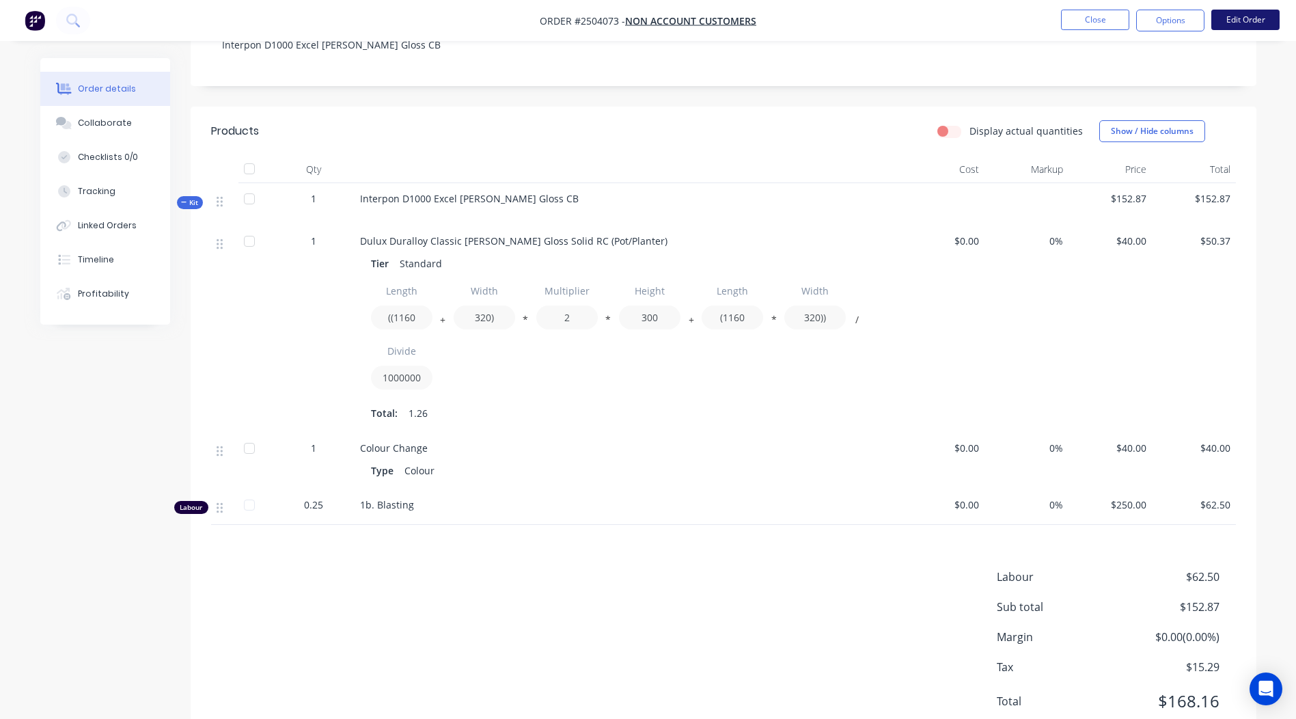
click at [1241, 16] on button "Edit Order" at bounding box center [1245, 20] width 68 height 20
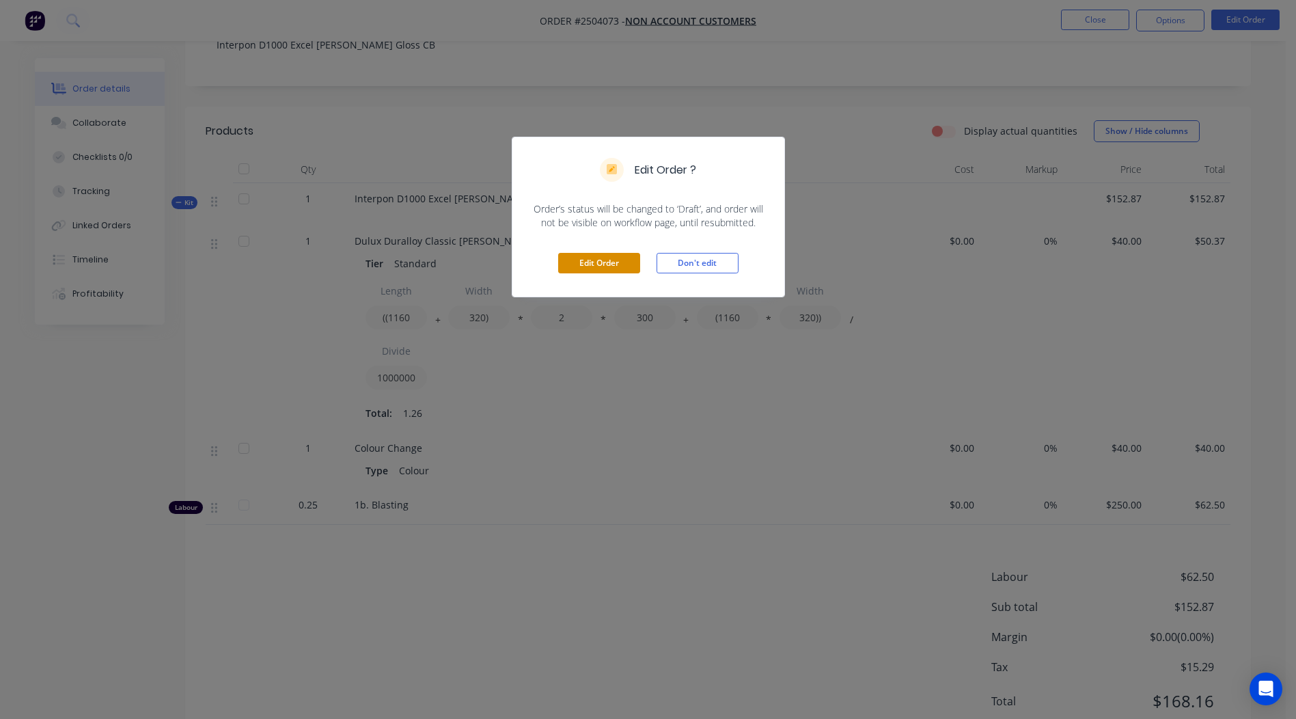
click at [607, 265] on button "Edit Order" at bounding box center [599, 263] width 82 height 20
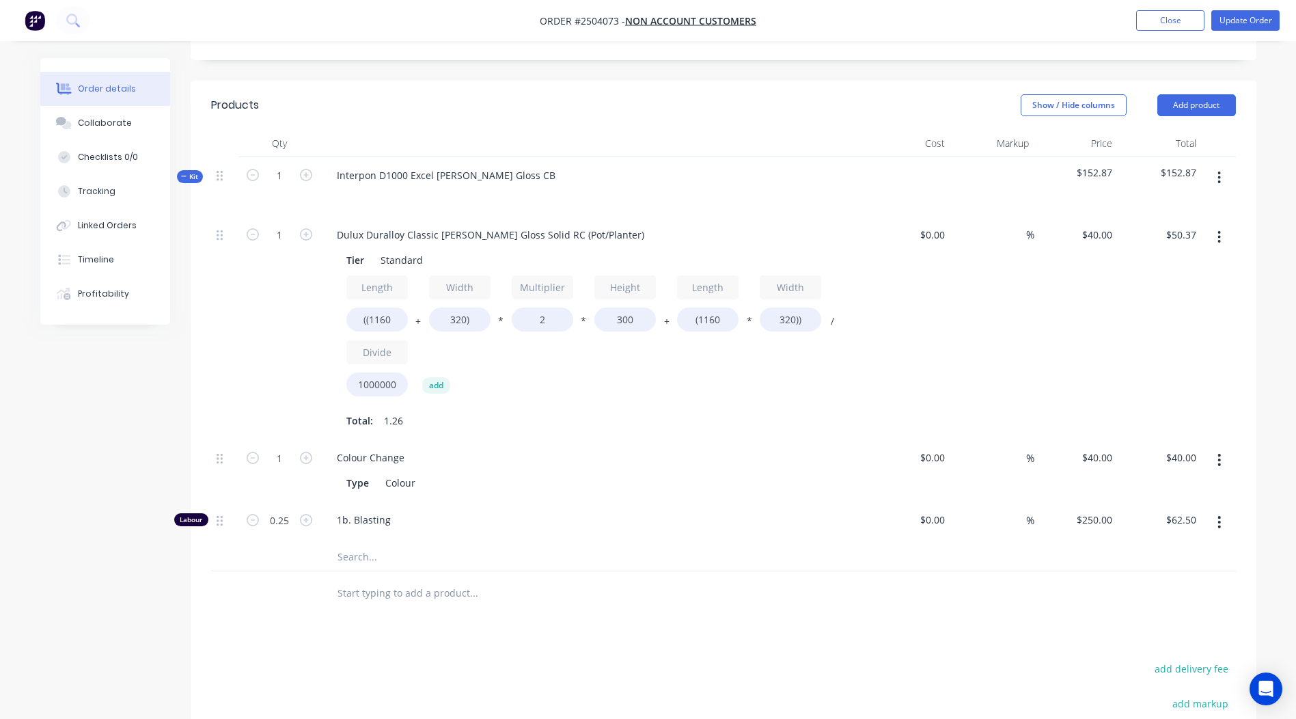
scroll to position [342, 0]
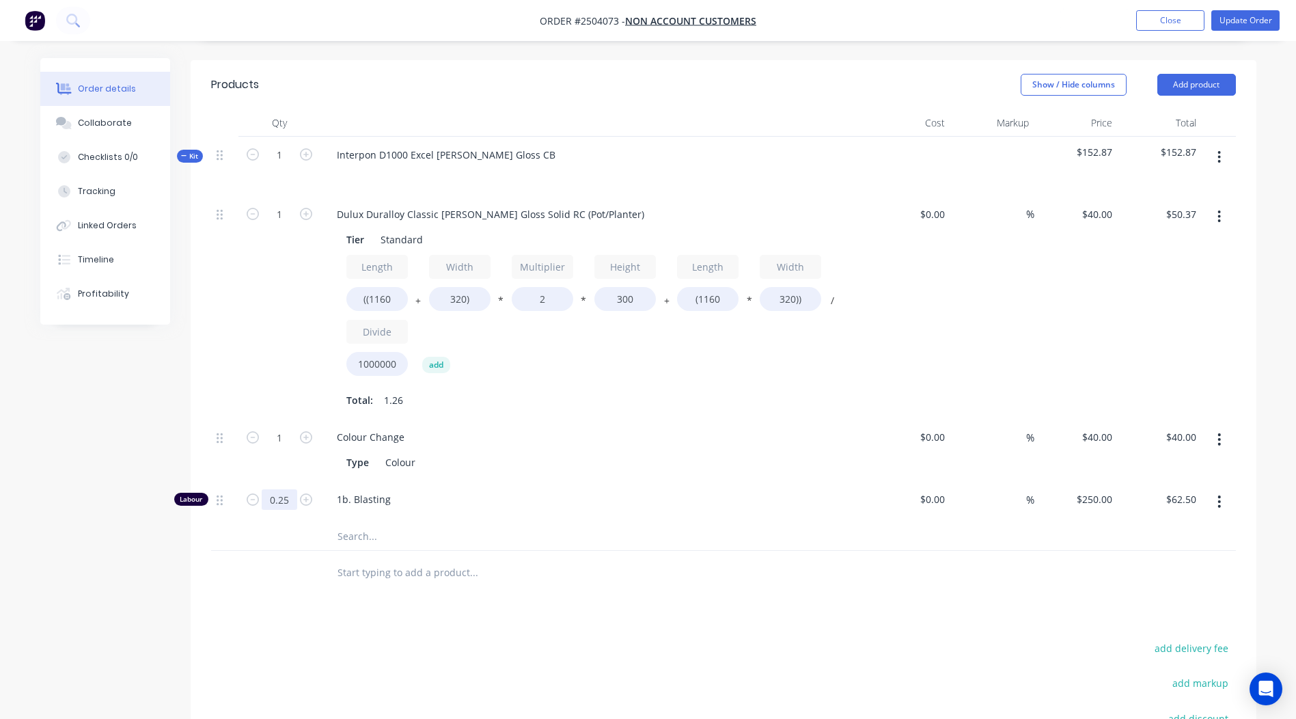
click at [286, 489] on input "0.25" at bounding box center [280, 499] width 36 height 20
type input "0.167"
type input "$41.75"
click at [575, 575] on div at bounding box center [566, 573] width 492 height 44
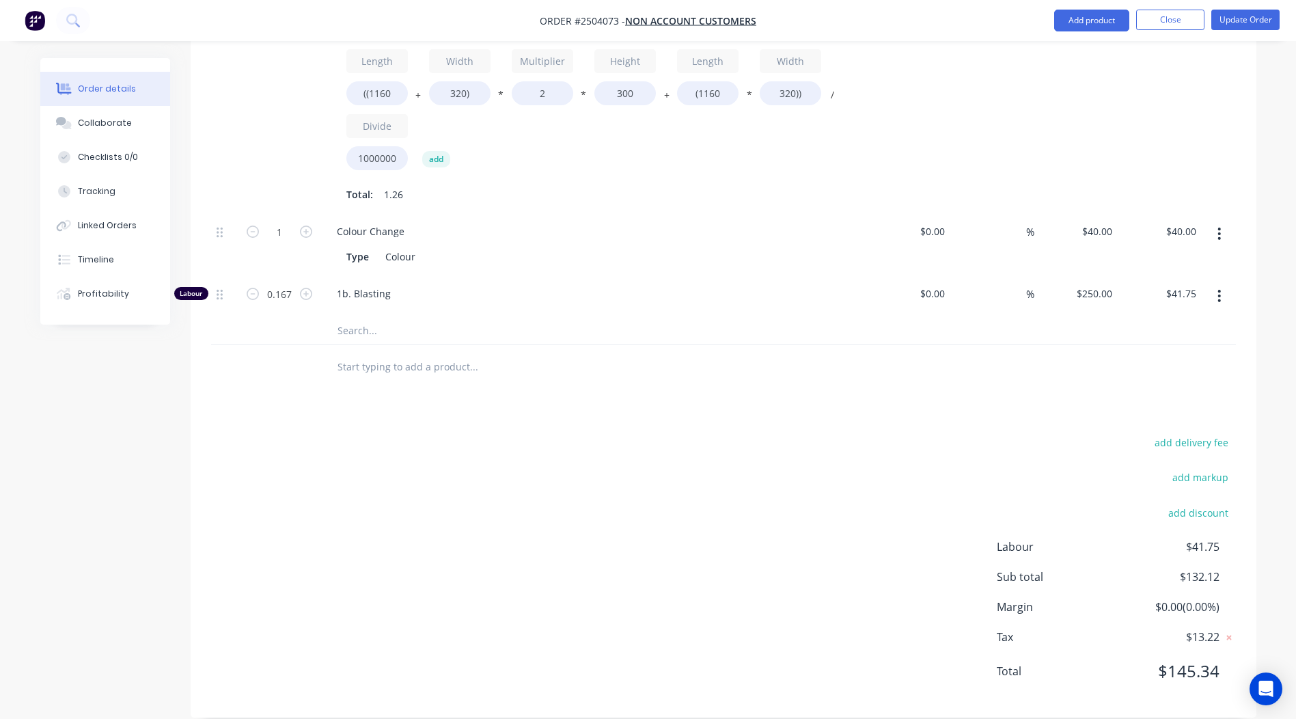
scroll to position [0, 0]
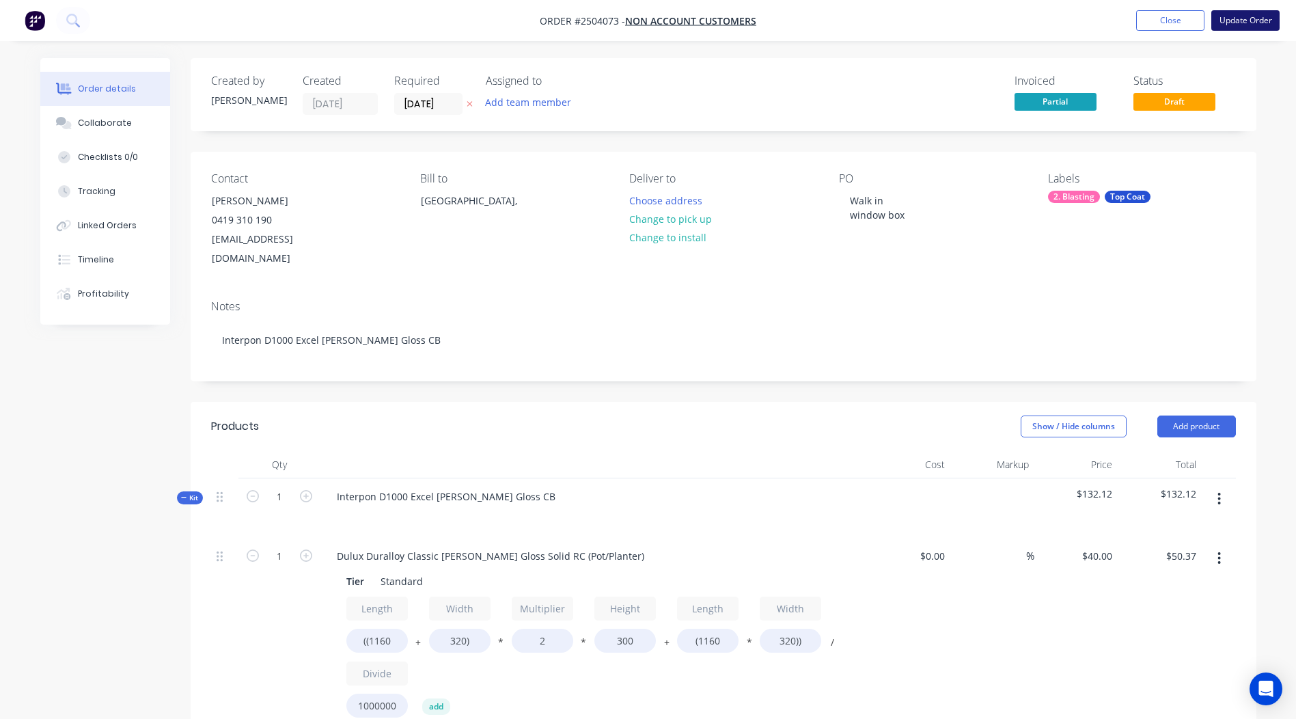
click at [1236, 18] on button "Update Order" at bounding box center [1245, 20] width 68 height 20
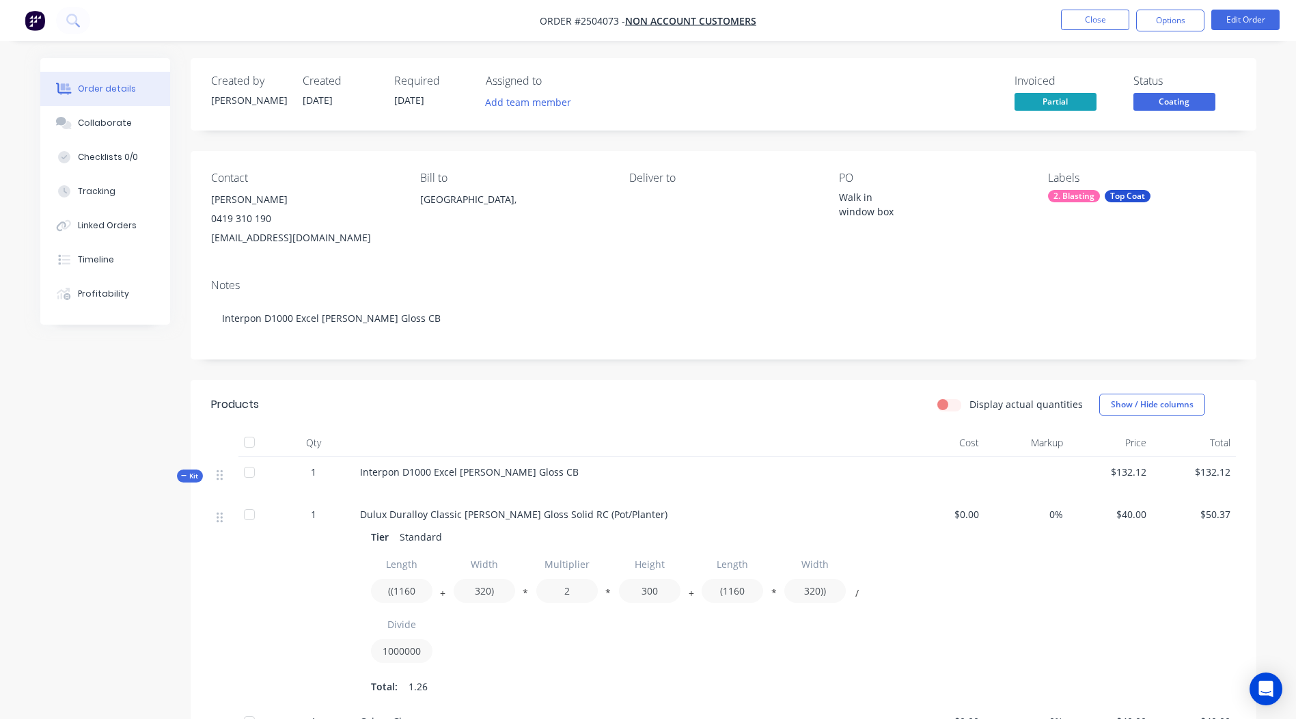
click at [1170, 113] on button "Coating" at bounding box center [1174, 103] width 82 height 20
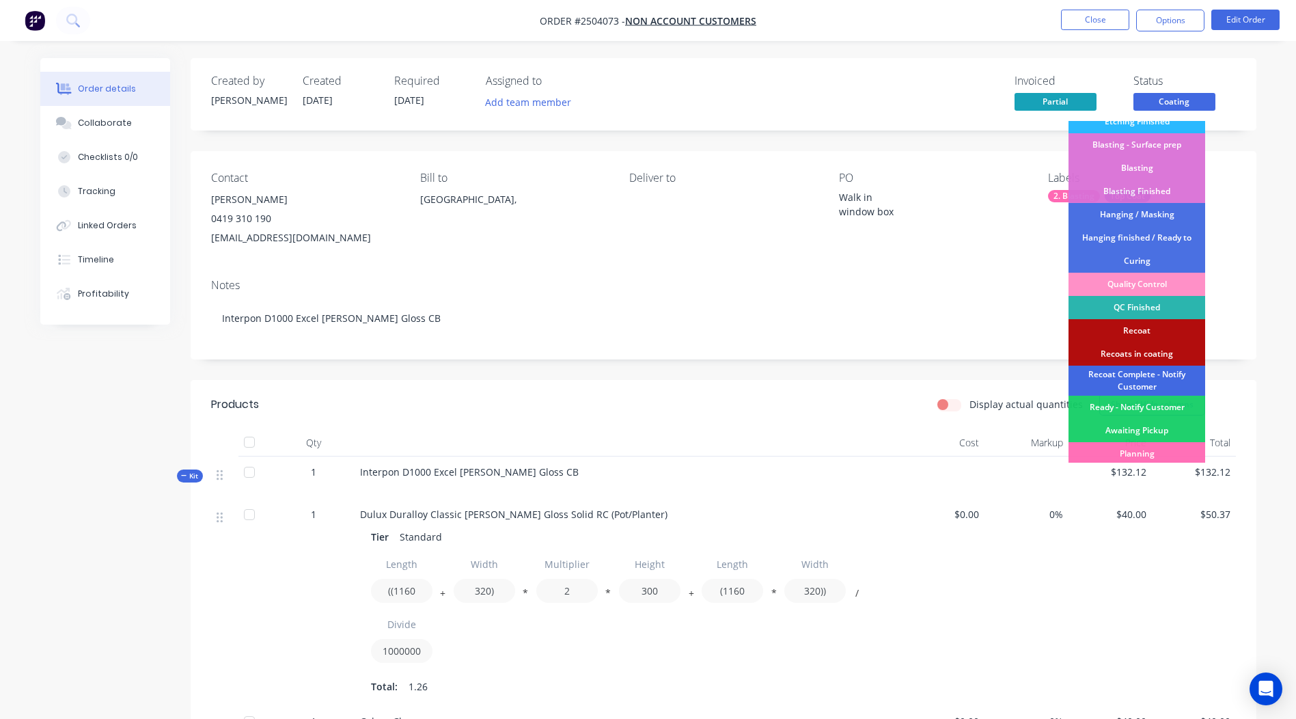
scroll to position [292, 0]
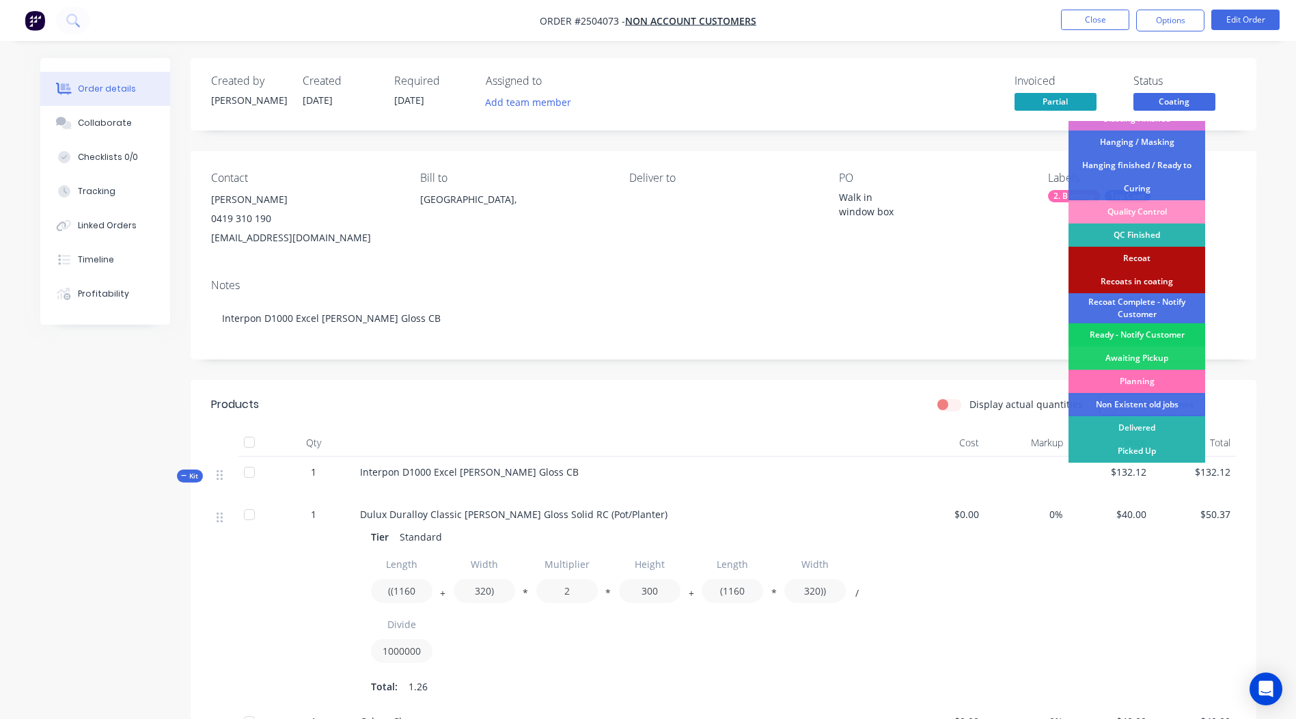
click at [1139, 335] on div "Ready - Notify Customer" at bounding box center [1136, 334] width 137 height 23
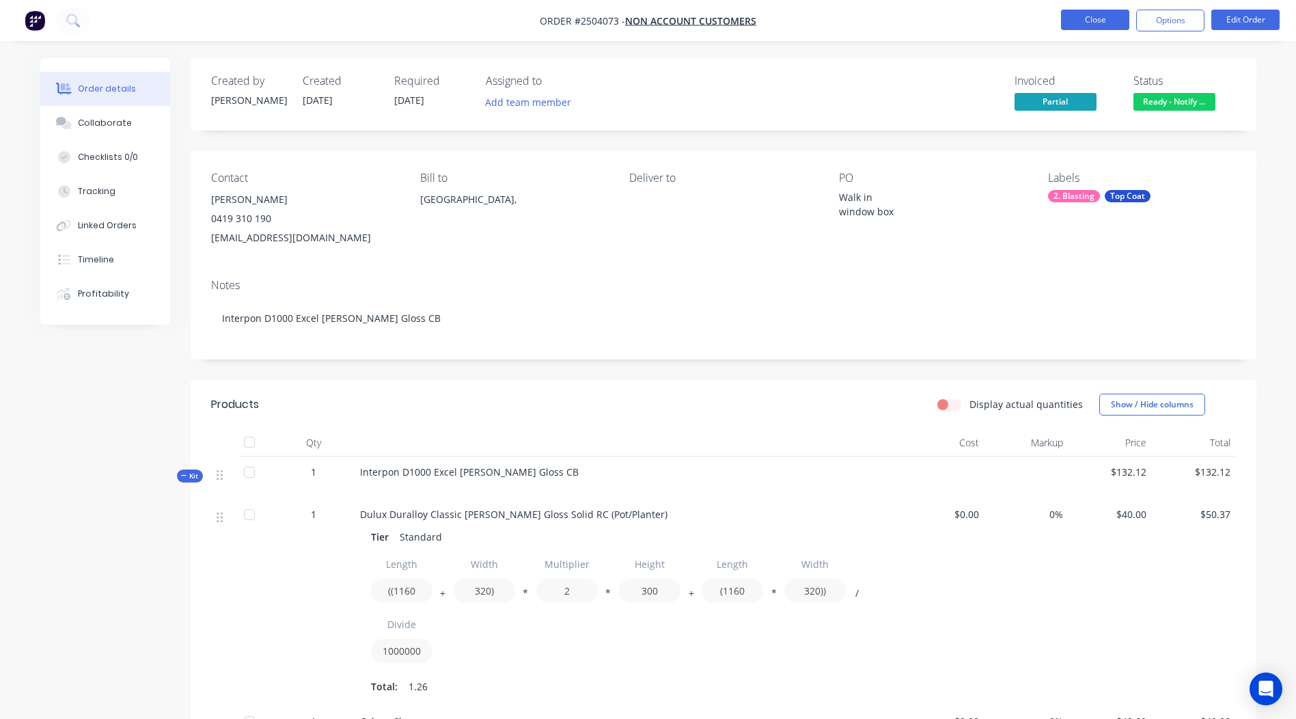
click at [1097, 16] on button "Close" at bounding box center [1095, 20] width 68 height 20
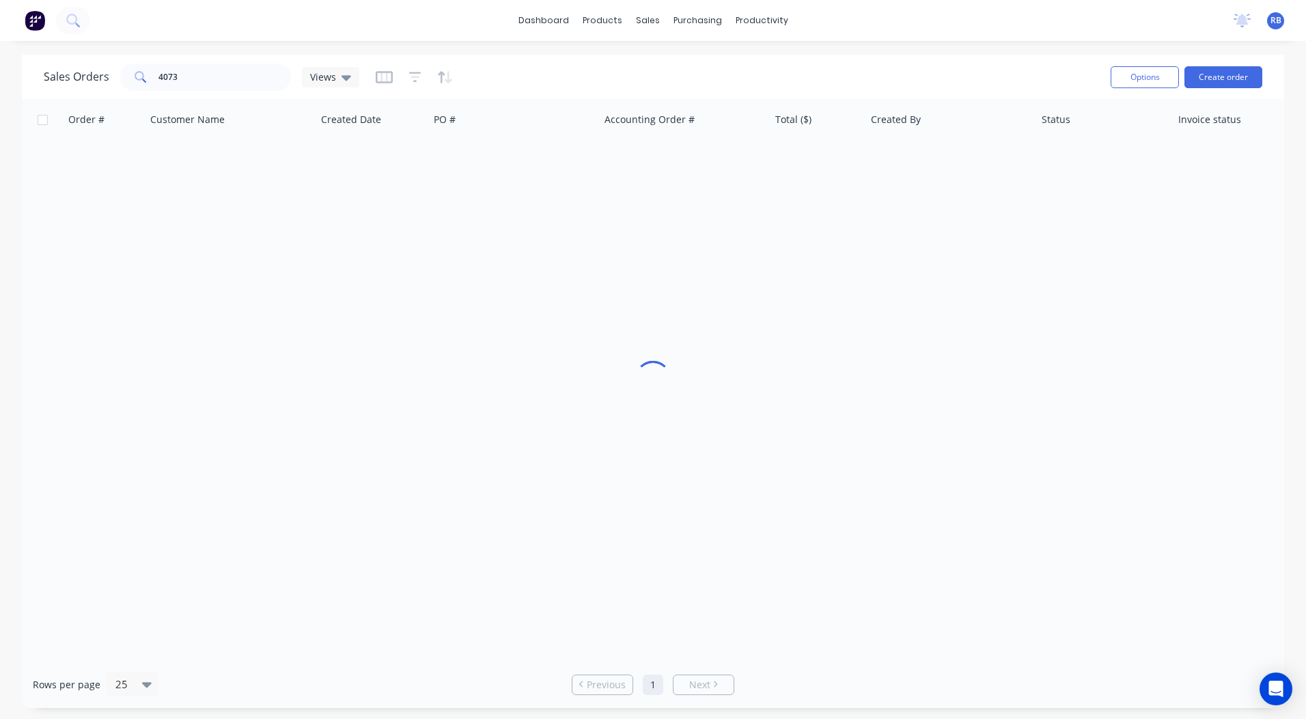
click at [0, 83] on html "dashboard products sales purchasing productivity dashboard products Product Cat…" at bounding box center [653, 359] width 1306 height 719
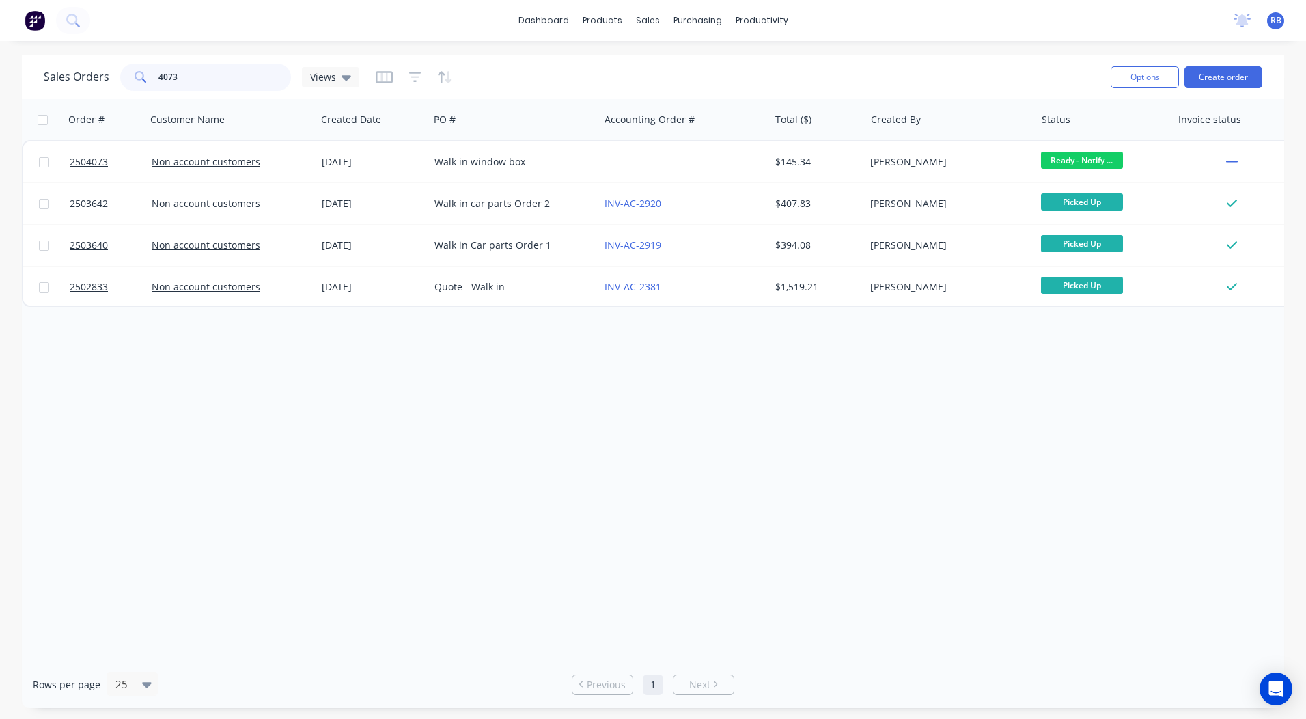
drag, startPoint x: 252, startPoint y: 74, endPoint x: 0, endPoint y: 85, distance: 252.3
click at [0, 82] on html "dashboard products sales purchasing productivity dashboard products Product Cat…" at bounding box center [653, 359] width 1306 height 719
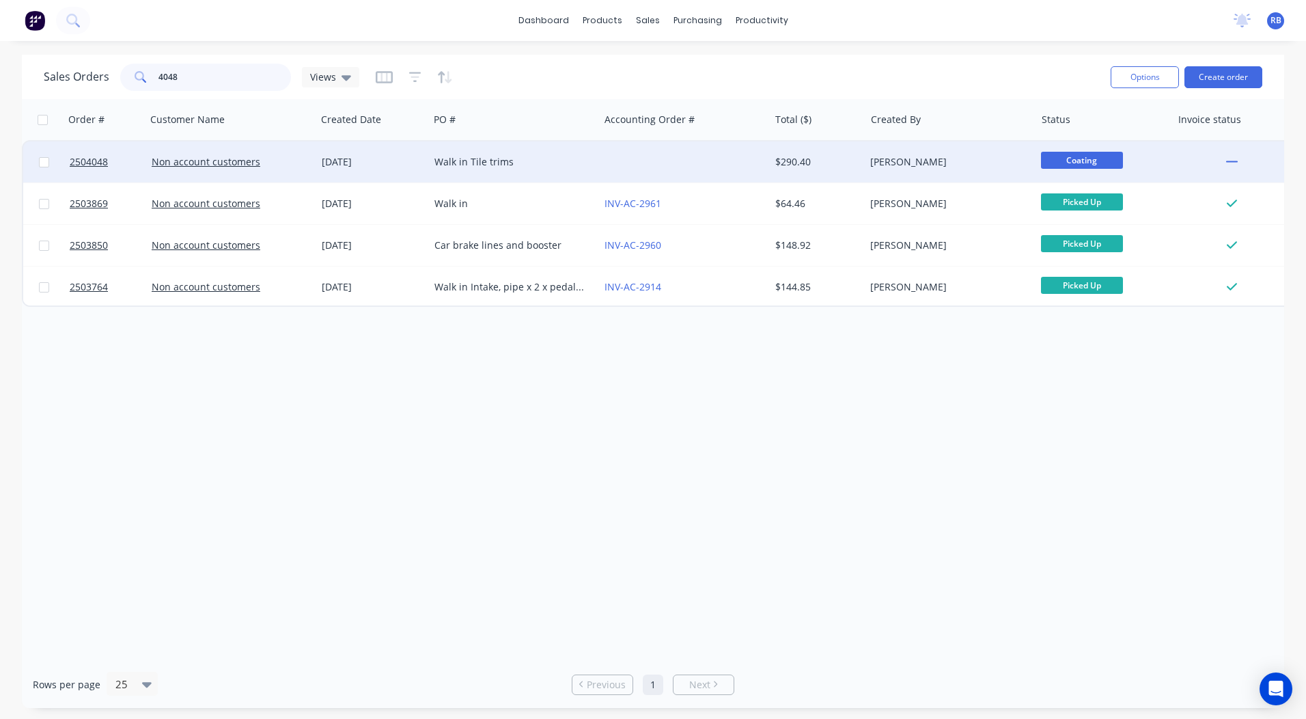
type input "4048"
click at [581, 157] on div "Walk in Tile trims" at bounding box center [510, 162] width 152 height 14
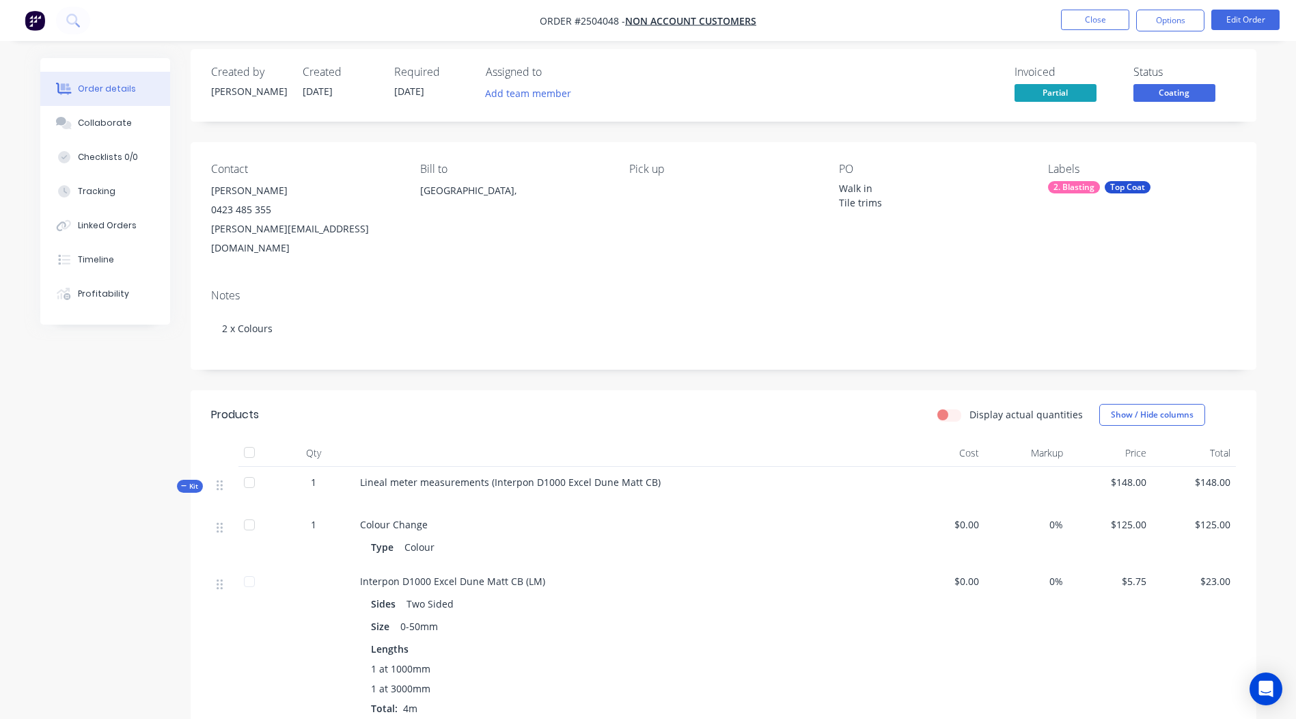
scroll to position [3, 0]
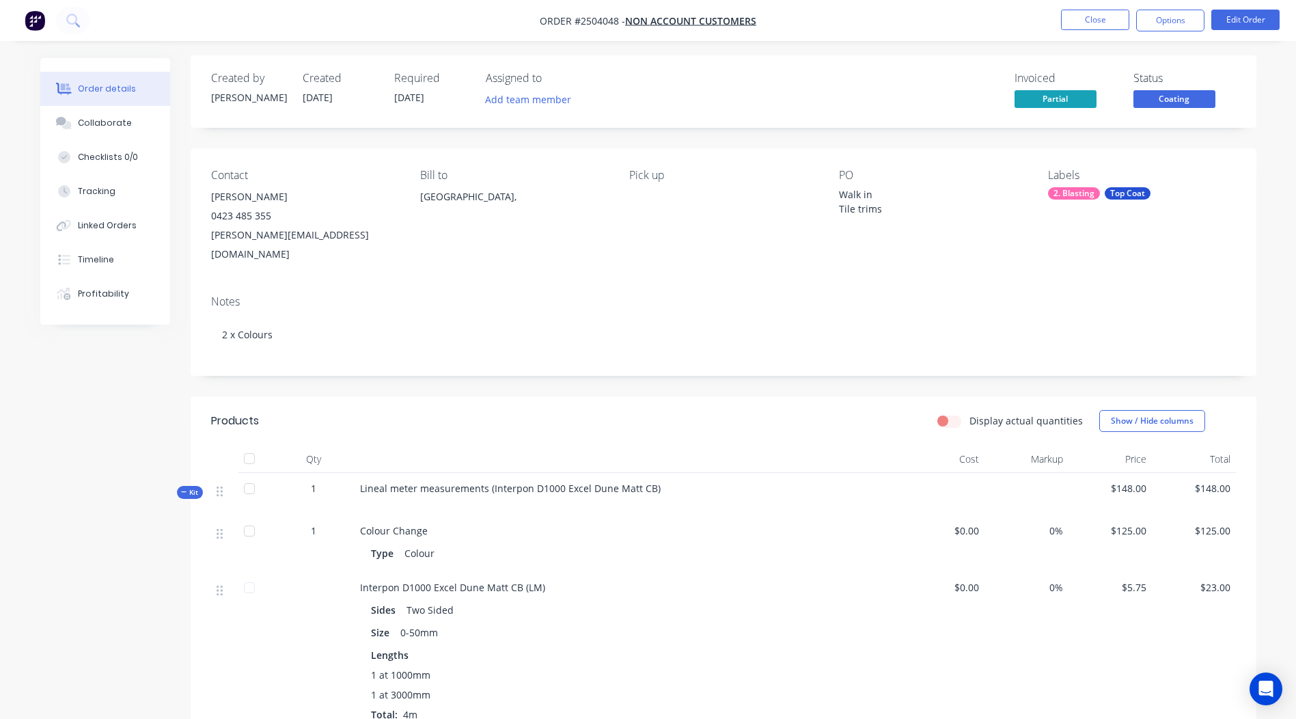
click at [1169, 93] on span "Coating" at bounding box center [1174, 98] width 82 height 17
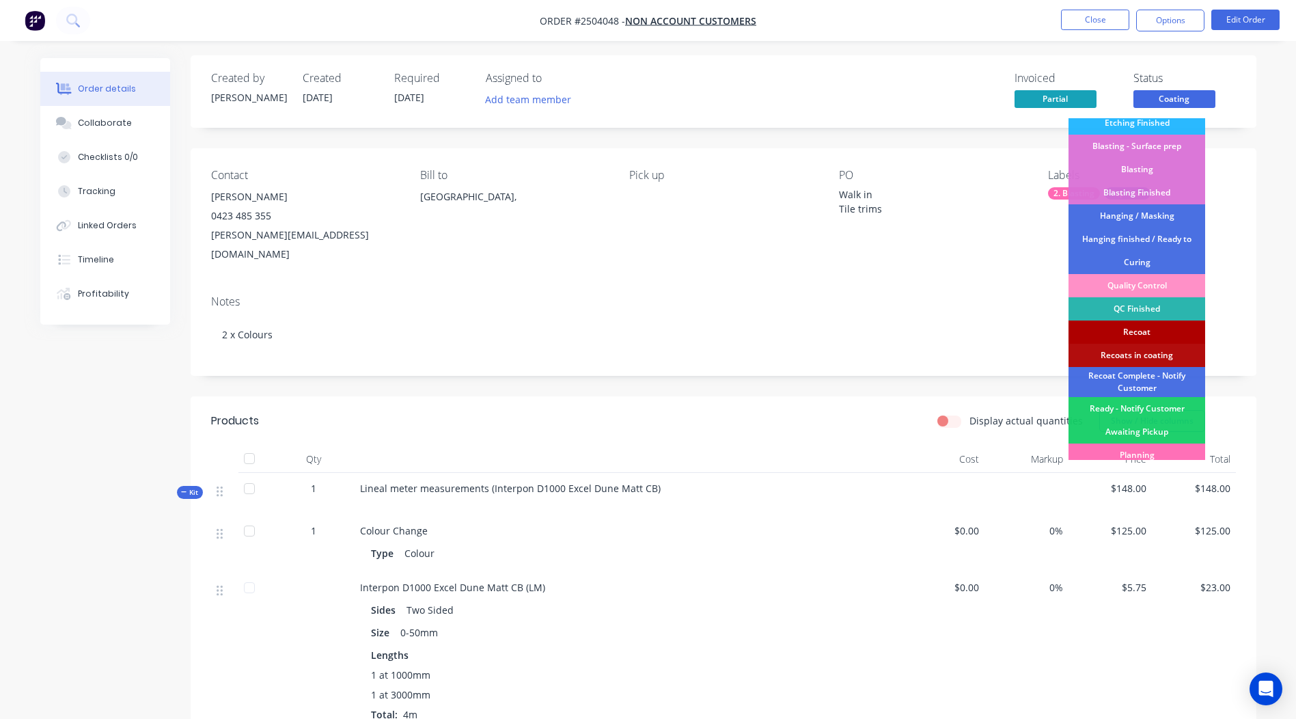
scroll to position [292, 0]
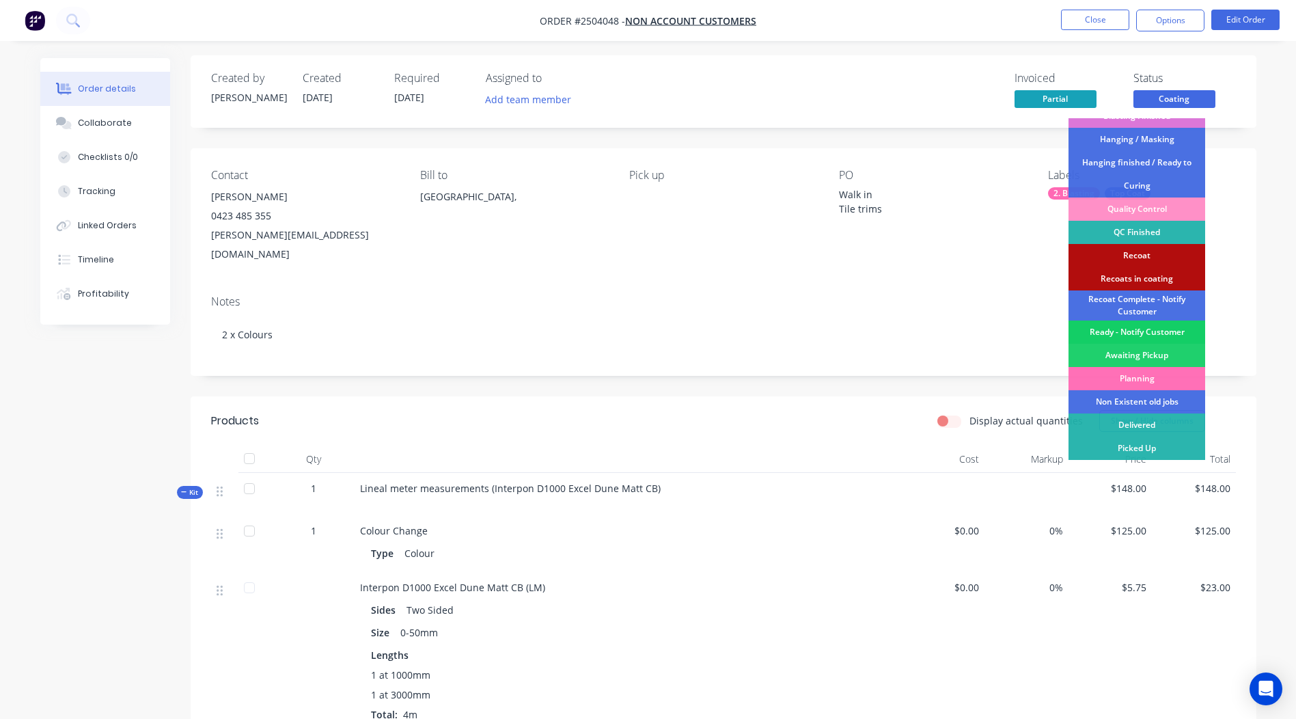
click at [1142, 332] on div "Ready - Notify Customer" at bounding box center [1136, 331] width 137 height 23
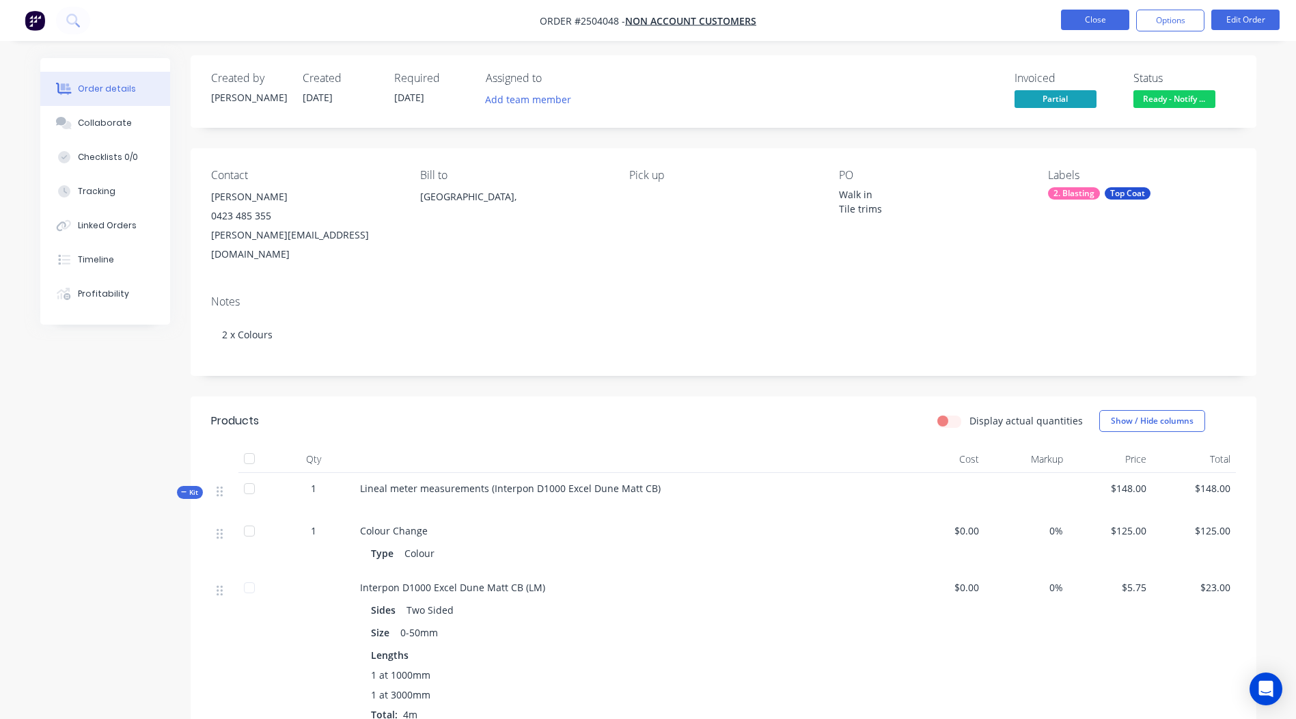
click at [1101, 11] on button "Close" at bounding box center [1095, 20] width 68 height 20
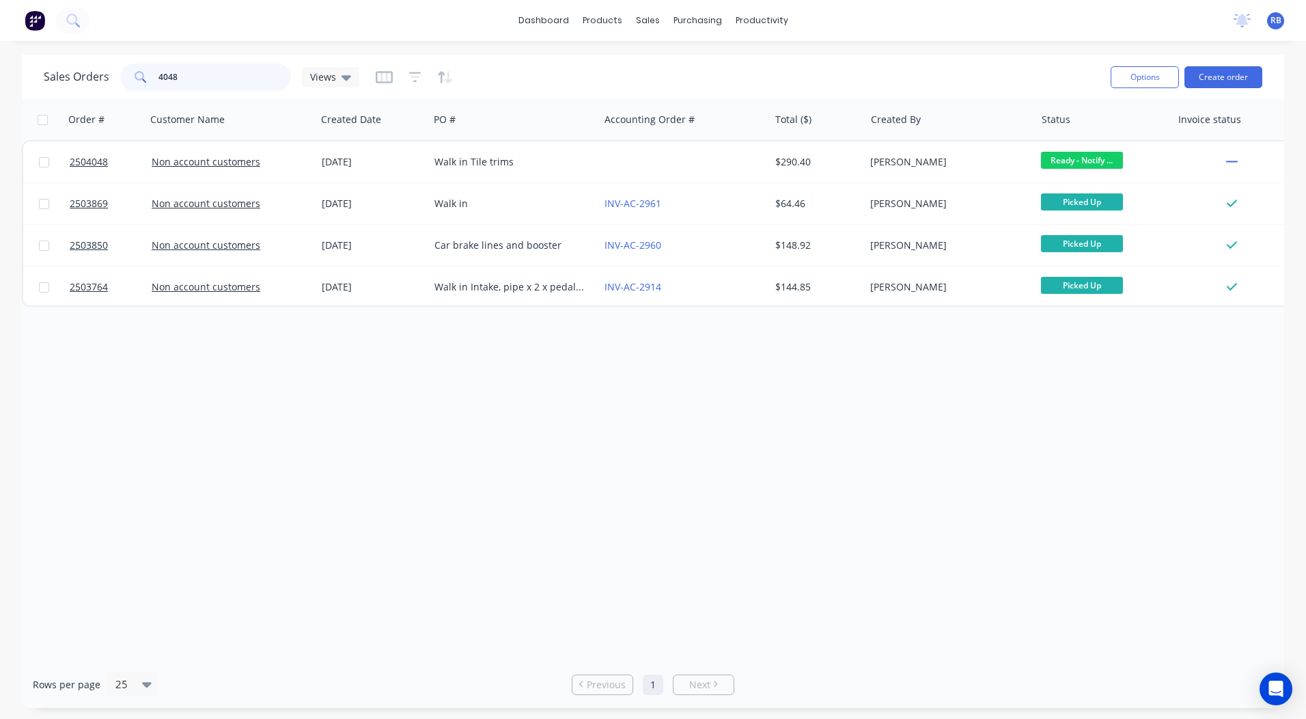
drag, startPoint x: 243, startPoint y: 70, endPoint x: 0, endPoint y: 96, distance: 243.9
click at [0, 106] on html "dashboard products sales purchasing productivity dashboard products Product Cat…" at bounding box center [653, 359] width 1306 height 719
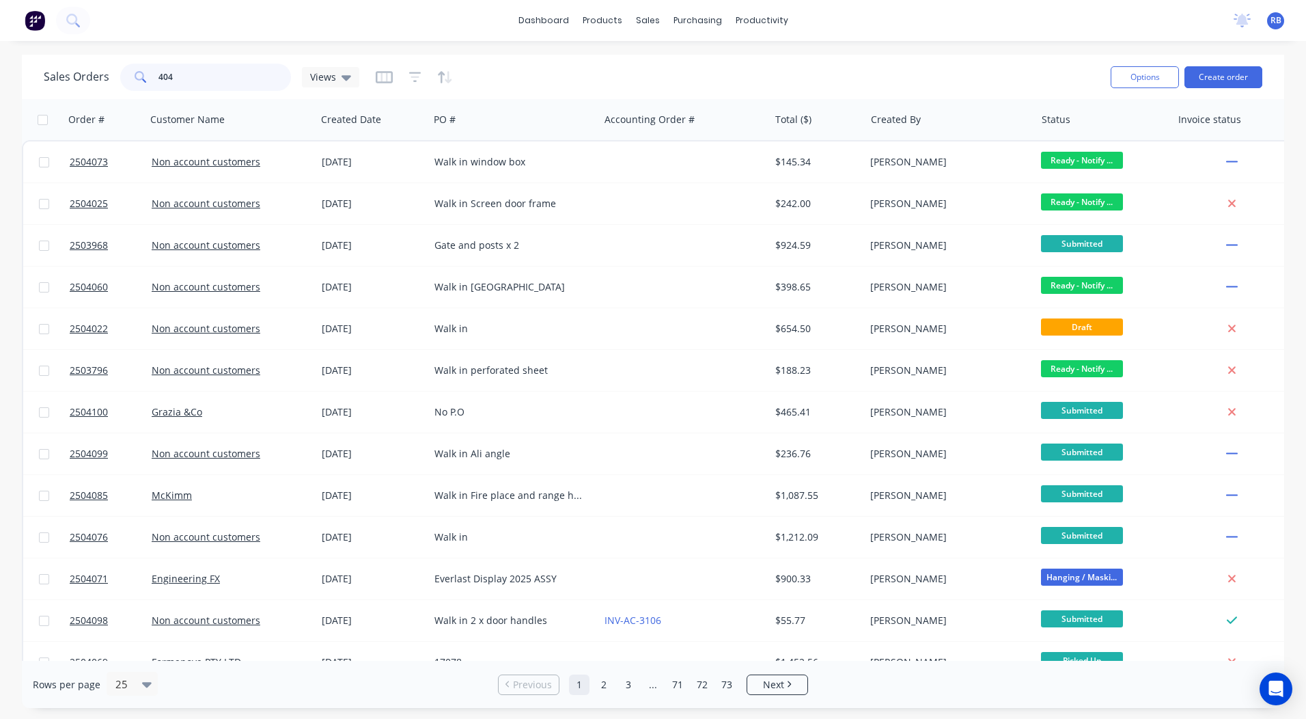
type input "4048"
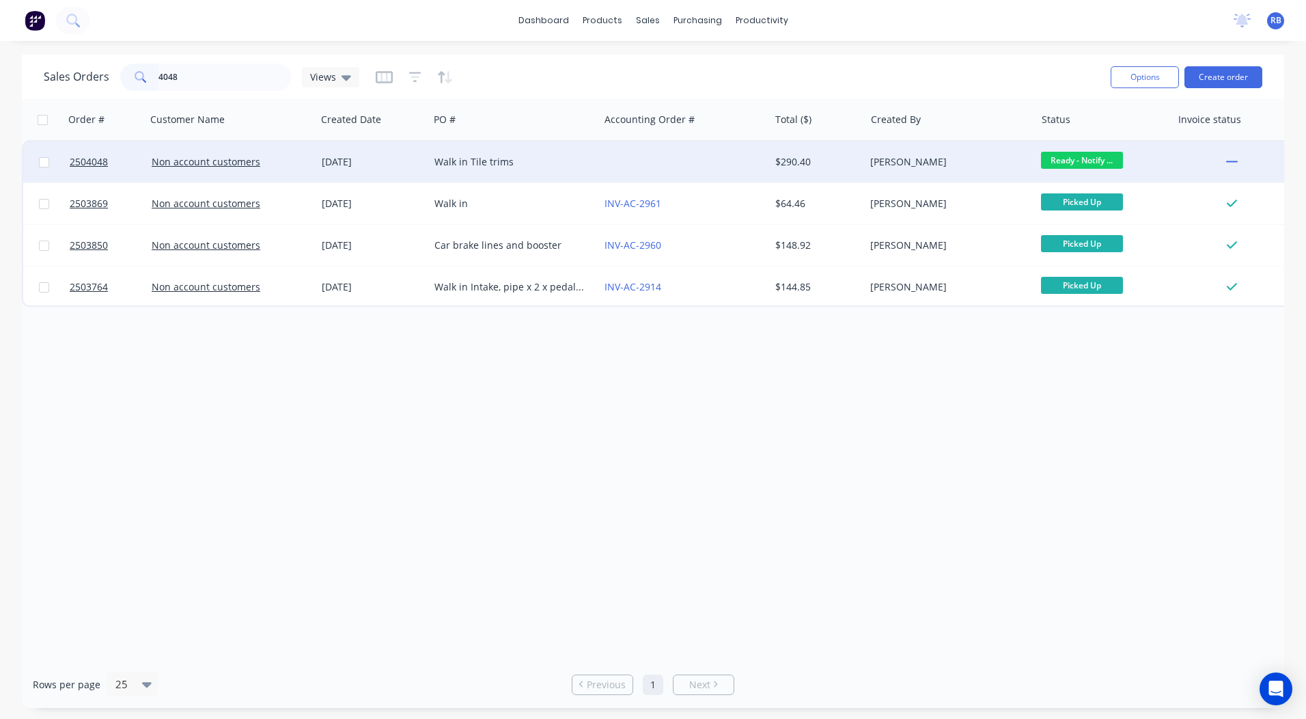
click at [557, 160] on div "Walk in Tile trims" at bounding box center [510, 162] width 152 height 14
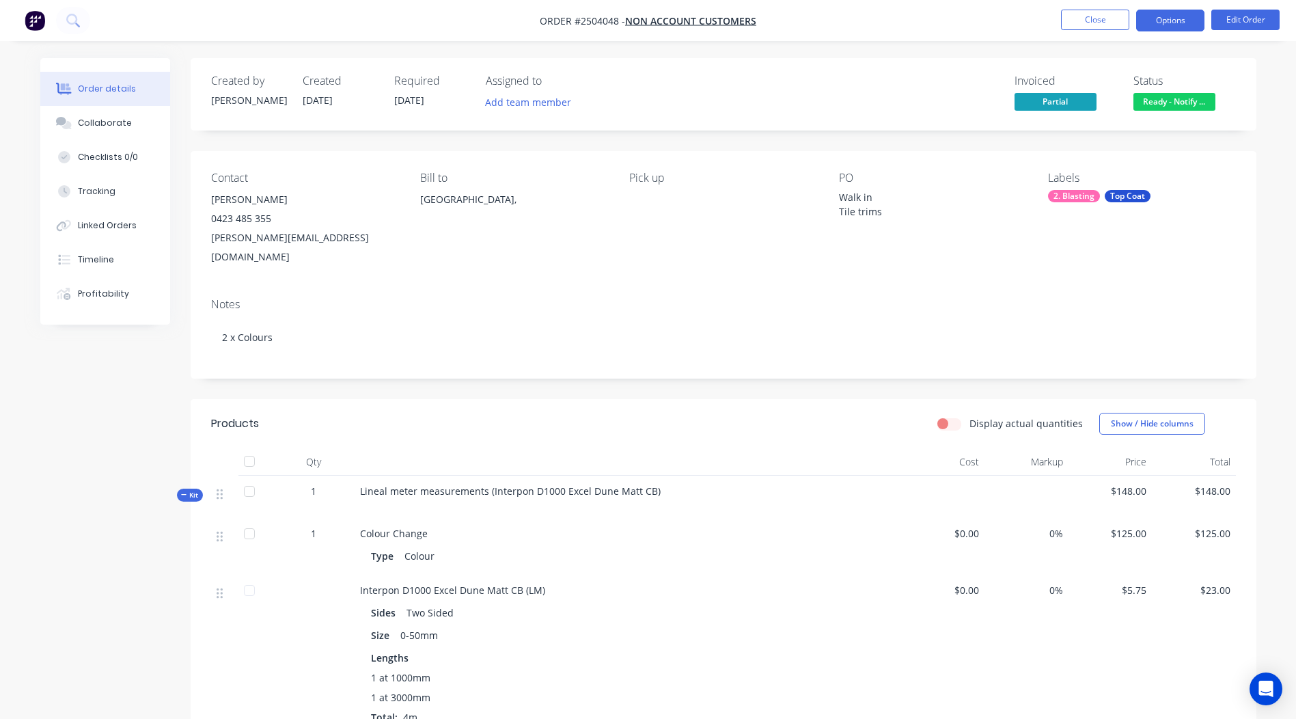
click at [1174, 25] on button "Options" at bounding box center [1170, 21] width 68 height 22
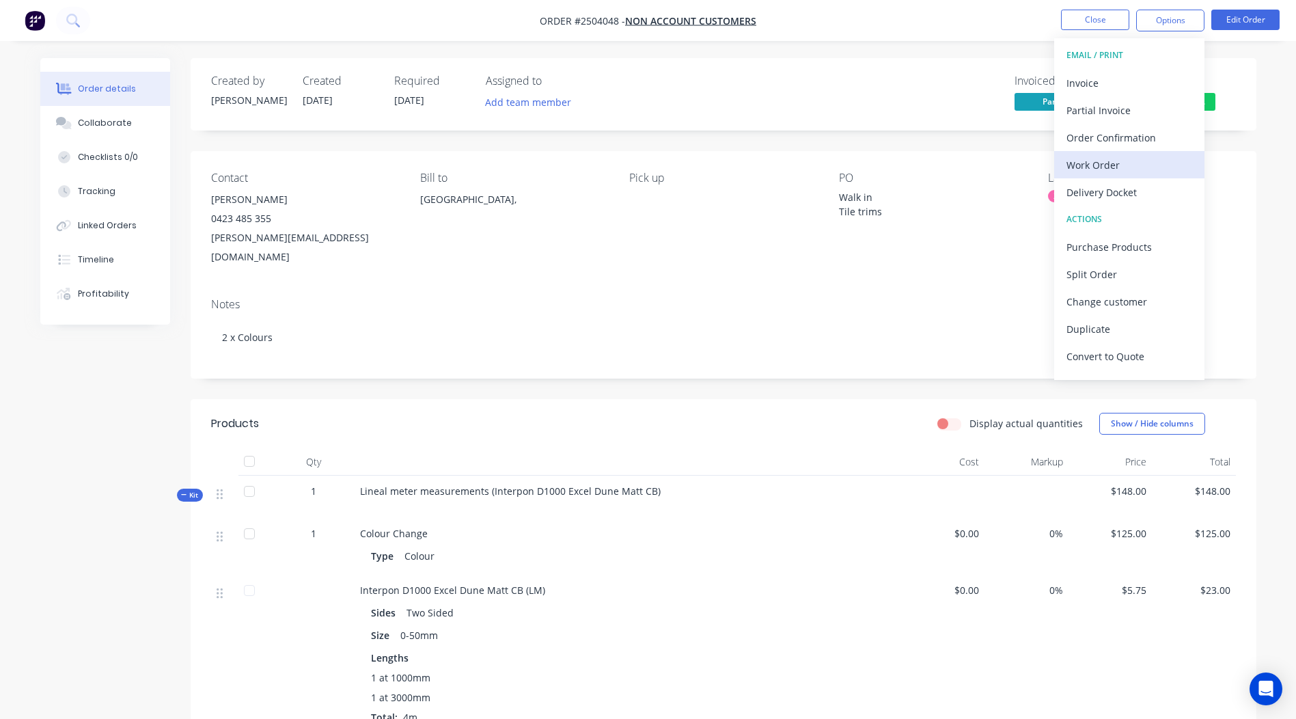
click at [1101, 167] on div "Work Order" at bounding box center [1129, 165] width 126 height 20
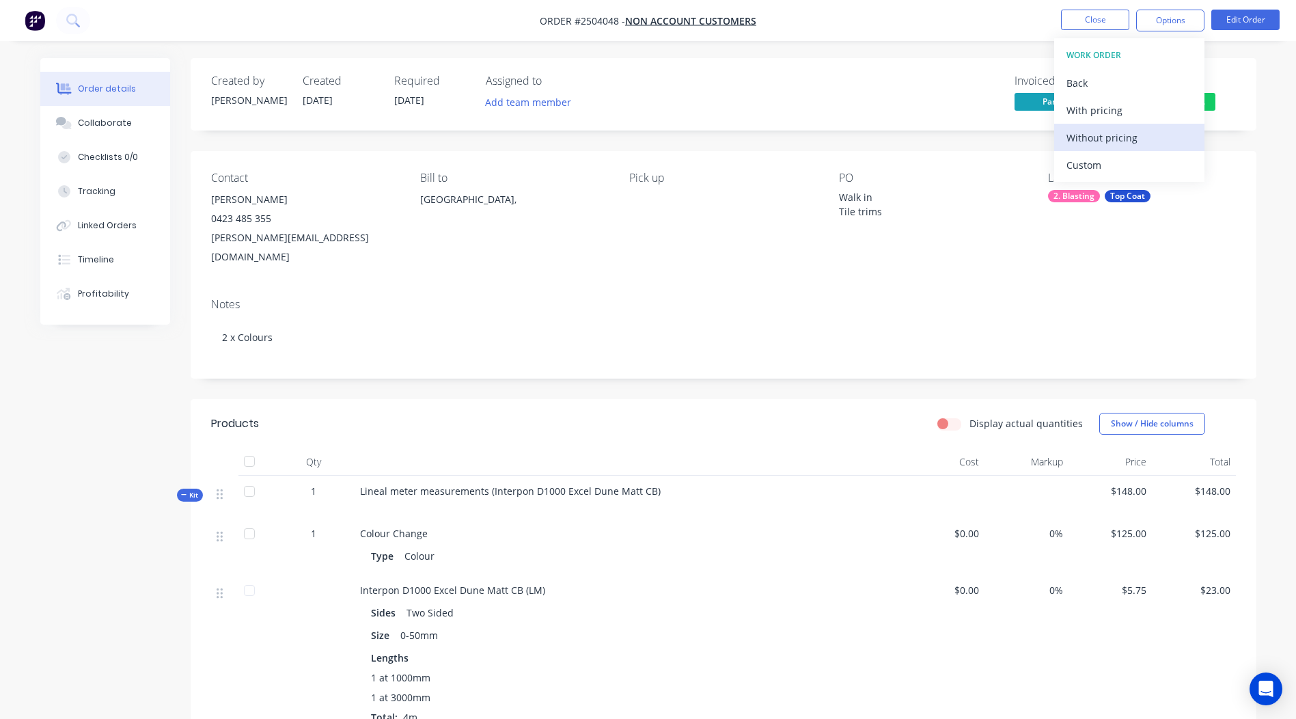
click at [1115, 138] on div "Without pricing" at bounding box center [1129, 138] width 126 height 20
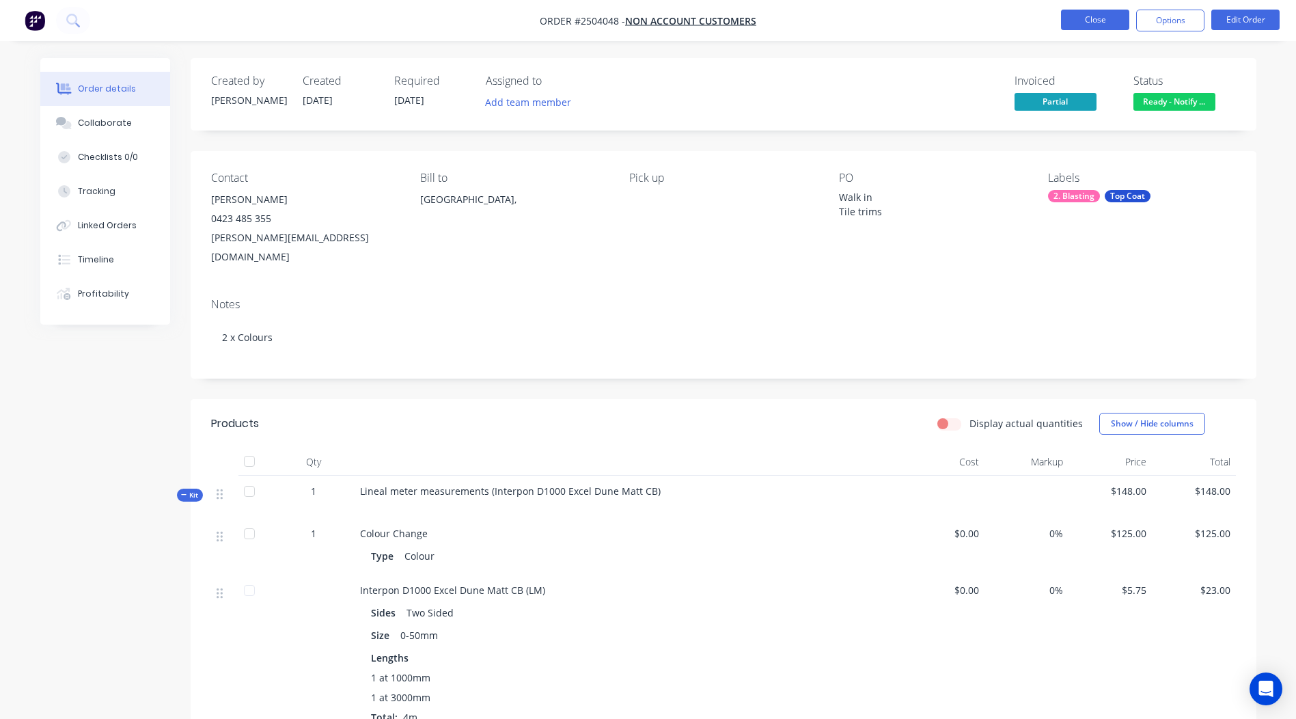
click at [1096, 14] on button "Close" at bounding box center [1095, 20] width 68 height 20
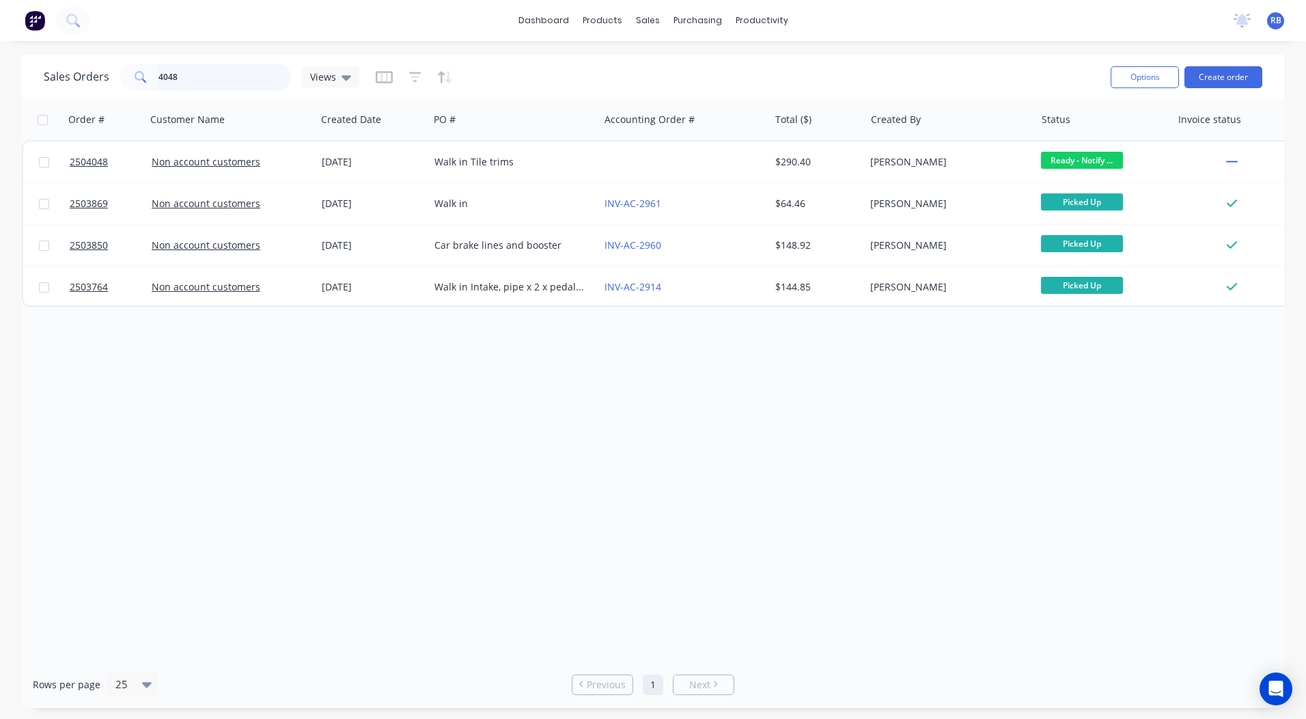
drag, startPoint x: 219, startPoint y: 68, endPoint x: 0, endPoint y: 98, distance: 221.3
click at [126, 82] on div "4048" at bounding box center [205, 77] width 171 height 27
type input "grazia"
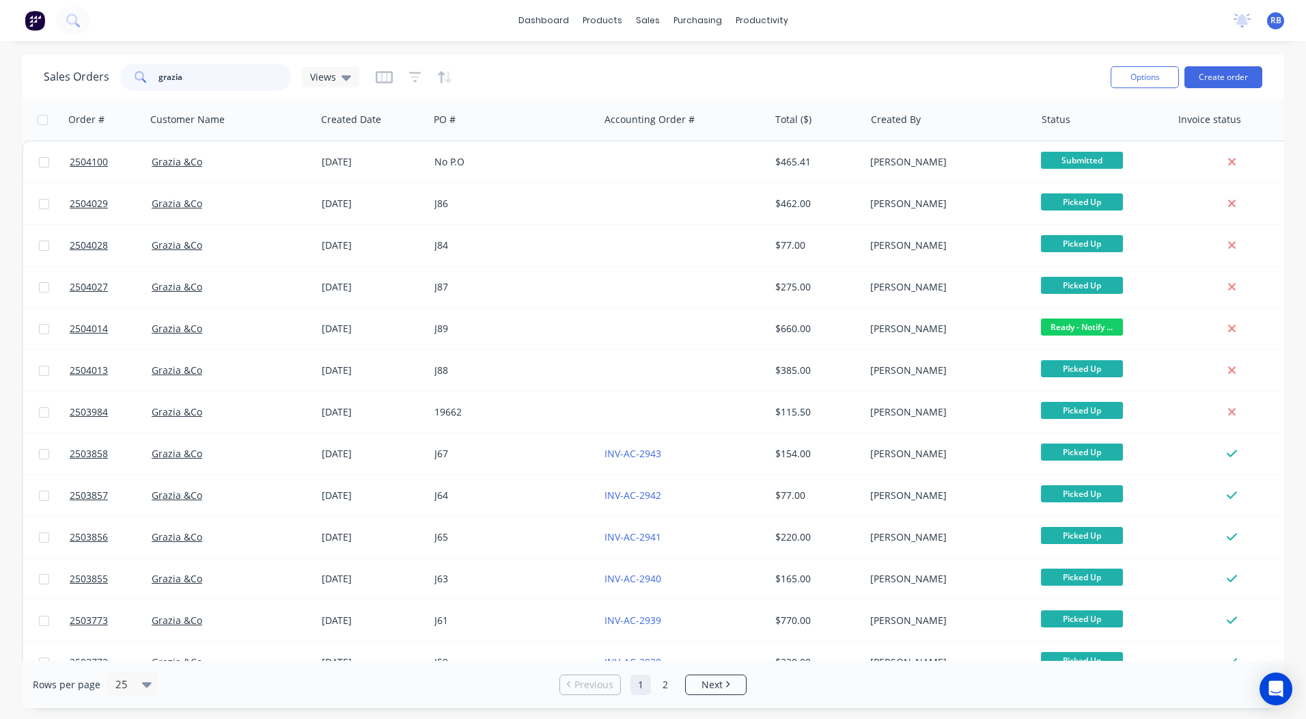
drag, startPoint x: 234, startPoint y: 74, endPoint x: -3, endPoint y: 84, distance: 236.6
click at [0, 84] on html "dashboard products sales purchasing productivity dashboard products Product Cat…" at bounding box center [653, 359] width 1306 height 719
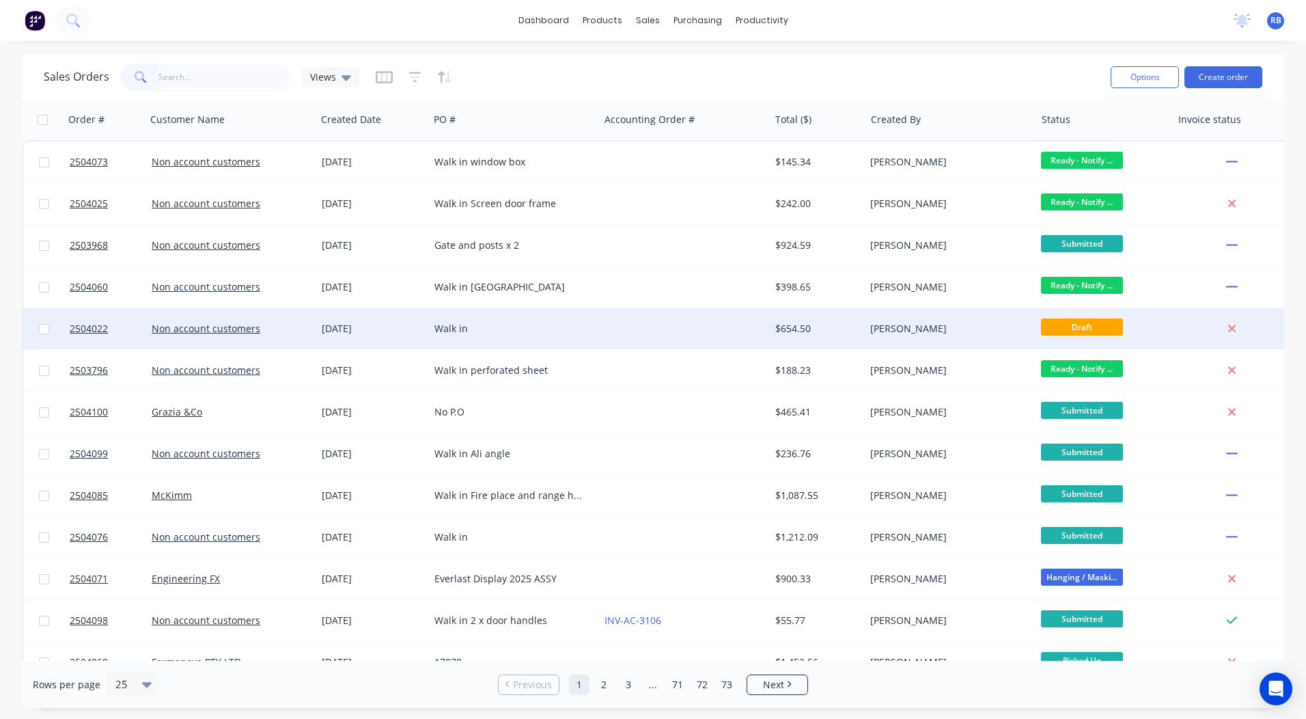
click at [555, 320] on div "Walk in" at bounding box center [514, 328] width 170 height 41
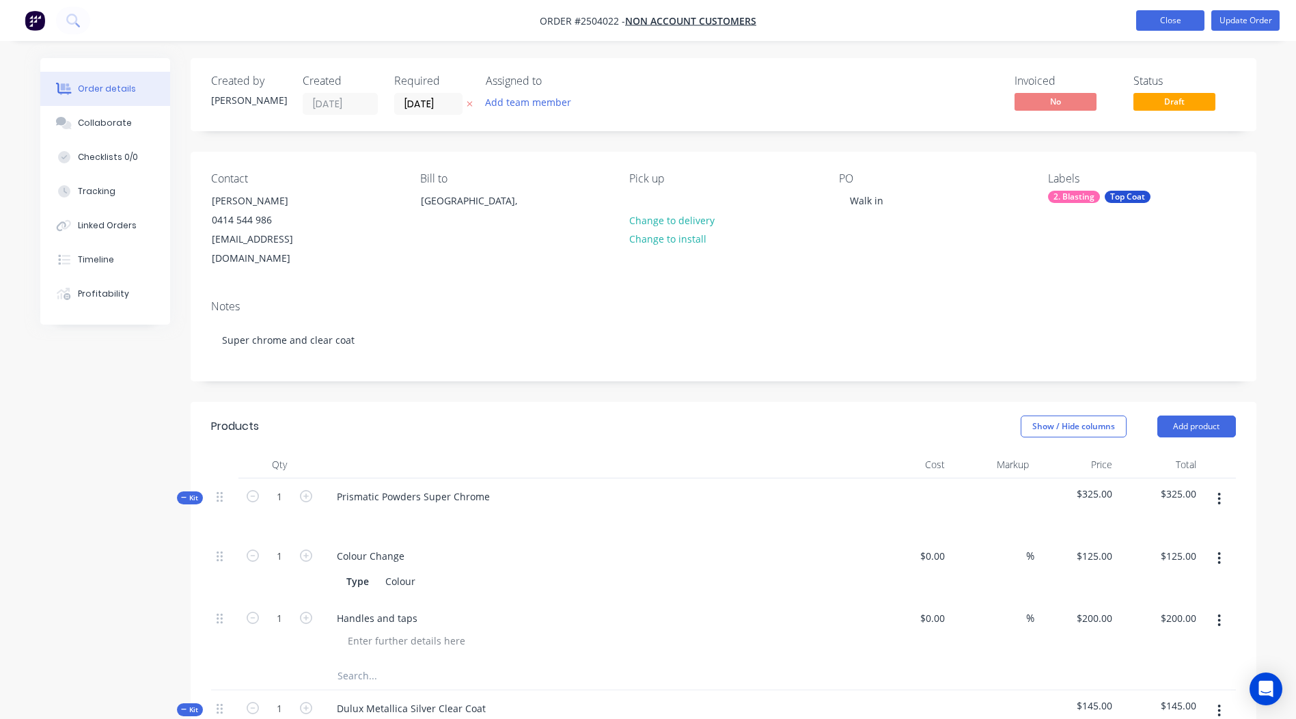
click at [1155, 28] on button "Close" at bounding box center [1170, 20] width 68 height 20
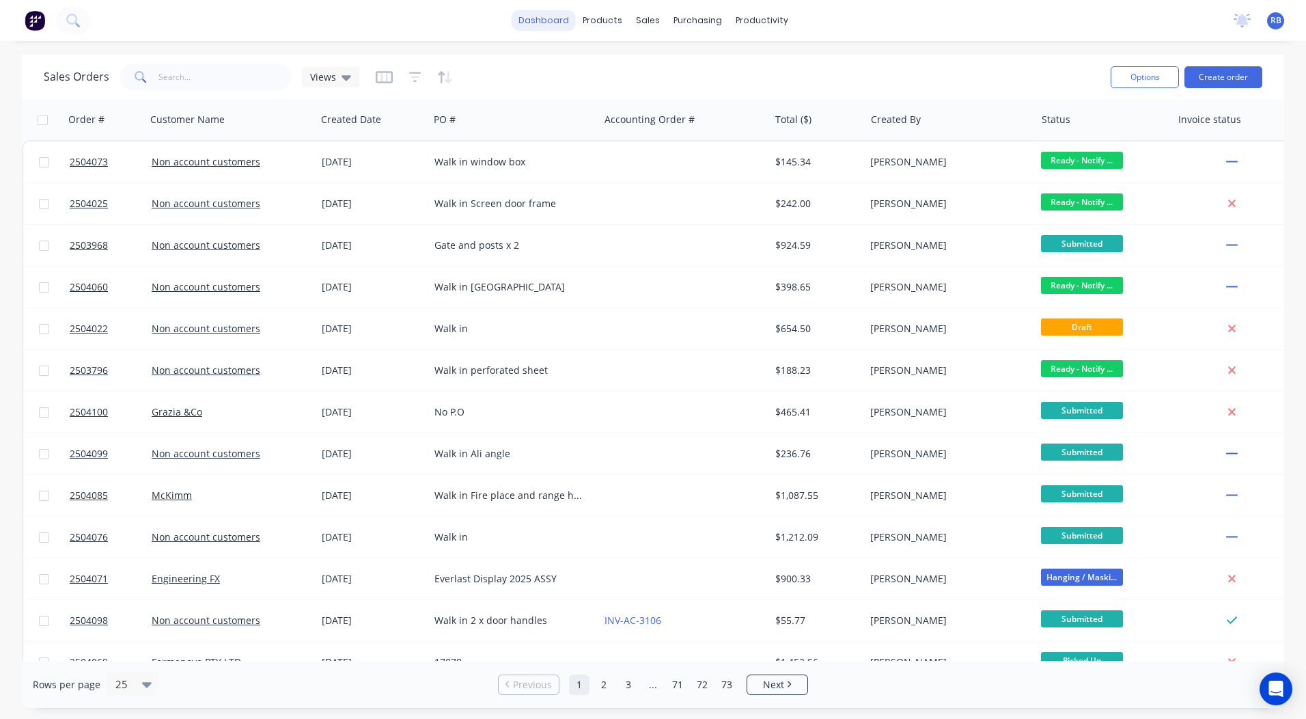
click at [549, 26] on link "dashboard" at bounding box center [544, 20] width 64 height 20
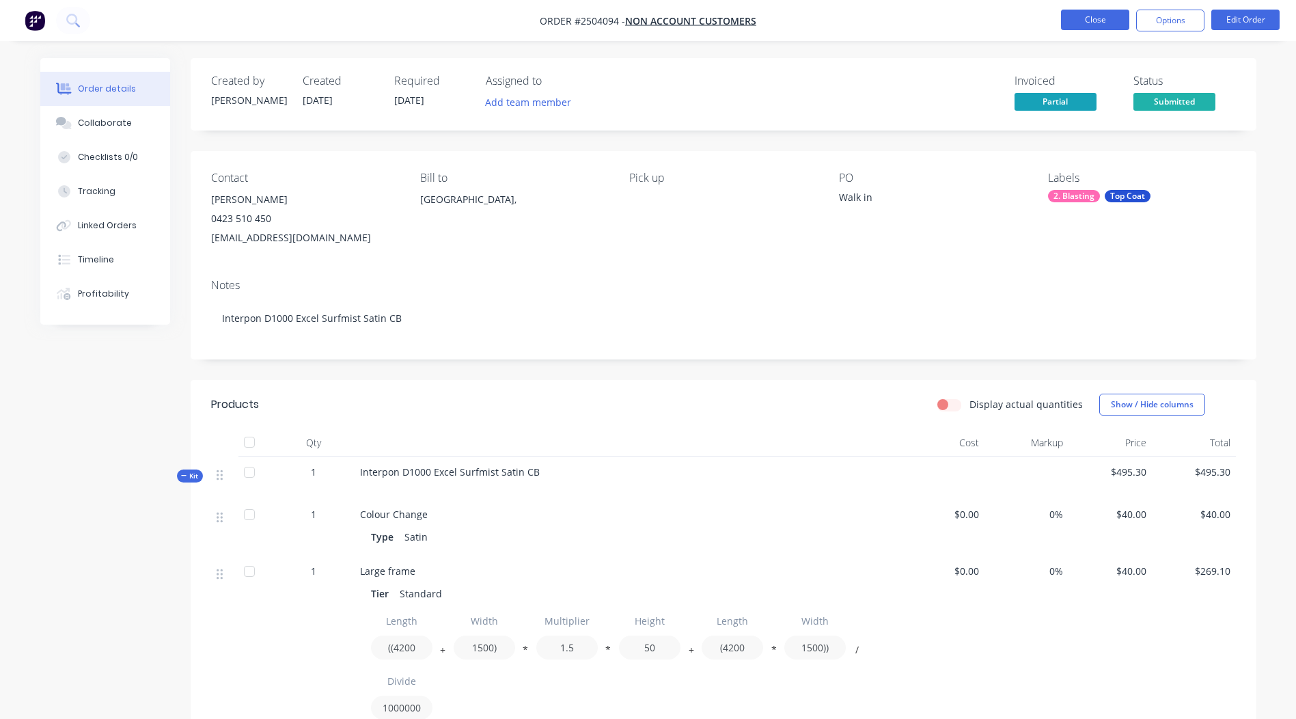
click at [1109, 18] on button "Close" at bounding box center [1095, 20] width 68 height 20
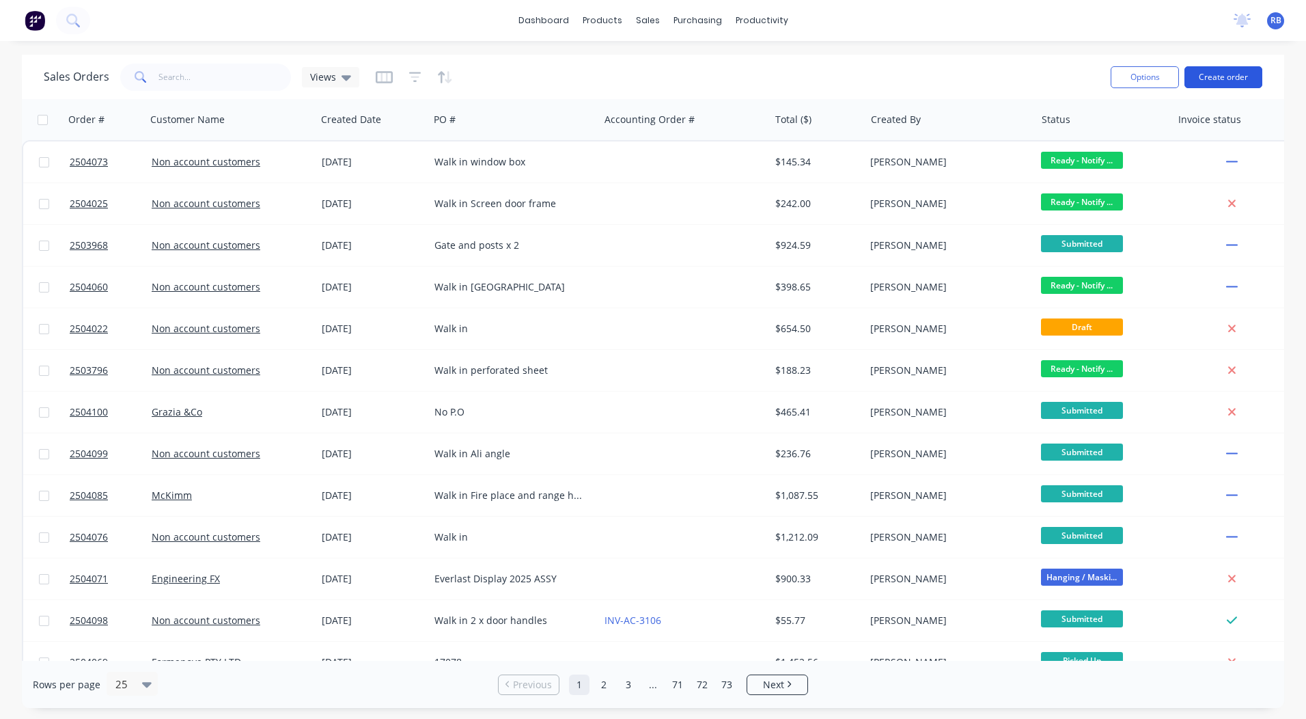
click at [1222, 68] on button "Create order" at bounding box center [1224, 77] width 78 height 22
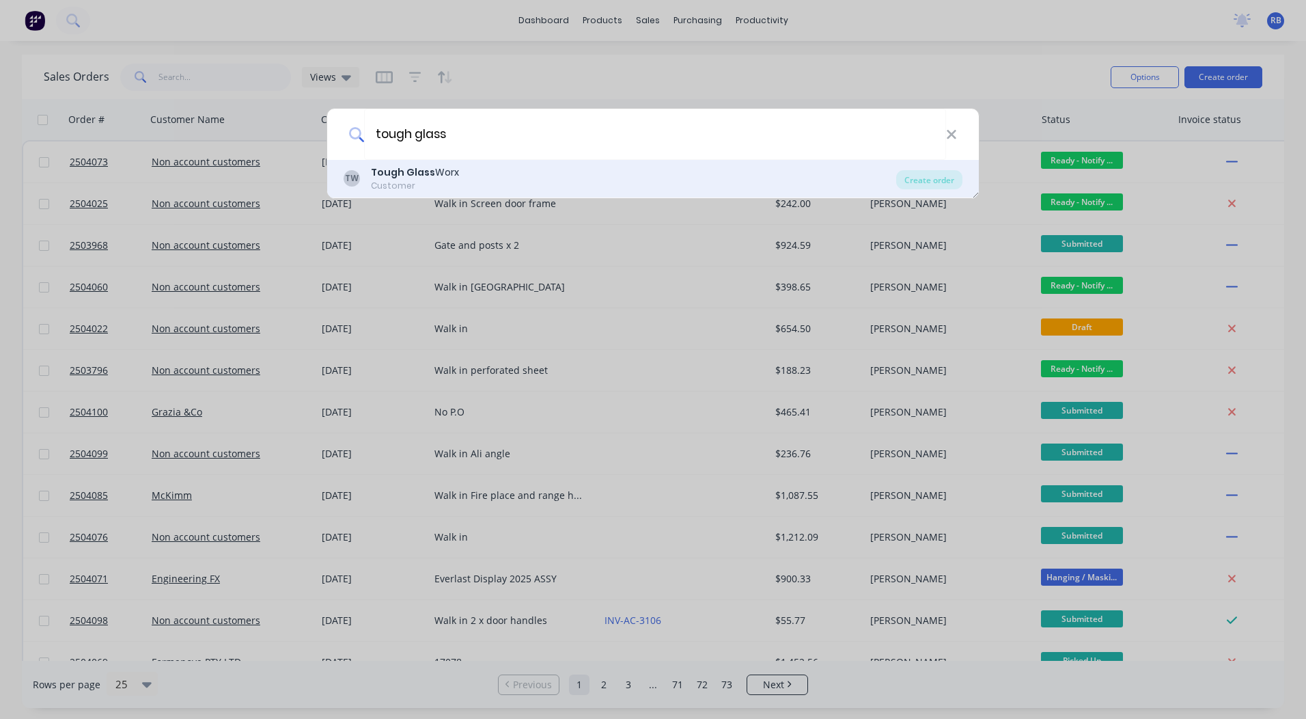
type input "tough glass"
click at [443, 178] on div "Tough Glass Worx" at bounding box center [415, 172] width 88 height 14
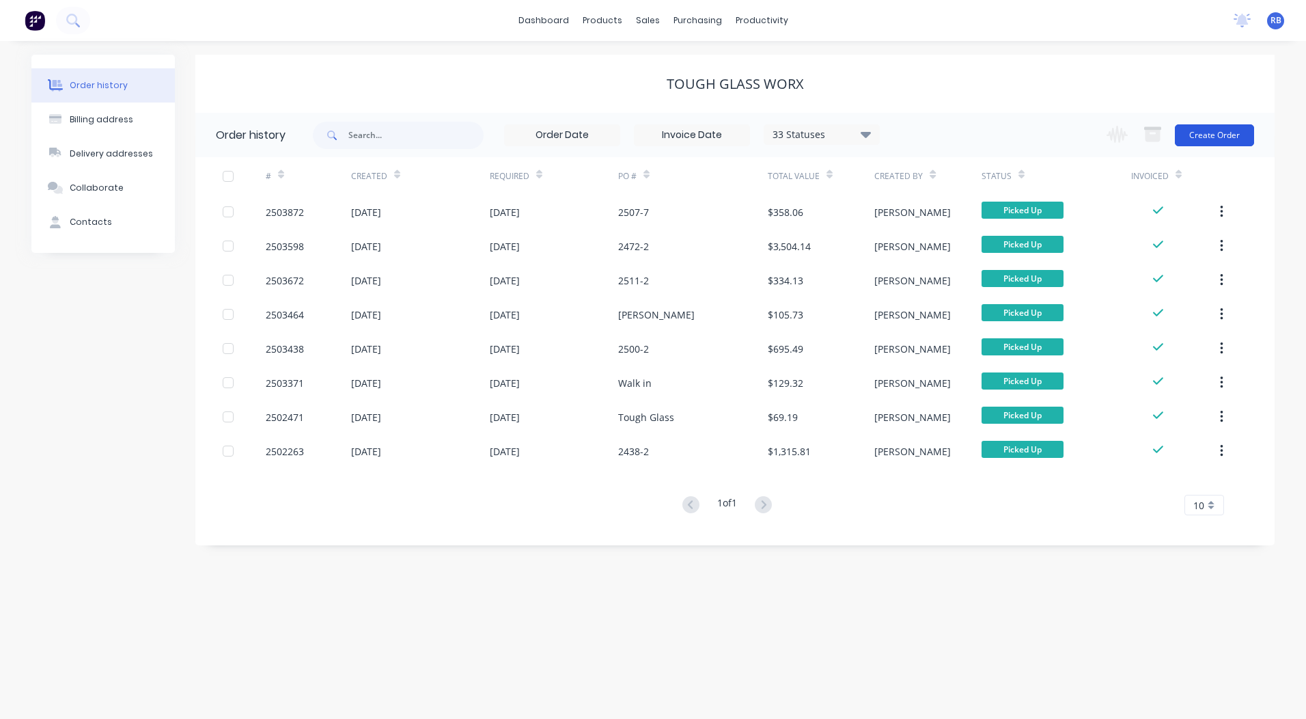
click at [1214, 137] on button "Create Order" at bounding box center [1214, 135] width 79 height 22
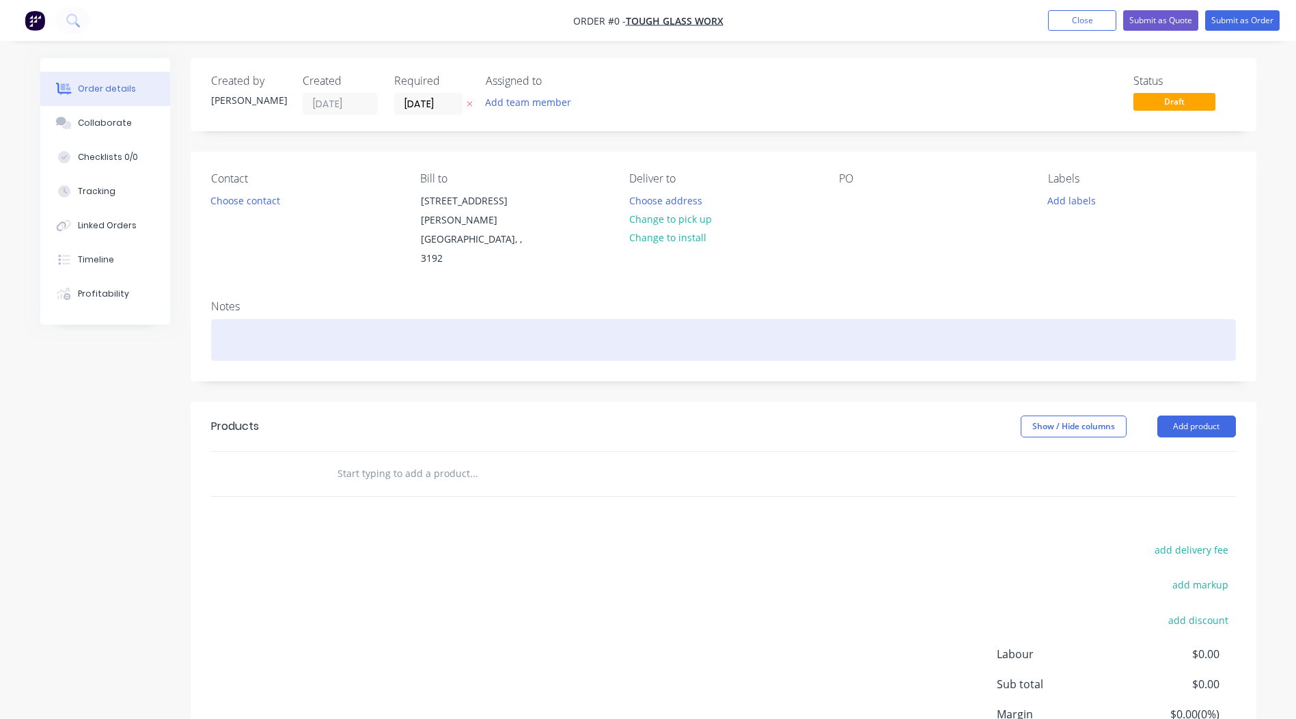
click at [236, 319] on div at bounding box center [723, 340] width 1025 height 42
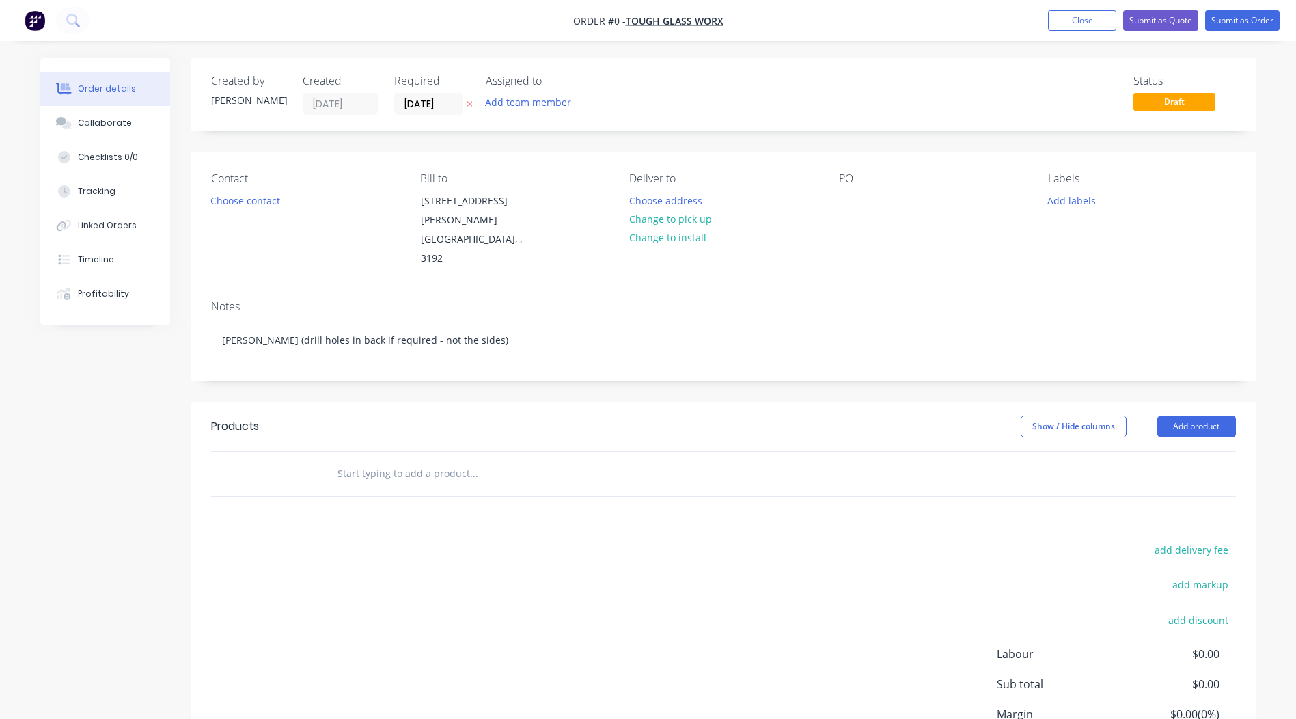
click at [423, 361] on div "Order details Collaborate Checklists 0/0 Tracking Linked Orders Timeline Profit…" at bounding box center [648, 451] width 1243 height 787
click at [667, 214] on button "Change to pick up" at bounding box center [670, 219] width 97 height 18
click at [865, 191] on div "PO" at bounding box center [932, 220] width 187 height 96
click at [848, 201] on div at bounding box center [850, 201] width 22 height 20
click at [1191, 402] on header "Products Show / Hide columns Add product" at bounding box center [724, 426] width 1066 height 49
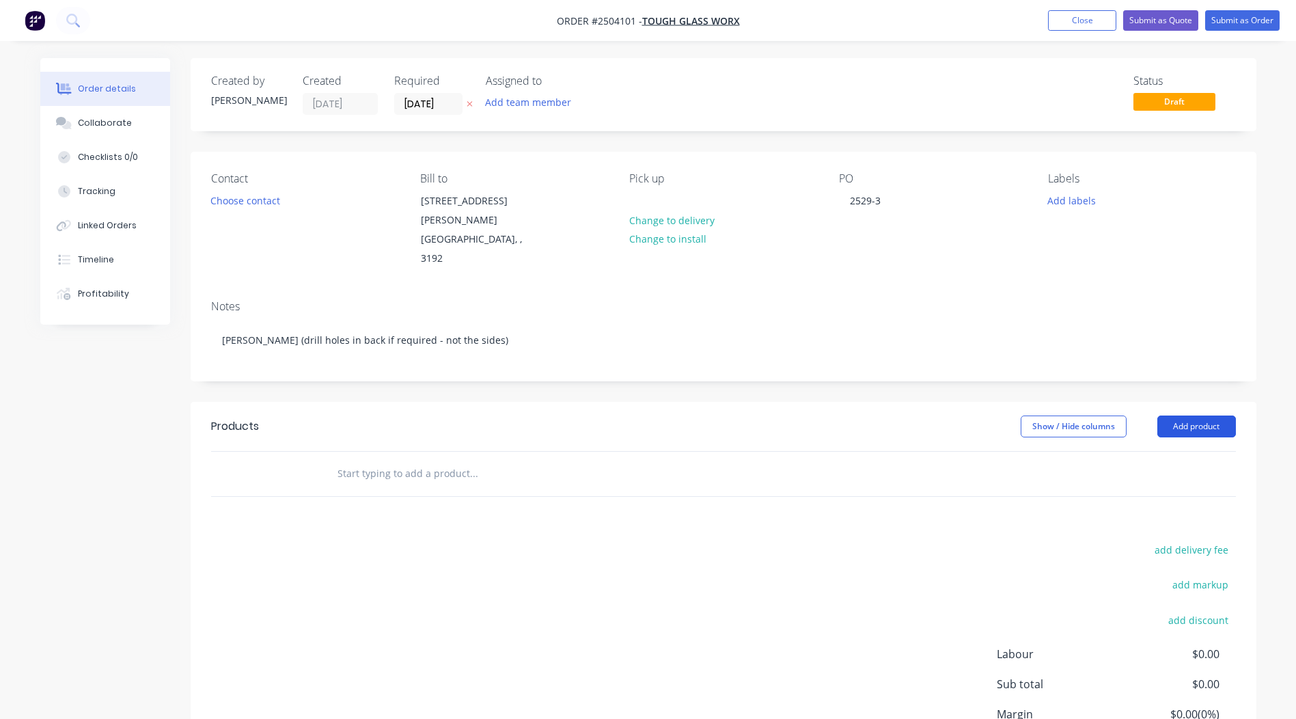
click at [1192, 415] on button "Add product" at bounding box center [1196, 426] width 79 height 22
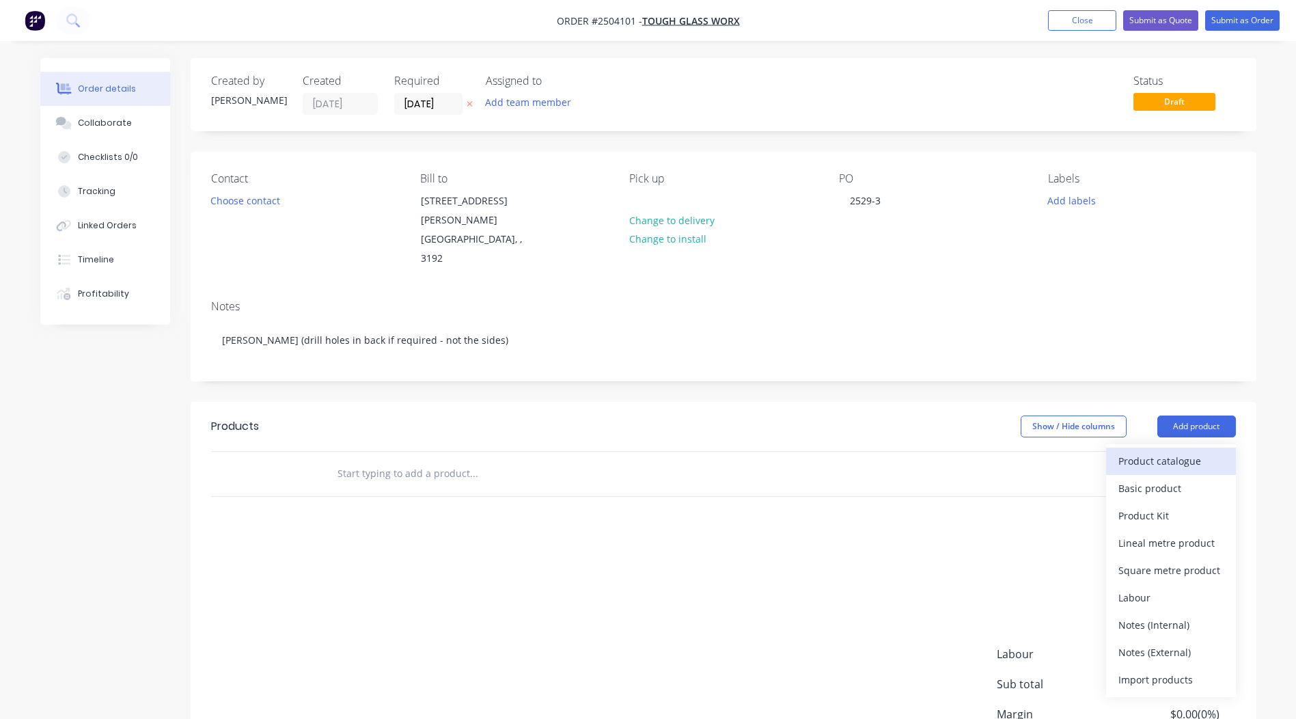
click at [1177, 451] on div "Product catalogue" at bounding box center [1170, 461] width 105 height 20
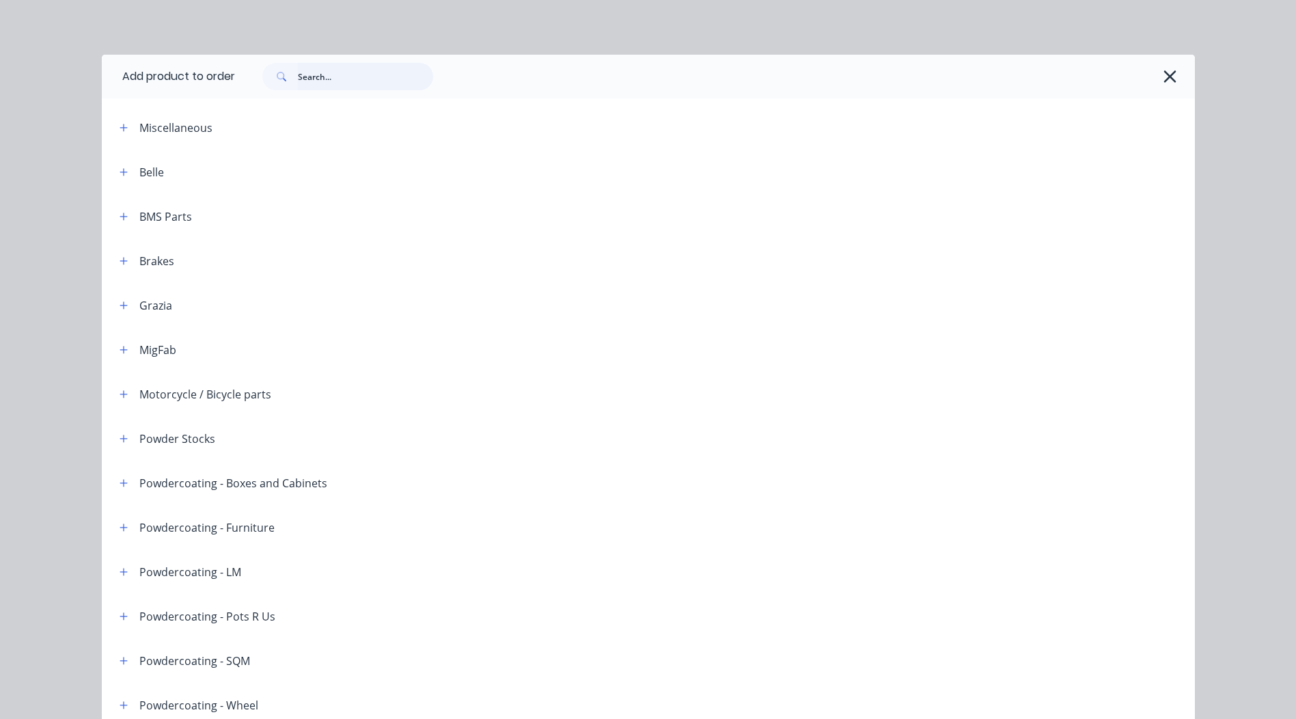
click at [376, 80] on input "text" at bounding box center [365, 76] width 135 height 27
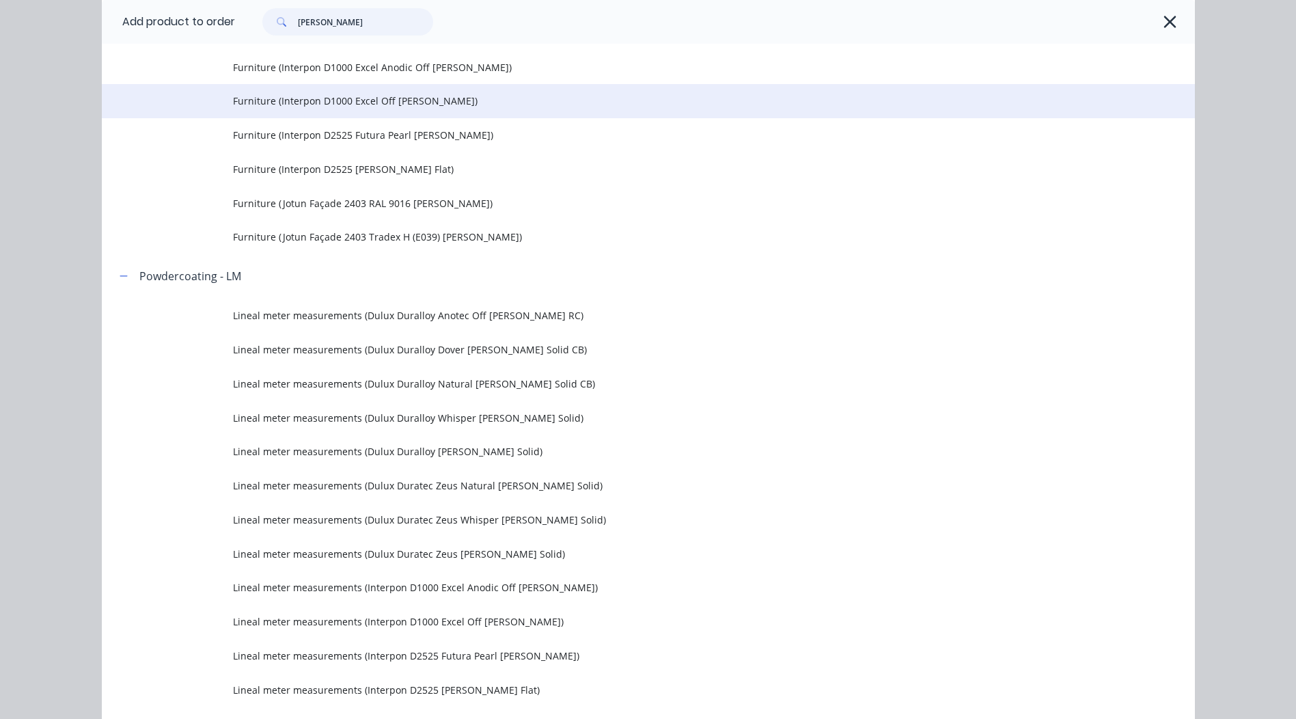
scroll to position [1640, 0]
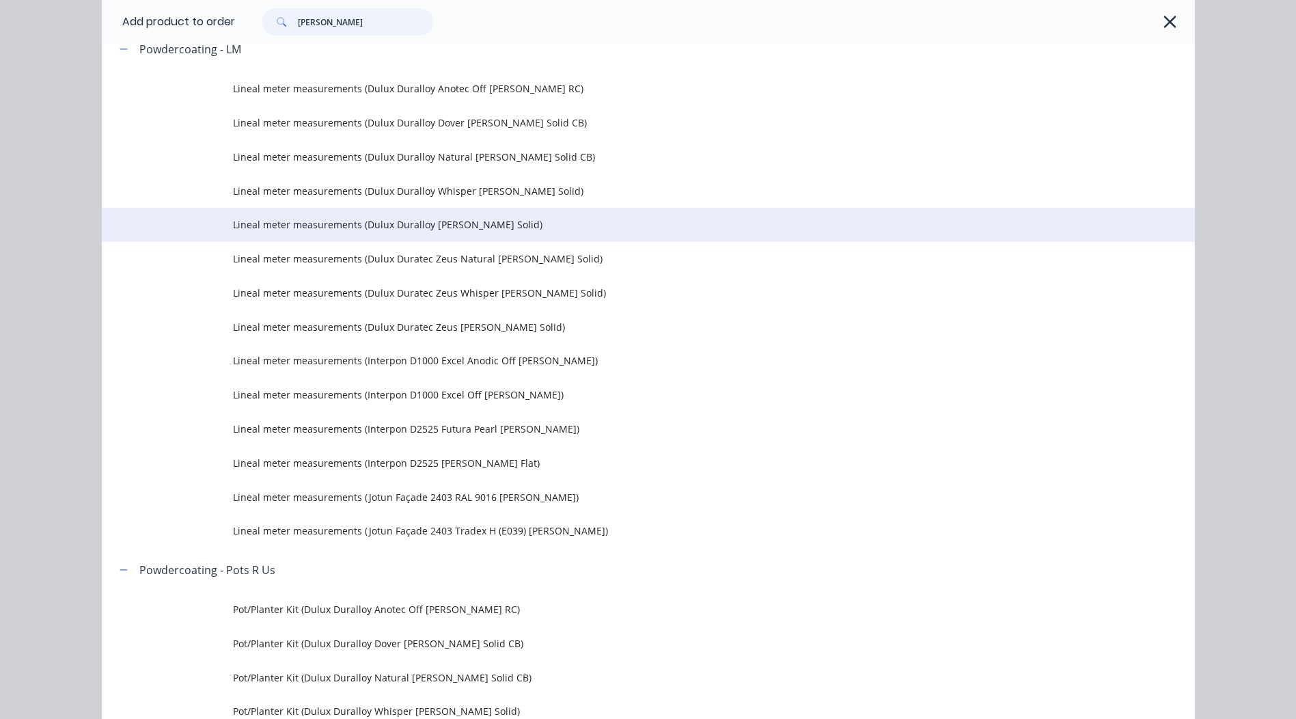
type input "[PERSON_NAME]"
click at [460, 239] on td "Lineal meter measurements (Dulux Duralloy [PERSON_NAME] Solid)" at bounding box center [714, 225] width 962 height 34
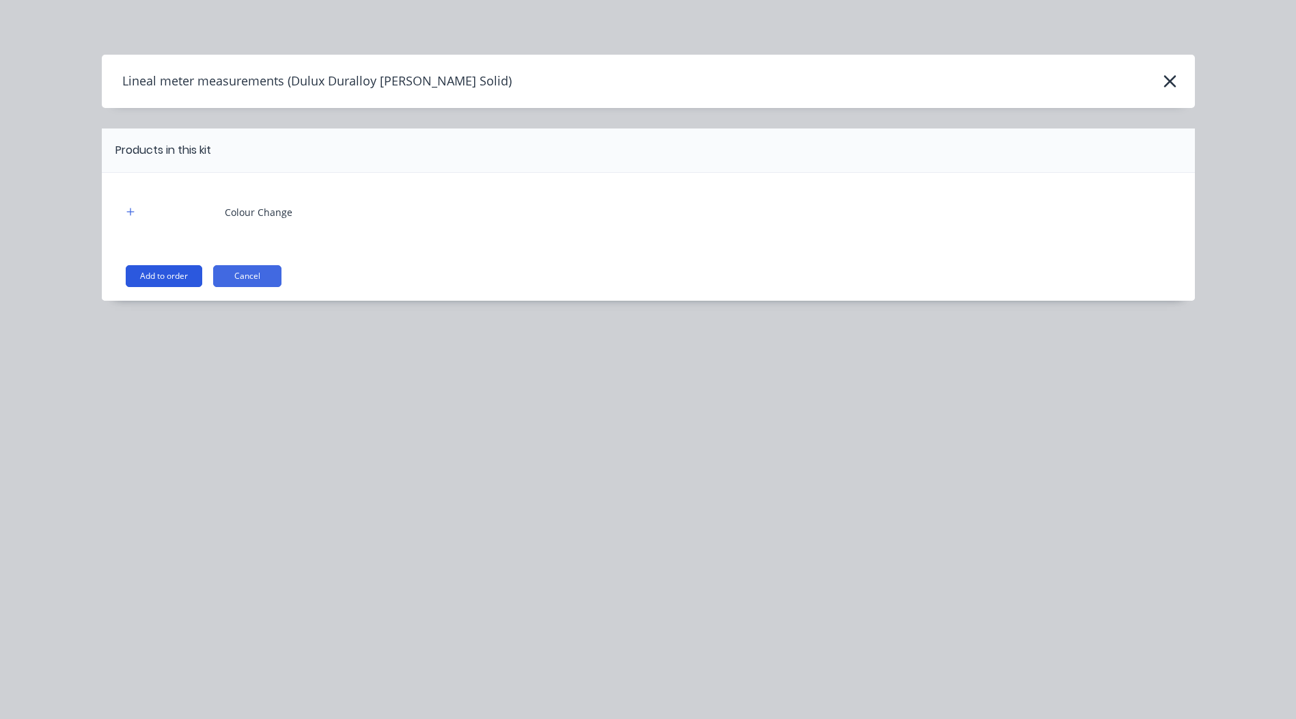
click at [191, 280] on button "Add to order" at bounding box center [164, 276] width 77 height 22
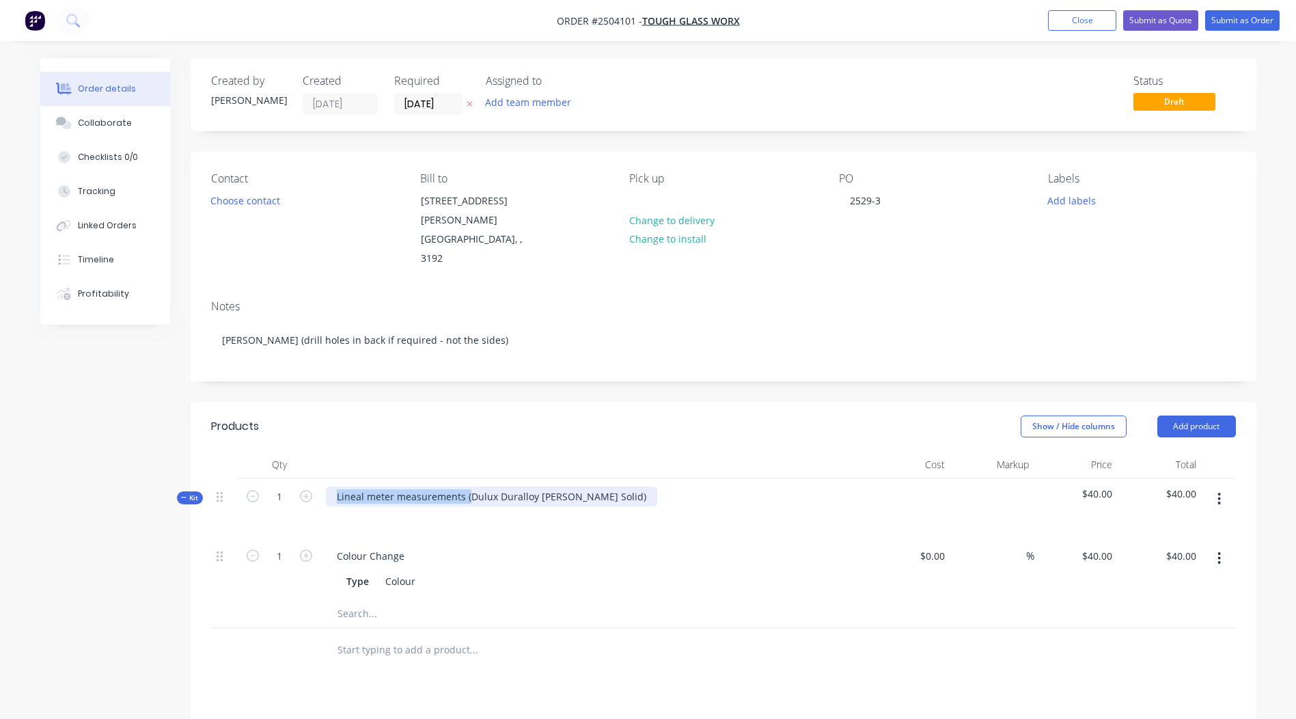
drag, startPoint x: 467, startPoint y: 460, endPoint x: -3, endPoint y: 498, distance: 471.6
click at [0, 498] on html "Order #2504101 - Tough Glass Worx Add product Close Submit as Quote Submit as O…" at bounding box center [648, 510] width 1296 height 1021
click at [487, 486] on div "Dulux Duralloy [PERSON_NAME] Solid)" at bounding box center [424, 496] width 197 height 20
drag, startPoint x: 487, startPoint y: 460, endPoint x: 123, endPoint y: 471, distance: 364.3
click at [125, 471] on div "Created by [PERSON_NAME] Created [DATE] Required [DATE] Assigned to Add team me…" at bounding box center [648, 539] width 1216 height 963
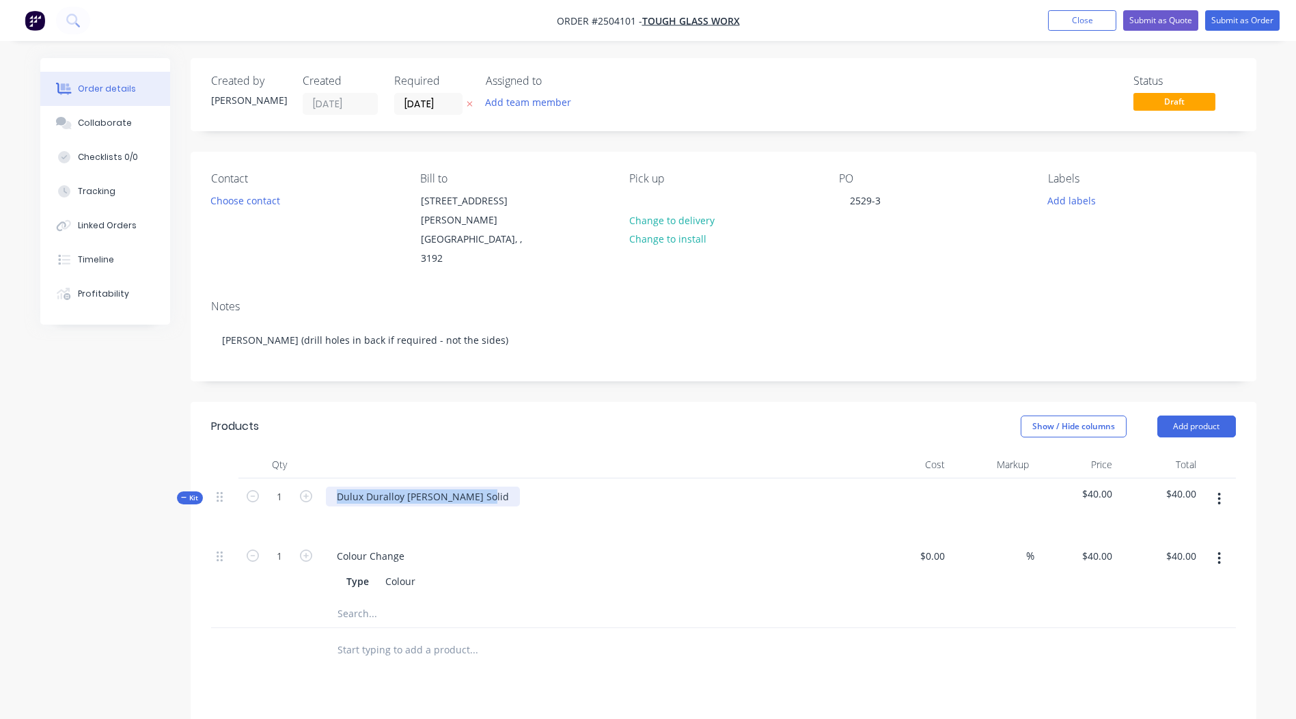
copy div "Dulux Duralloy [PERSON_NAME] Solid"
click at [659, 413] on header "Products Show / Hide columns Add product" at bounding box center [724, 426] width 1066 height 49
click at [1216, 486] on button "button" at bounding box center [1219, 498] width 32 height 25
click at [1165, 525] on div "Add product to kit" at bounding box center [1170, 535] width 105 height 20
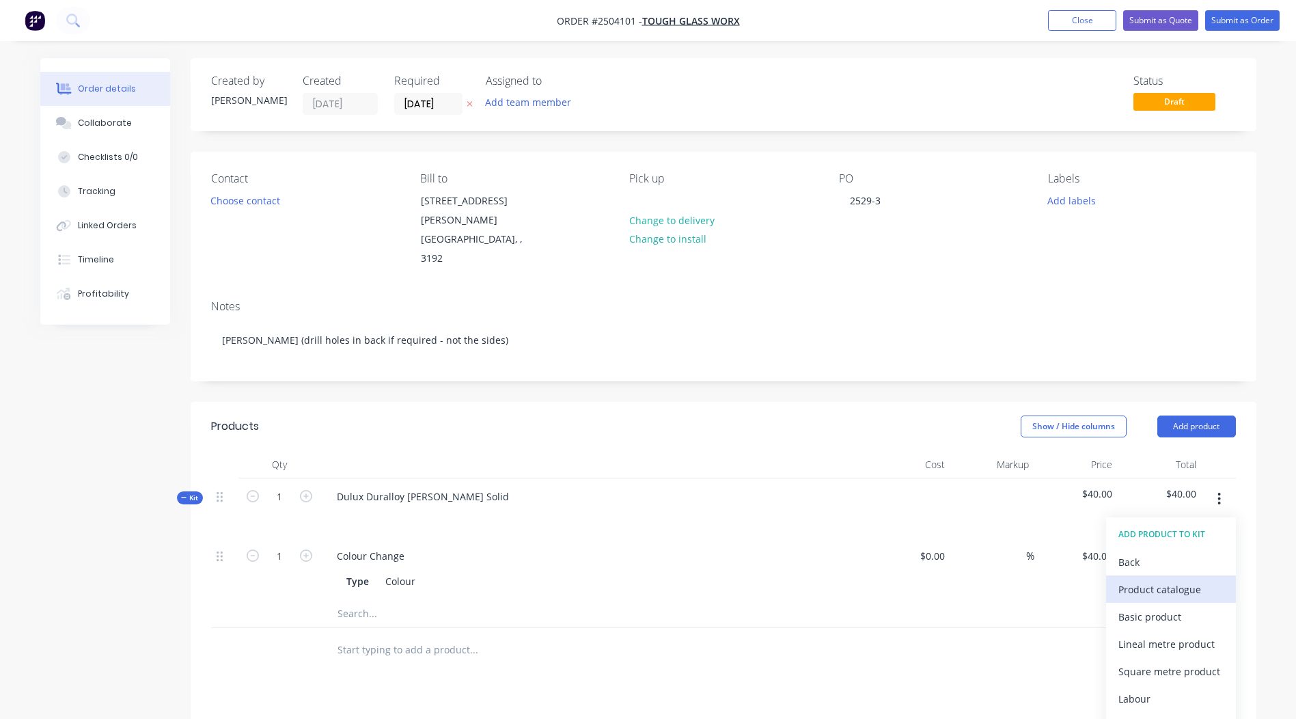
click at [1155, 579] on div "Product catalogue" at bounding box center [1170, 589] width 105 height 20
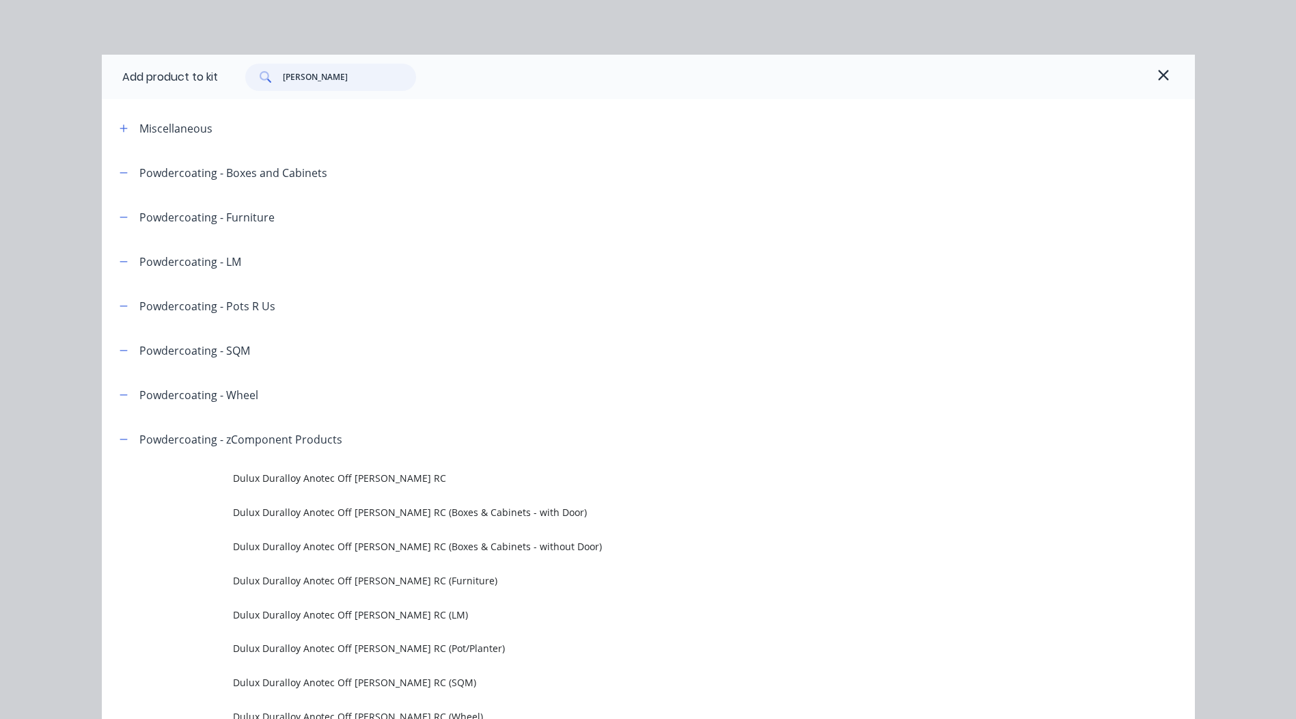
click at [343, 72] on input "[PERSON_NAME]" at bounding box center [349, 77] width 133 height 27
drag, startPoint x: 343, startPoint y: 72, endPoint x: 57, endPoint y: 110, distance: 288.0
click at [66, 109] on div "Add product to [PERSON_NAME] [PERSON_NAME] Miscellaneous Powdercoating - Boxes …" at bounding box center [648, 359] width 1296 height 719
paste input "Dulux Duralloy [PERSON_NAME] Solid"
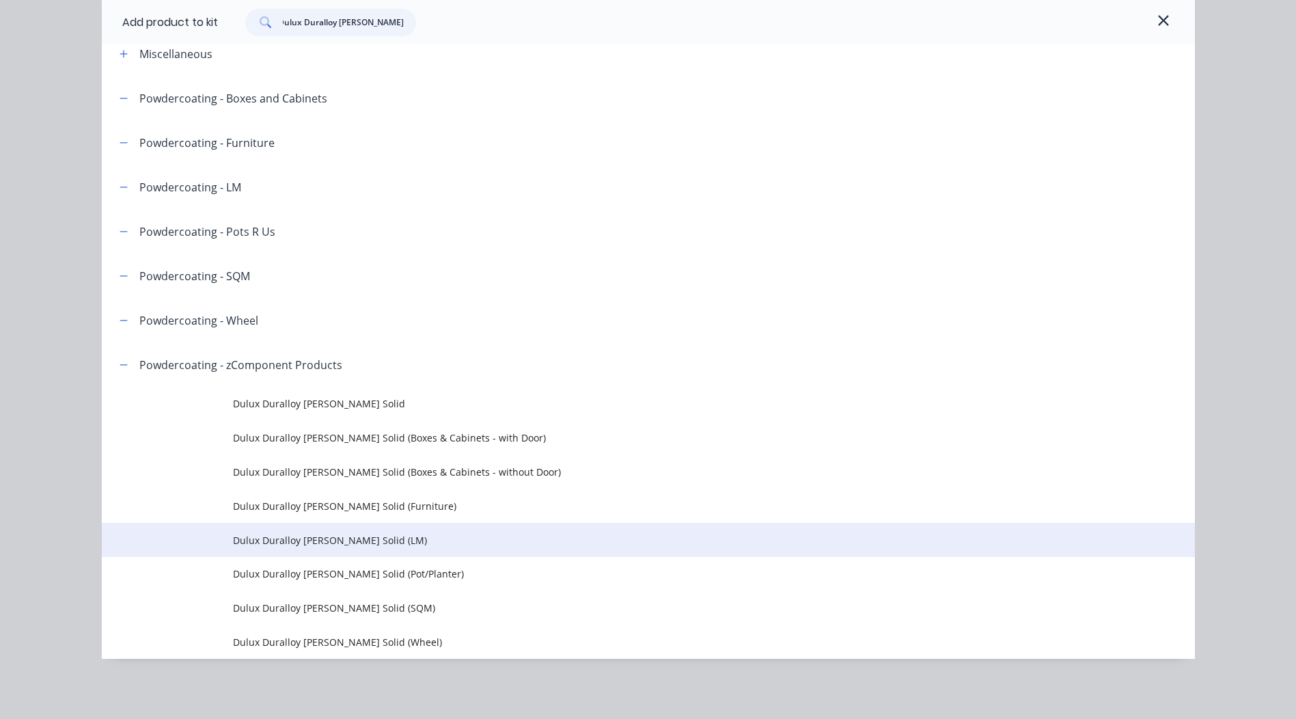
type input "Dulux Duralloy [PERSON_NAME] Solid"
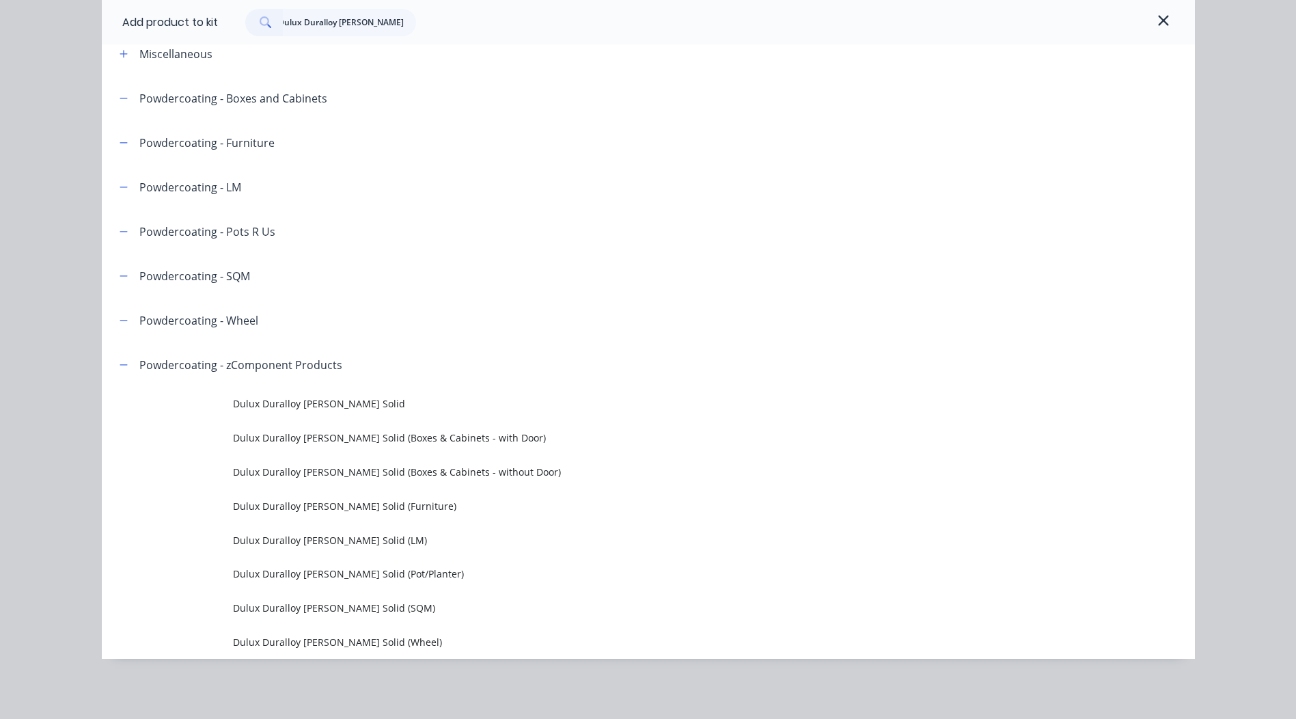
click at [380, 545] on span "Dulux Duralloy [PERSON_NAME] Solid (LM)" at bounding box center [617, 540] width 769 height 14
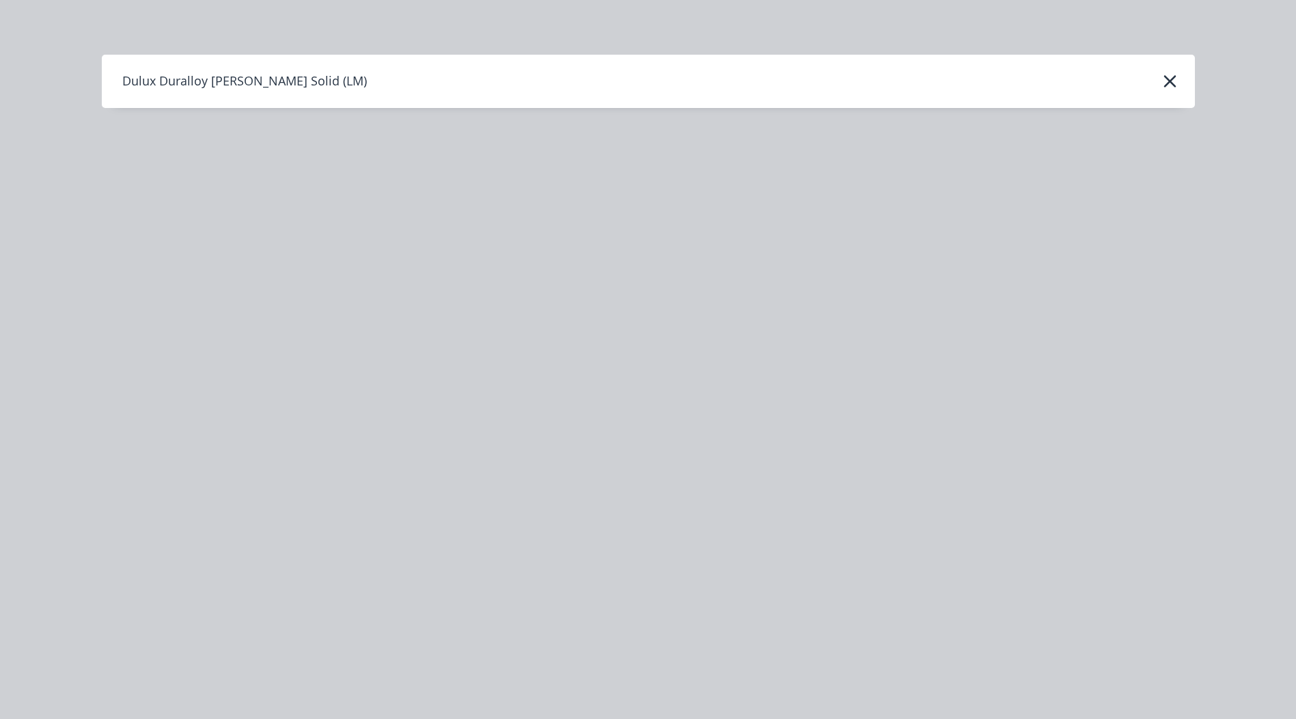
scroll to position [0, 0]
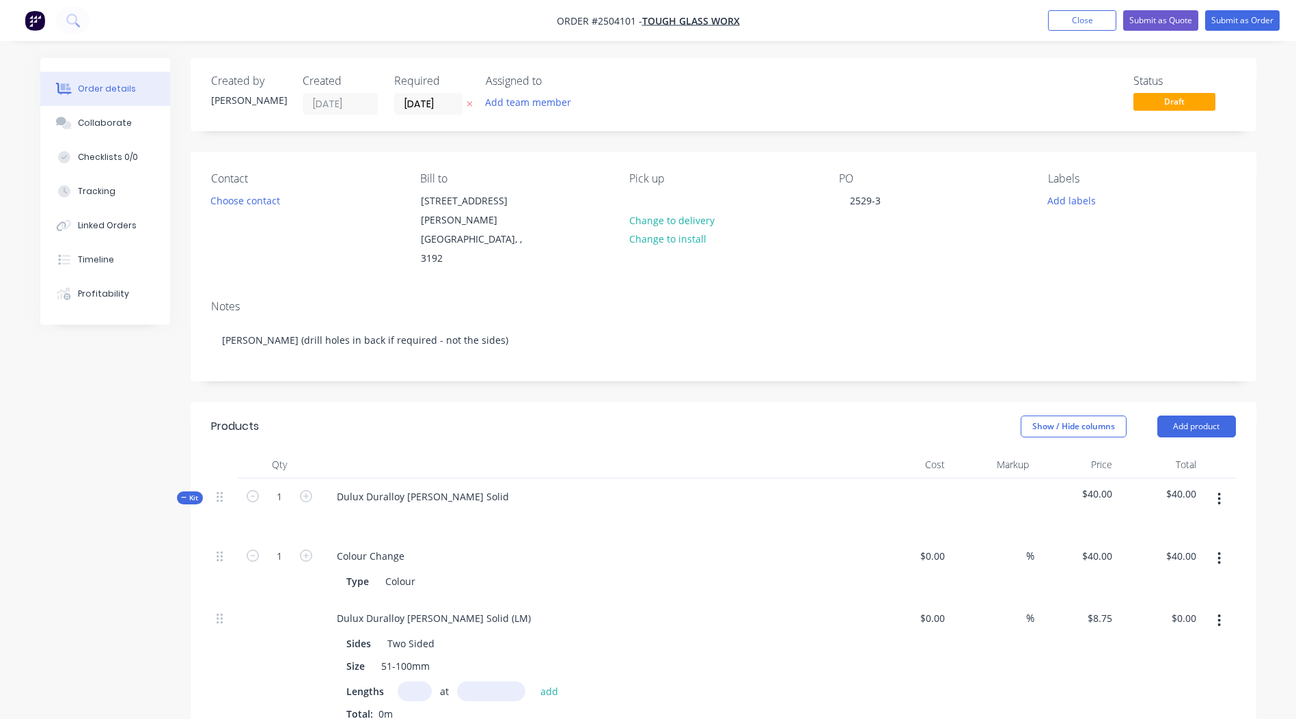
click at [422, 681] on input "text" at bounding box center [415, 691] width 34 height 20
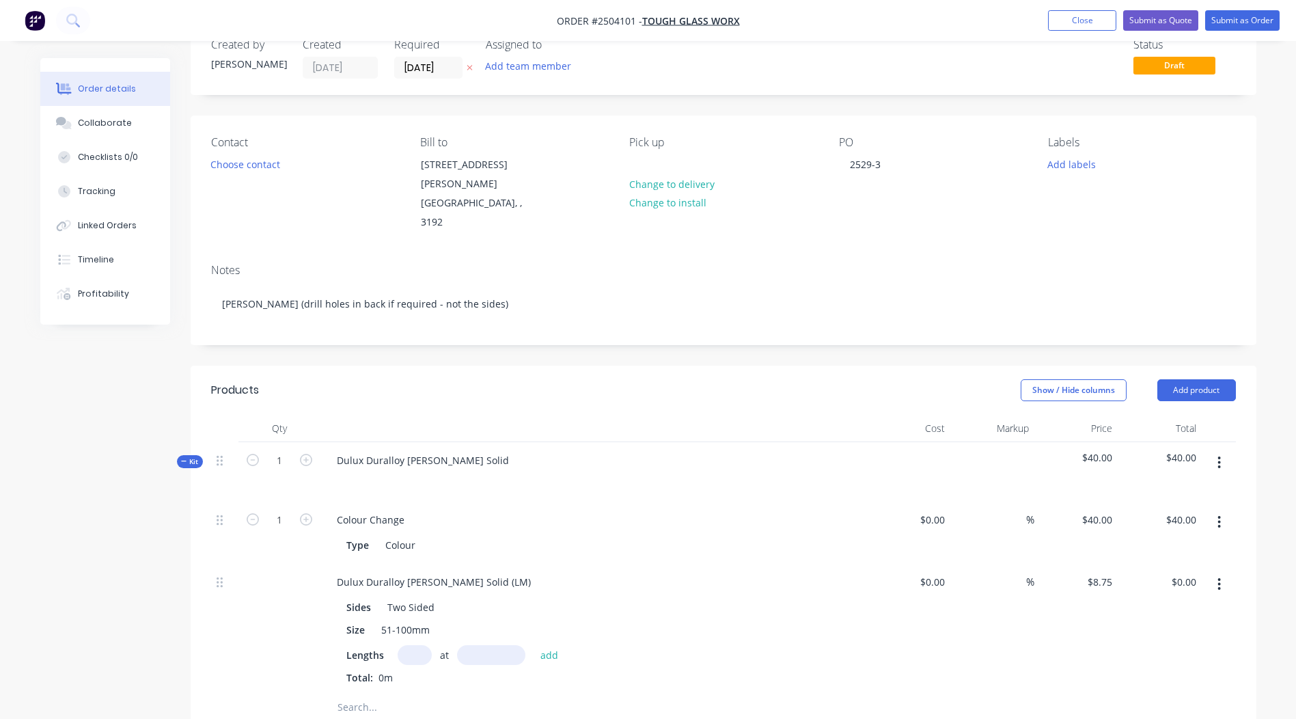
scroll to position [68, 0]
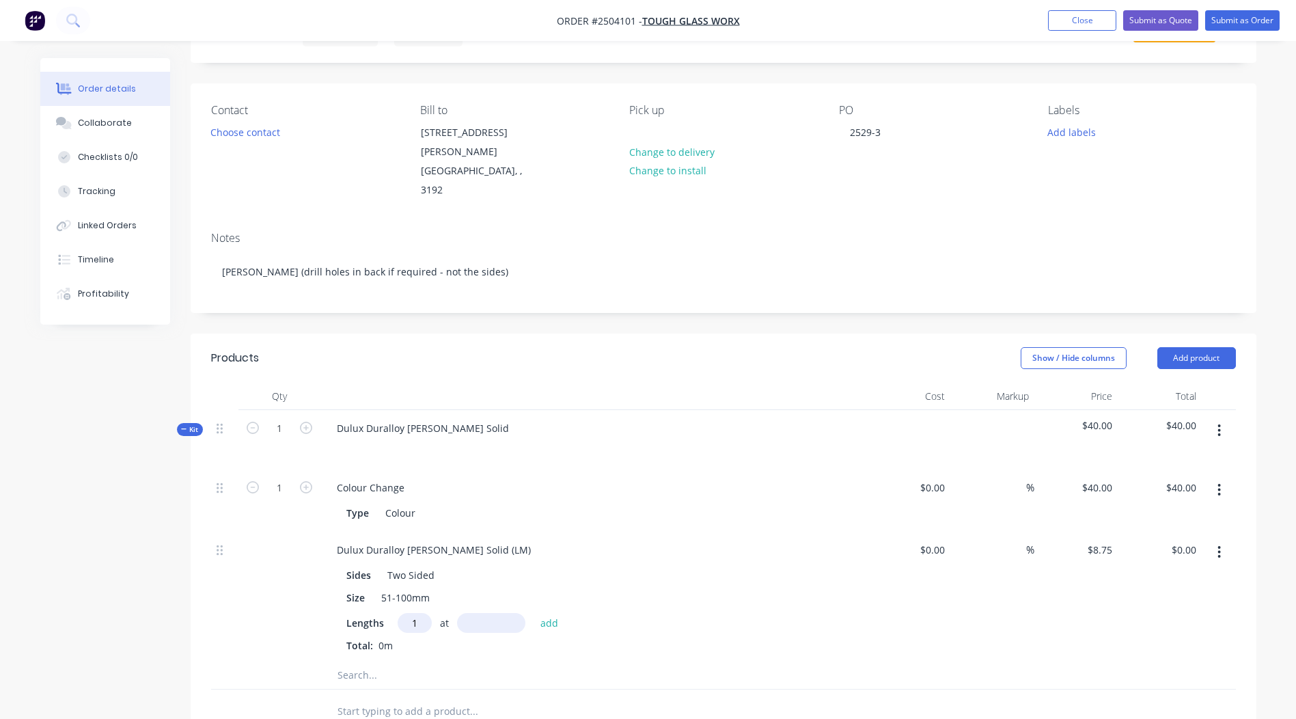
type input "1"
click at [465, 613] on input "text" at bounding box center [491, 623] width 68 height 20
type input "3500"
click at [534, 613] on button "add" at bounding box center [550, 622] width 32 height 18
type input "$30.63"
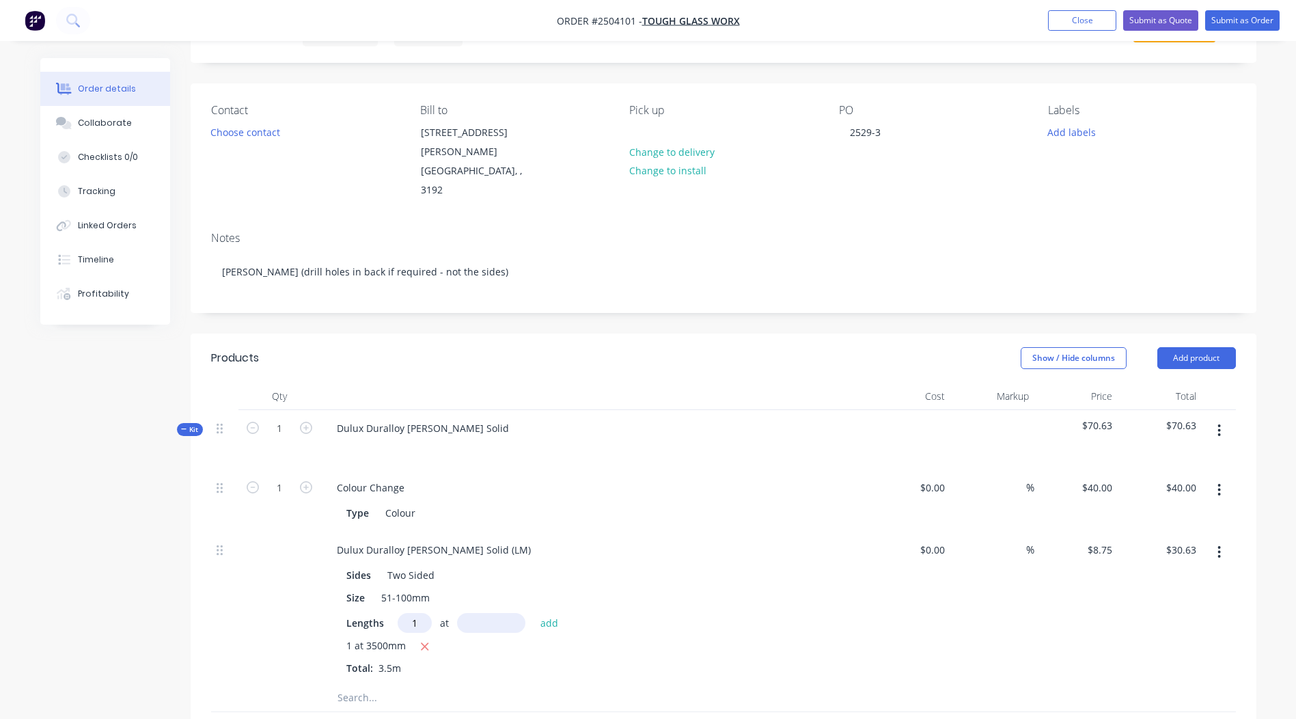
type input "1"
click at [465, 613] on input "text" at bounding box center [491, 623] width 68 height 20
type input "3000"
click at [534, 613] on button "add" at bounding box center [550, 622] width 32 height 18
type input "$56.88"
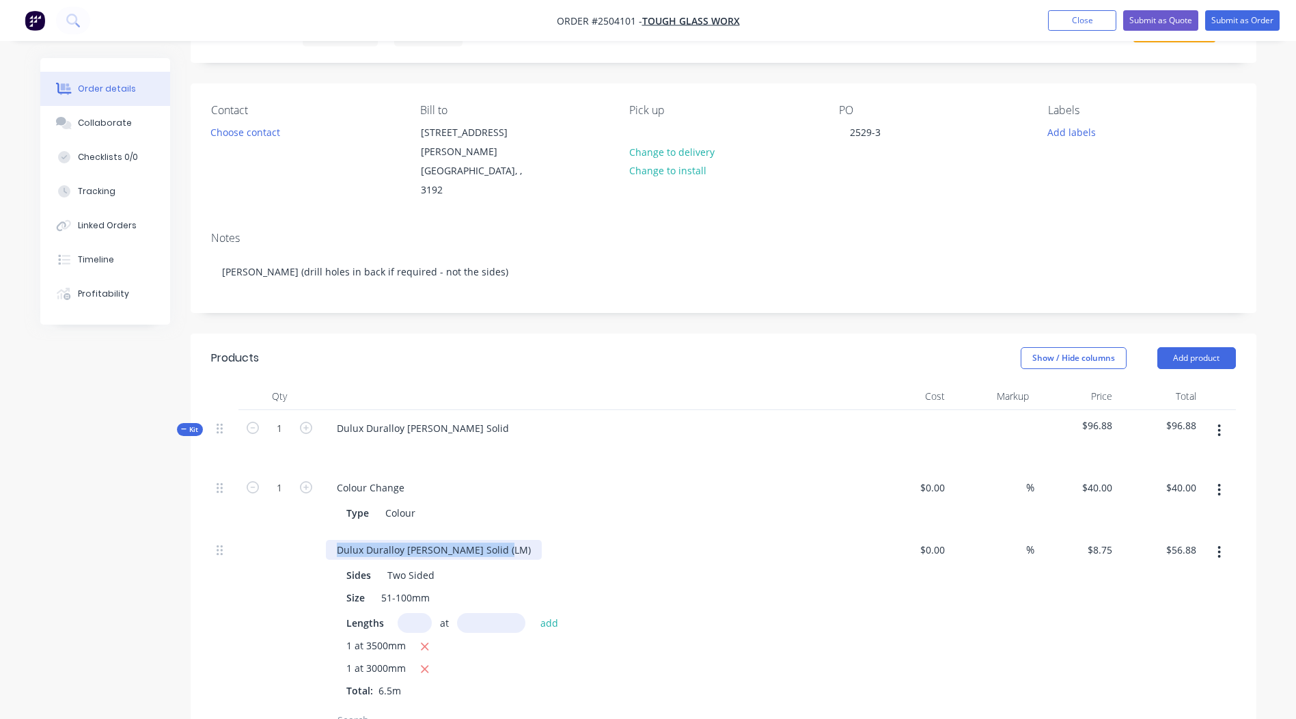
drag, startPoint x: 506, startPoint y: 518, endPoint x: 0, endPoint y: 519, distance: 505.5
click at [0, 519] on html "Order #2504101 - Tough Glass Worx Add product Close Submit as Quote Submit as O…" at bounding box center [648, 530] width 1296 height 1196
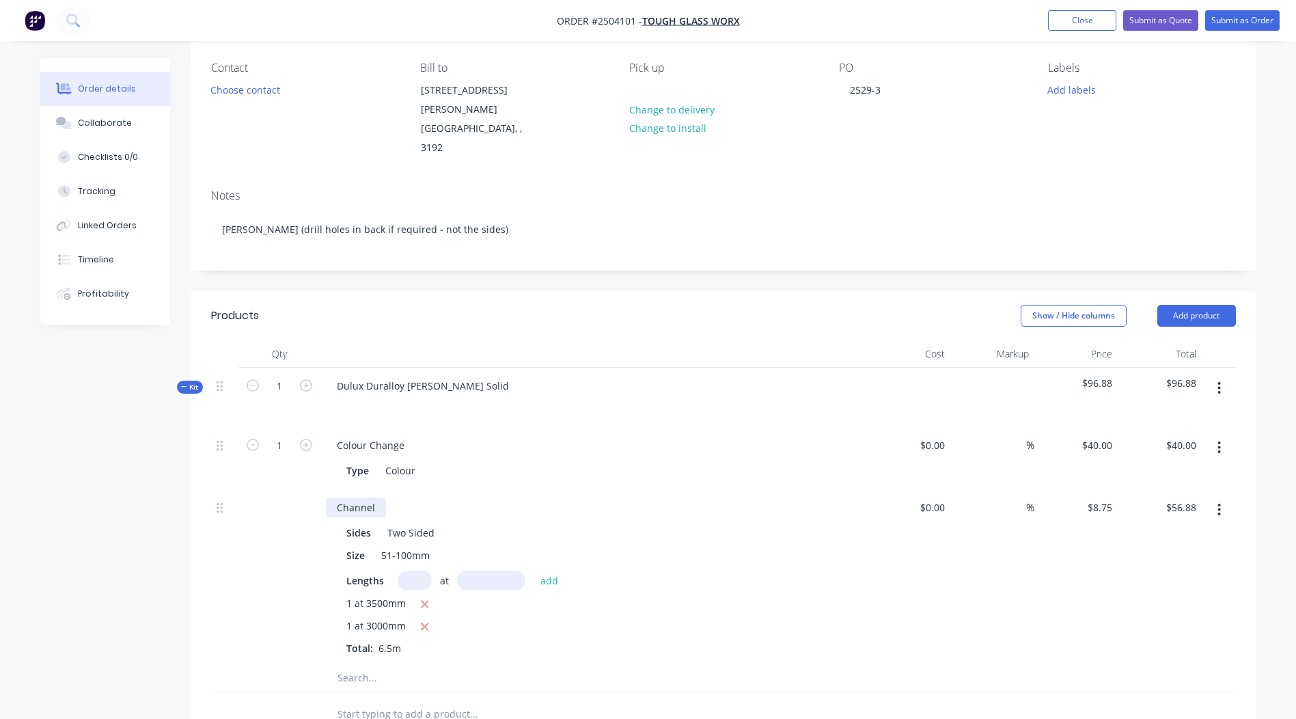
scroll to position [273, 0]
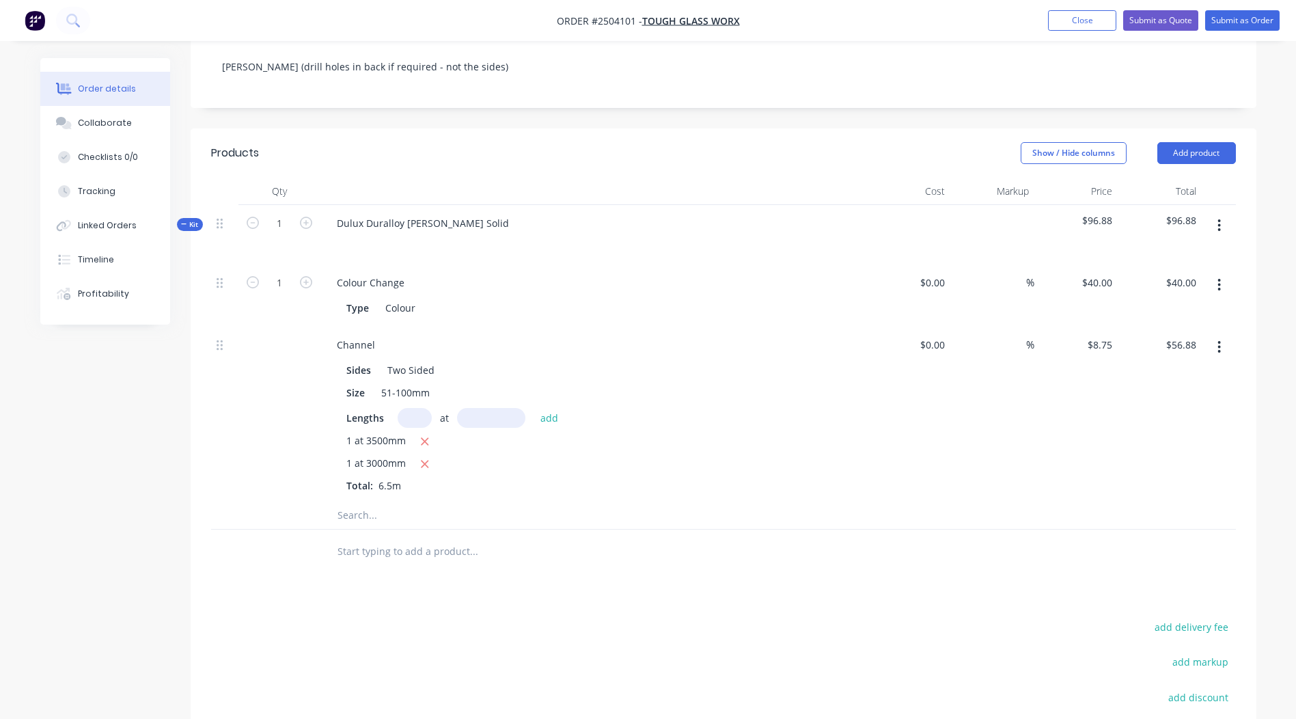
click at [1218, 218] on icon "button" at bounding box center [1218, 225] width 3 height 15
click at [1196, 251] on div "Add product to kit" at bounding box center [1170, 261] width 105 height 20
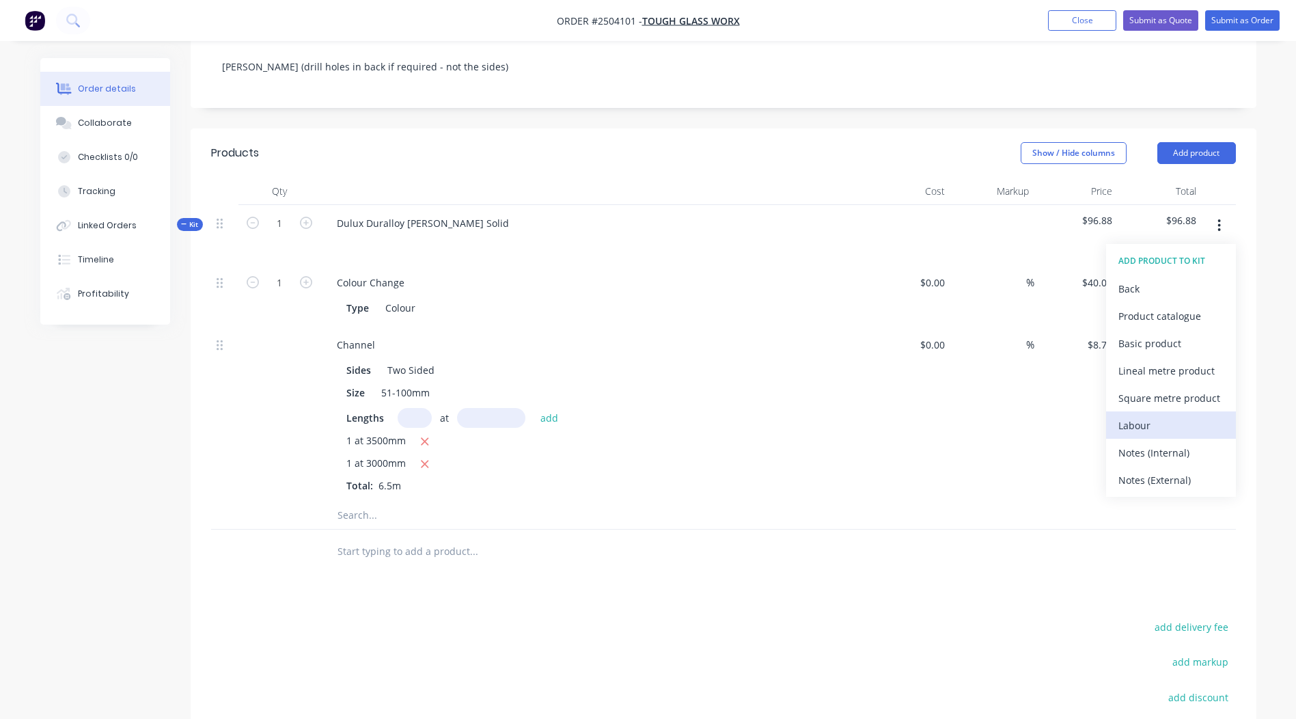
click at [1156, 415] on div "Labour" at bounding box center [1170, 425] width 105 height 20
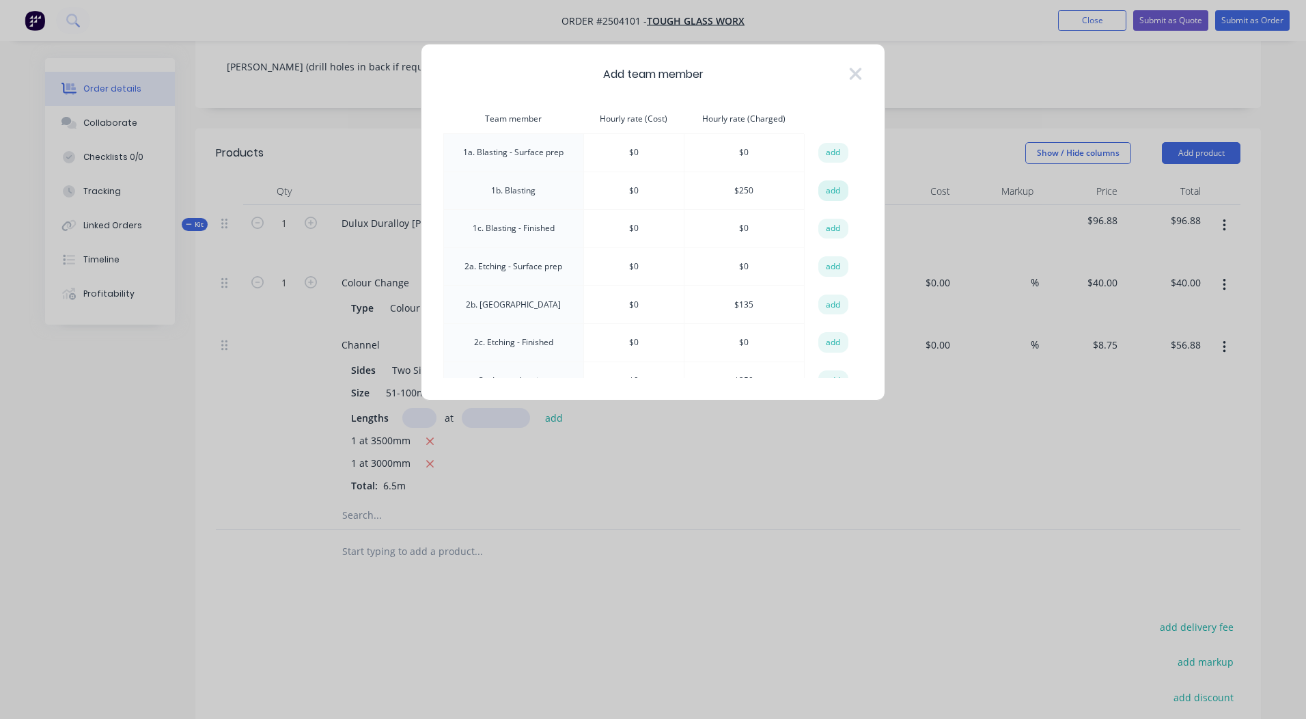
click at [820, 189] on button "add" at bounding box center [833, 190] width 30 height 20
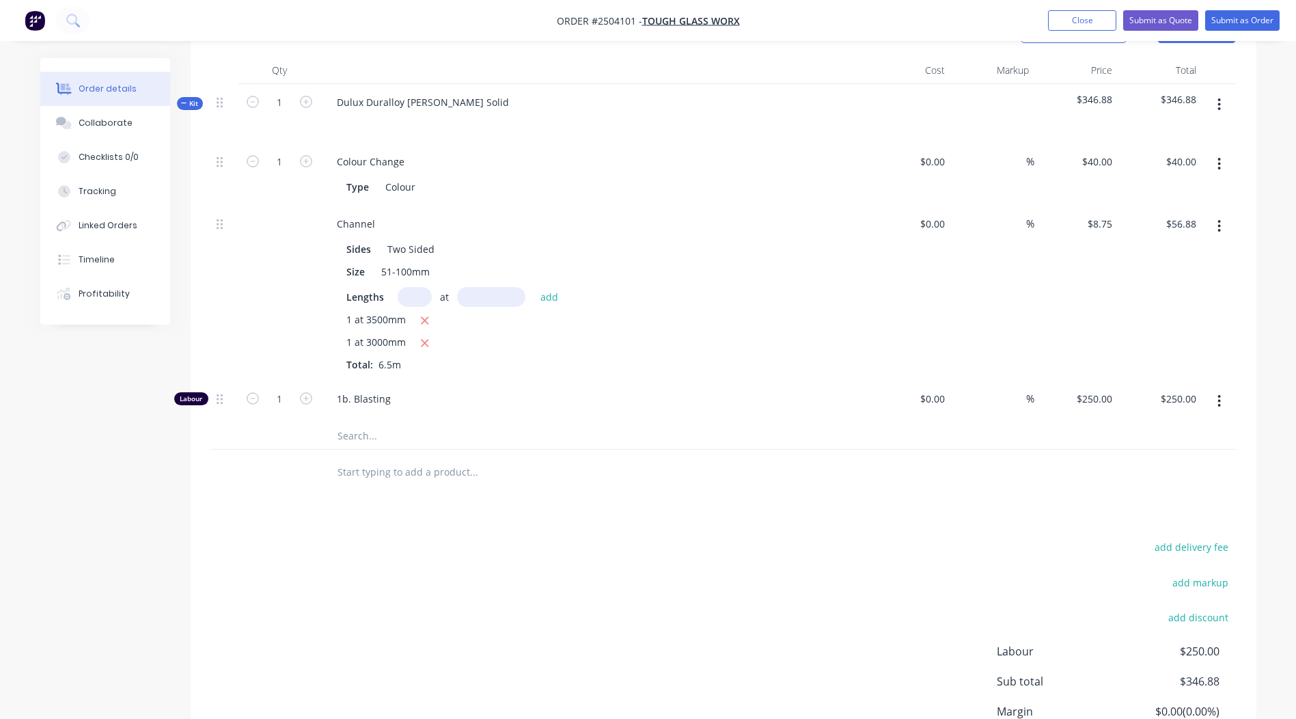
scroll to position [478, 0]
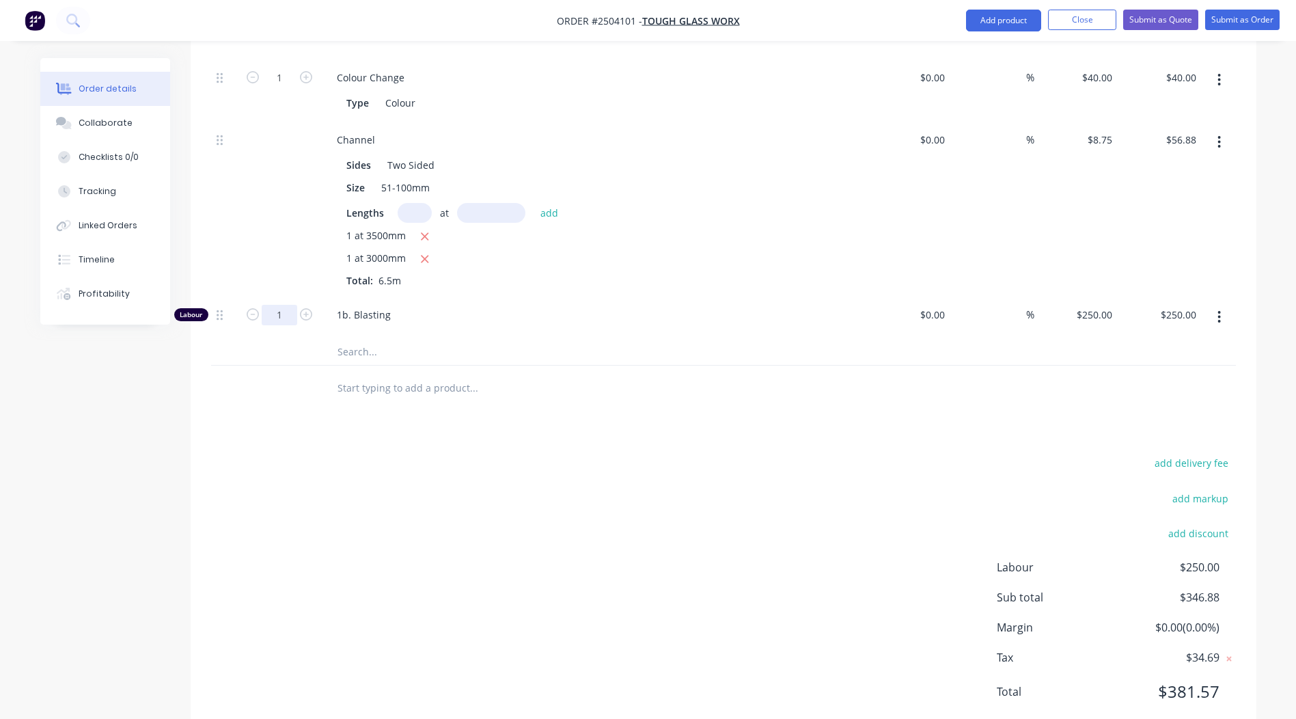
click at [281, 305] on input "1" at bounding box center [280, 315] width 36 height 20
type input "0.167"
type input "$41.75"
click at [872, 540] on div "add delivery fee add markup add discount Labour $250.00 Sub total $346.88 Margi…" at bounding box center [723, 586] width 1025 height 264
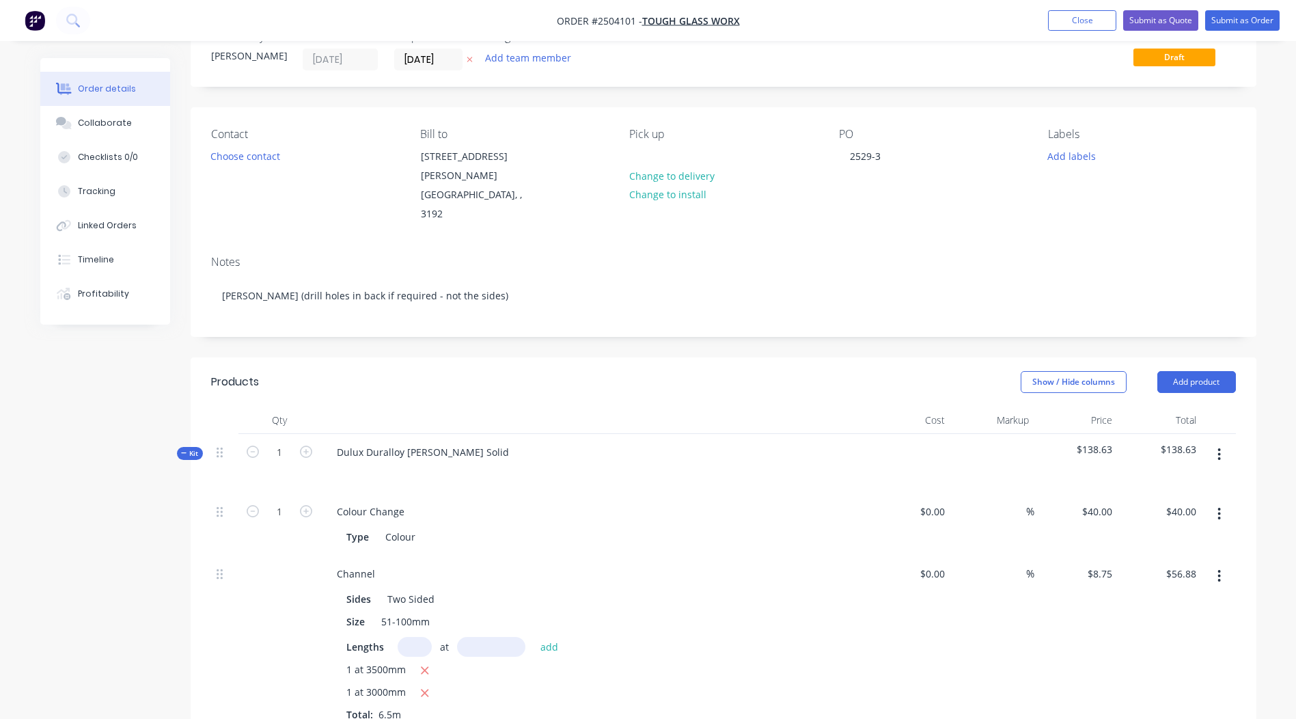
scroll to position [0, 0]
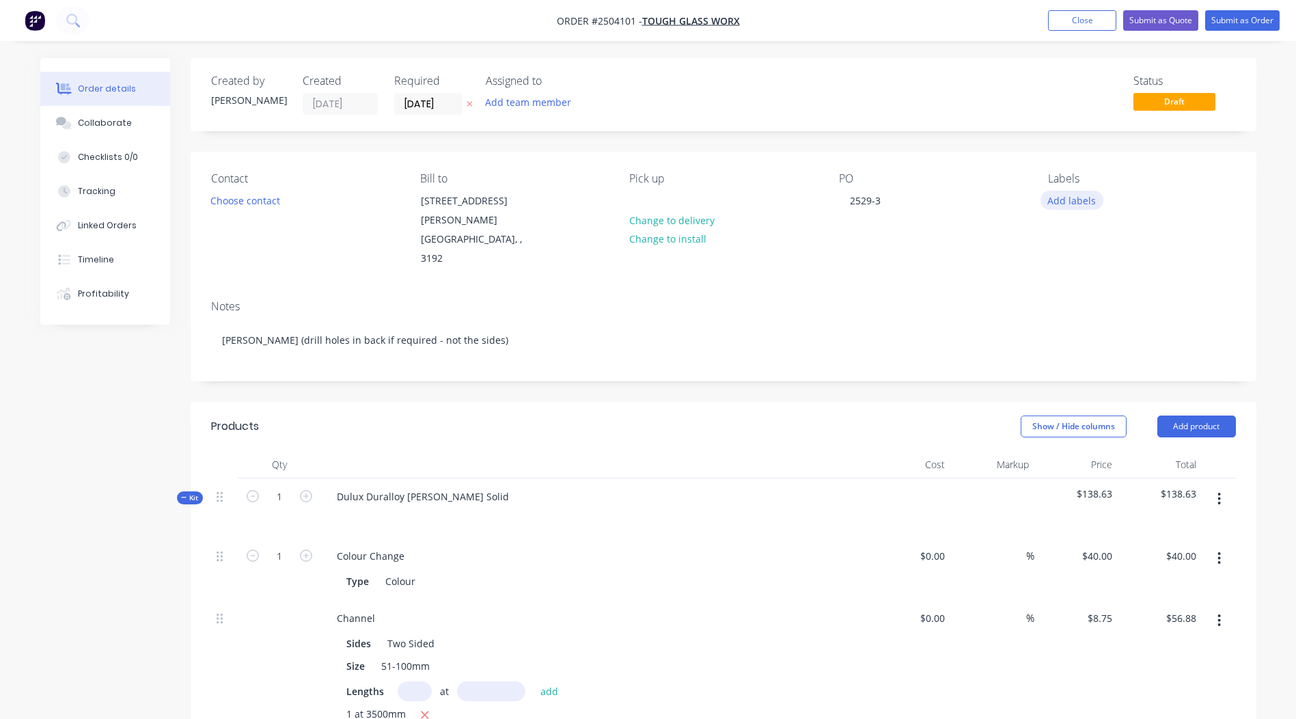
click at [1068, 204] on button "Add labels" at bounding box center [1071, 200] width 63 height 18
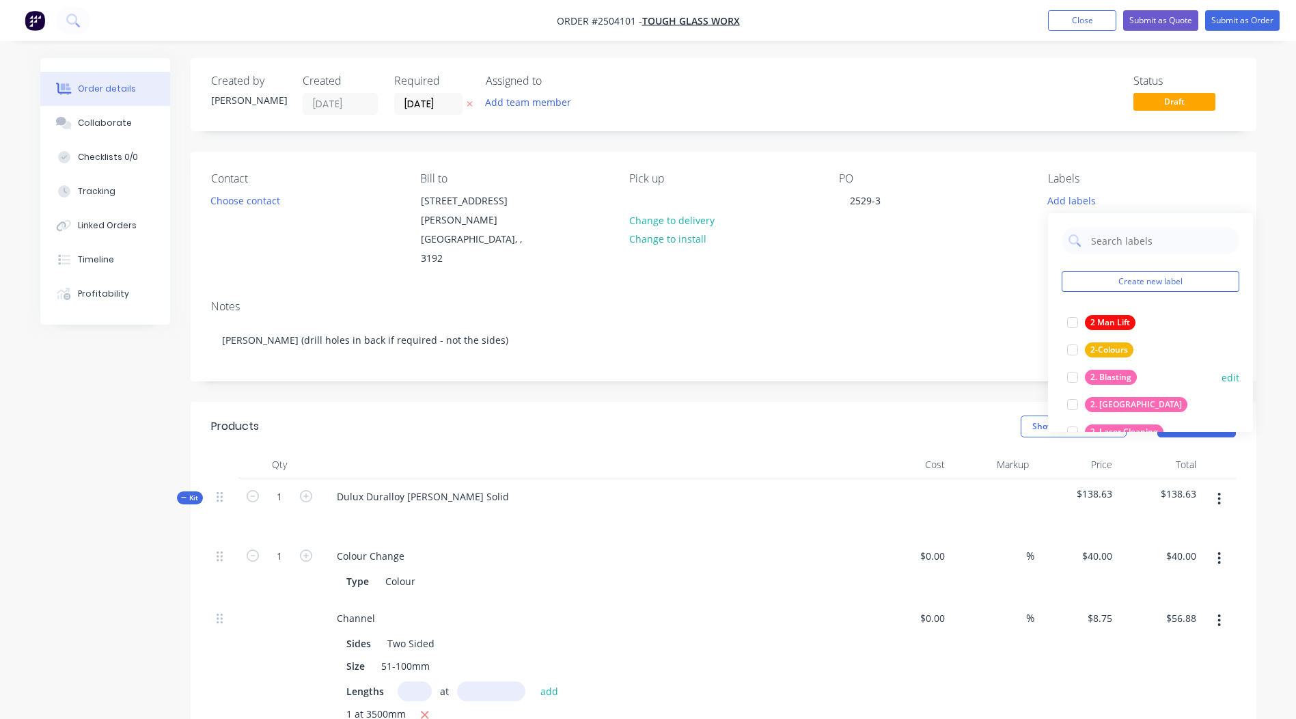
click at [1122, 381] on div "2. Blasting" at bounding box center [1111, 377] width 52 height 15
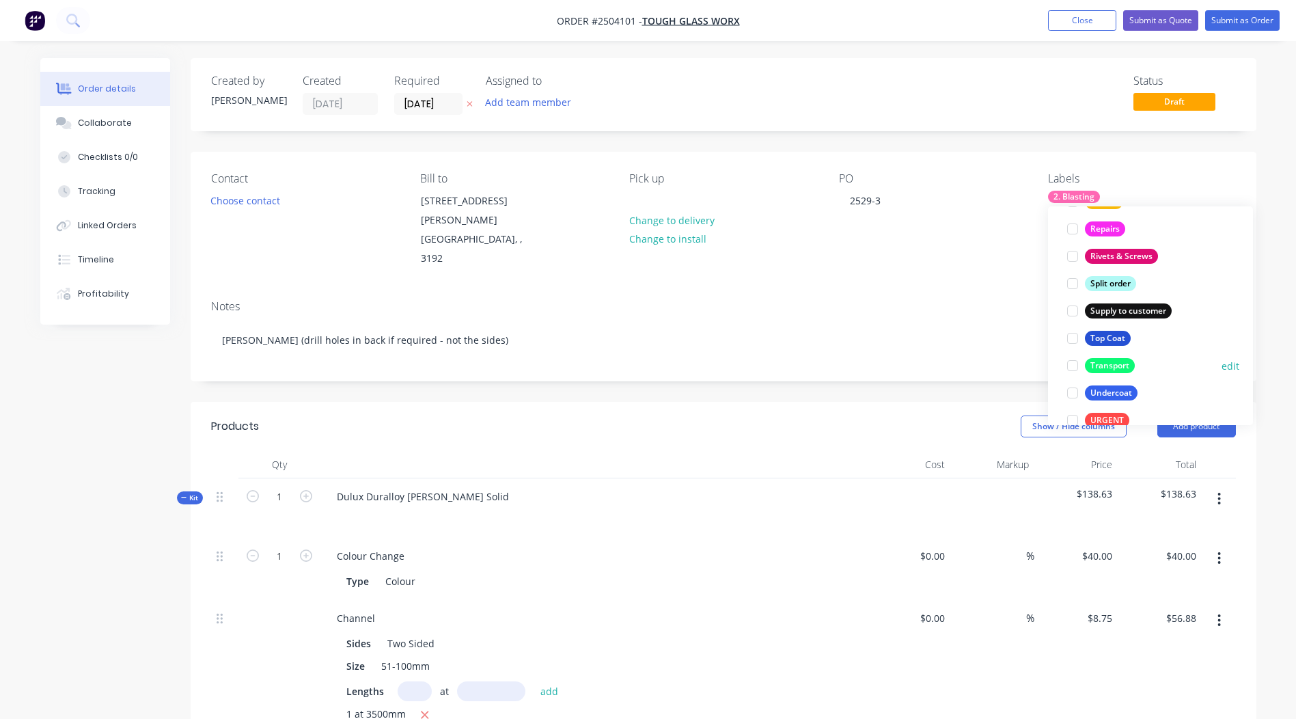
scroll to position [956, 0]
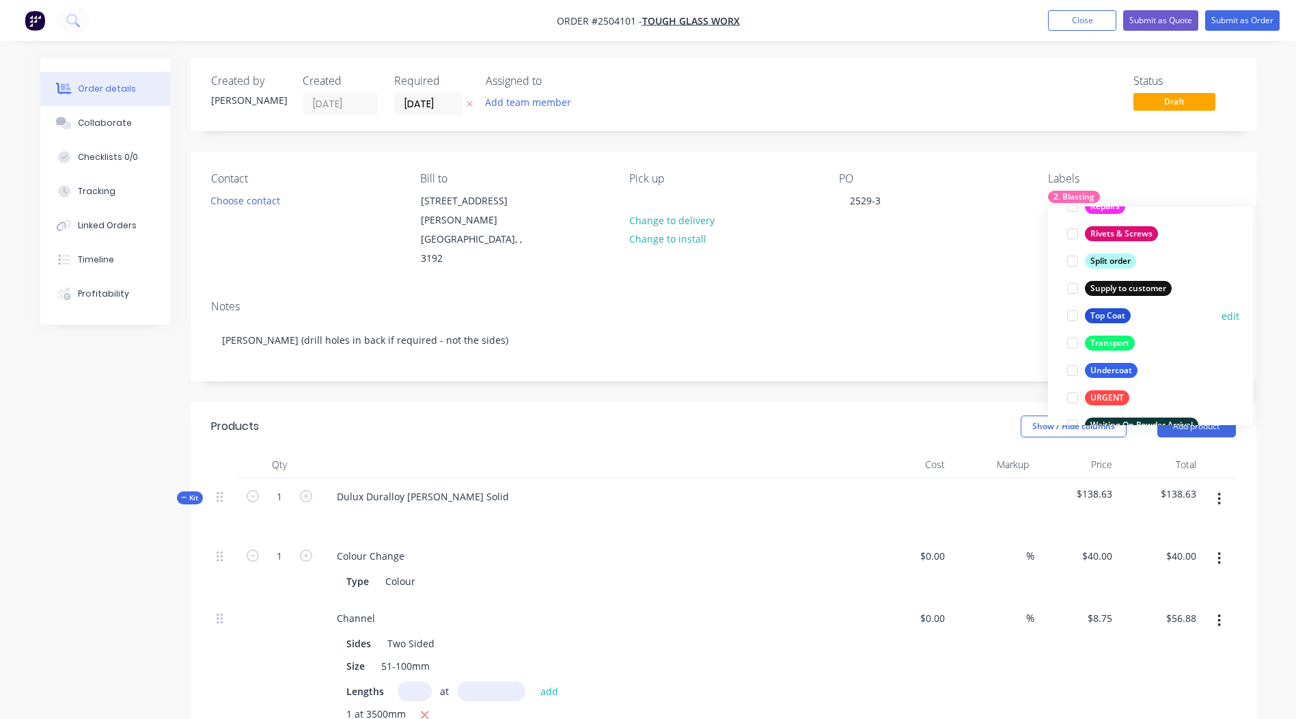
click at [1103, 314] on div "Top Coat" at bounding box center [1108, 315] width 46 height 15
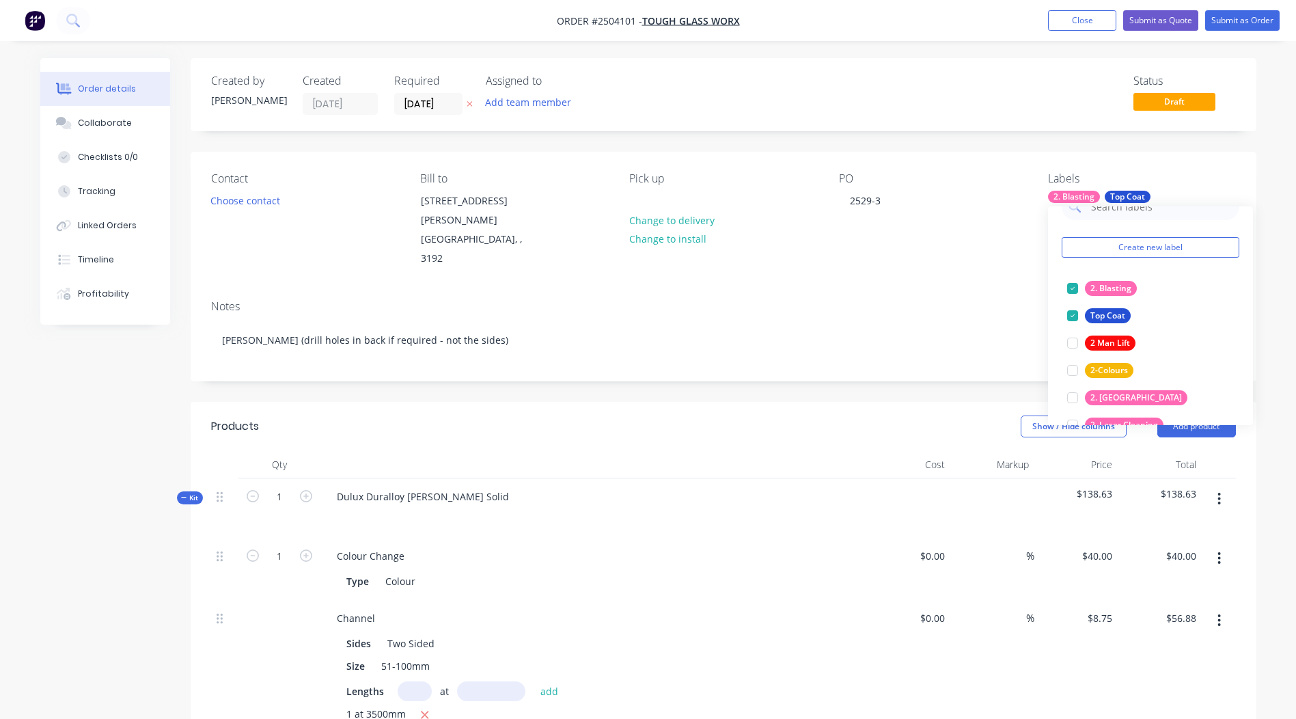
click at [913, 124] on div "Created by [PERSON_NAME] Created [DATE] Required [DATE] Assigned to Add team me…" at bounding box center [724, 94] width 1066 height 73
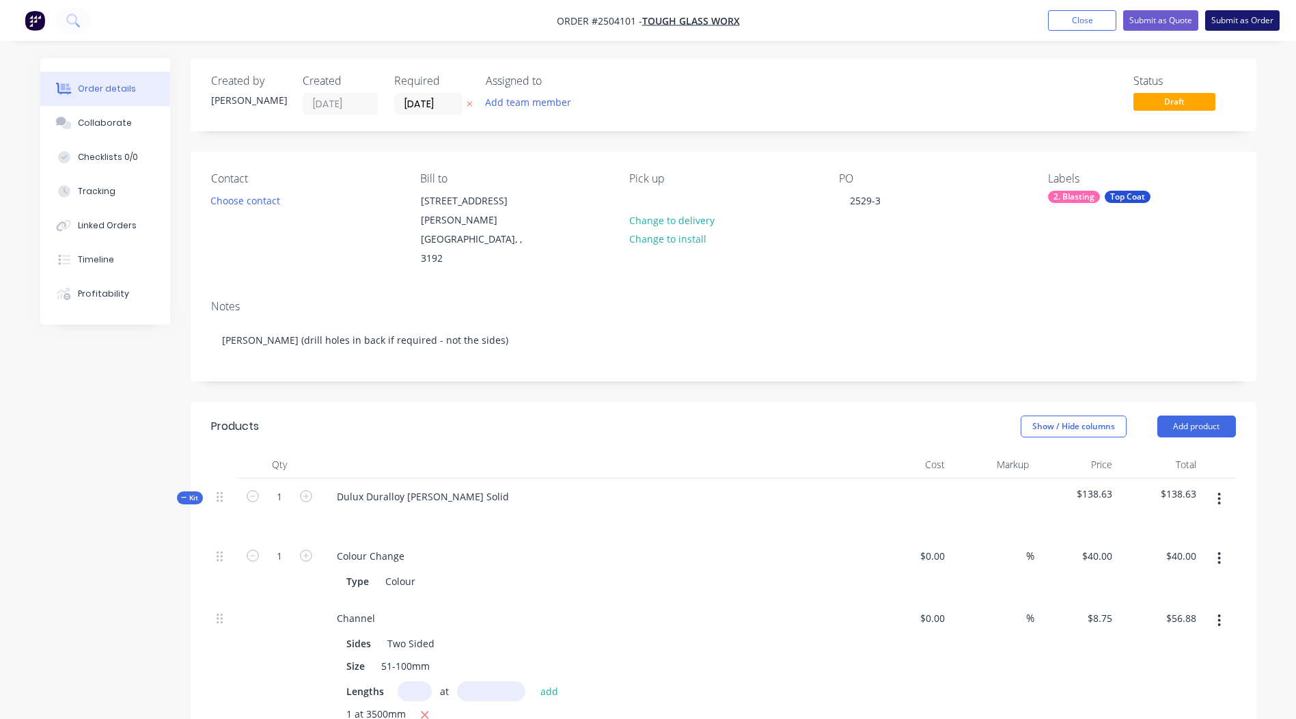
click at [1233, 28] on button "Submit as Order" at bounding box center [1242, 20] width 74 height 20
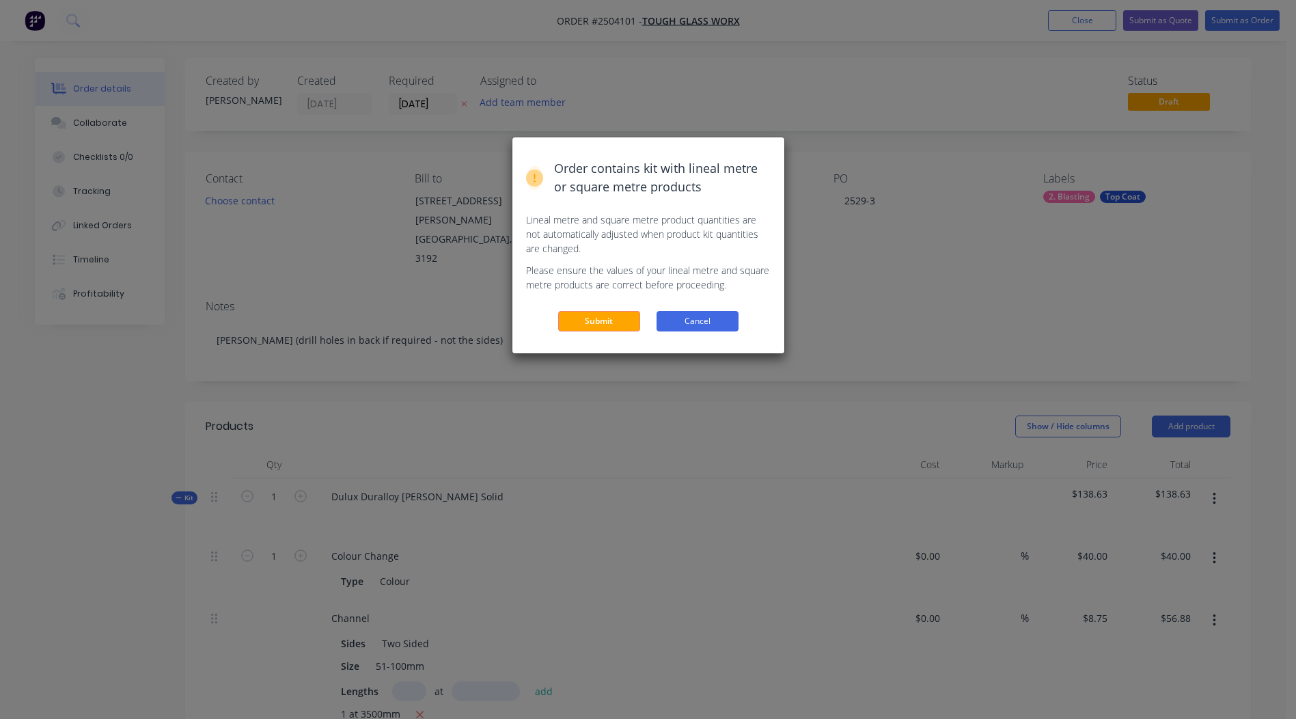
click at [670, 313] on button "Cancel" at bounding box center [698, 321] width 82 height 20
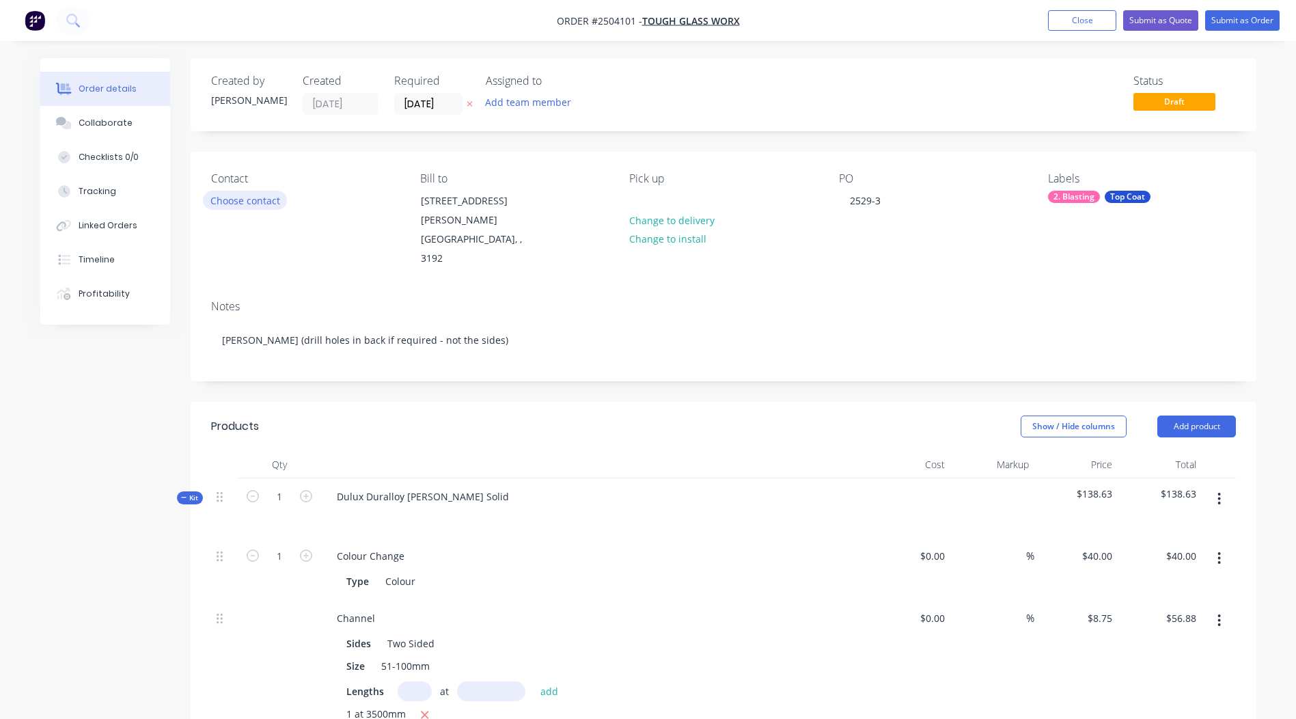
click at [250, 195] on button "Choose contact" at bounding box center [245, 200] width 84 height 18
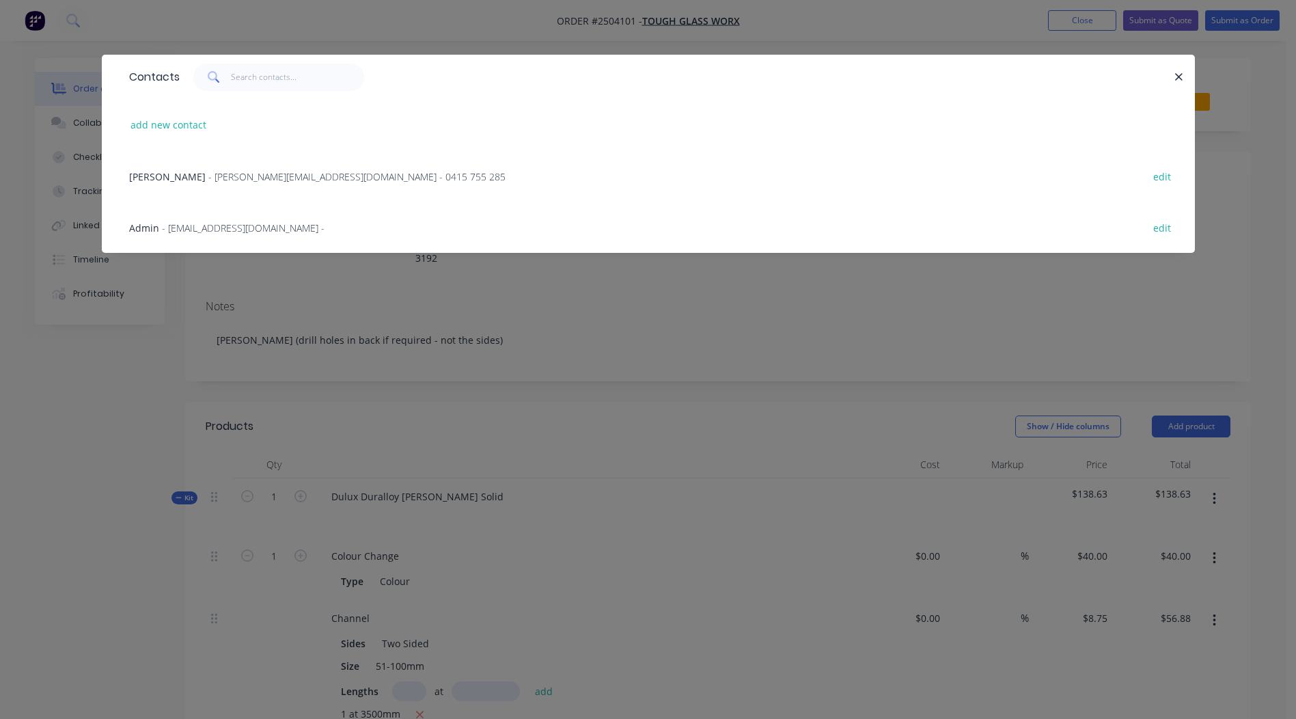
click at [208, 170] on span "- [PERSON_NAME][EMAIL_ADDRESS][DOMAIN_NAME] - 0415 755 285" at bounding box center [356, 176] width 297 height 13
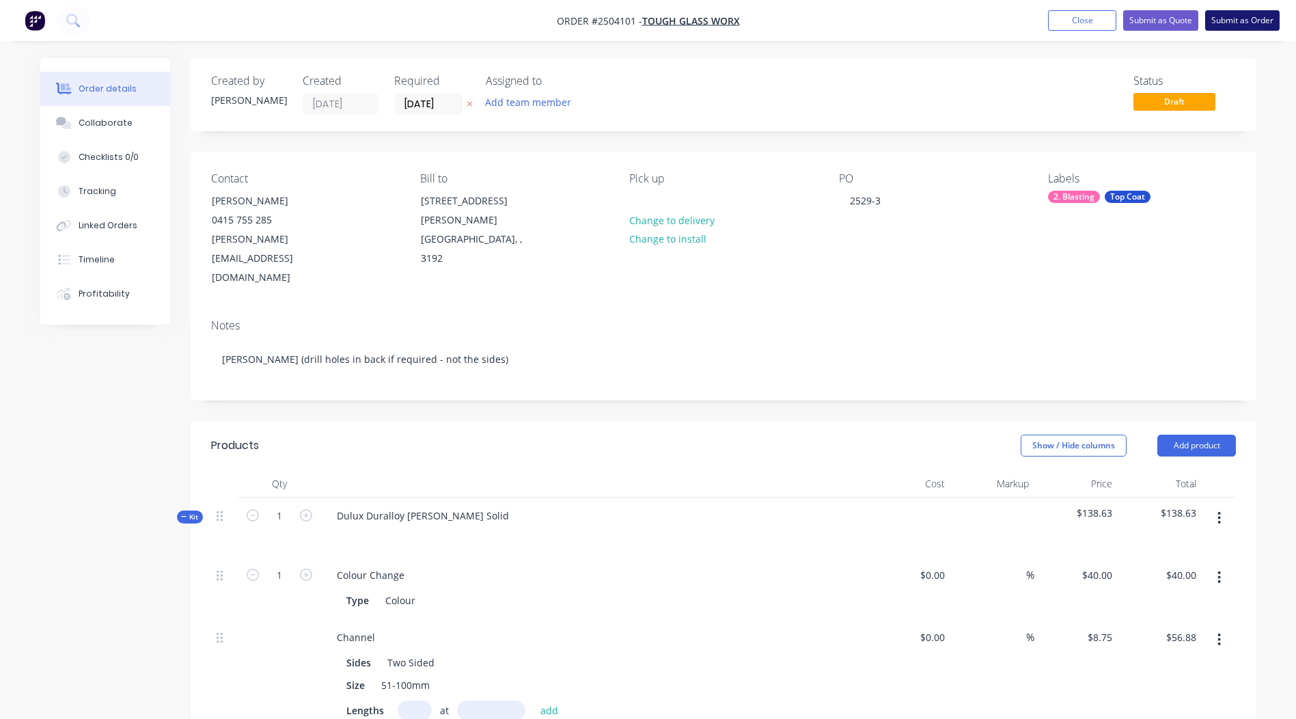
click at [1275, 13] on button "Submit as Order" at bounding box center [1242, 20] width 74 height 20
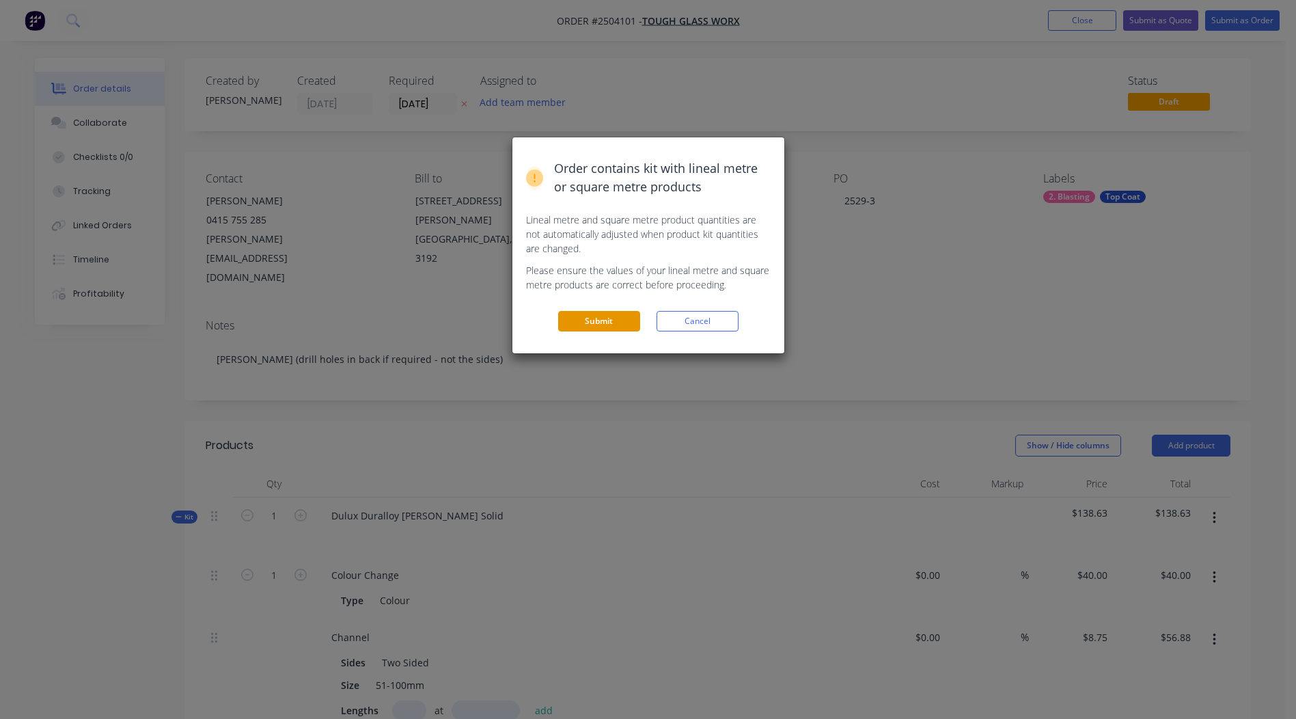
click at [576, 318] on button "Submit" at bounding box center [599, 321] width 82 height 20
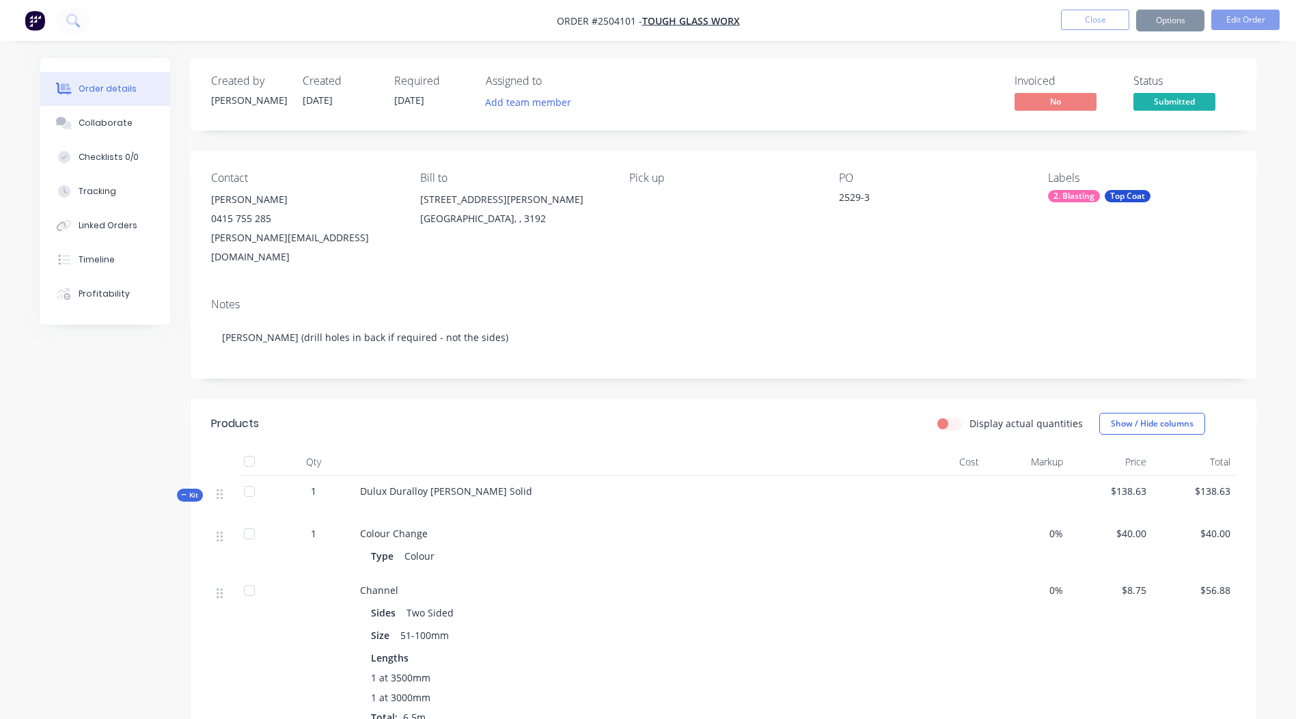
click at [1173, 30] on button "Options" at bounding box center [1170, 21] width 68 height 22
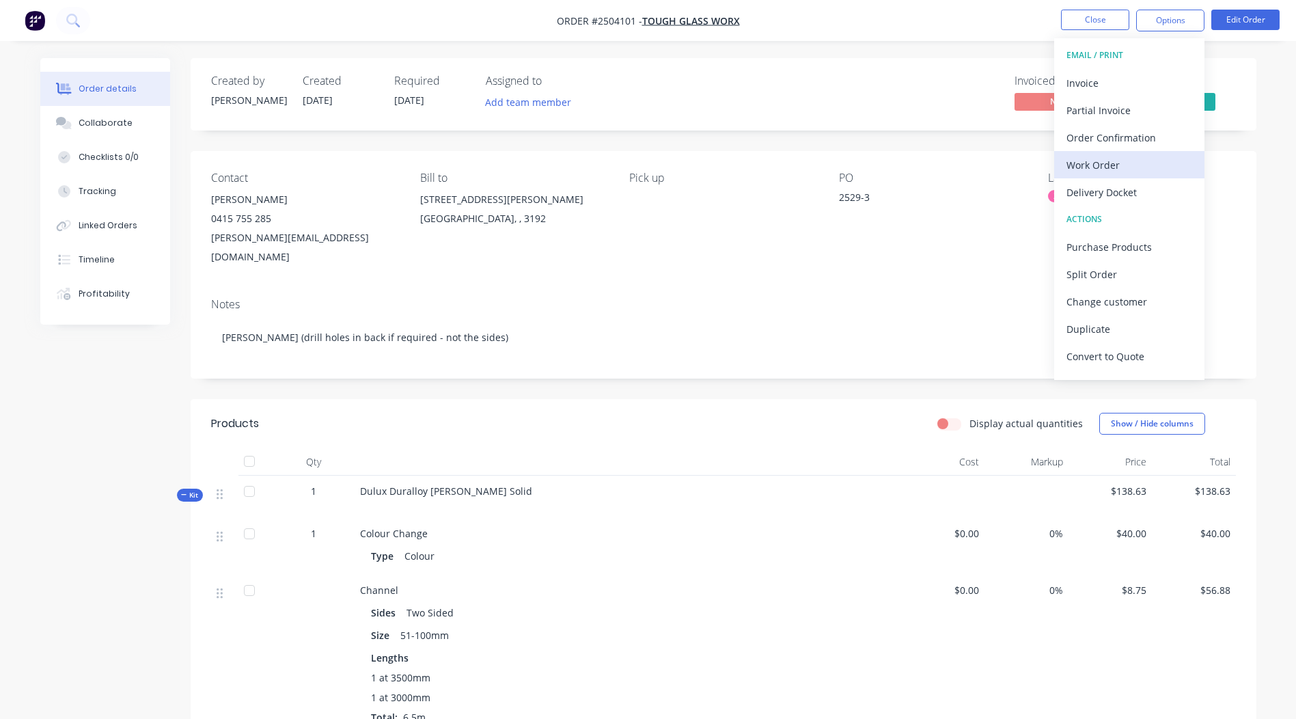
click at [1109, 161] on div "Work Order" at bounding box center [1129, 165] width 126 height 20
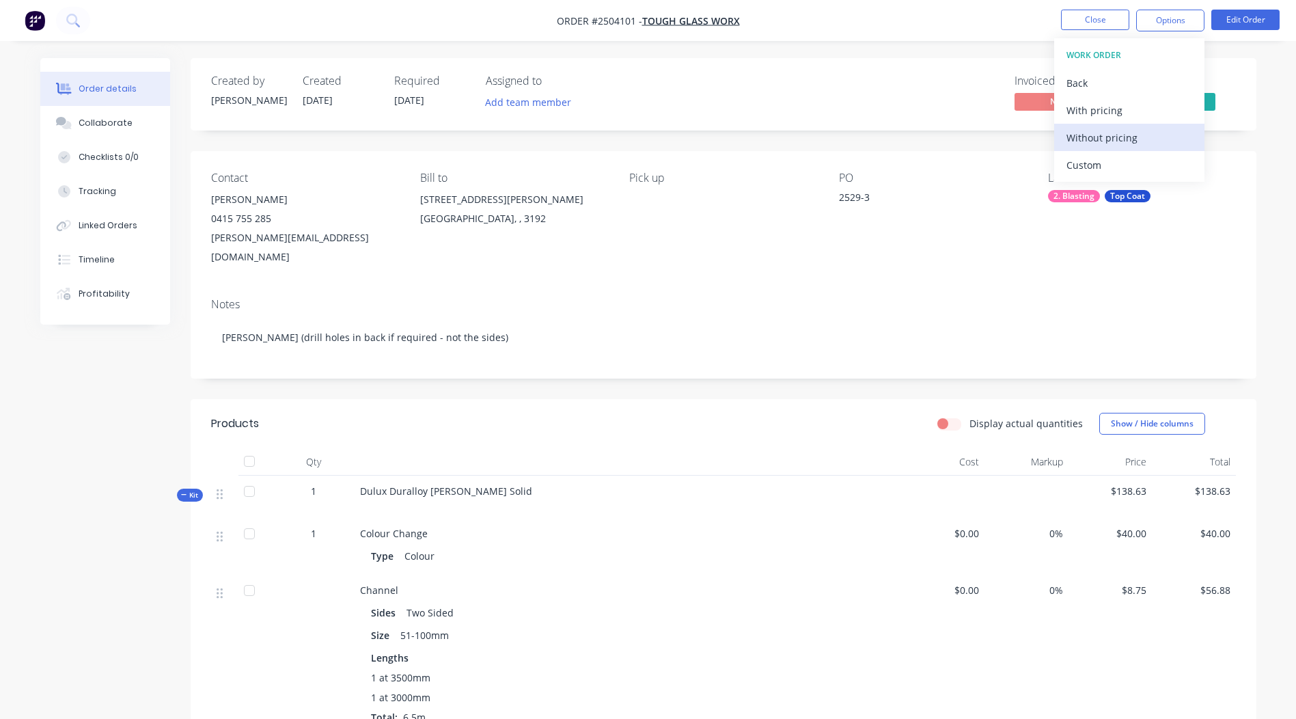
click at [1131, 143] on div "Without pricing" at bounding box center [1129, 138] width 126 height 20
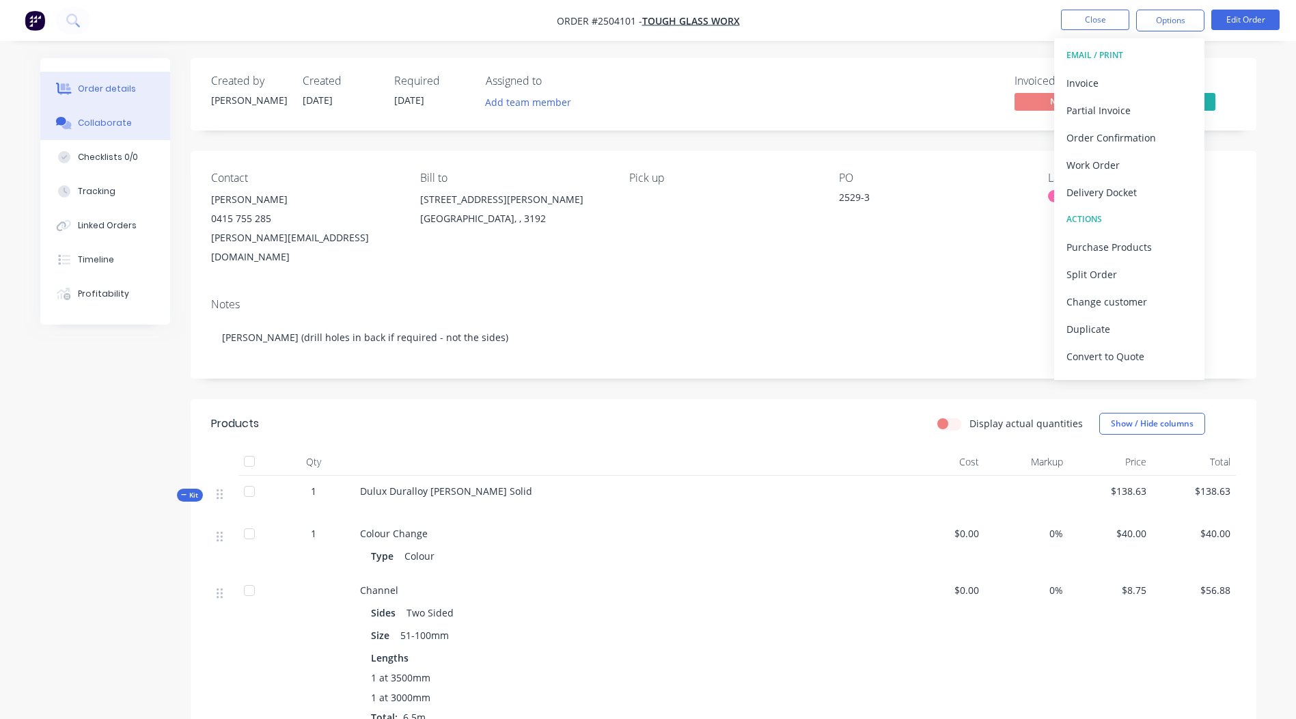
click at [135, 128] on button "Collaborate" at bounding box center [105, 123] width 130 height 34
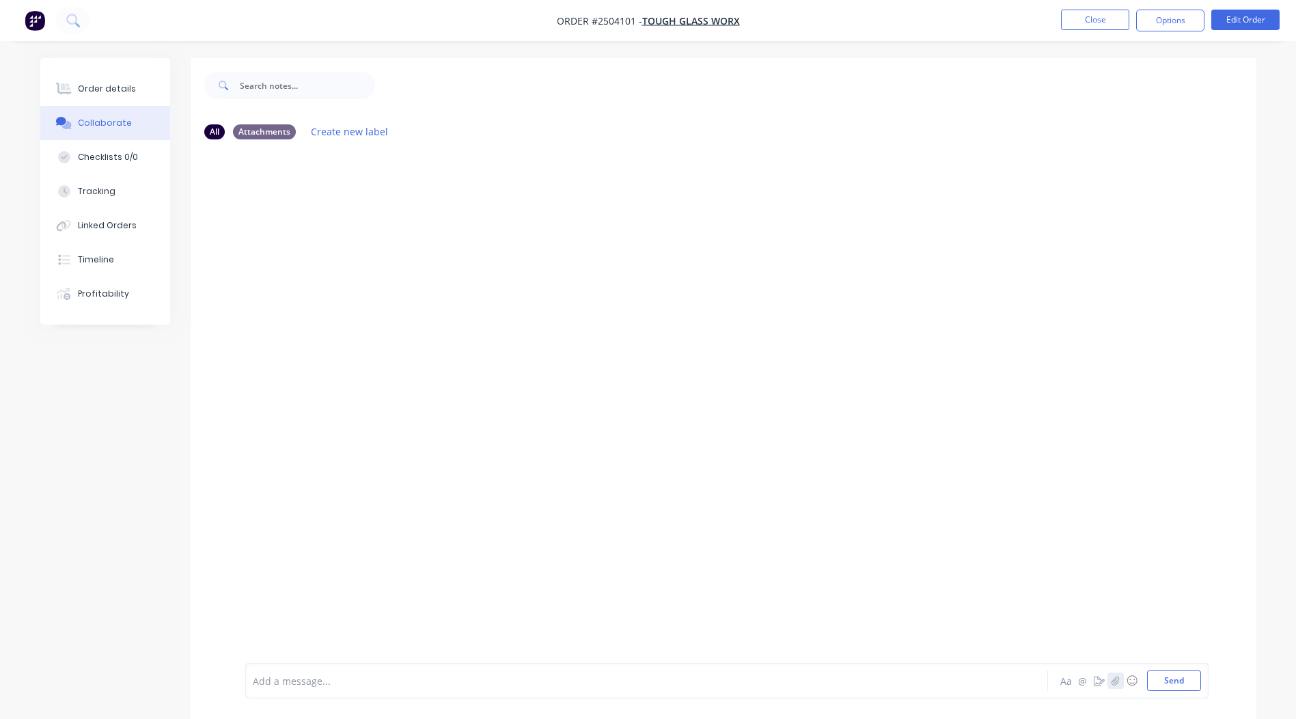
click at [1121, 672] on button "button" at bounding box center [1115, 680] width 16 height 16
click at [1167, 687] on button "Send" at bounding box center [1174, 680] width 54 height 20
click at [1093, 29] on button "Close" at bounding box center [1095, 20] width 68 height 20
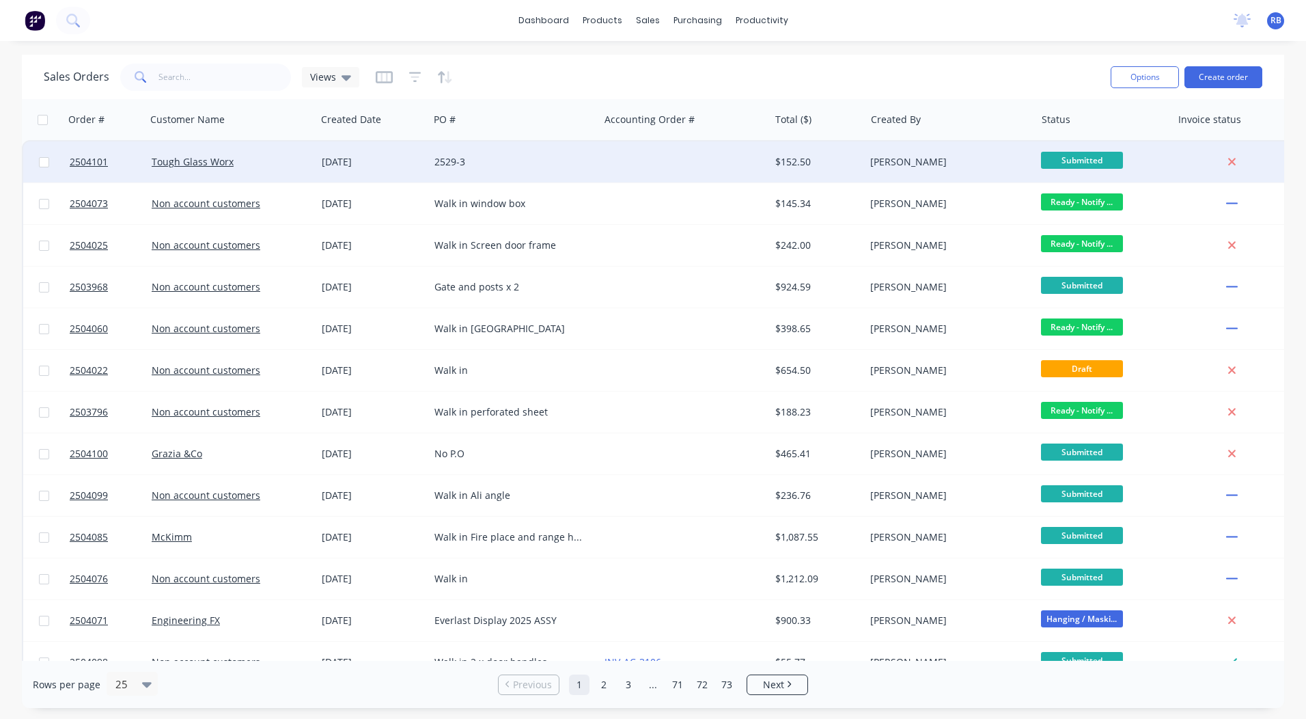
click at [286, 155] on div "Tough Glass Worx" at bounding box center [228, 162] width 152 height 14
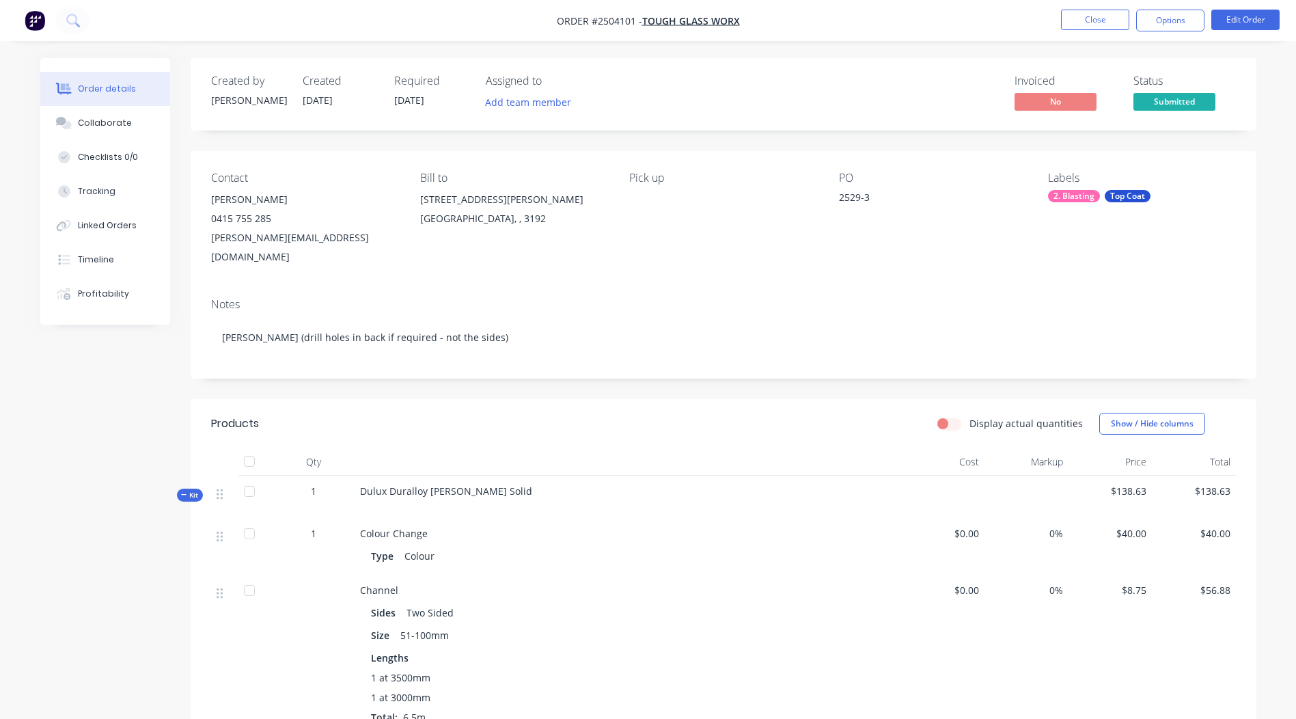
click at [103, 113] on button "Collaborate" at bounding box center [105, 123] width 130 height 34
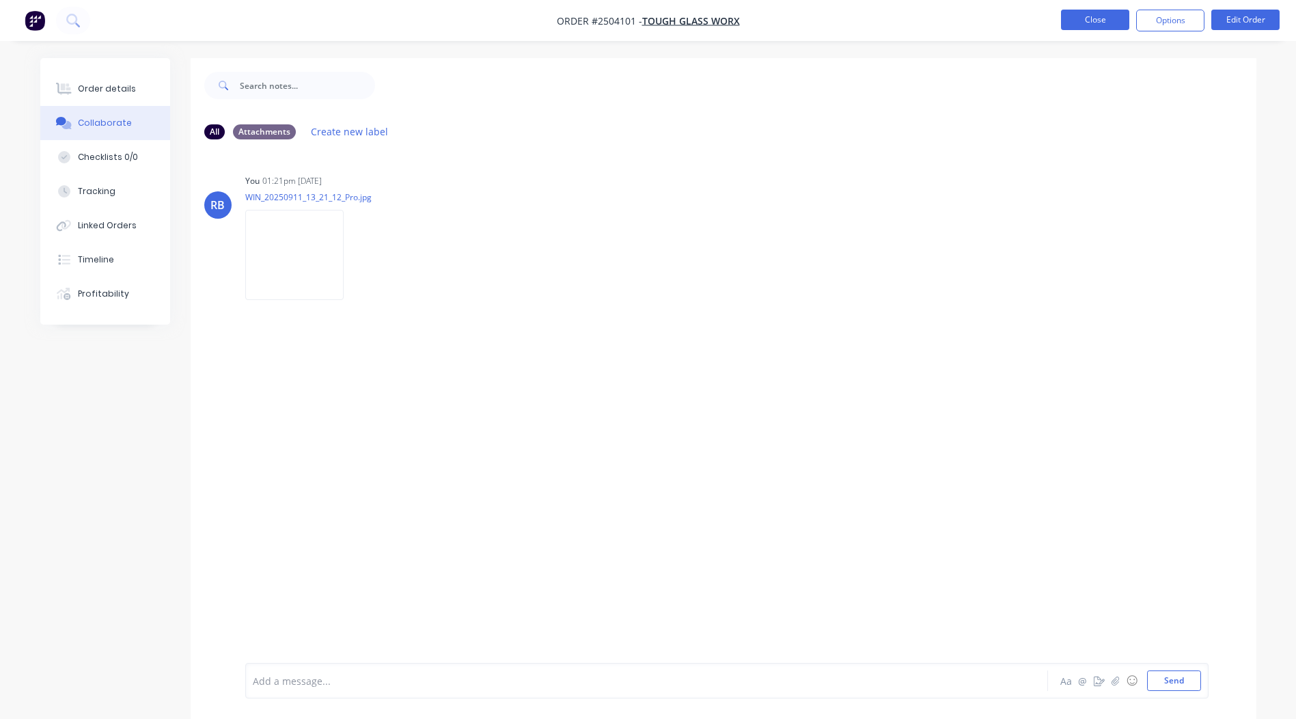
click at [1064, 18] on button "Close" at bounding box center [1095, 20] width 68 height 20
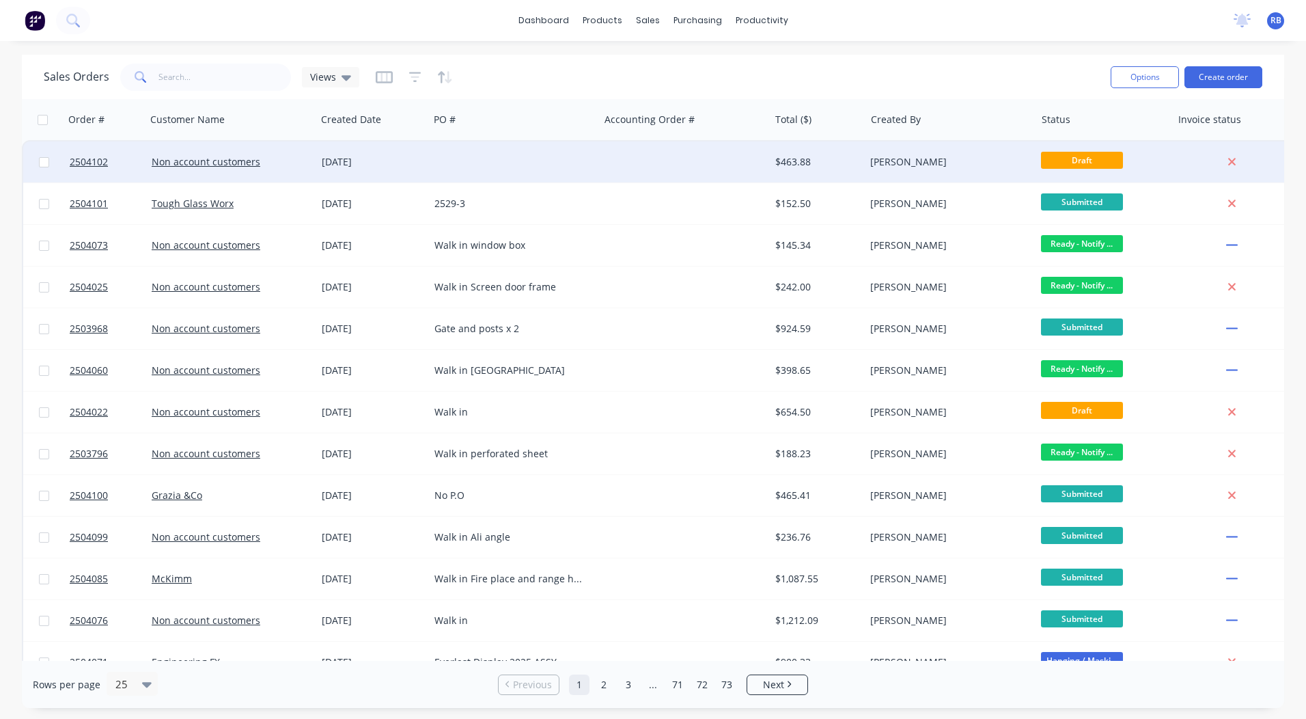
click at [451, 154] on div at bounding box center [514, 161] width 170 height 41
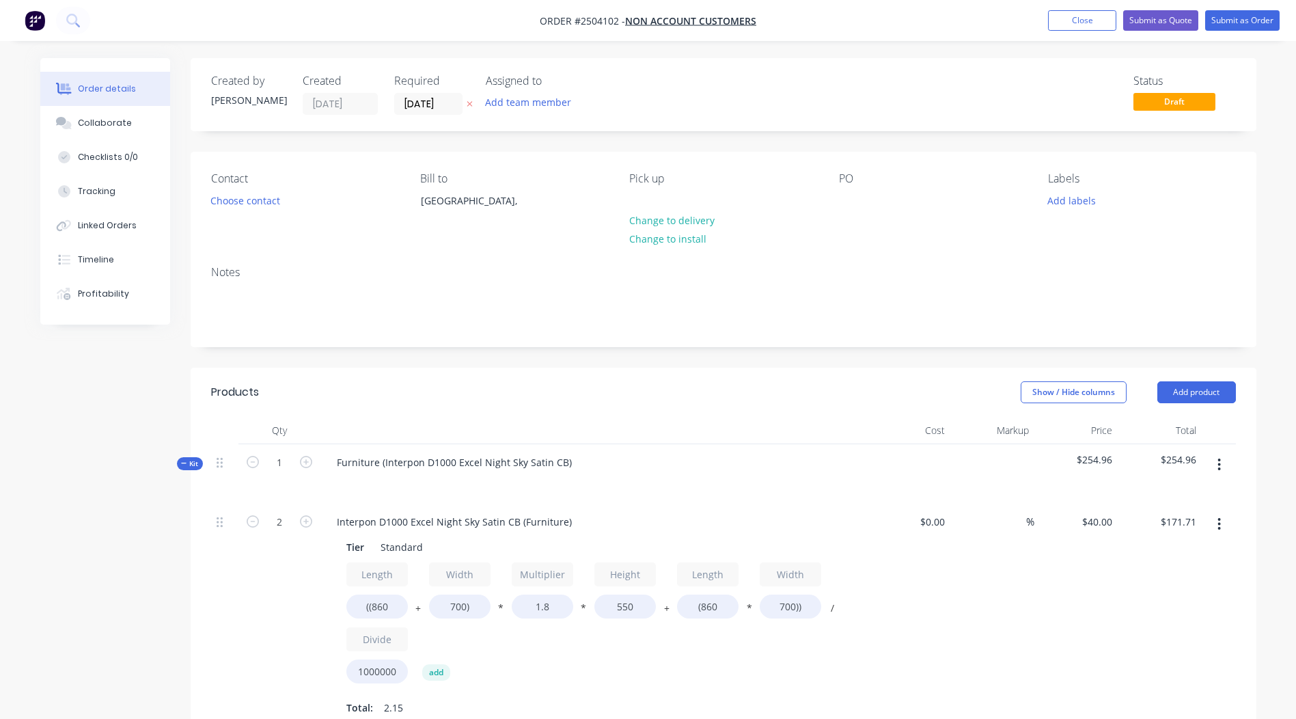
click at [1045, 24] on ul "Add product Close Submit as Quote Submit as Order" at bounding box center [1164, 20] width 264 height 20
click at [1070, 21] on button "Close" at bounding box center [1082, 20] width 68 height 20
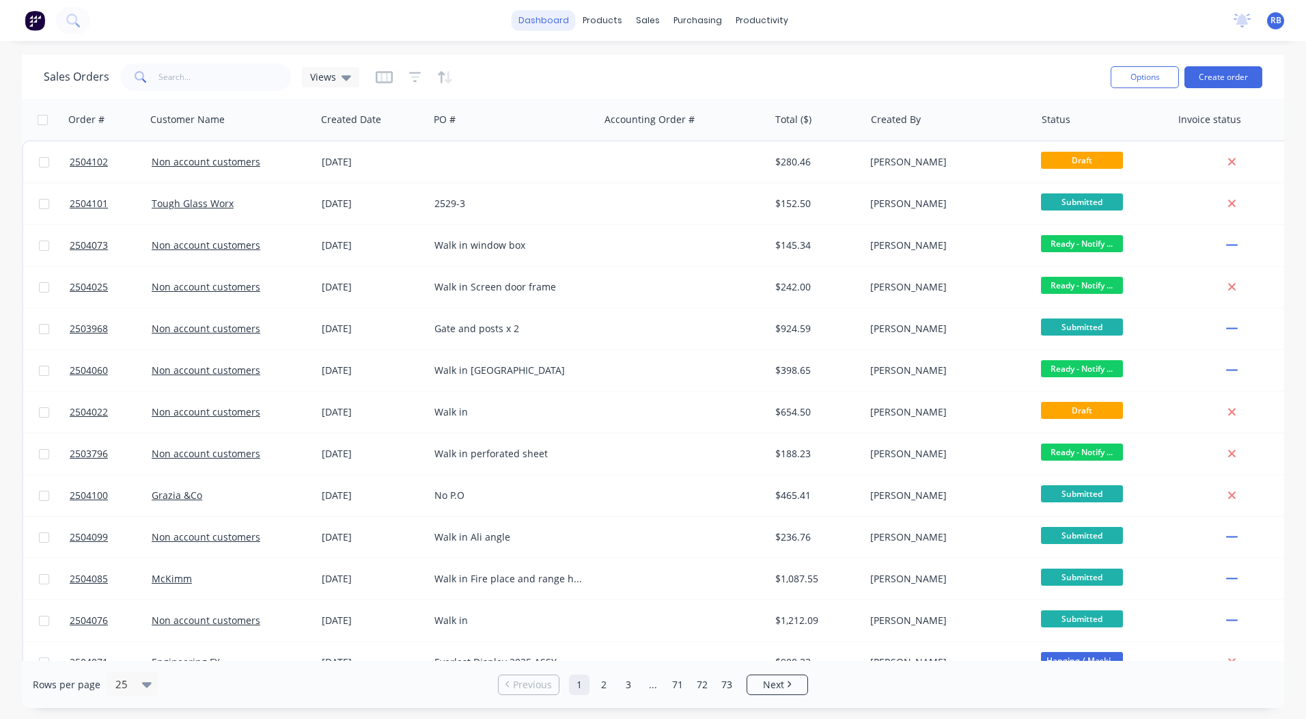
click at [540, 22] on link "dashboard" at bounding box center [544, 20] width 64 height 20
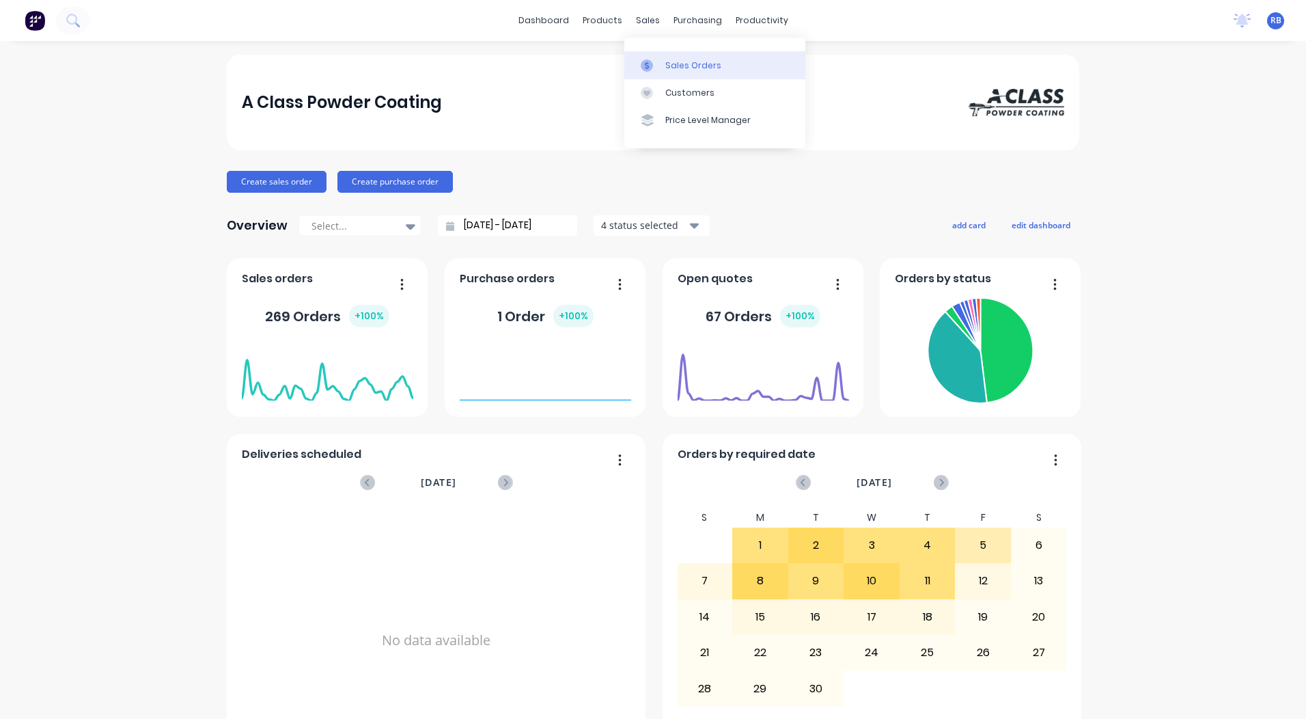
click at [666, 58] on link "Sales Orders" at bounding box center [714, 64] width 181 height 27
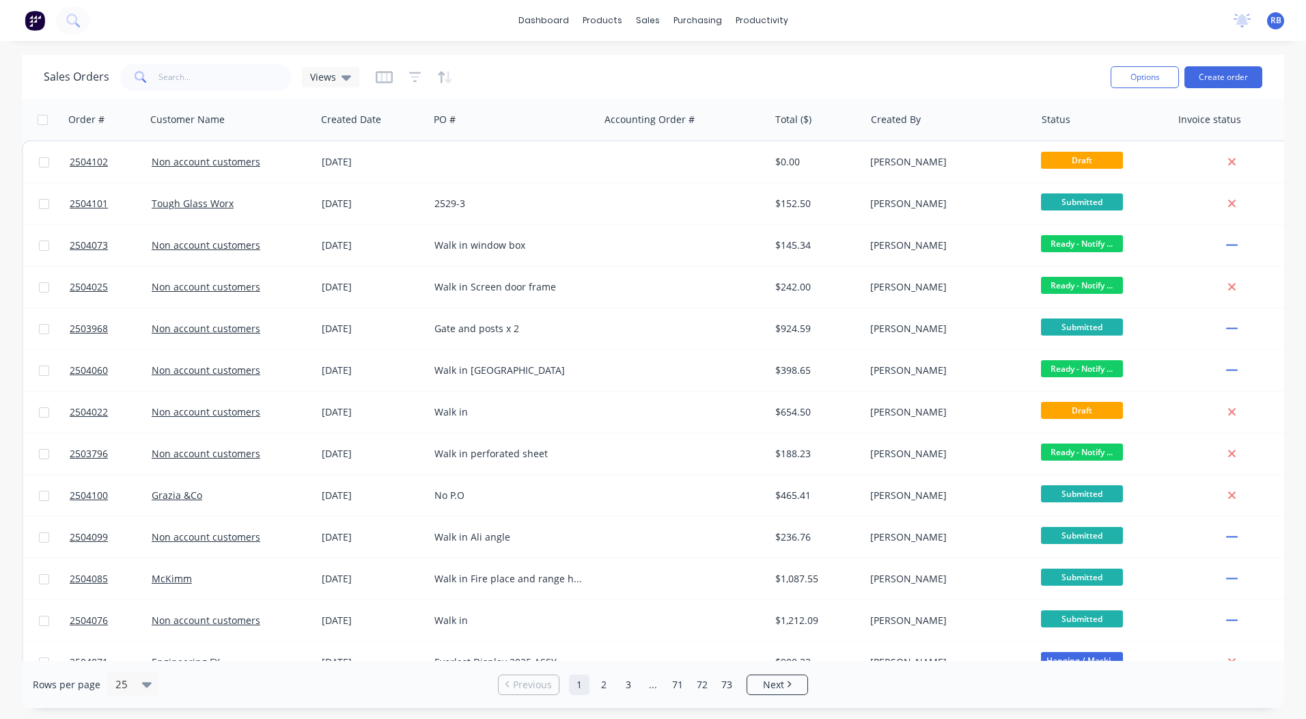
drag, startPoint x: 72, startPoint y: 72, endPoint x: 81, endPoint y: 68, distance: 10.4
click at [81, 68] on div "Sales Orders Views" at bounding box center [202, 77] width 316 height 27
drag, startPoint x: 81, startPoint y: 68, endPoint x: 314, endPoint y: 50, distance: 233.0
click at [318, 46] on div "dashboard products sales purchasing productivity dashboard products Product Cat…" at bounding box center [653, 359] width 1306 height 719
click at [260, 74] on input "text" at bounding box center [224, 77] width 133 height 27
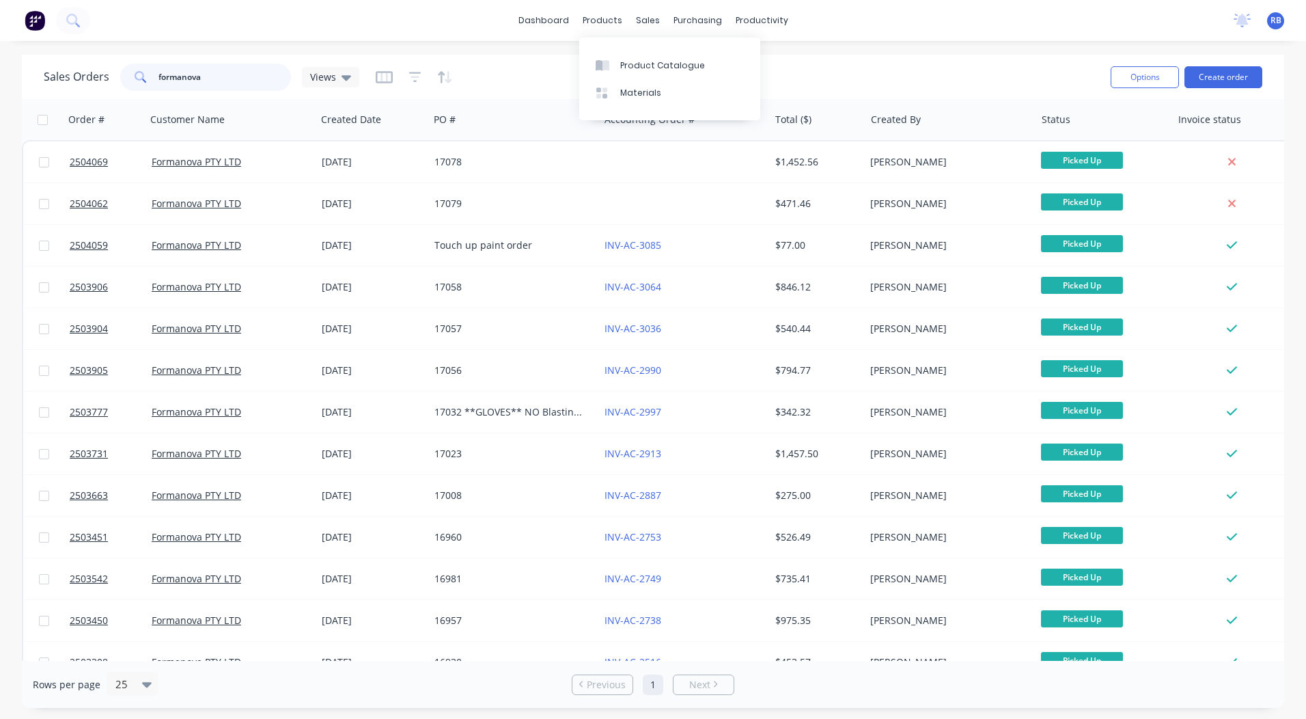
type input "formanova"
click at [519, 60] on div "Sales Orders formanova Views" at bounding box center [572, 76] width 1056 height 33
click at [685, 62] on div "Sales Orders" at bounding box center [698, 65] width 56 height 12
click at [874, 55] on div "Sales Orders formanova Views Options Create order" at bounding box center [653, 77] width 1262 height 44
drag, startPoint x: 231, startPoint y: 81, endPoint x: 0, endPoint y: 38, distance: 234.9
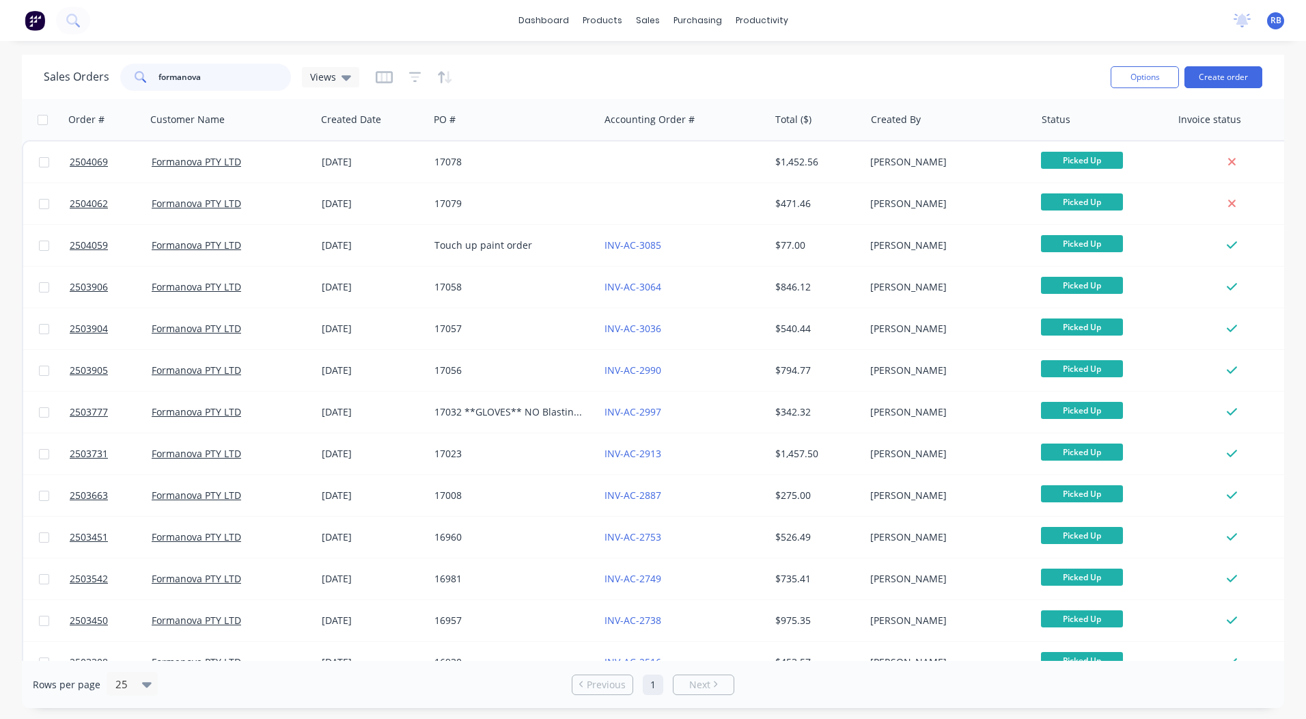
click at [0, 54] on html "dashboard products sales purchasing productivity dashboard products Product Cat…" at bounding box center [653, 359] width 1306 height 719
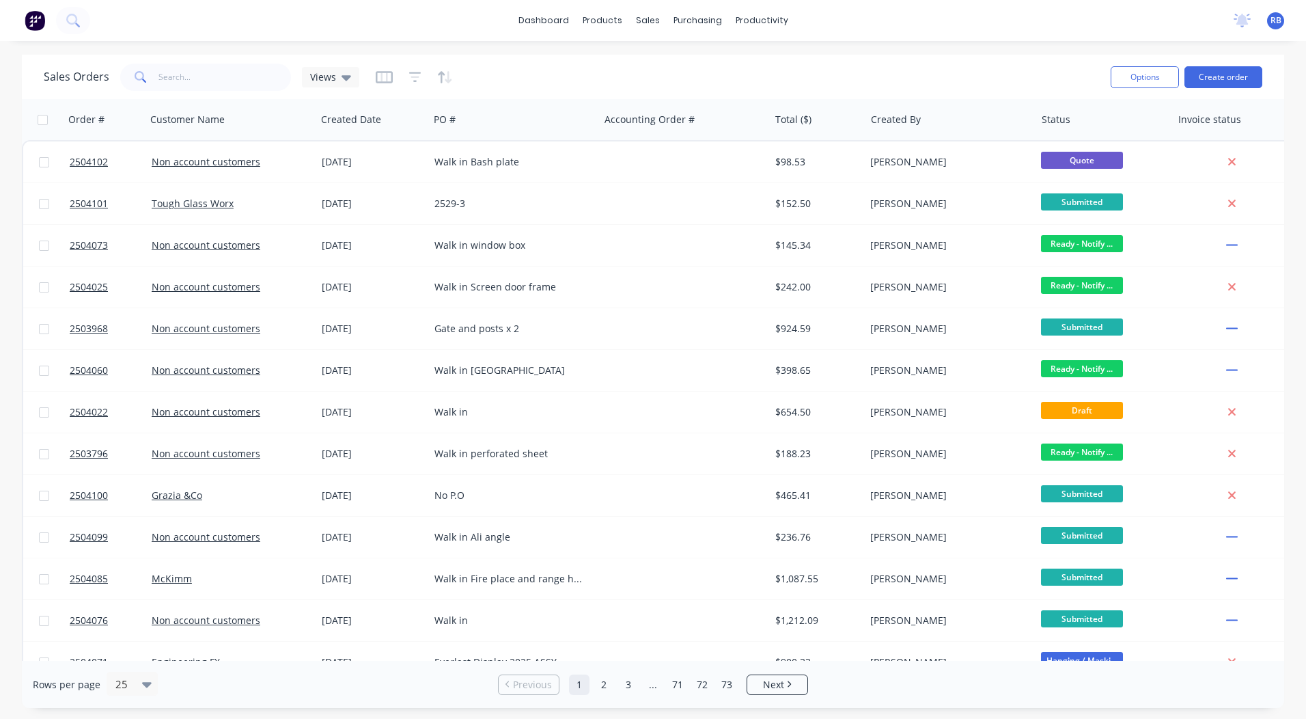
click at [548, 31] on div "dashboard" at bounding box center [544, 20] width 64 height 20
click at [548, 30] on link "dashboard" at bounding box center [544, 20] width 64 height 20
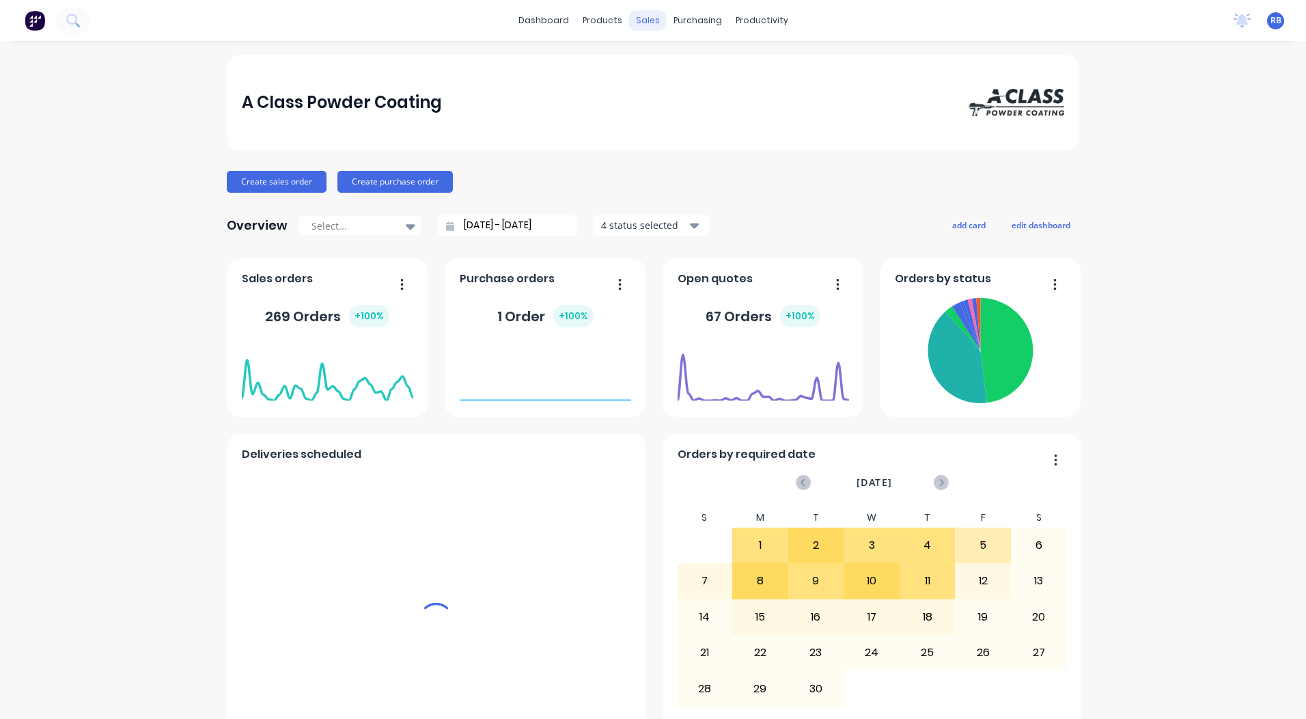
click at [650, 20] on div "sales" at bounding box center [648, 20] width 38 height 20
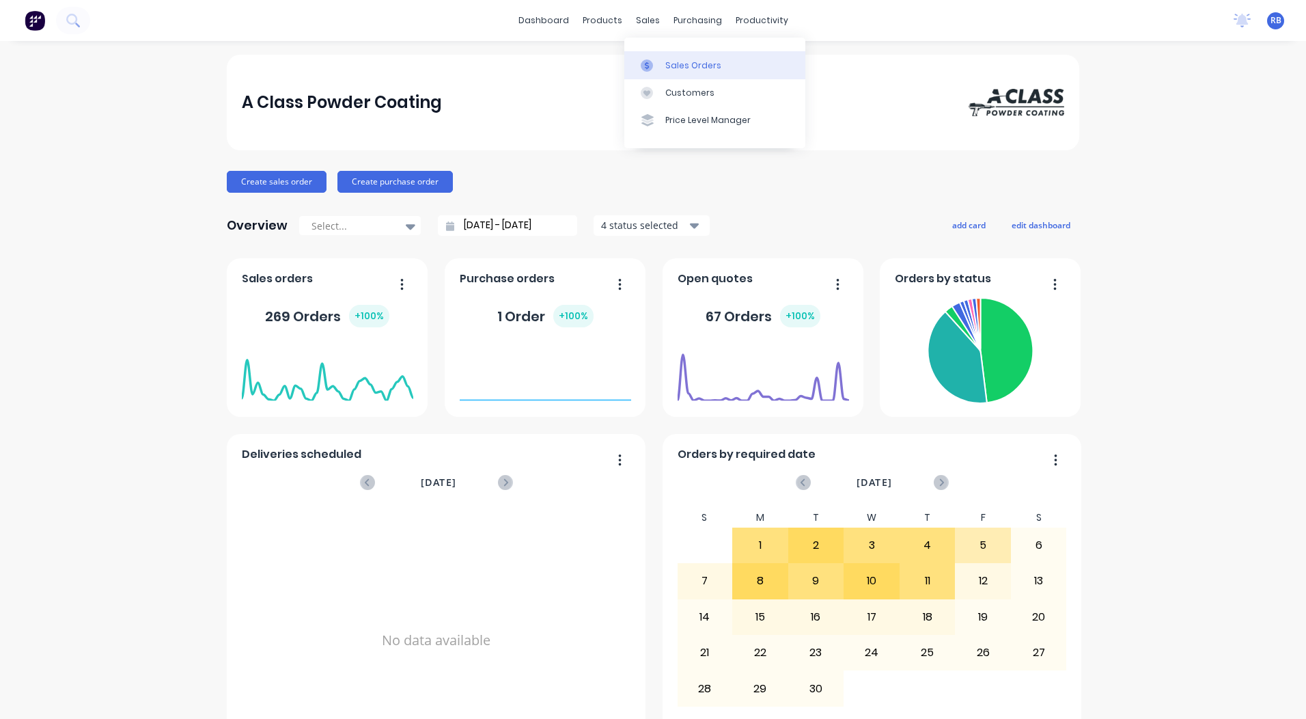
click at [661, 57] on link "Sales Orders" at bounding box center [714, 64] width 181 height 27
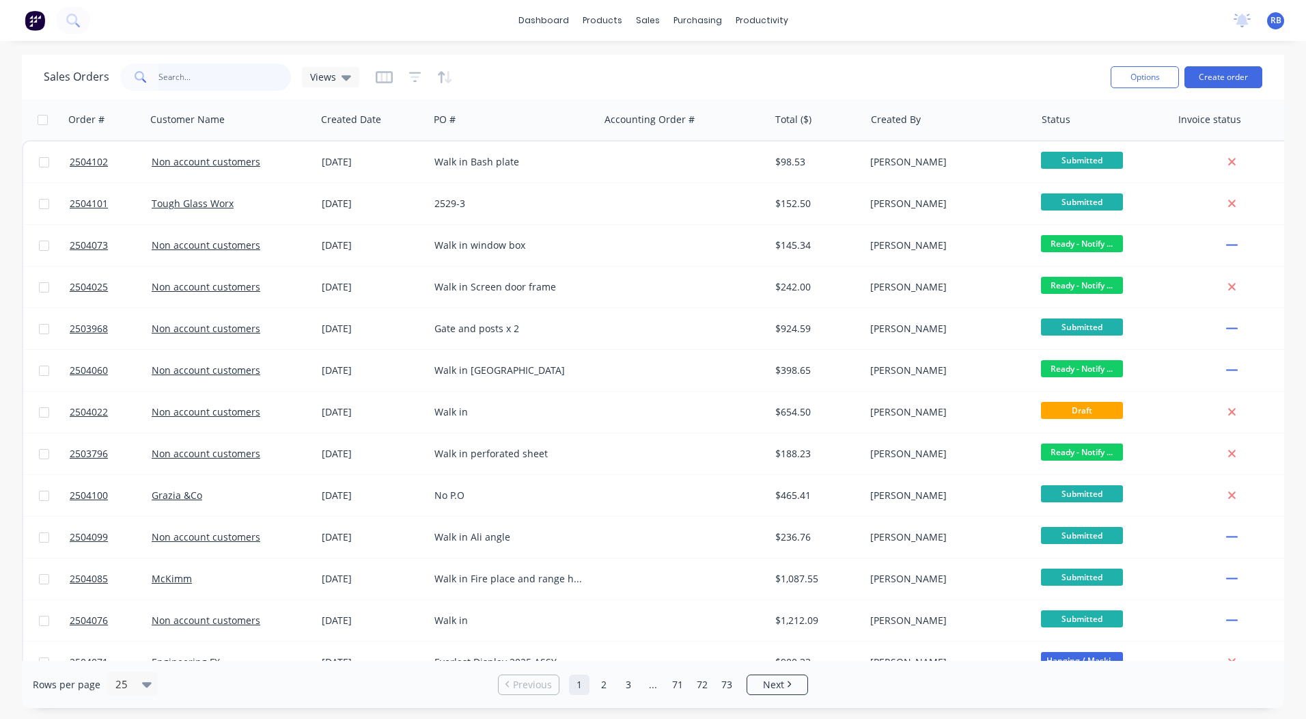
click at [209, 77] on input "text" at bounding box center [224, 77] width 133 height 27
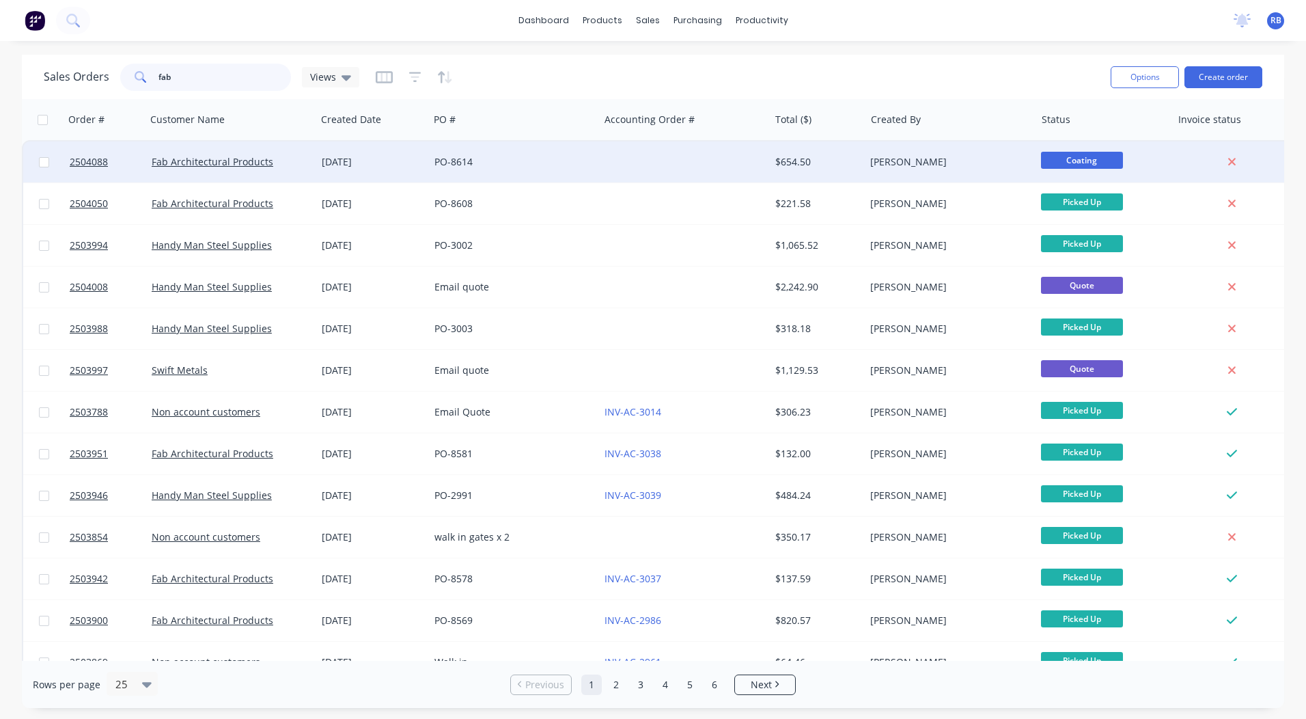
type input "fab"
click at [809, 163] on div "$654.50" at bounding box center [815, 162] width 80 height 14
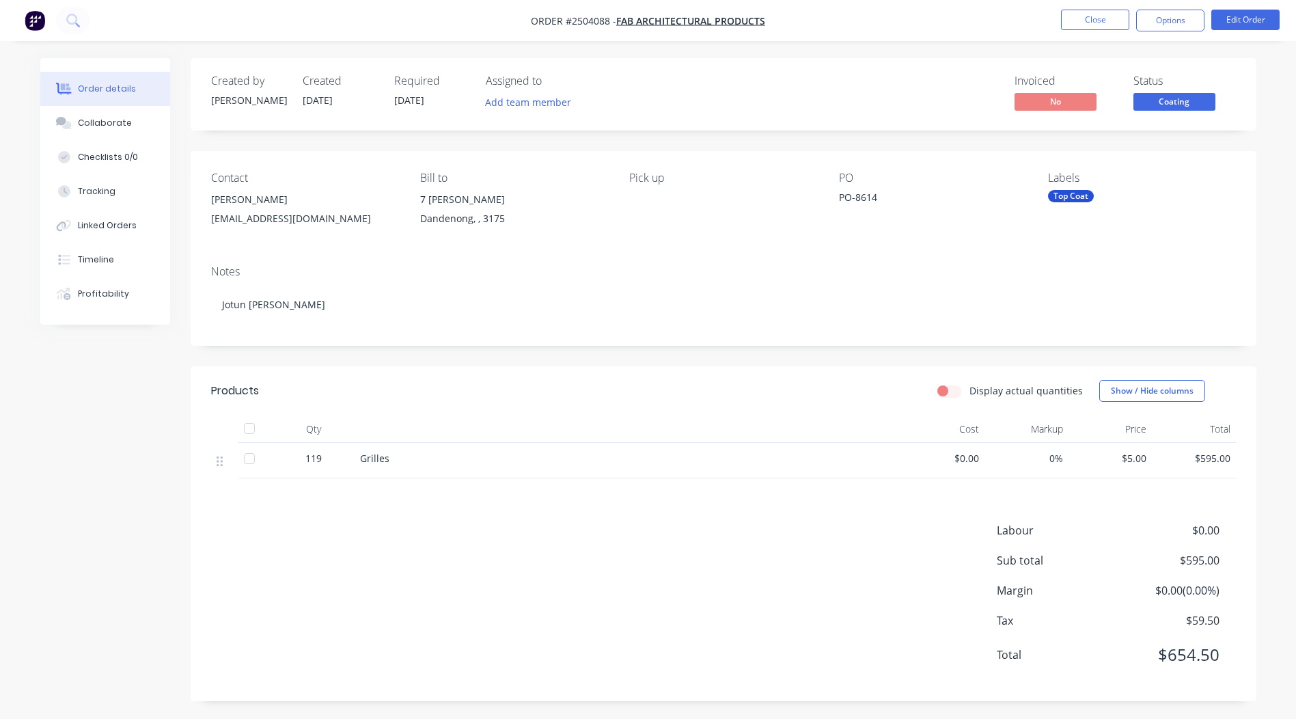
click at [1172, 100] on span "Coating" at bounding box center [1174, 101] width 82 height 17
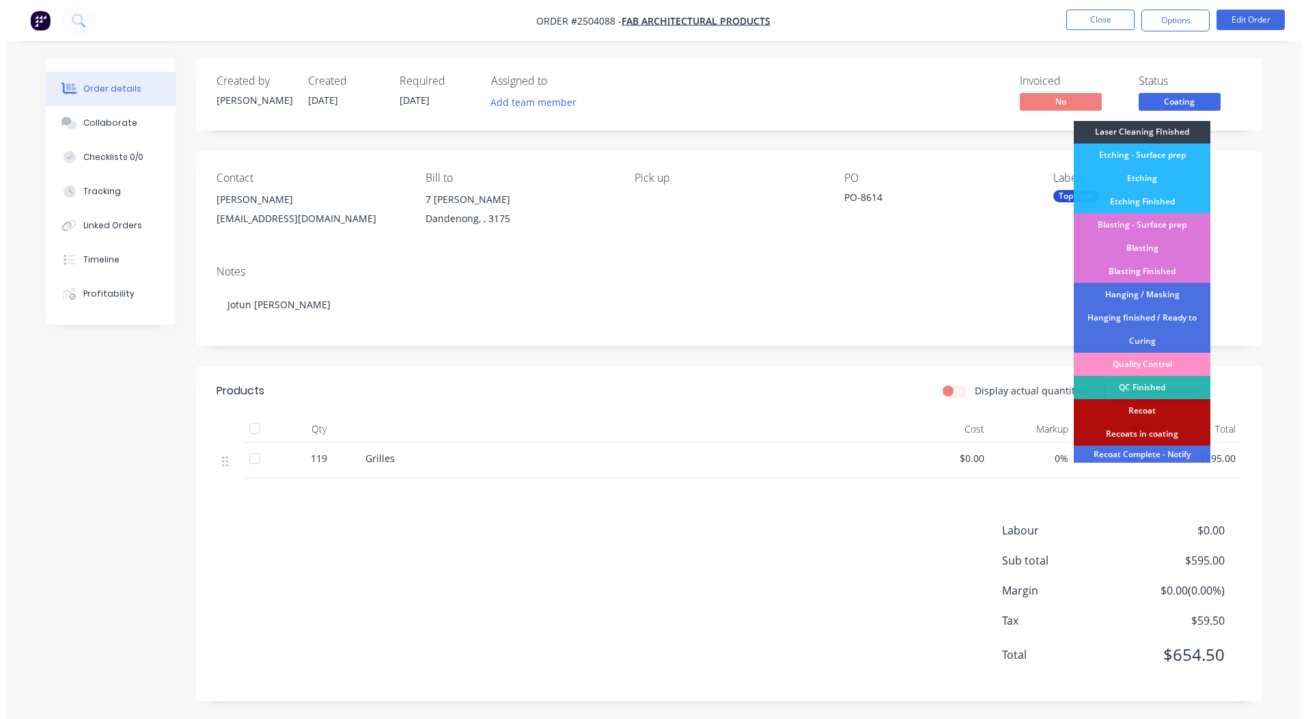
scroll to position [292, 0]
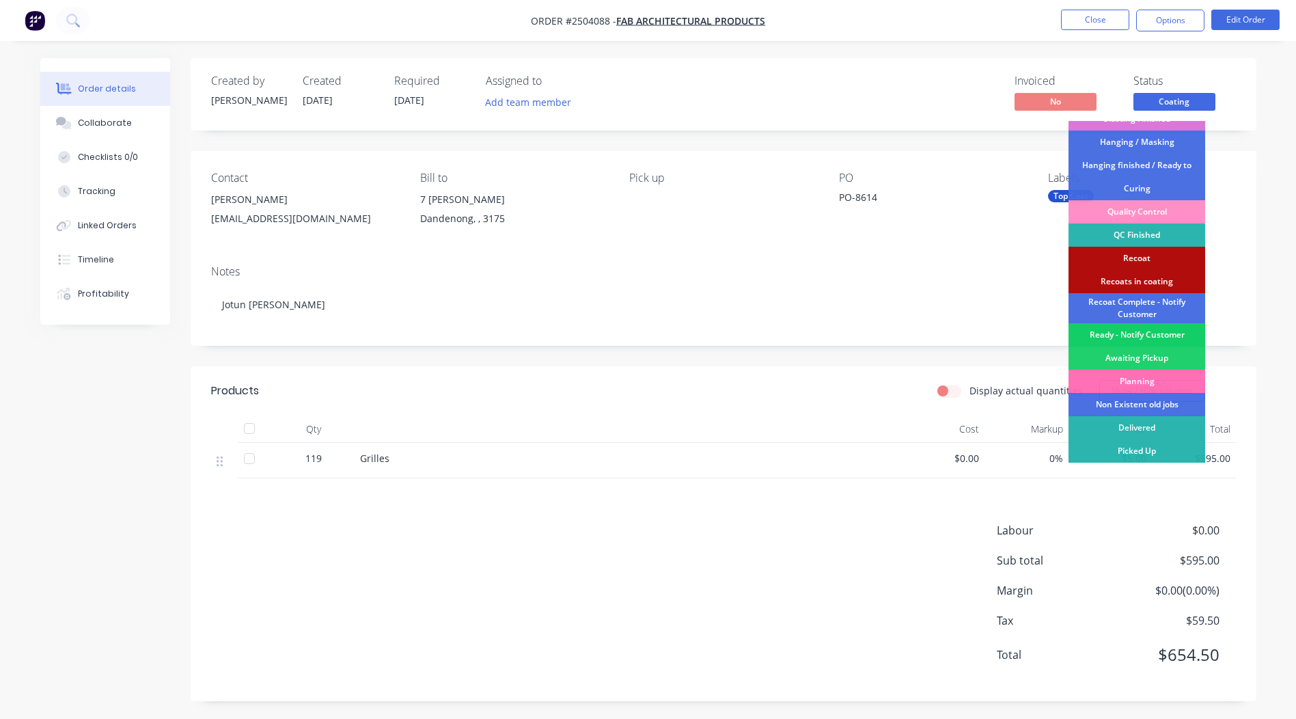
click at [1137, 332] on div "Ready - Notify Customer" at bounding box center [1136, 334] width 137 height 23
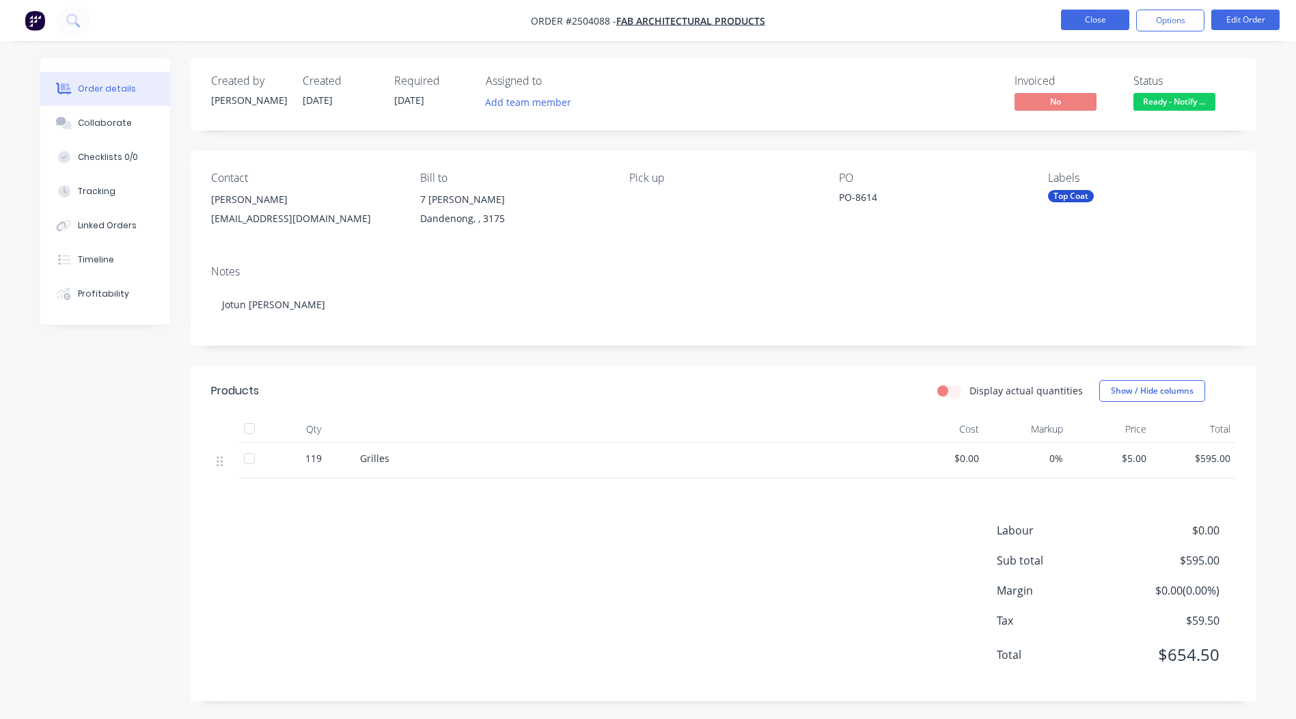
click at [1092, 16] on button "Close" at bounding box center [1095, 20] width 68 height 20
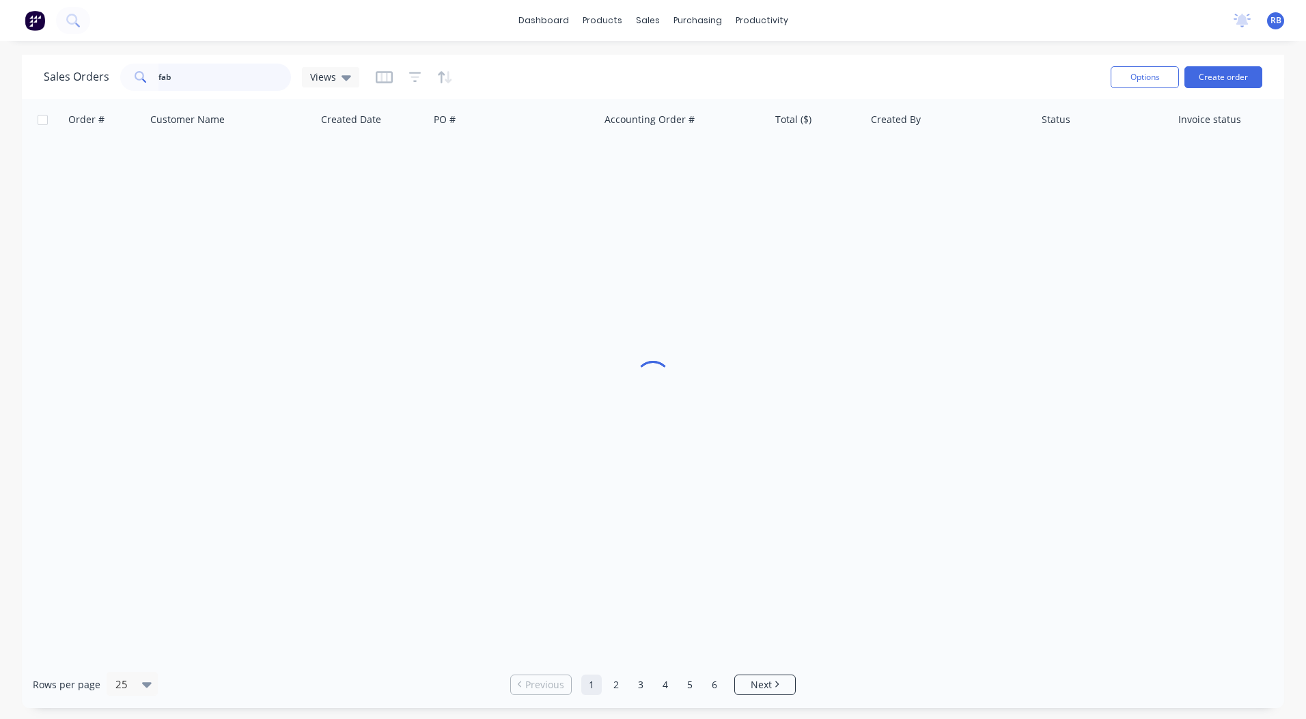
click at [35, 67] on div "Sales Orders fab Views Options Create order" at bounding box center [653, 77] width 1262 height 44
